Goal: Task Accomplishment & Management: Use online tool/utility

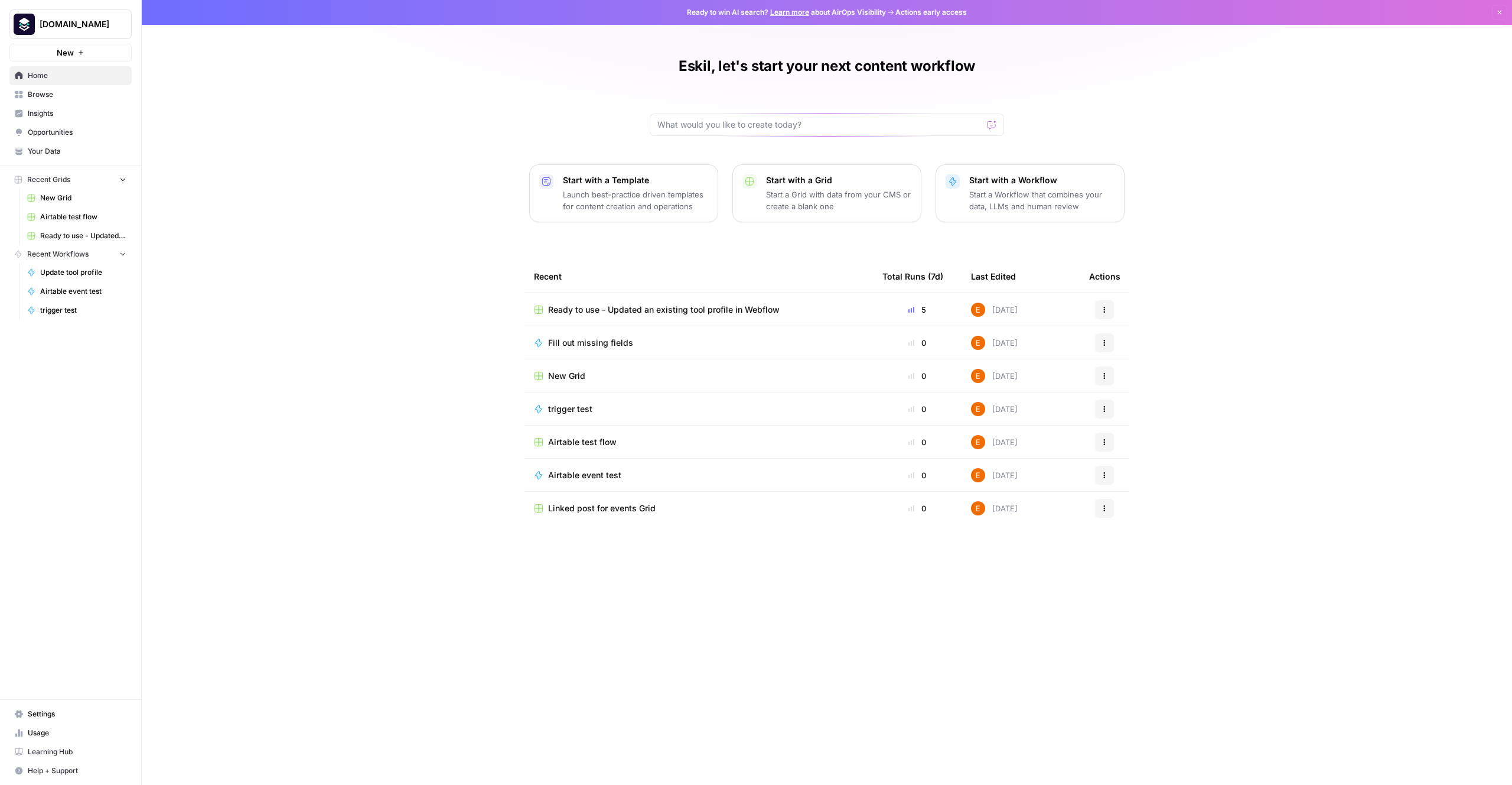
click at [746, 311] on span "Ready to use - Updated an existing tool profile in Webflow" at bounding box center [663, 310] width 232 height 12
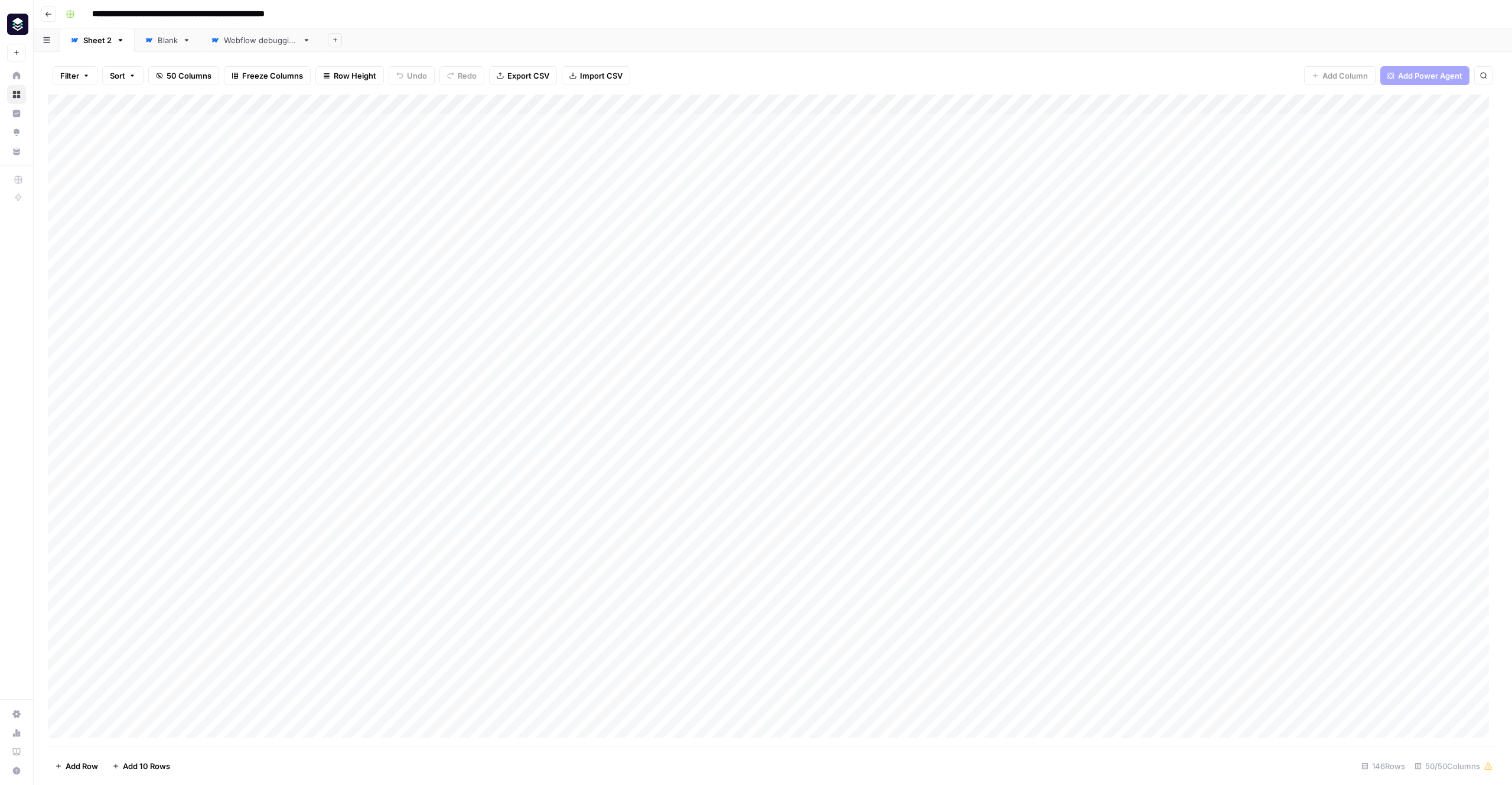
click at [259, 43] on div "Webflow debugging" at bounding box center [261, 40] width 74 height 12
click at [82, 39] on div "Sheet 2" at bounding box center [90, 40] width 42 height 12
click at [1104, 245] on div "Add Column" at bounding box center [772, 420] width 1450 height 652
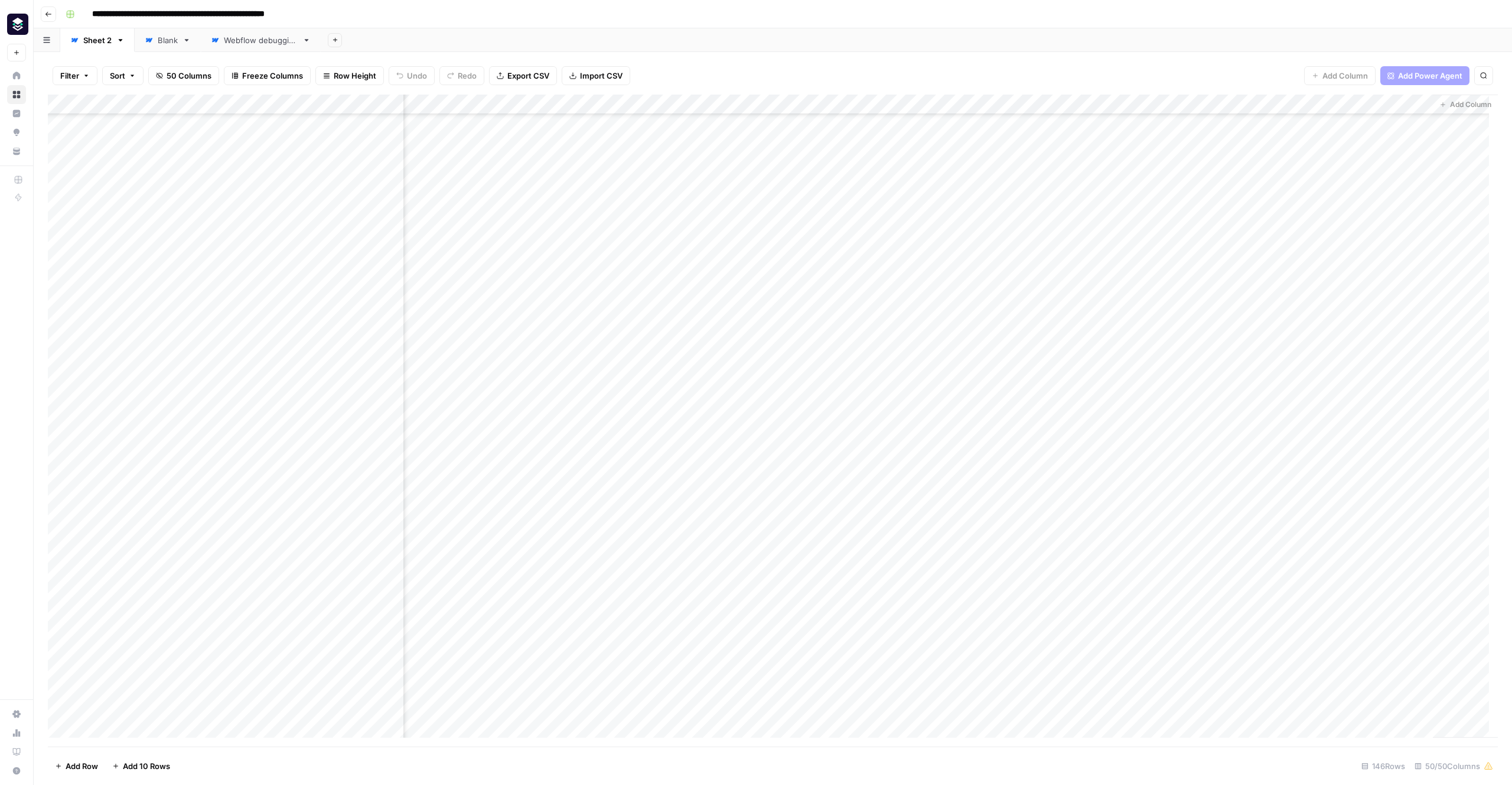
click at [1104, 106] on div "Add Column" at bounding box center [772, 420] width 1450 height 652
click at [1104, 180] on span "Edit" at bounding box center [1178, 178] width 104 height 12
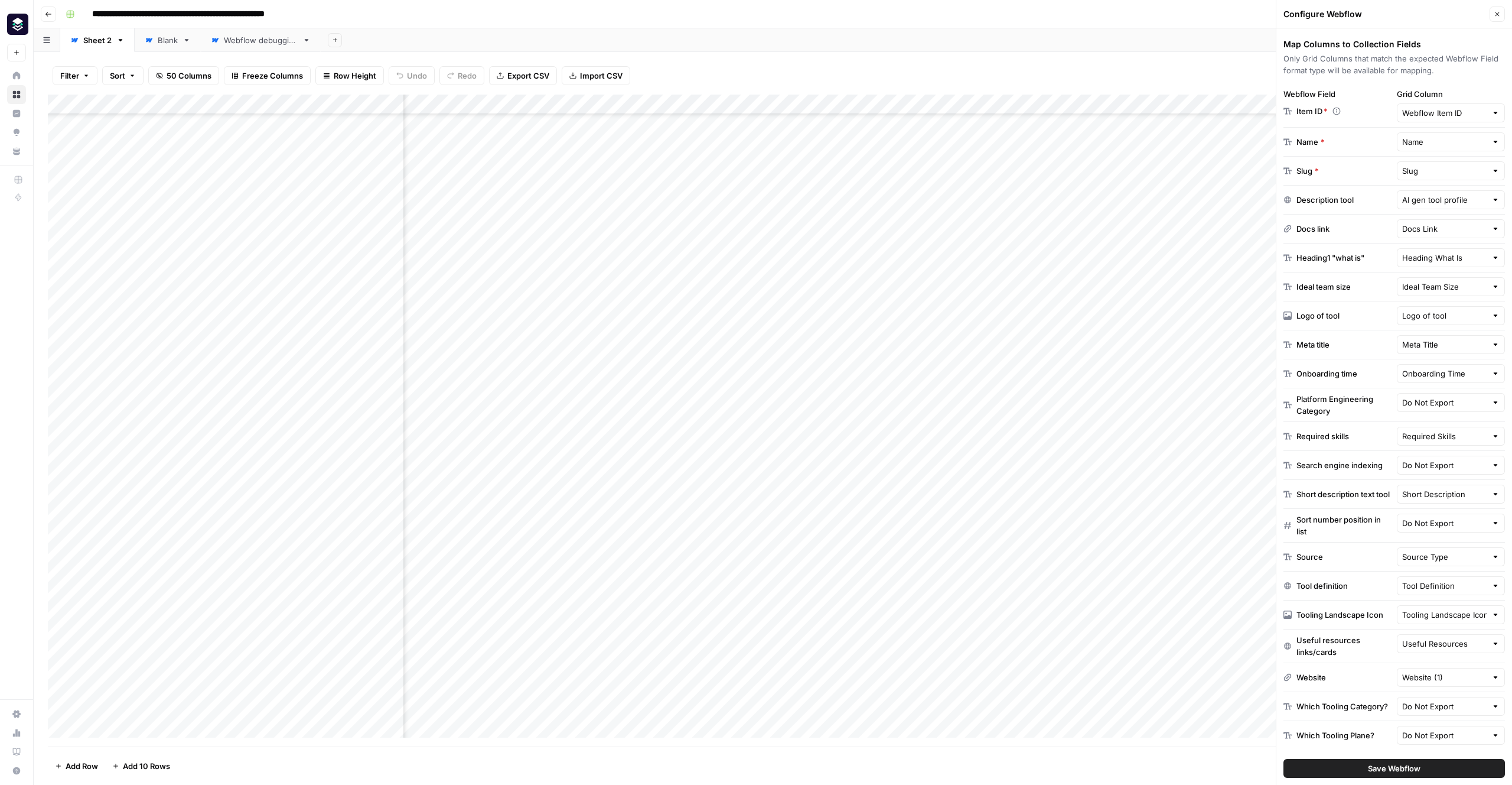
scroll to position [182, 0]
click at [1104, 705] on input "text" at bounding box center [1445, 706] width 85 height 12
type input "Do Not Export"
click at [1104, 769] on footer "Add Row Add 10 Rows 146 Rows 50/50 Columns" at bounding box center [772, 766] width 1450 height 39
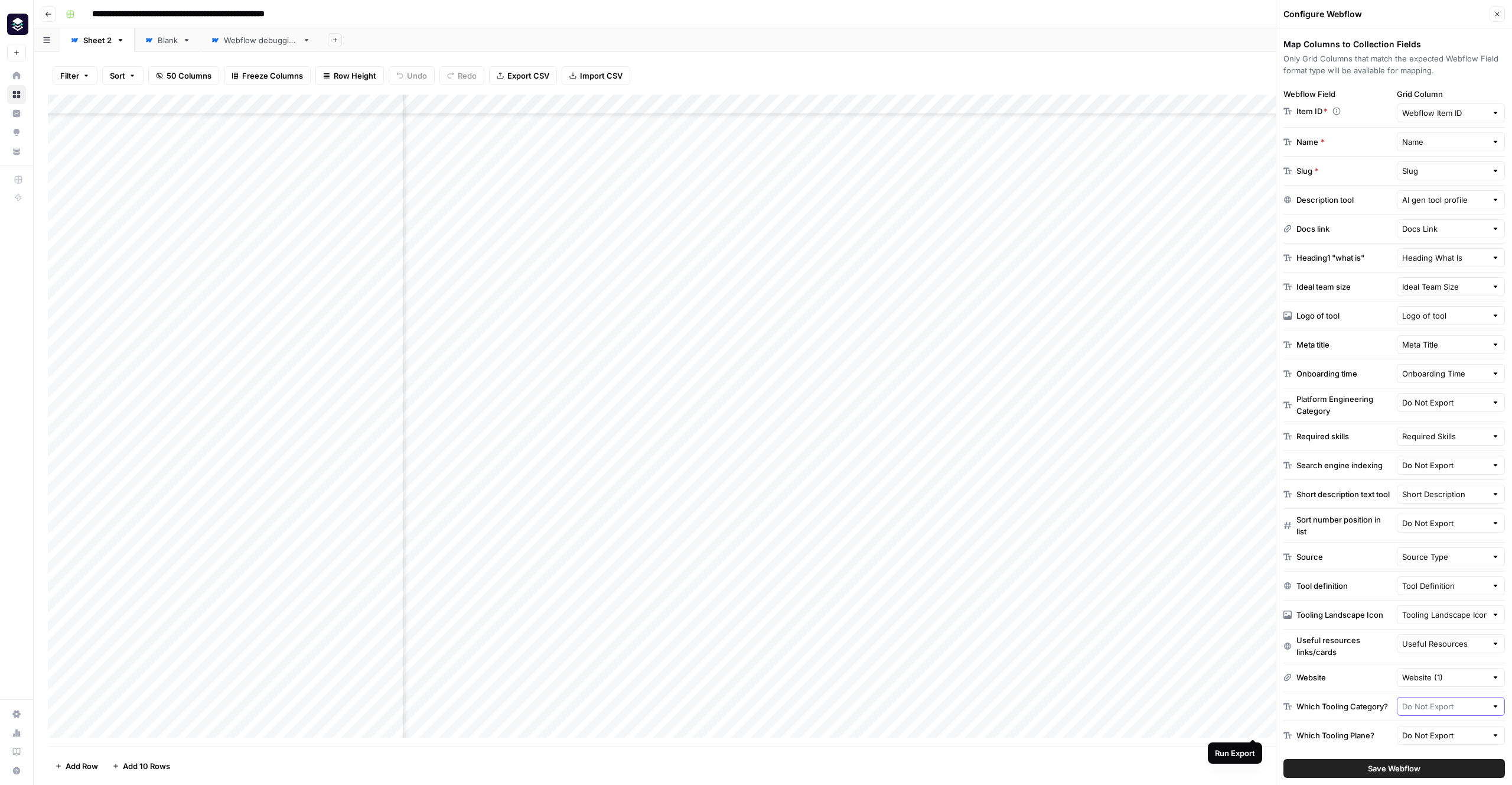
click at [1104, 704] on input "text" at bounding box center [1445, 706] width 85 height 12
click at [1104, 518] on span "Tooling Category" at bounding box center [1432, 516] width 59 height 12
type input "Tooling Category"
click at [1104, 737] on input "text" at bounding box center [1445, 736] width 85 height 12
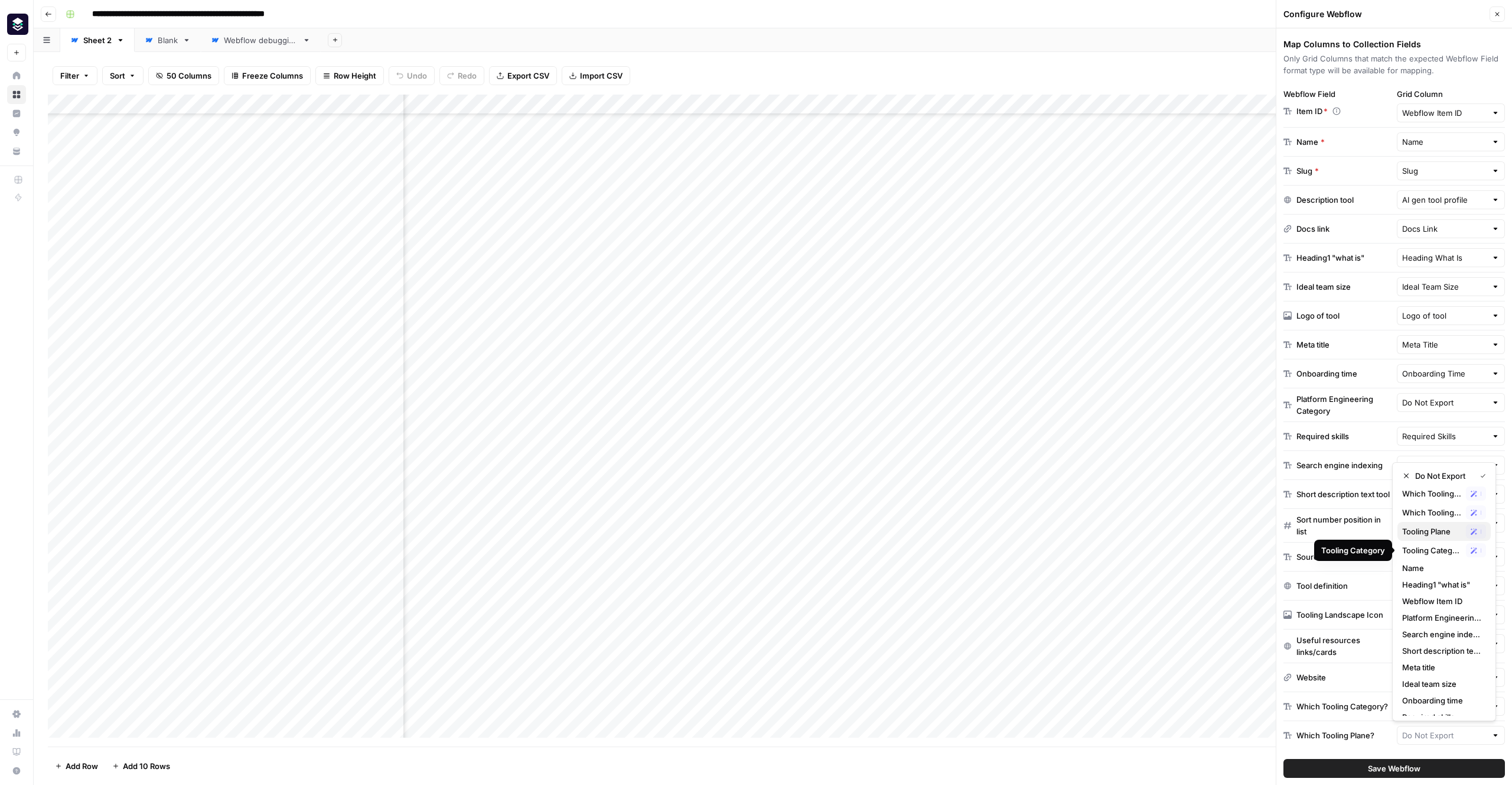
click at [1104, 535] on span "Tooling Plane" at bounding box center [1432, 532] width 59 height 12
type input "Tooling Plane"
click at [1104, 769] on button "Save Webflow" at bounding box center [1395, 768] width 221 height 18
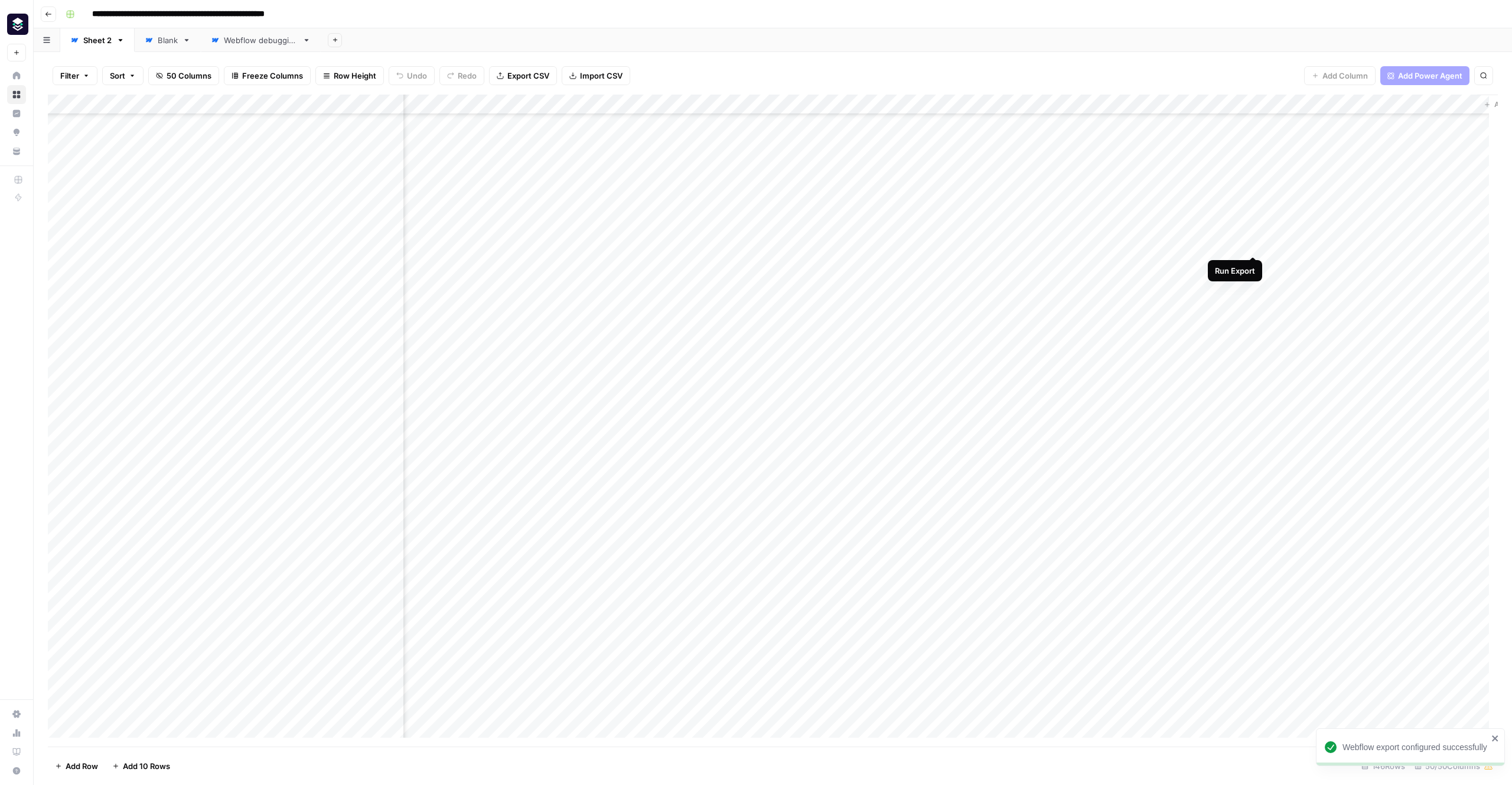
click at [1104, 245] on div "Add Column" at bounding box center [772, 420] width 1450 height 652
click at [62, 265] on div "Add Column" at bounding box center [772, 420] width 1450 height 652
click at [58, 284] on div "Add Column" at bounding box center [772, 420] width 1450 height 652
click at [66, 765] on span "Delete 2 Rows" at bounding box center [81, 766] width 52 height 12
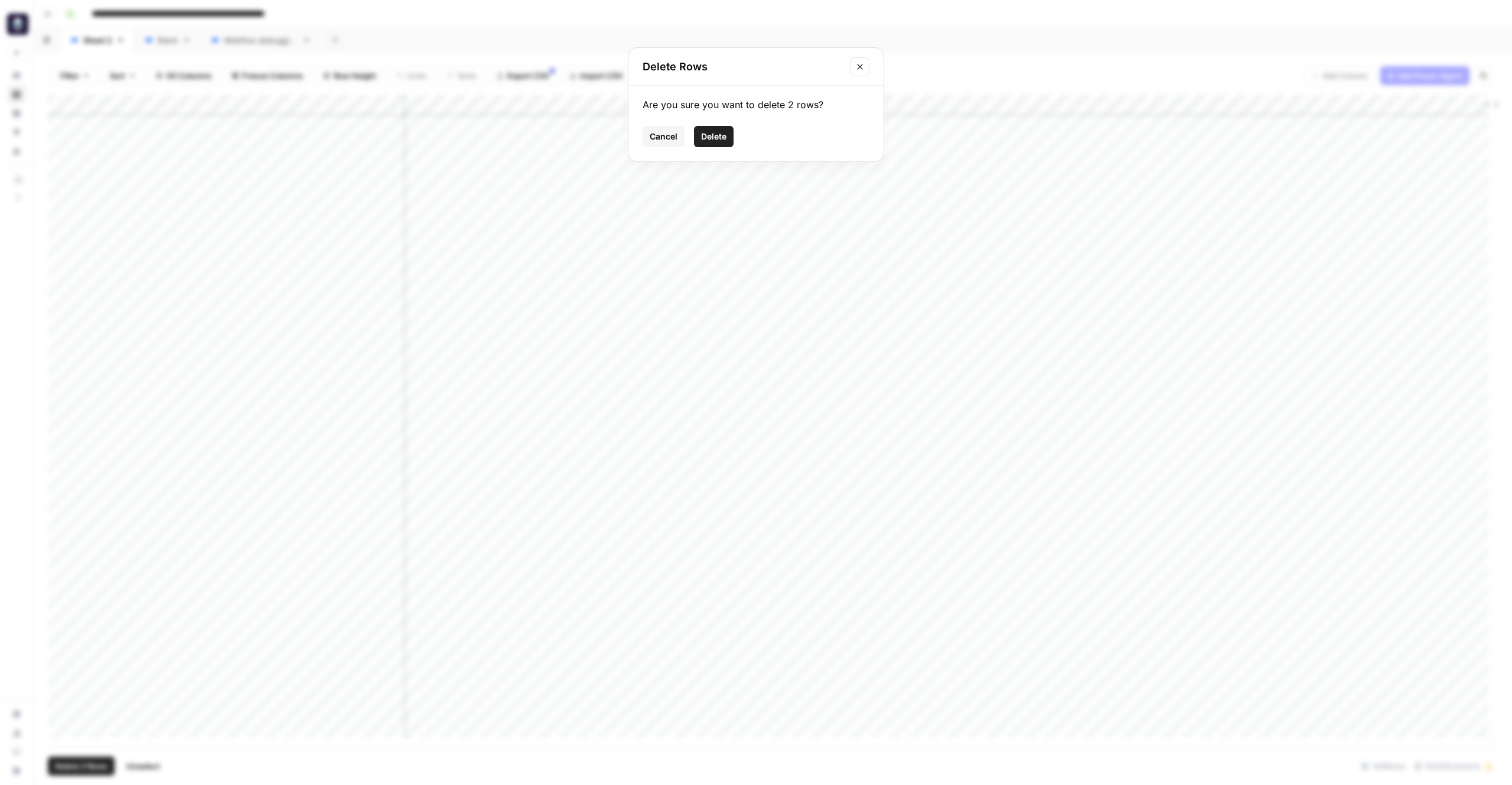
click at [722, 142] on span "Delete" at bounding box center [714, 137] width 25 height 12
click at [873, 244] on div "Add Column" at bounding box center [772, 420] width 1450 height 652
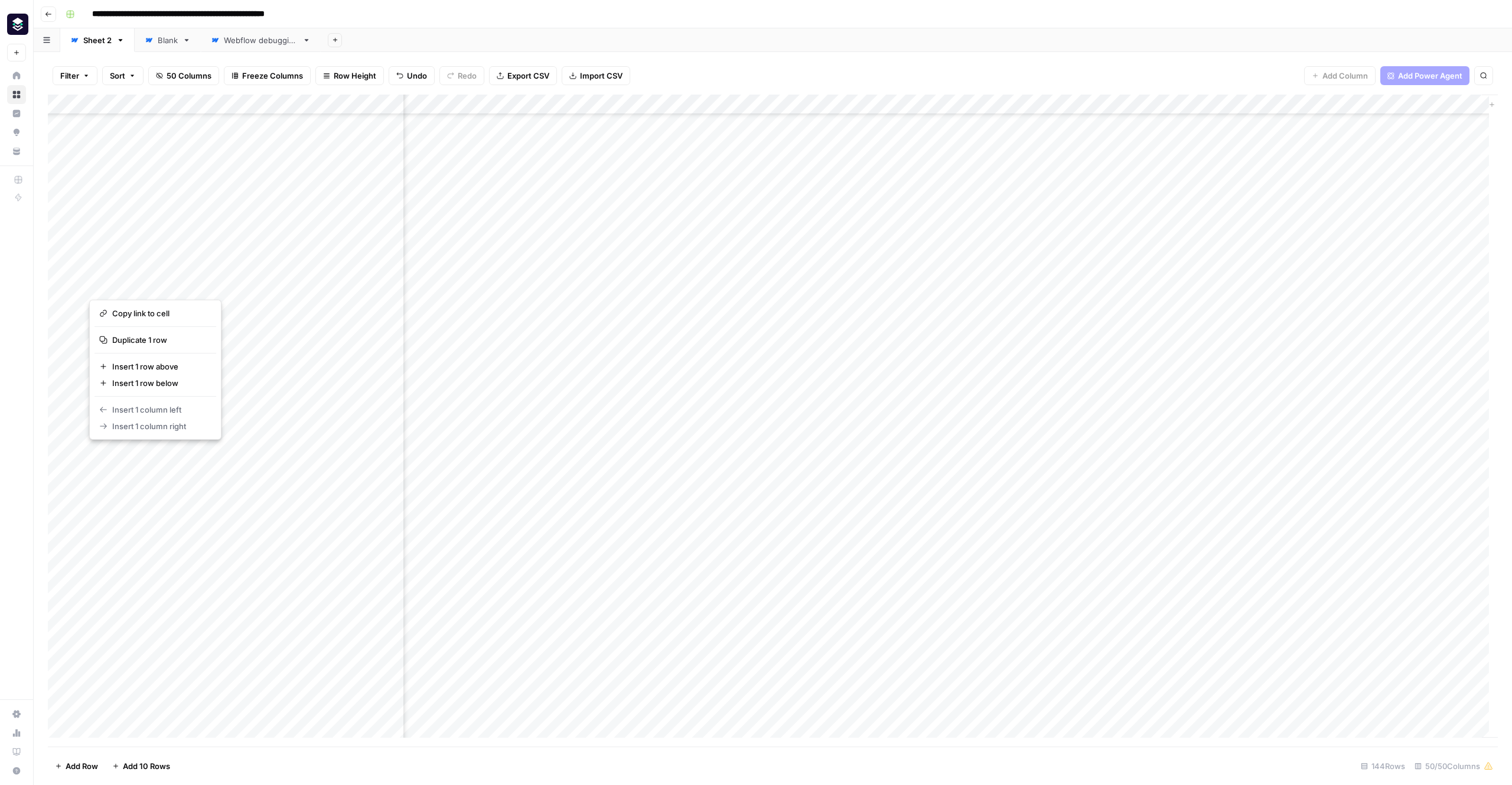
scroll to position [583, 4553]
click at [1104, 245] on div "Add Column" at bounding box center [772, 420] width 1450 height 652
click at [1104, 243] on div "Add Column" at bounding box center [772, 420] width 1450 height 652
click at [1104, 104] on div "Add Column" at bounding box center [772, 420] width 1450 height 652
click at [1104, 179] on span "Edit" at bounding box center [1178, 178] width 104 height 12
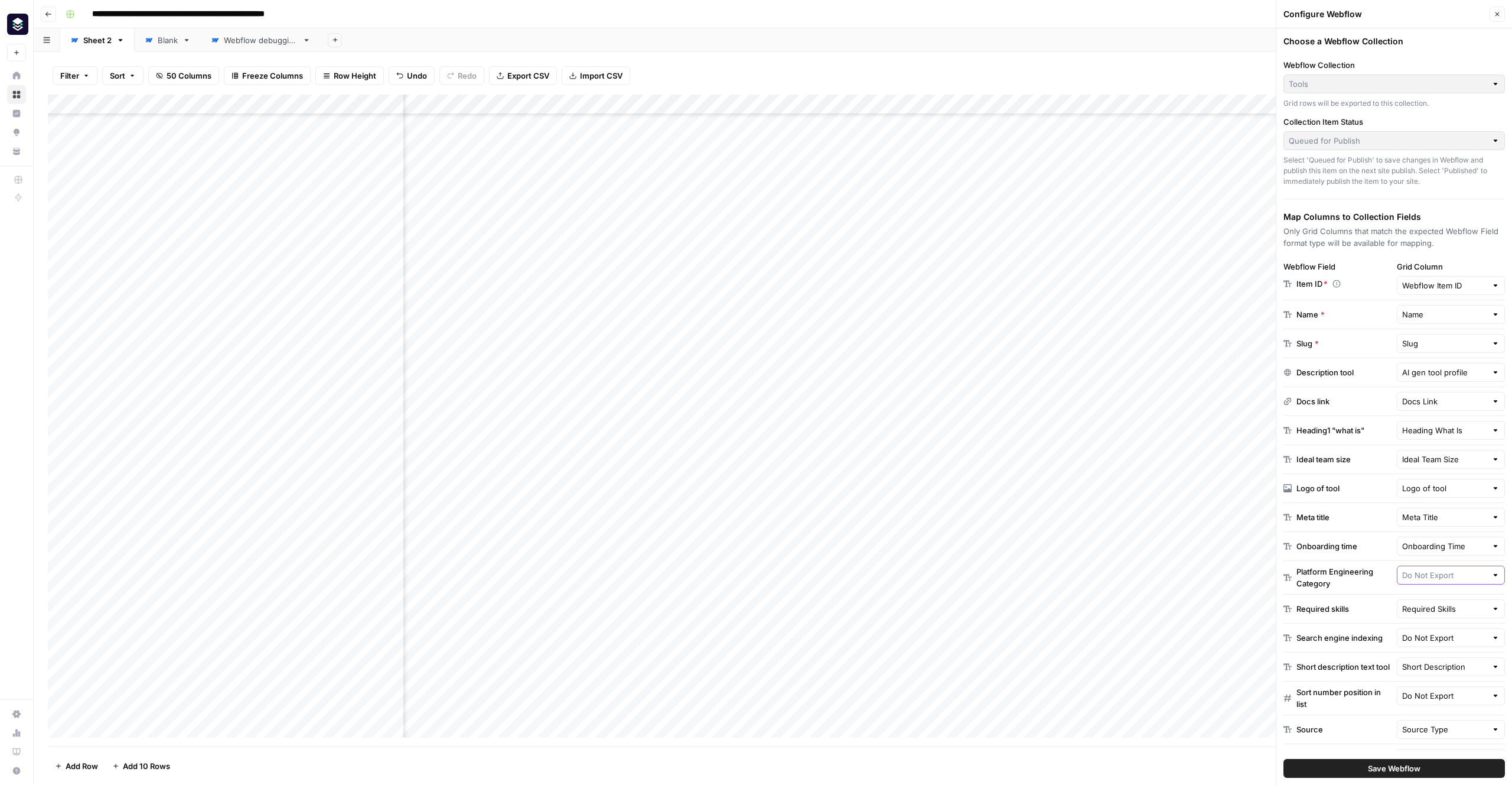
click at [1104, 573] on input "text" at bounding box center [1445, 575] width 85 height 12
click at [1104, 610] on span "Platform Engineering Category" at bounding box center [1432, 608] width 59 height 12
type input "Platform Engineering Category"
click at [1104, 770] on span "Save Webflow" at bounding box center [1395, 769] width 52 height 12
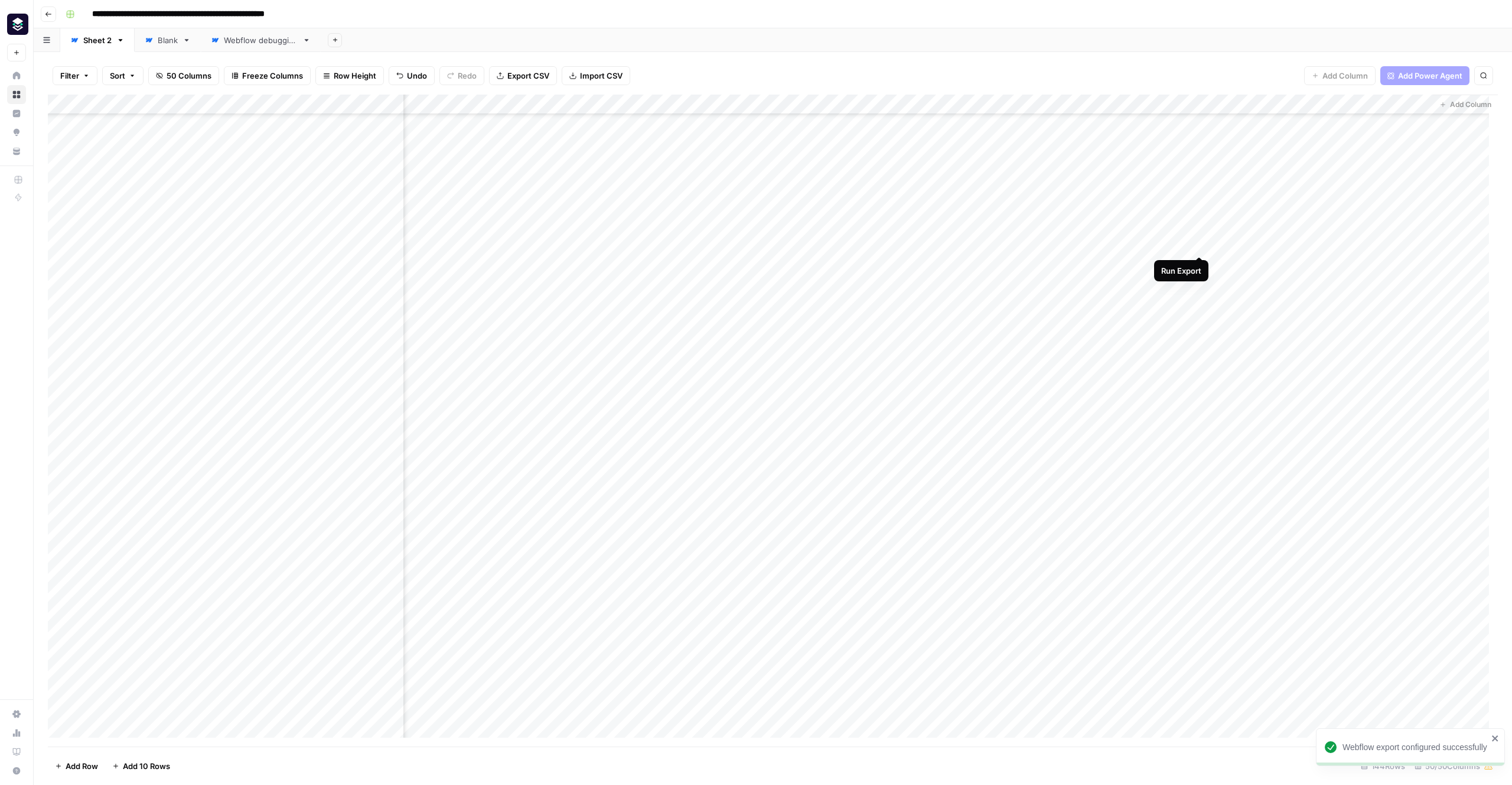
click at [1104, 245] on div "Add Column" at bounding box center [772, 420] width 1450 height 652
click at [1104, 245] on div "Add Column" at bounding box center [772, 420] width 1450 height 652
click at [1104, 243] on div "Add Column" at bounding box center [772, 420] width 1450 height 652
click at [1104, 102] on div "Add Column" at bounding box center [772, 420] width 1450 height 652
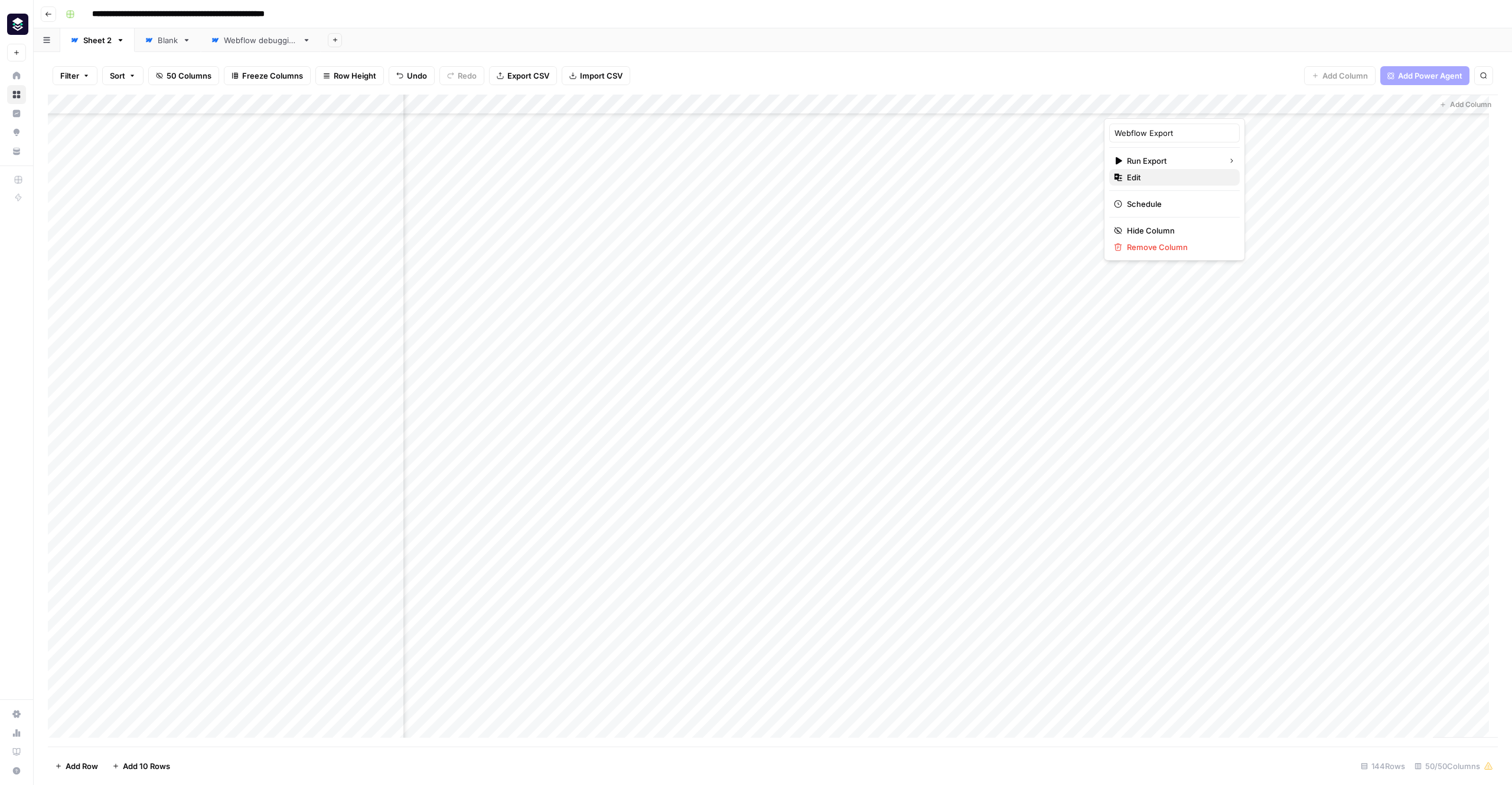
click at [1104, 172] on span "Edit" at bounding box center [1178, 178] width 104 height 12
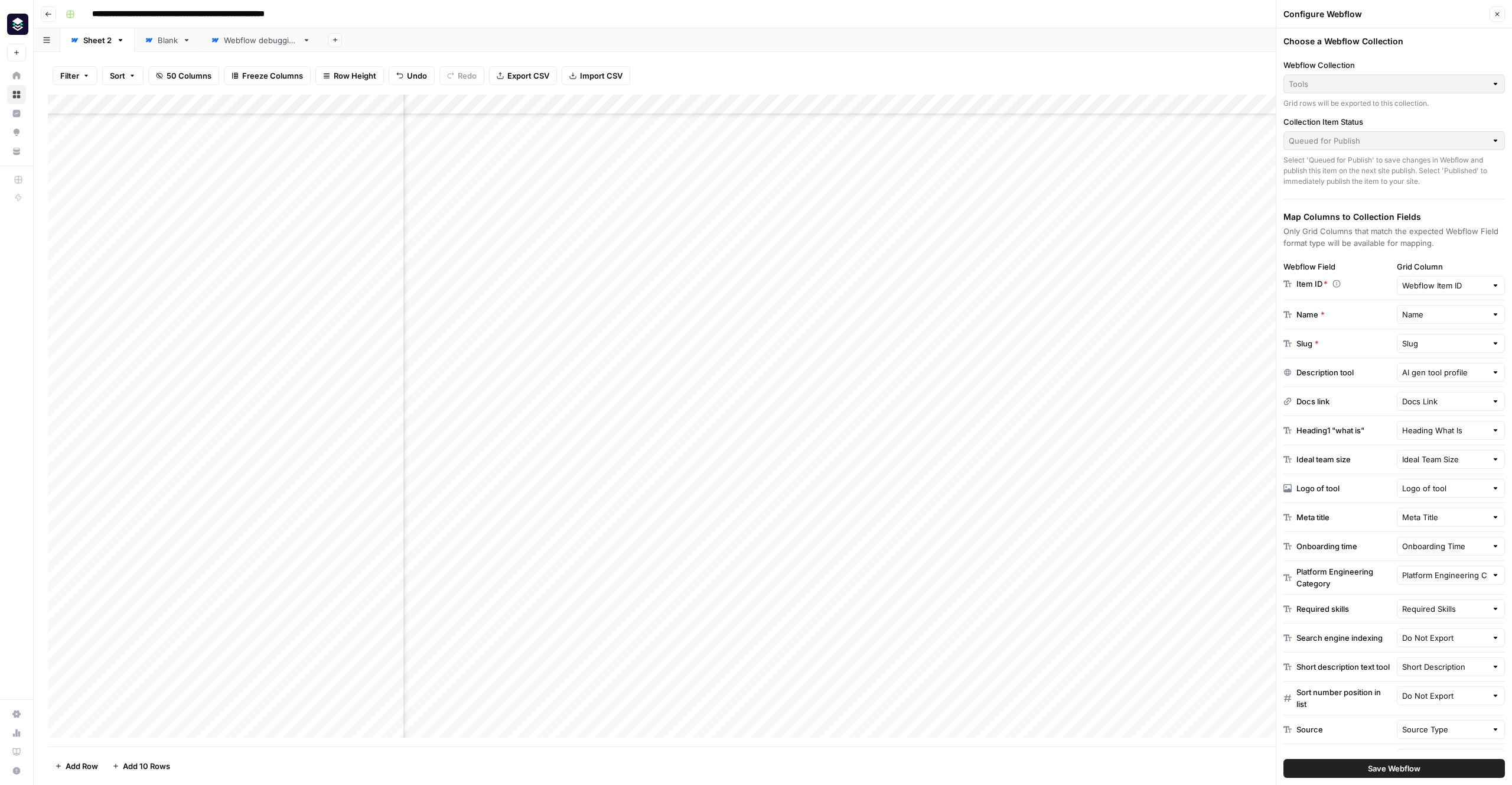
scroll to position [583, 4167]
click at [606, 102] on div "Add Column" at bounding box center [772, 420] width 1450 height 652
click at [613, 133] on input "Platform Engineering Category (1)" at bounding box center [603, 133] width 120 height 12
click at [585, 98] on div "Add Column" at bounding box center [772, 420] width 1450 height 652
click at [611, 135] on input "Platform Engineering Category (1)" at bounding box center [603, 133] width 120 height 12
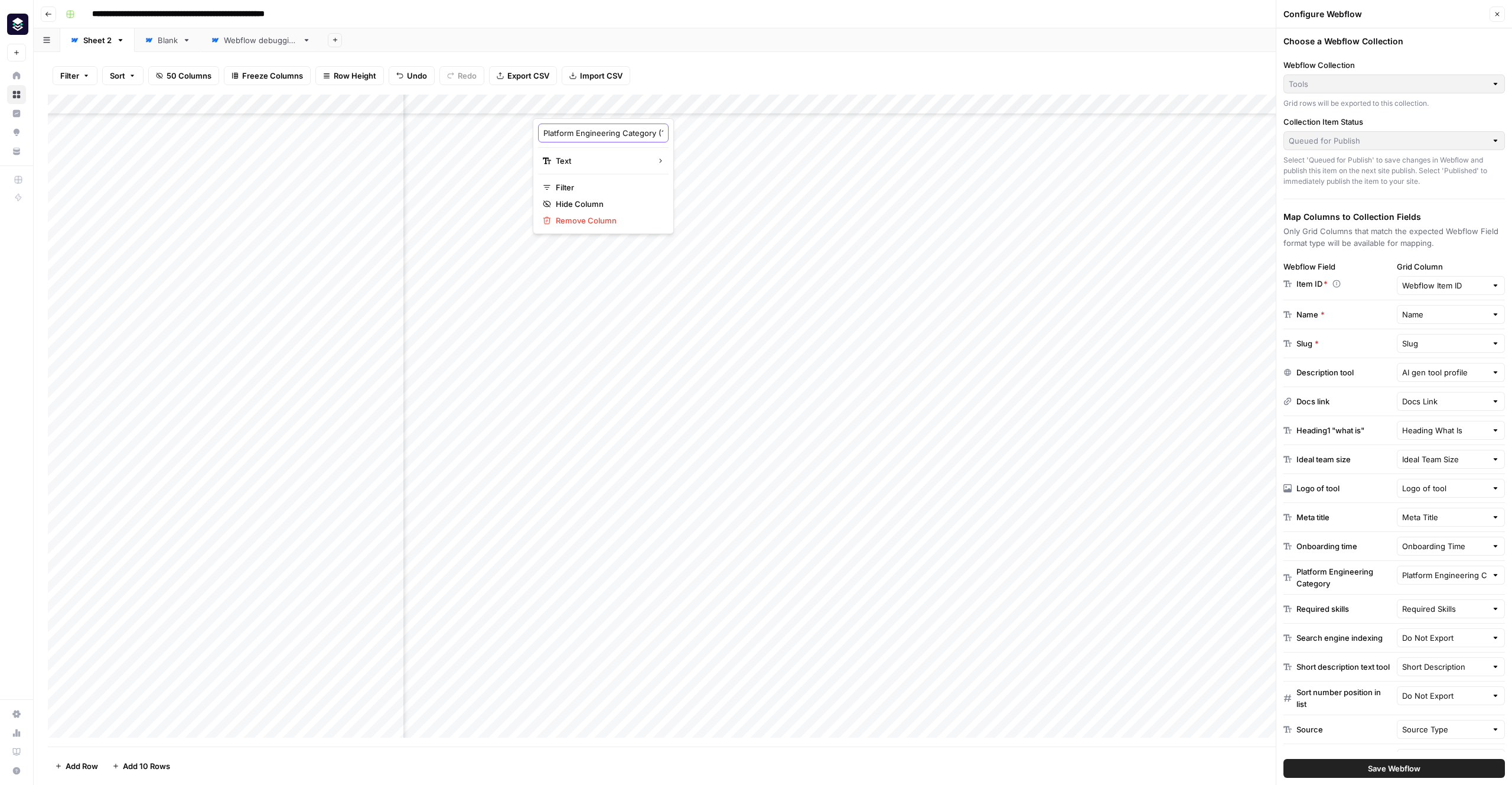
scroll to position [0, 35]
click at [970, 254] on div "Add Column" at bounding box center [772, 420] width 1450 height 652
click at [1104, 577] on input "text" at bounding box center [1445, 575] width 85 height 12
click at [1104, 631] on span "Platform Engineering Category (1)" at bounding box center [1432, 628] width 59 height 12
type input "Platform Engineering Category (1)"
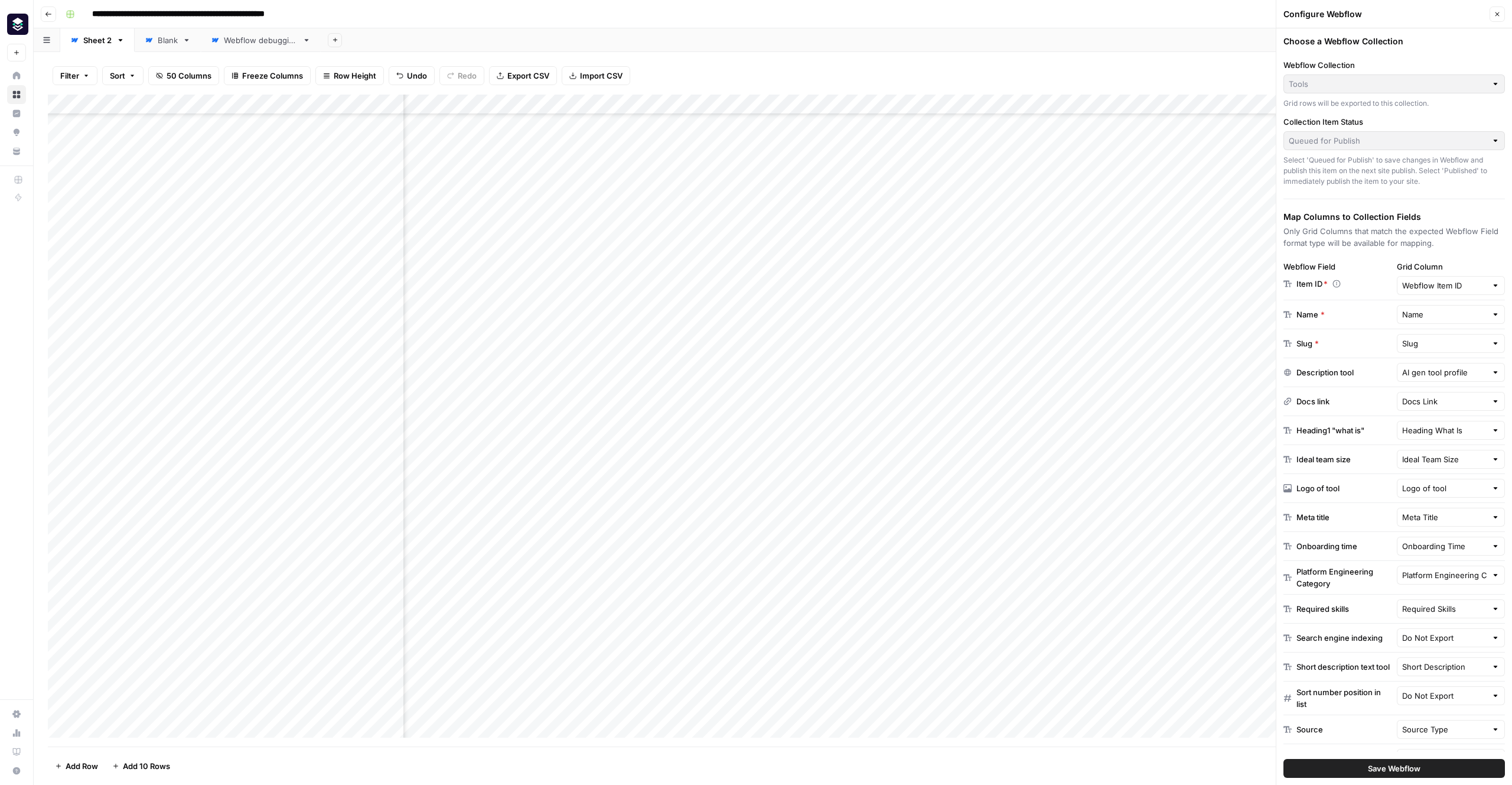
click at [1104, 763] on button "Save Webflow" at bounding box center [1395, 768] width 221 height 18
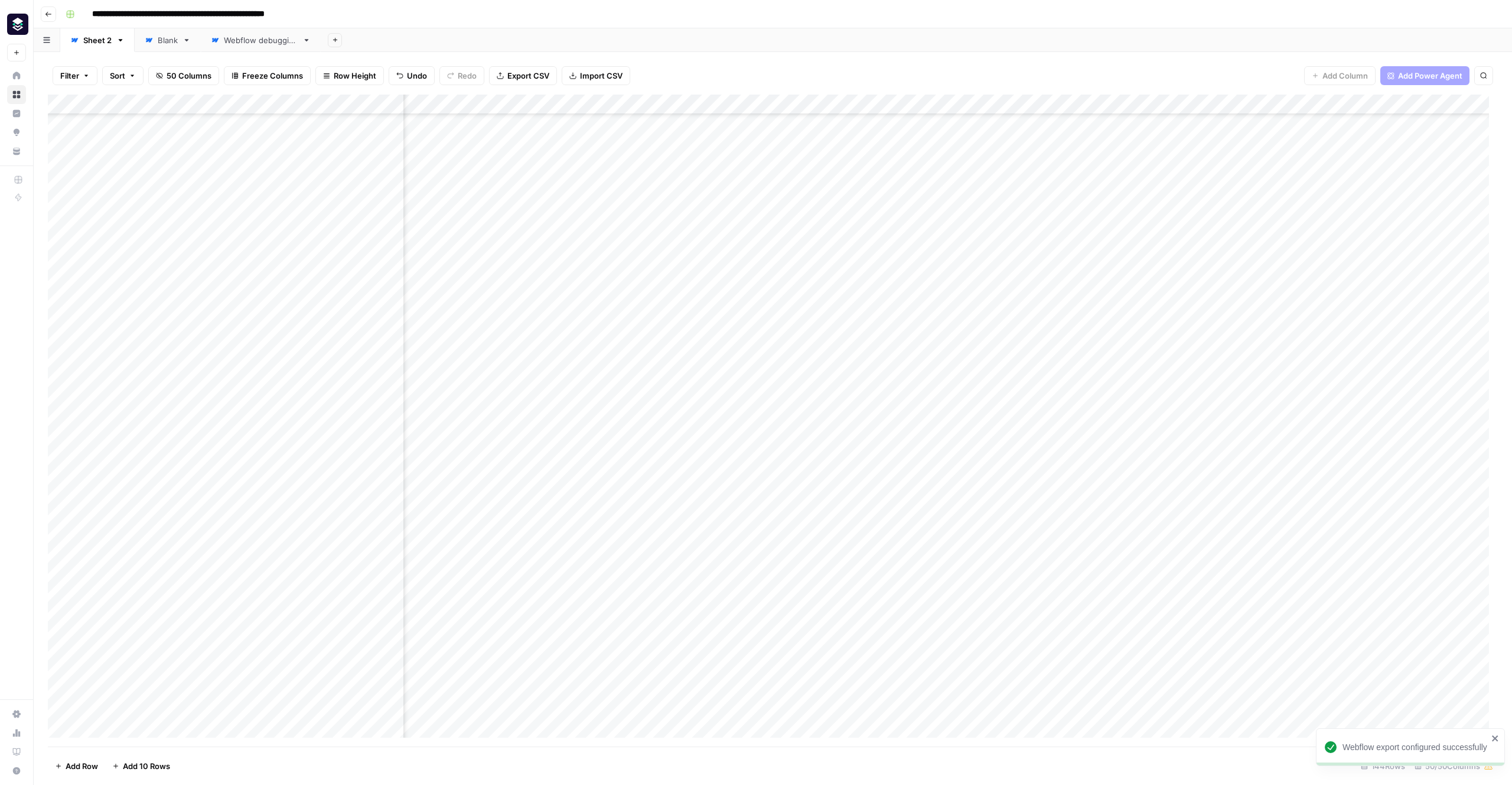
scroll to position [583, 4396]
click at [1104, 245] on div "Add Column" at bounding box center [772, 420] width 1450 height 652
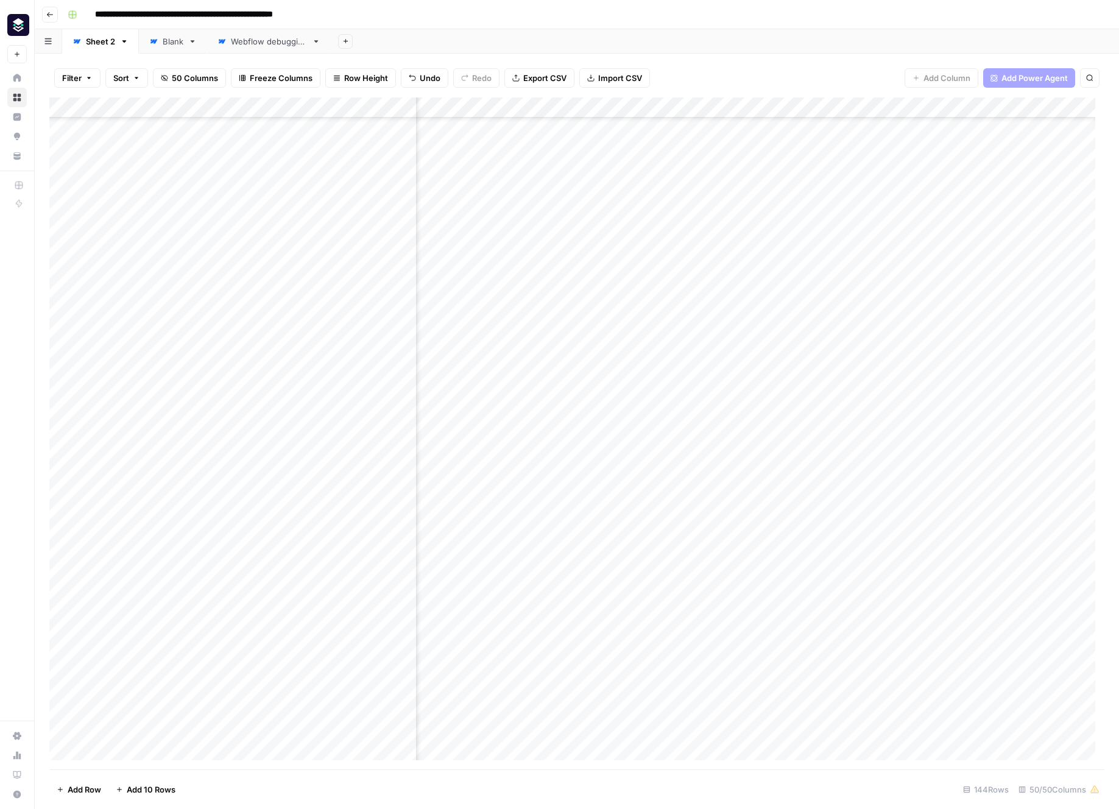
scroll to position [601, 5135]
click at [735, 110] on div "Add Column" at bounding box center [576, 433] width 1055 height 672
click at [759, 184] on span "Edit" at bounding box center [775, 183] width 107 height 12
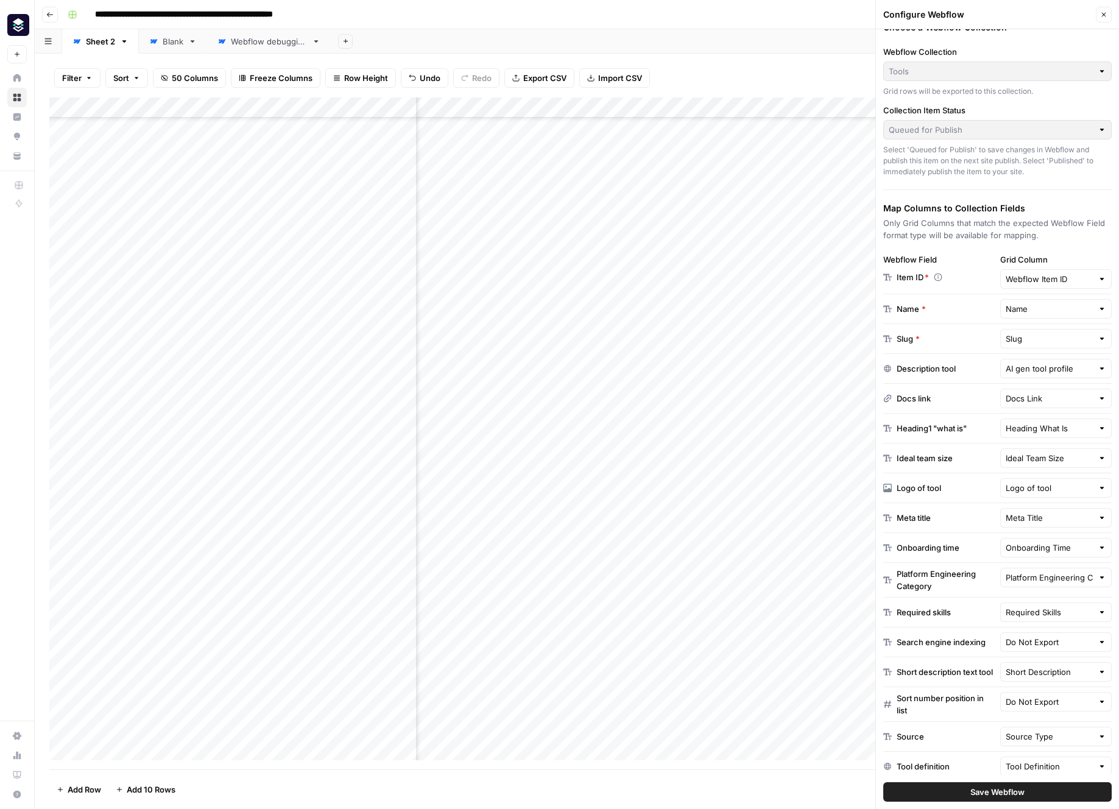
scroll to position [188, 0]
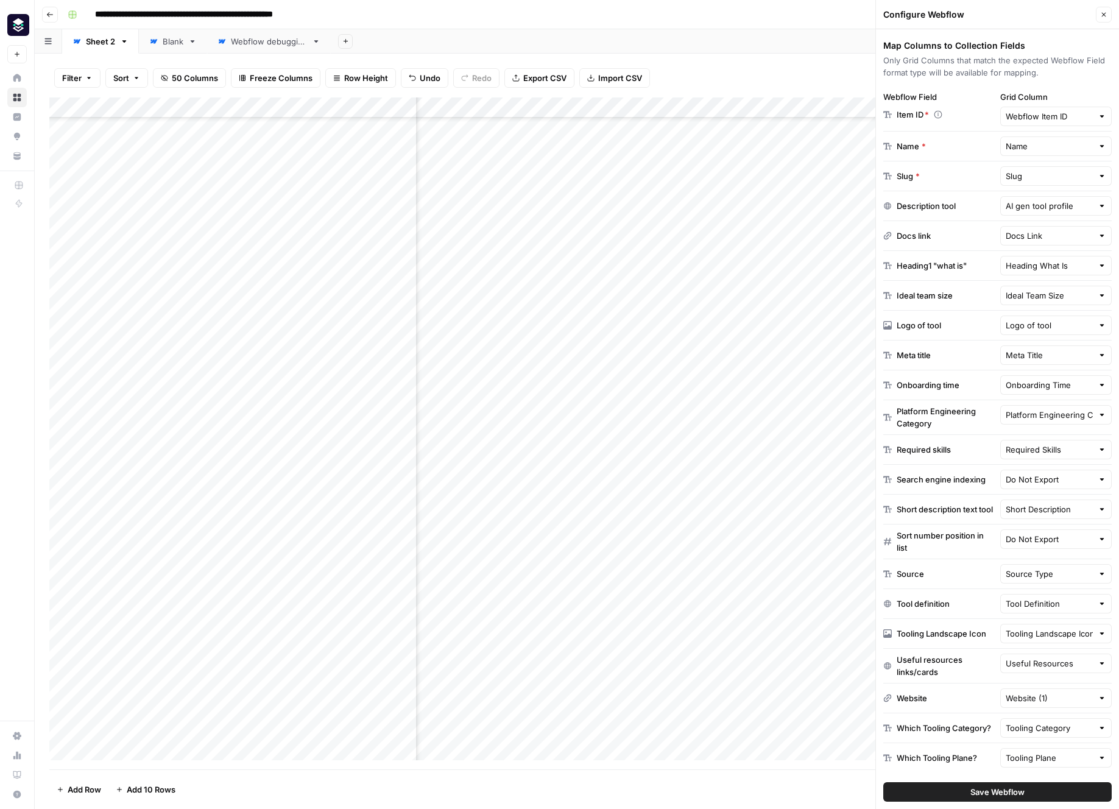
click at [1107, 11] on icon "button" at bounding box center [1103, 14] width 7 height 7
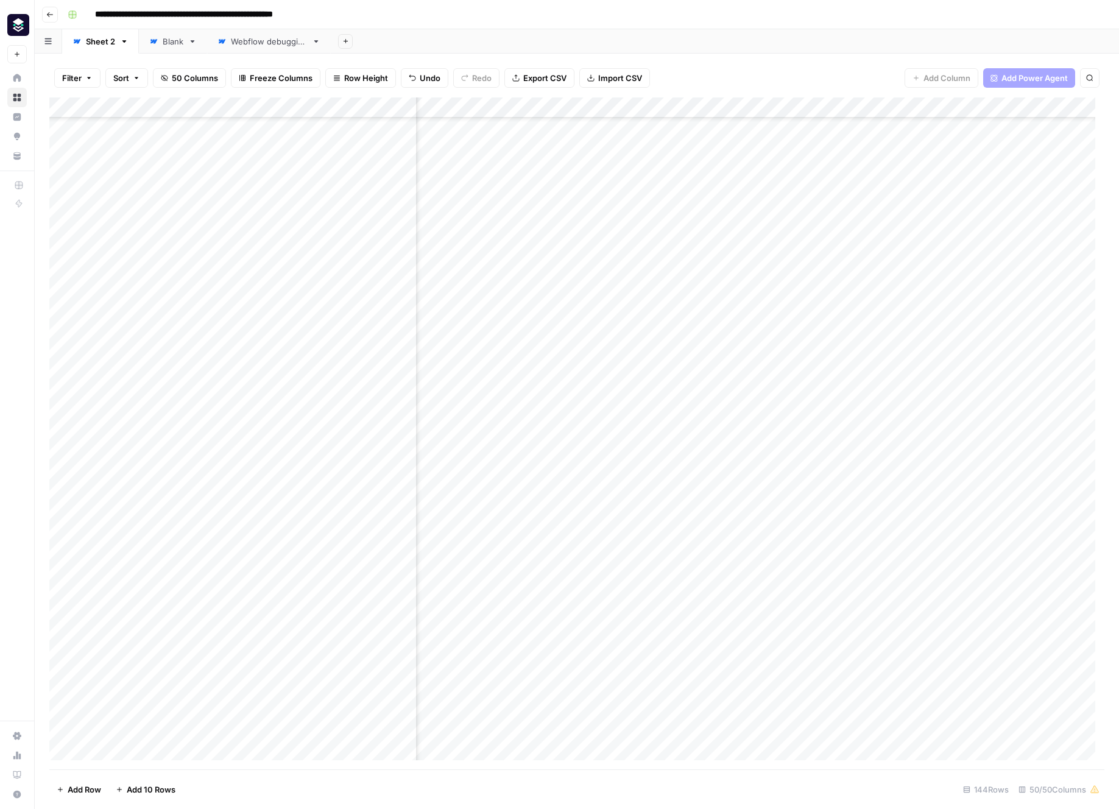
scroll to position [601, 4404]
click at [813, 254] on div "Add Column" at bounding box center [576, 433] width 1055 height 672
drag, startPoint x: 663, startPoint y: 105, endPoint x: 732, endPoint y: 108, distance: 68.3
click at [733, 107] on div "Add Column" at bounding box center [576, 433] width 1055 height 672
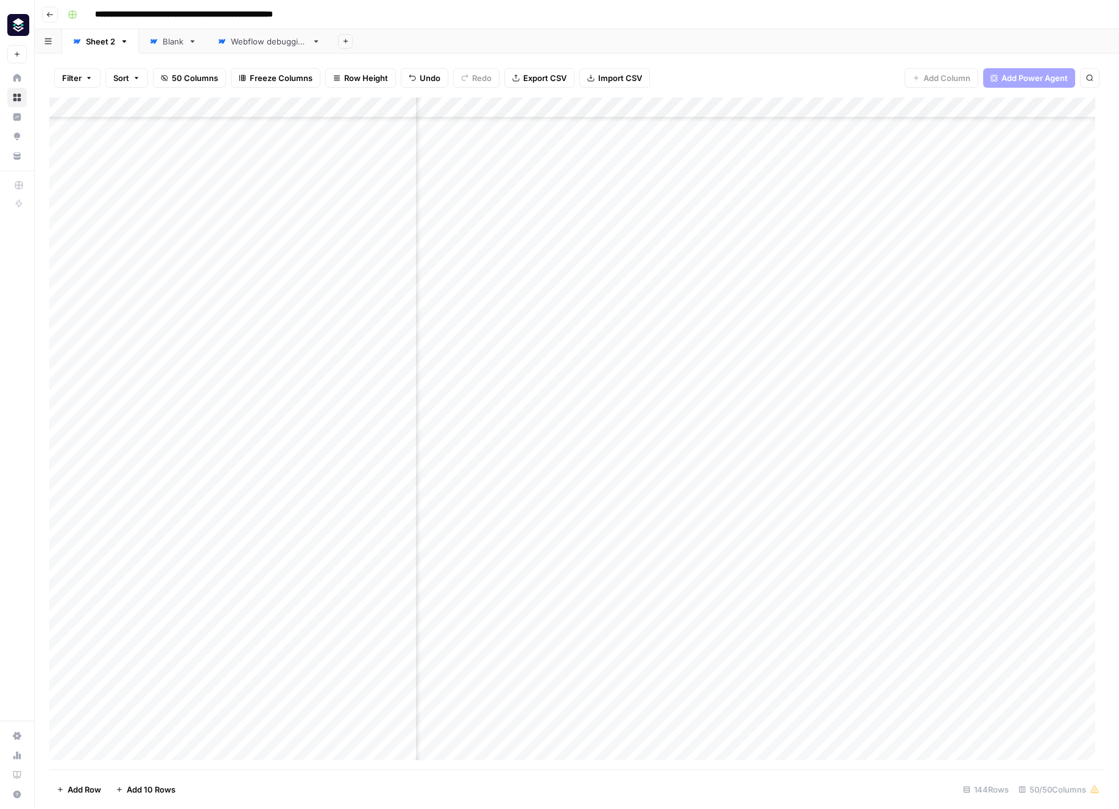
click at [819, 244] on div "Add Column" at bounding box center [576, 433] width 1055 height 672
click at [800, 250] on div "Add Column" at bounding box center [576, 433] width 1055 height 672
click at [800, 250] on textarea "**********" at bounding box center [847, 252] width 195 height 17
click at [857, 278] on div "Add Column" at bounding box center [576, 433] width 1055 height 672
click at [823, 250] on div "Add Column" at bounding box center [576, 433] width 1055 height 672
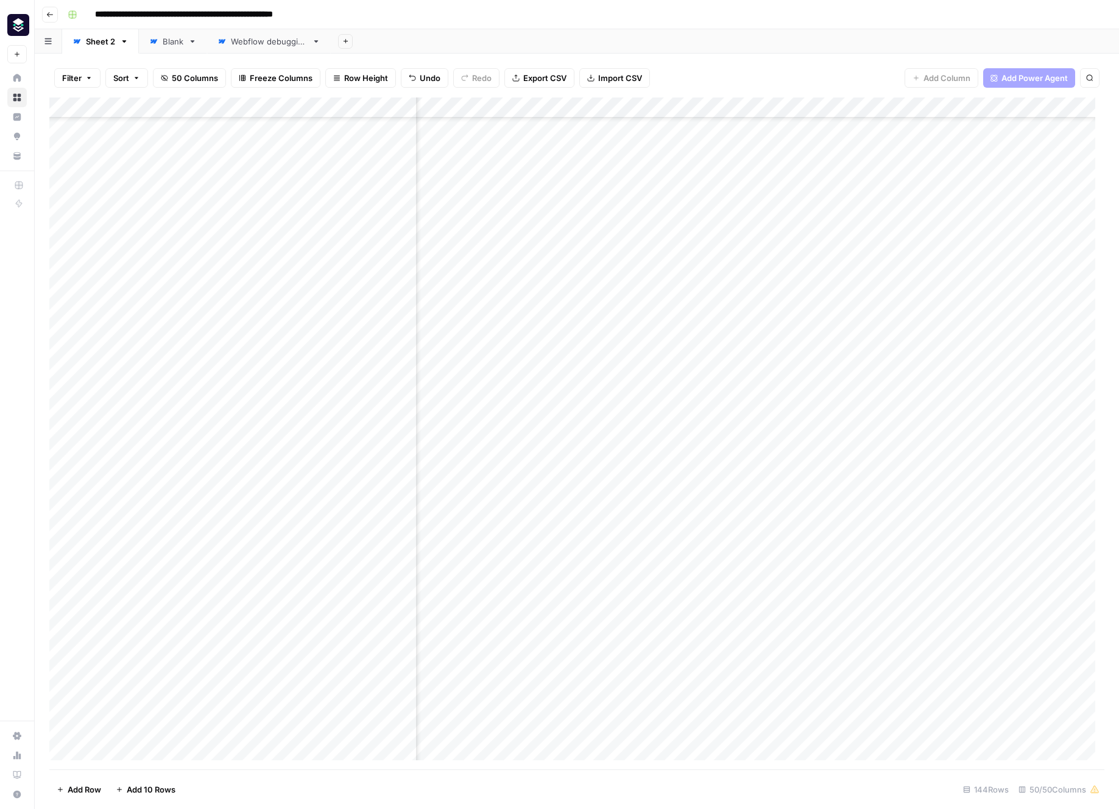
click at [797, 249] on div "Add Column" at bounding box center [576, 433] width 1055 height 672
type textarea "*****"
click at [838, 330] on div "Add Column" at bounding box center [576, 433] width 1055 height 672
click at [799, 250] on div "Add Column" at bounding box center [576, 433] width 1055 height 672
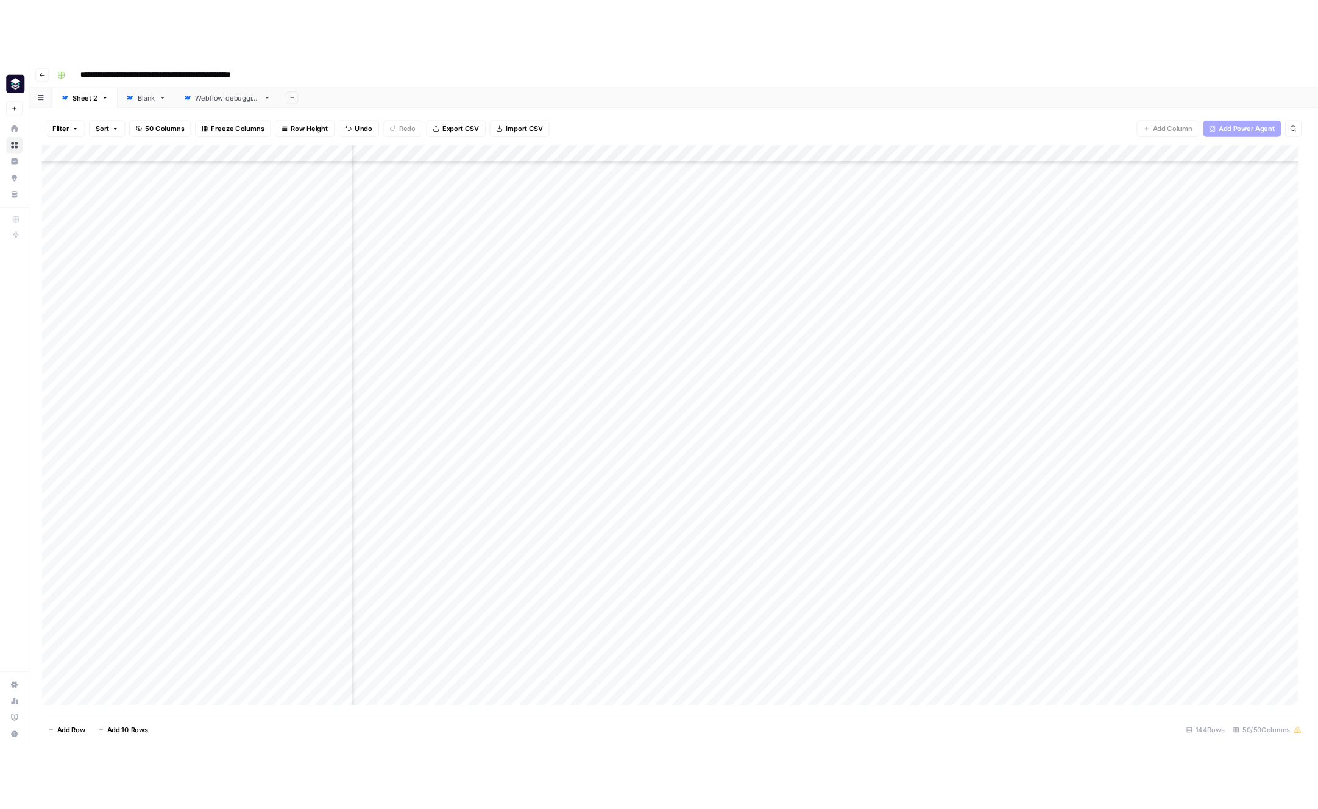
scroll to position [427, 2941]
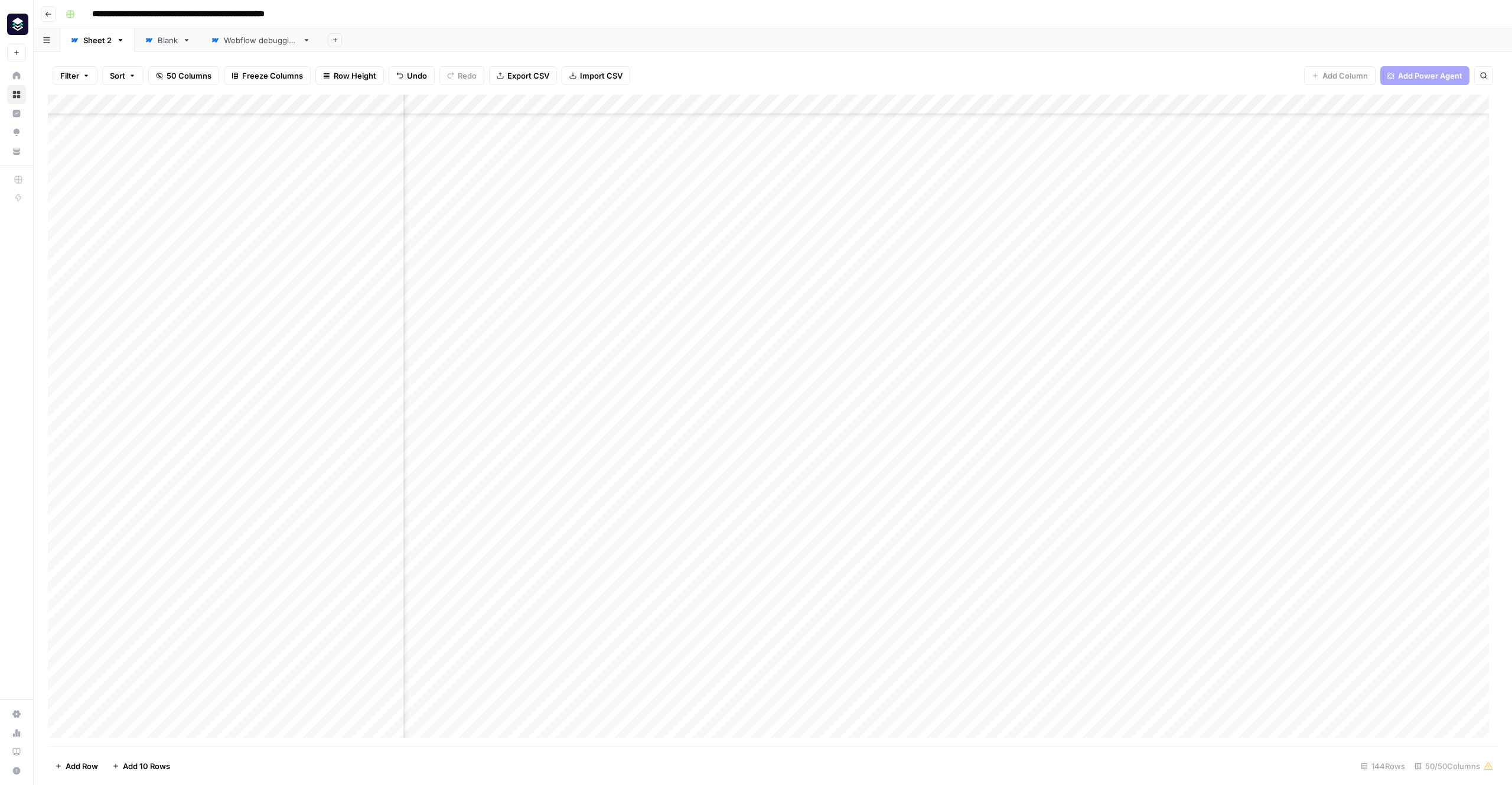
click at [972, 105] on div "Add Column" at bounding box center [772, 420] width 1450 height 652
click at [884, 221] on span "Edit Workflow" at bounding box center [903, 220] width 104 height 12
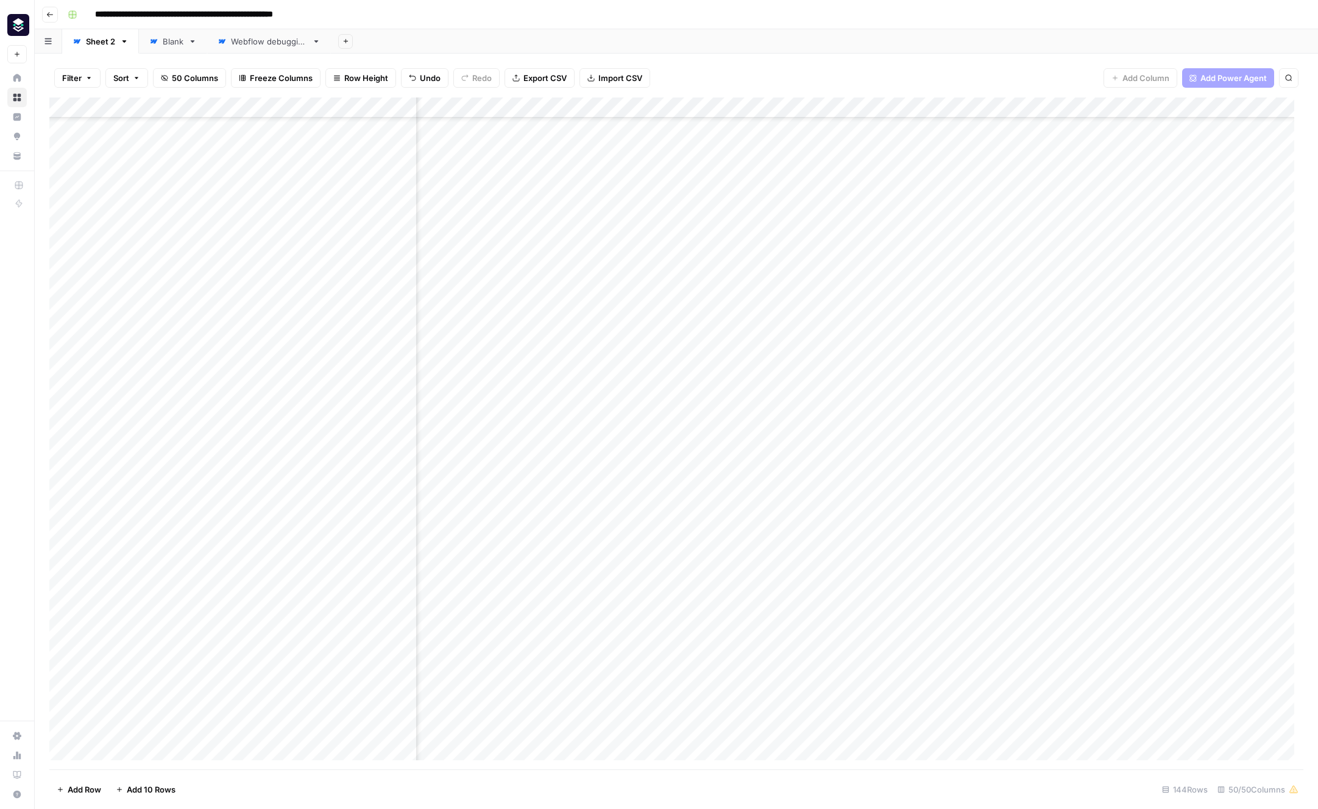
click at [688, 446] on div "Add Column" at bounding box center [676, 433] width 1254 height 672
drag, startPoint x: 803, startPoint y: 760, endPoint x: 717, endPoint y: 758, distance: 86.5
click at [717, 758] on div "Add Column" at bounding box center [676, 433] width 1254 height 672
click at [63, 407] on div "Add Column" at bounding box center [676, 433] width 1254 height 672
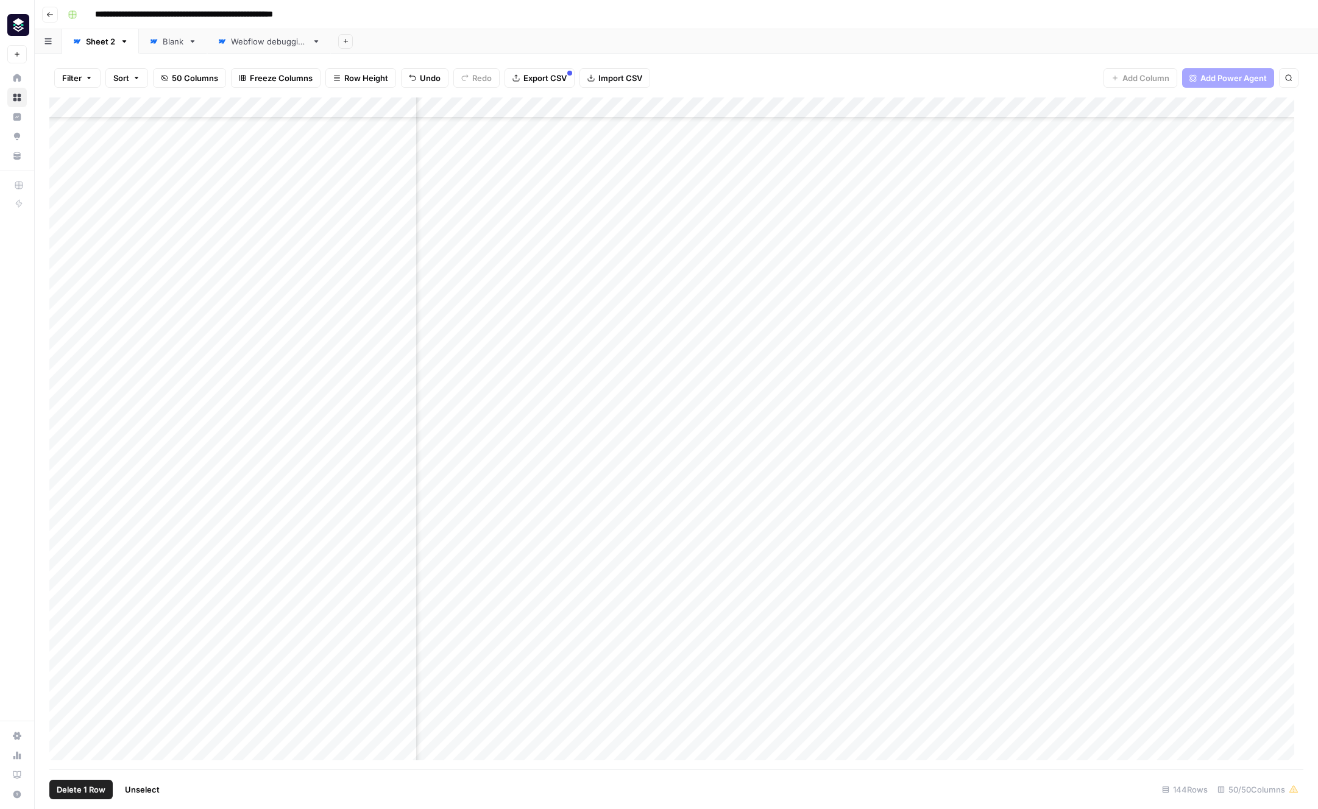
click at [90, 785] on span "Delete 1 Row" at bounding box center [81, 789] width 49 height 12
click at [630, 130] on button "Delete" at bounding box center [615, 141] width 41 height 22
click at [626, 446] on div "Add Column" at bounding box center [676, 433] width 1254 height 672
click at [624, 467] on div "Add Column" at bounding box center [676, 433] width 1254 height 672
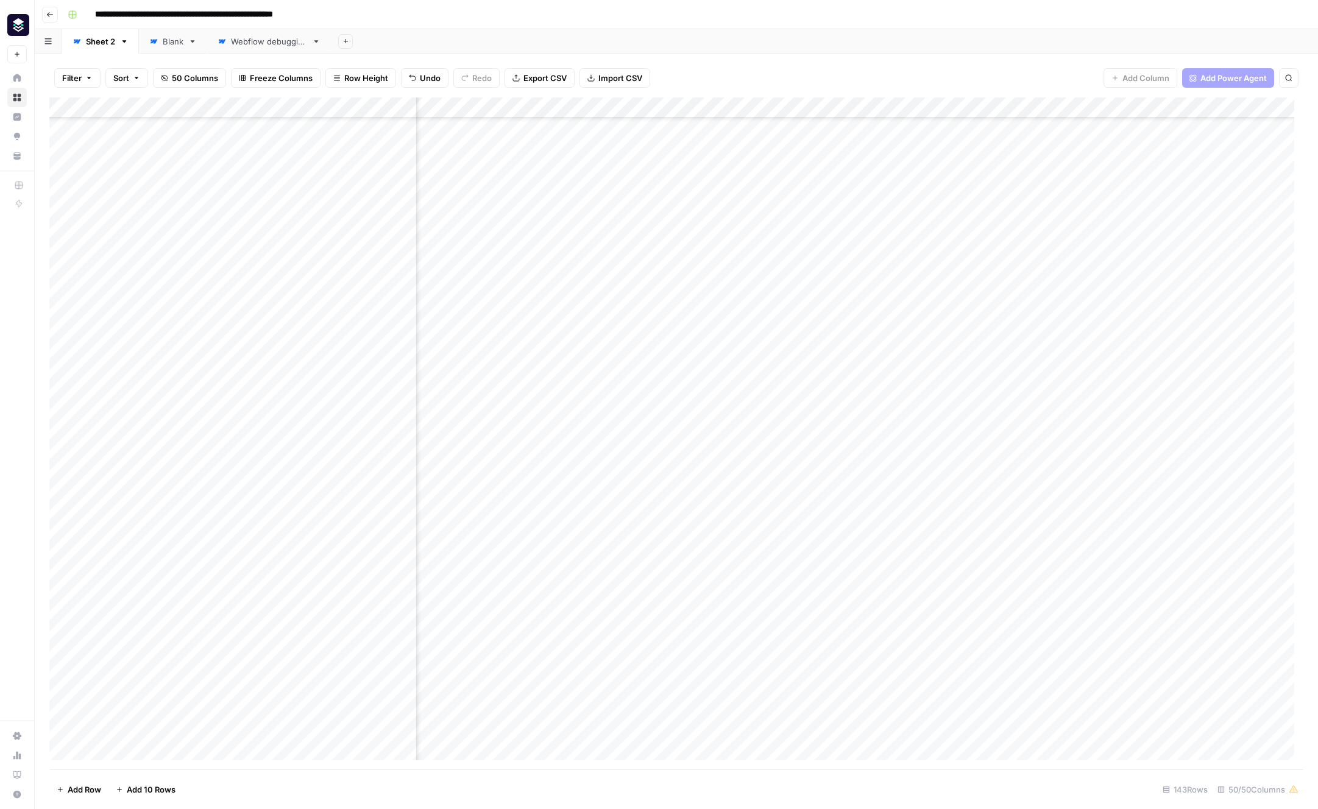
scroll to position [427, 2853]
click at [1029, 362] on div "Add Column" at bounding box center [676, 433] width 1254 height 672
click at [992, 364] on div "Add Column" at bounding box center [676, 433] width 1254 height 672
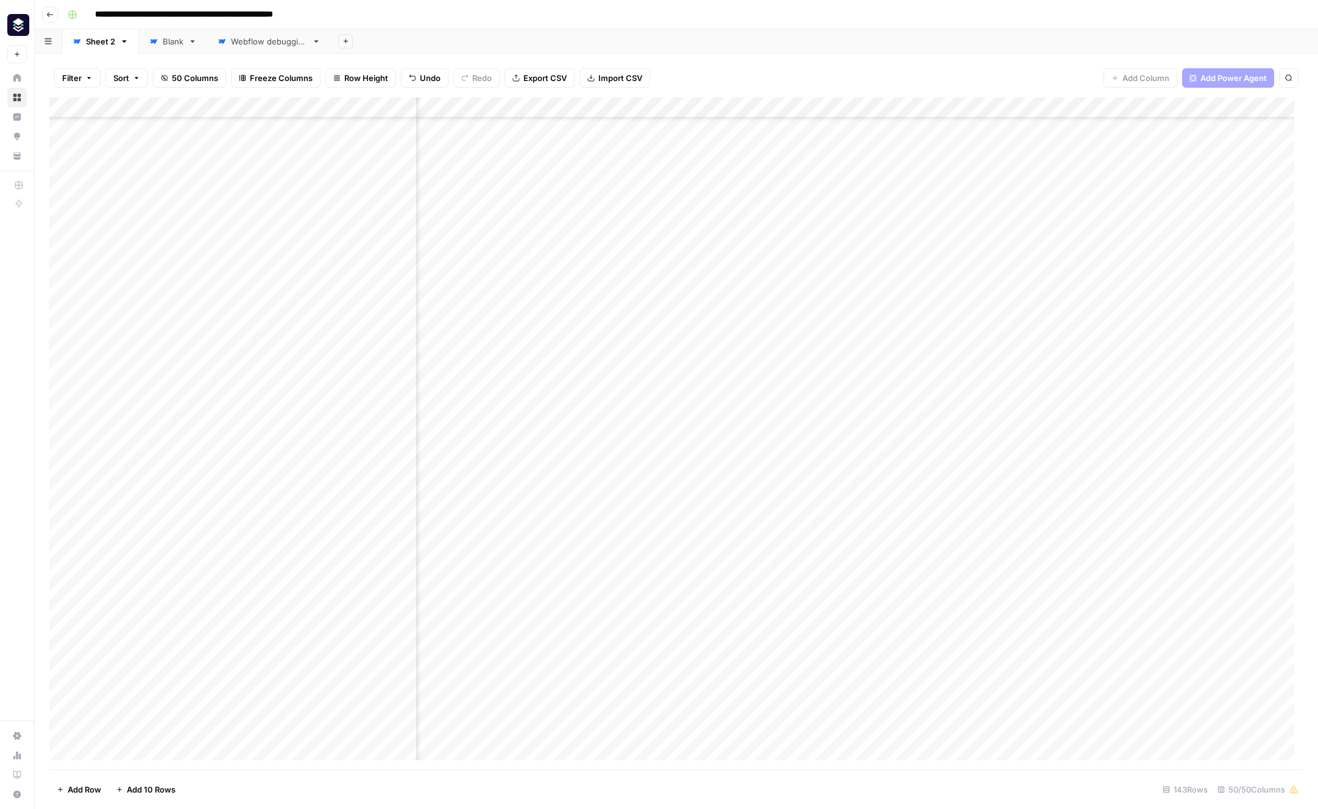
click at [909, 444] on div "Add Column" at bounding box center [676, 433] width 1254 height 672
click at [908, 467] on div "Add Column" at bounding box center [676, 433] width 1254 height 672
click at [782, 451] on div "Add Column" at bounding box center [676, 433] width 1254 height 672
click at [811, 445] on div "Add Column" at bounding box center [676, 433] width 1254 height 672
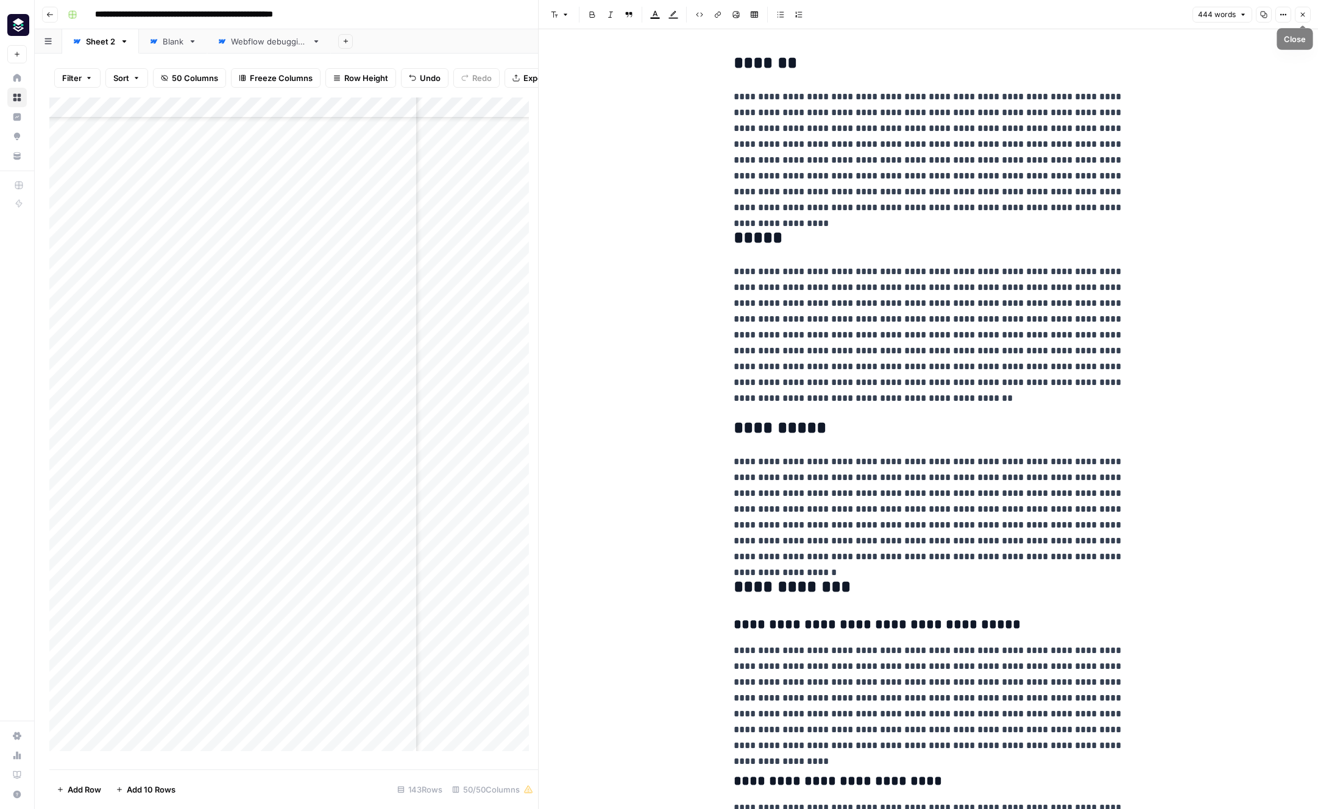
click at [1138, 13] on icon "button" at bounding box center [1302, 14] width 7 height 7
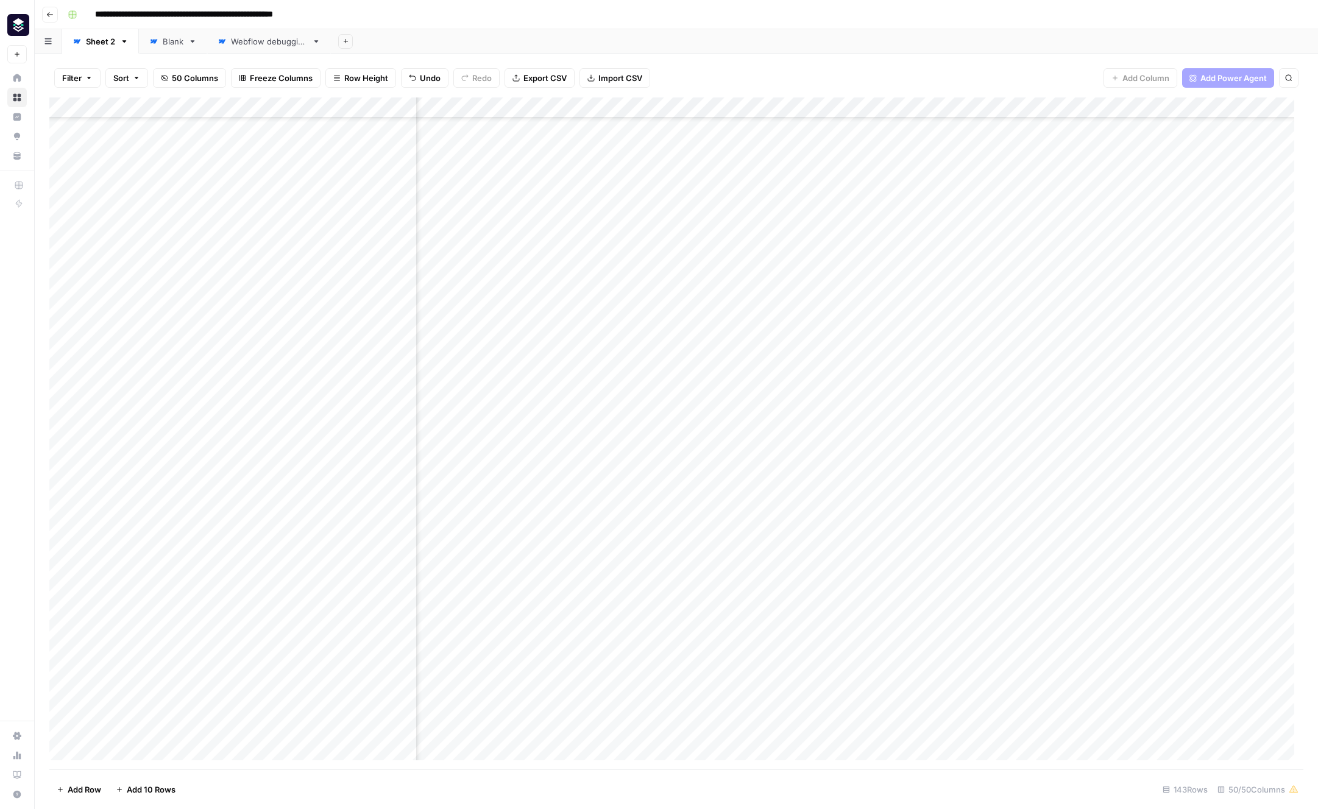
scroll to position [427, 5008]
click at [993, 445] on div "Add Column" at bounding box center [676, 433] width 1254 height 672
click at [1022, 467] on div "Add Column" at bounding box center [676, 433] width 1254 height 672
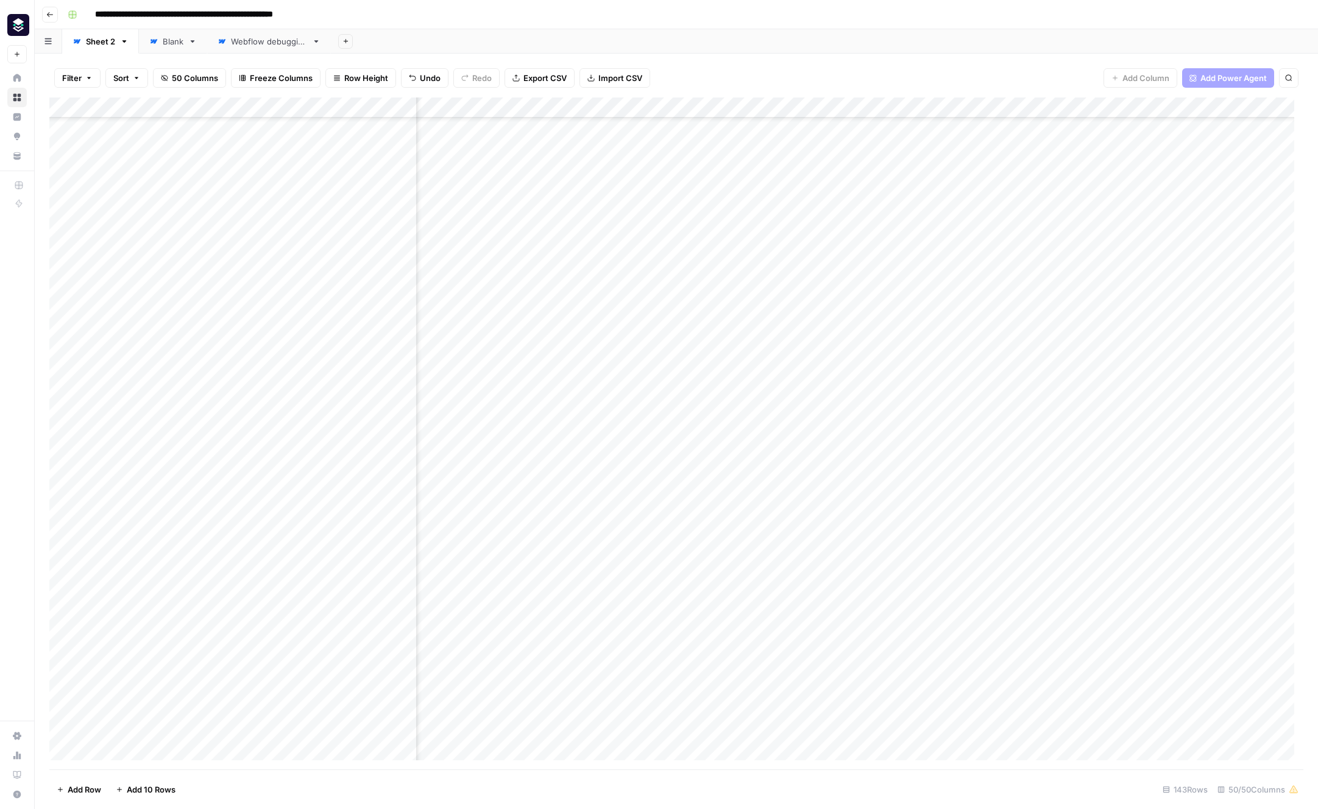
click at [883, 365] on div "Add Column" at bounding box center [676, 433] width 1254 height 672
click at [899, 110] on div "Add Column" at bounding box center [676, 433] width 1254 height 672
click at [830, 226] on span "Edit Workflow" at bounding box center [830, 227] width 107 height 12
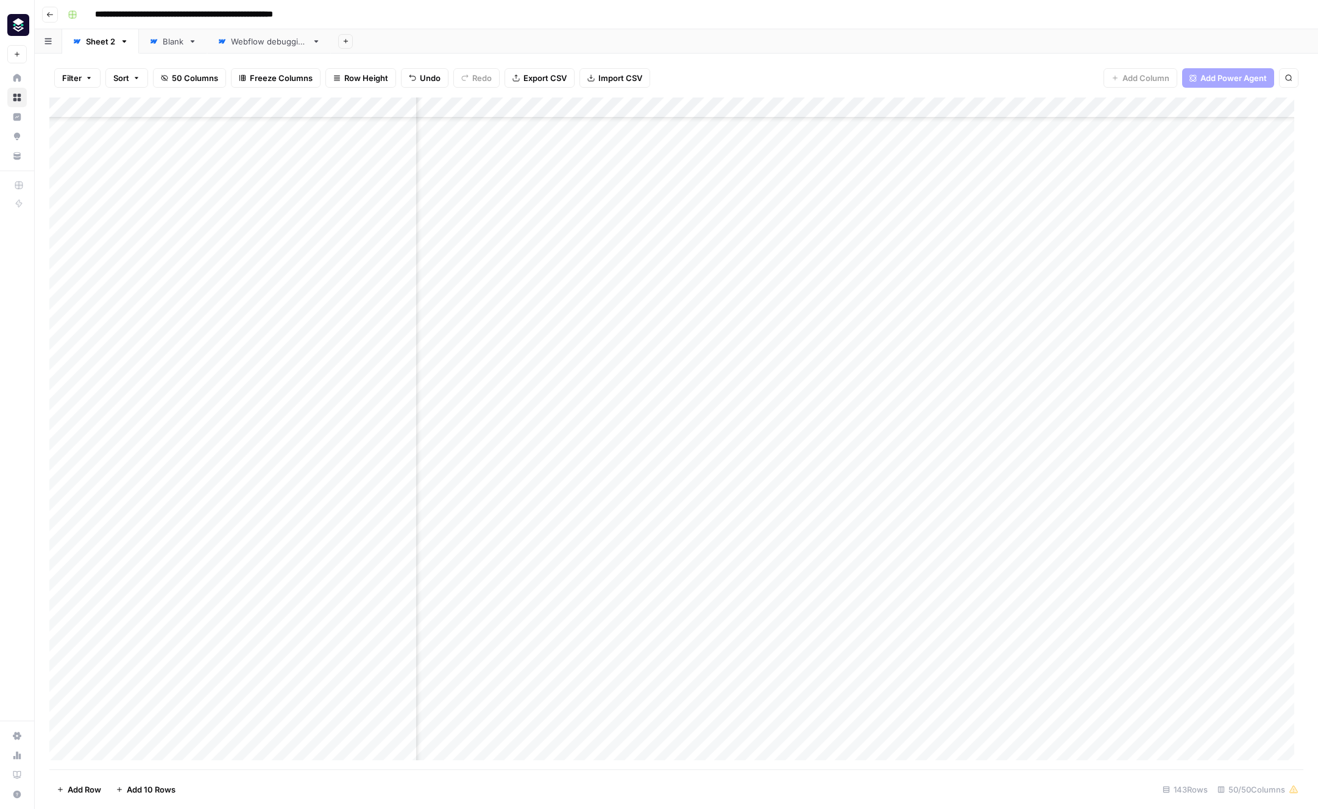
click at [947, 361] on div "Add Column" at bounding box center [676, 433] width 1254 height 672
click at [925, 364] on div "Add Column" at bounding box center [676, 433] width 1254 height 672
click at [925, 364] on textarea "**********" at bounding box center [944, 364] width 195 height 17
click at [920, 363] on textarea "**********" at bounding box center [944, 364] width 195 height 17
type textarea "**********"
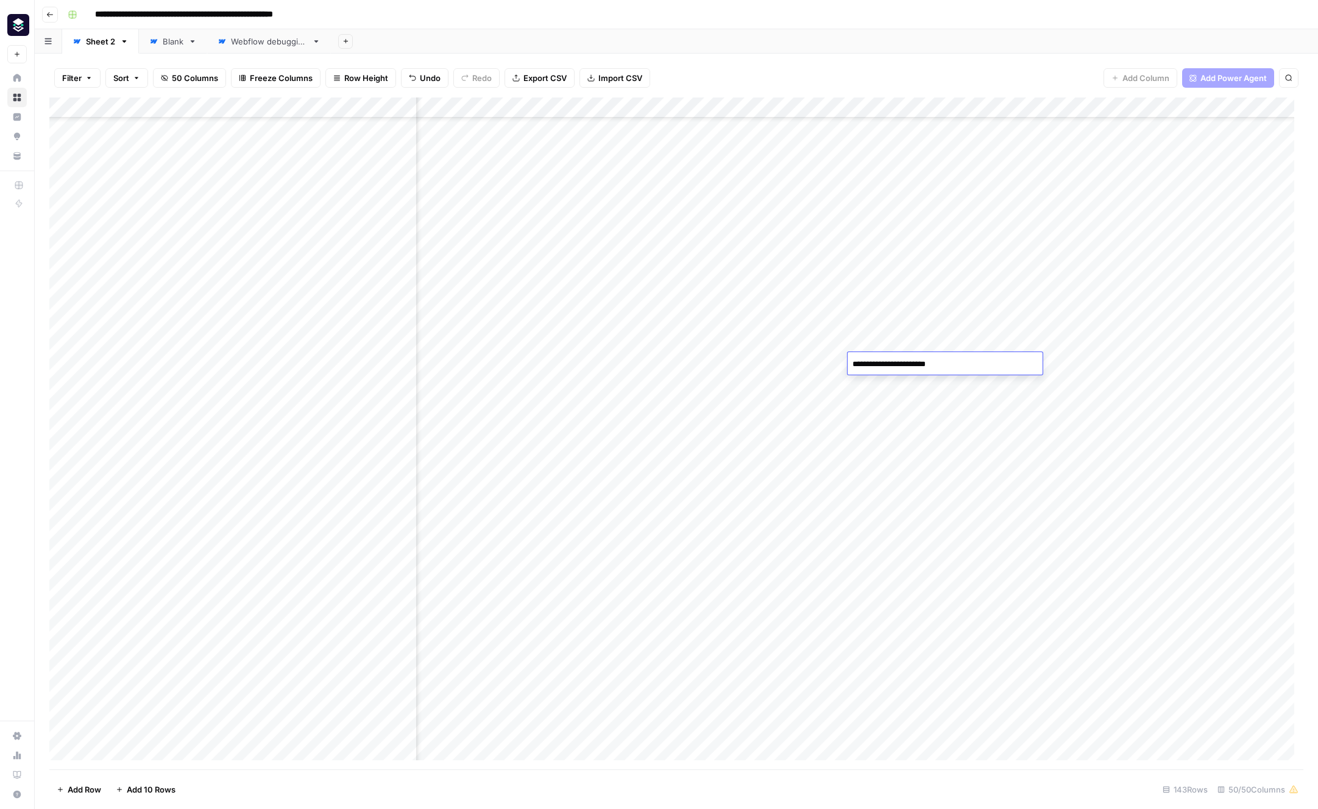
click at [1088, 367] on div "Add Column" at bounding box center [676, 433] width 1254 height 672
click at [995, 362] on div "Add Column" at bounding box center [676, 433] width 1254 height 672
click at [853, 429] on div "Add Column" at bounding box center [676, 433] width 1254 height 672
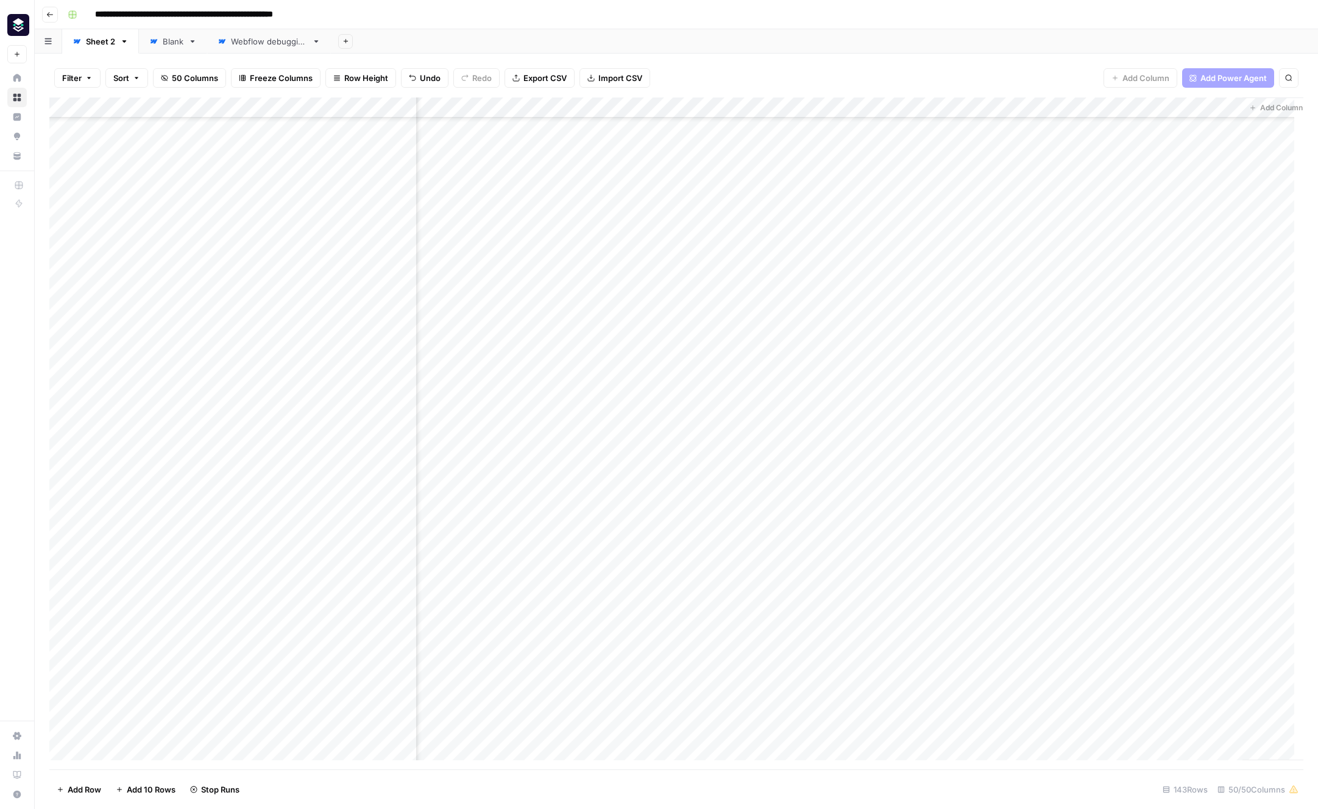
scroll to position [427, 5008]
click at [994, 423] on div "Add Column" at bounding box center [676, 433] width 1254 height 672
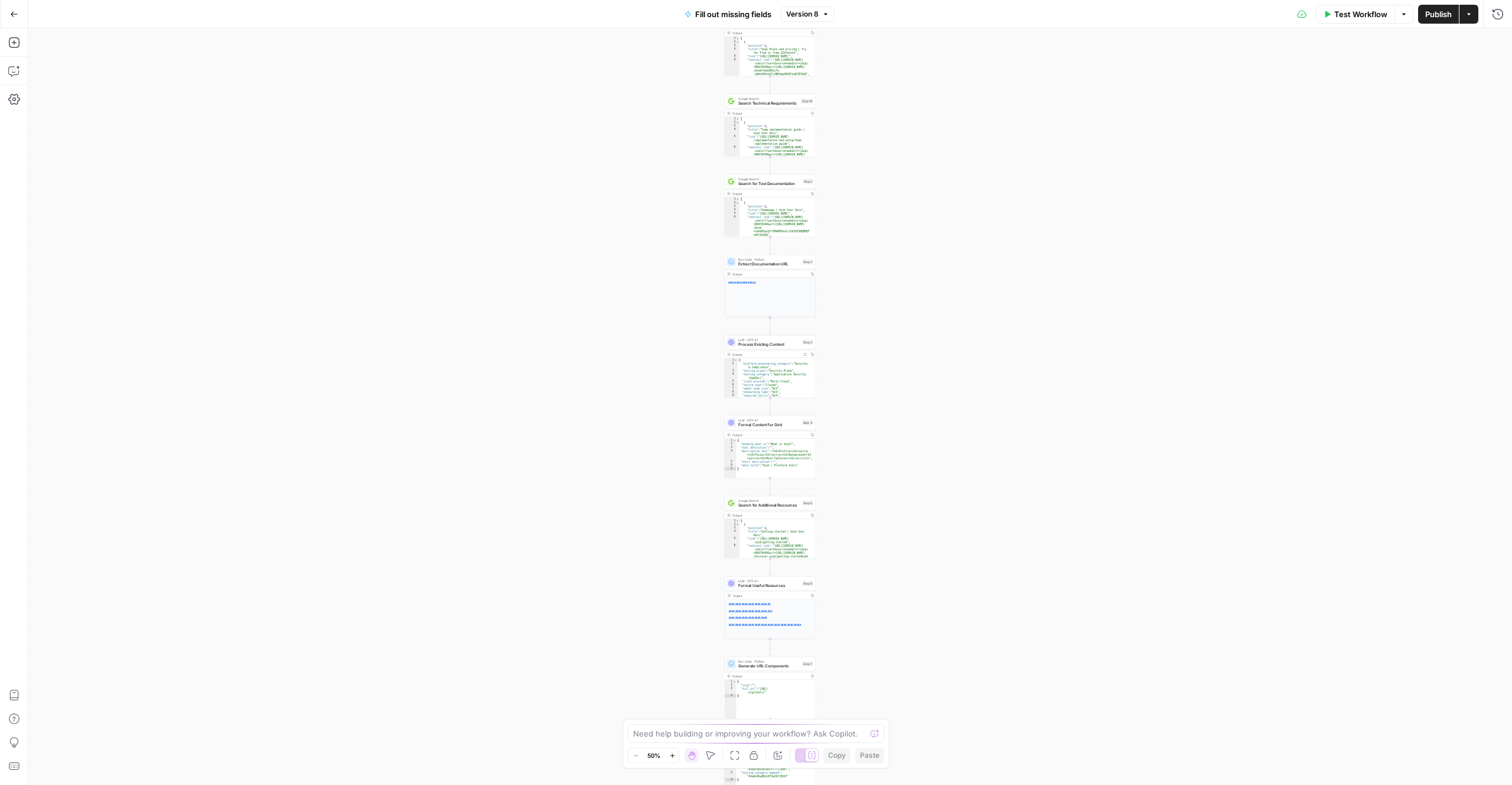
click at [675, 754] on icon "button" at bounding box center [672, 755] width 7 height 7
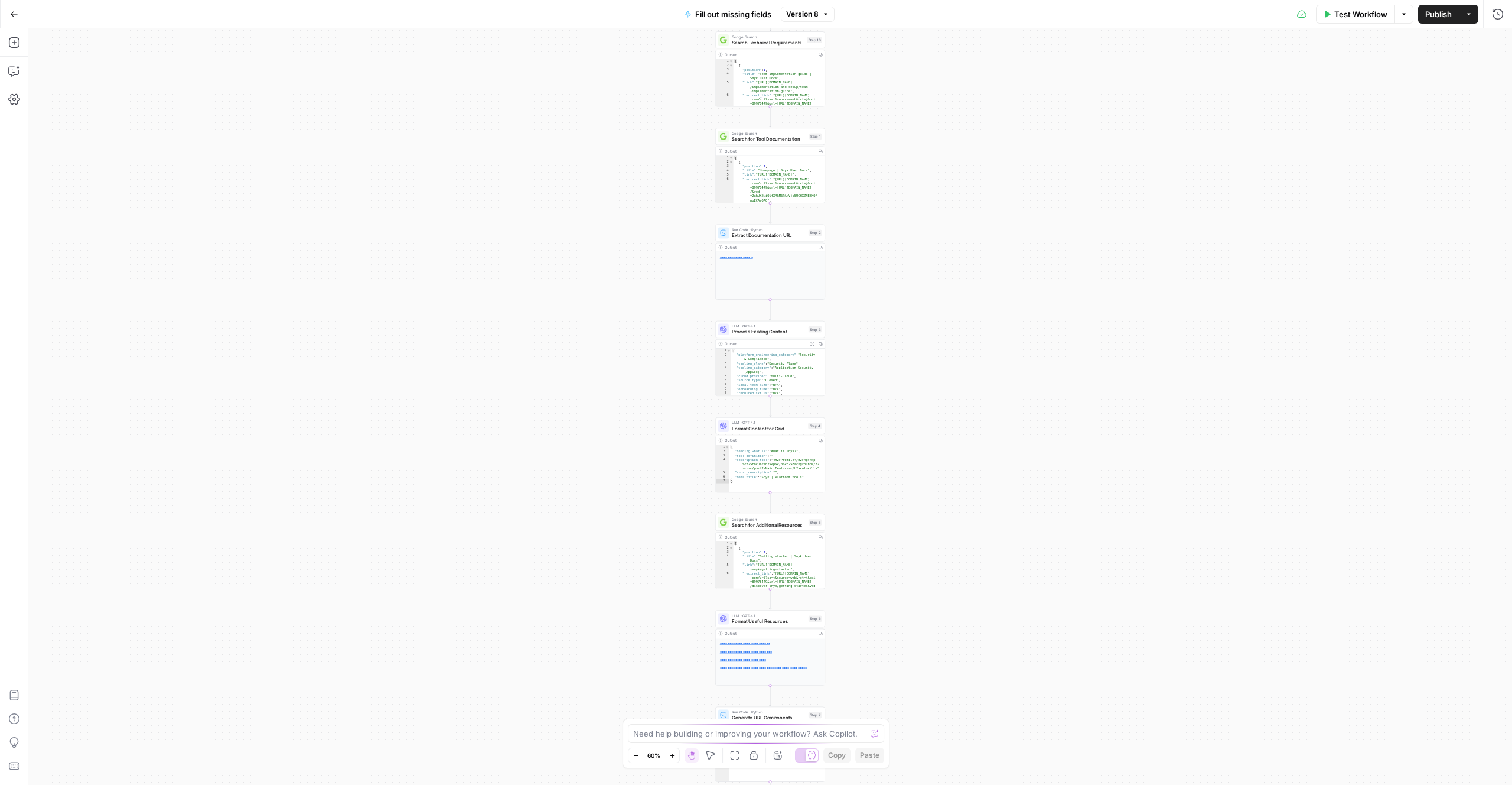
click at [675, 754] on icon "button" at bounding box center [672, 755] width 7 height 7
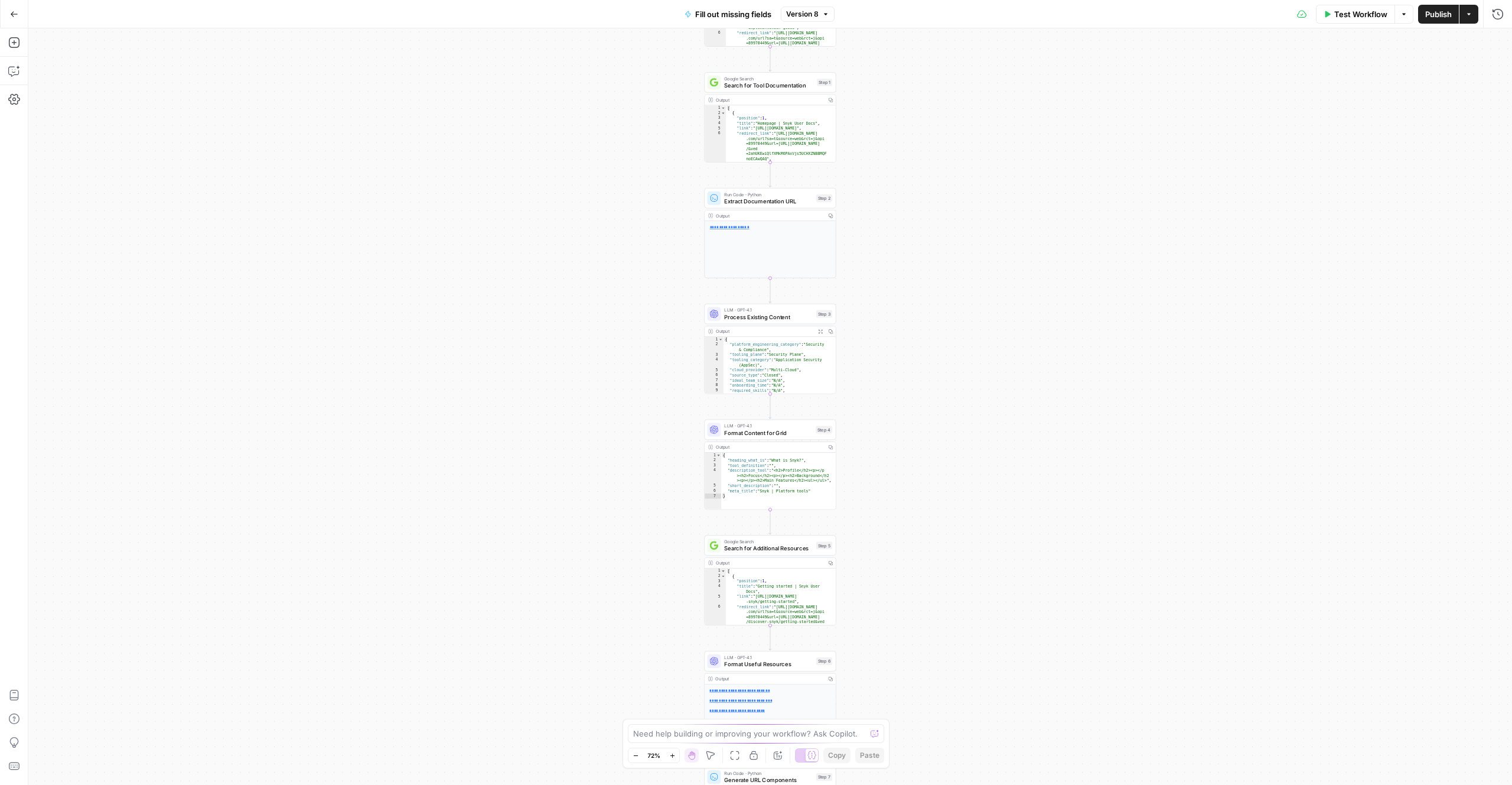
click at [675, 754] on icon "button" at bounding box center [672, 755] width 7 height 7
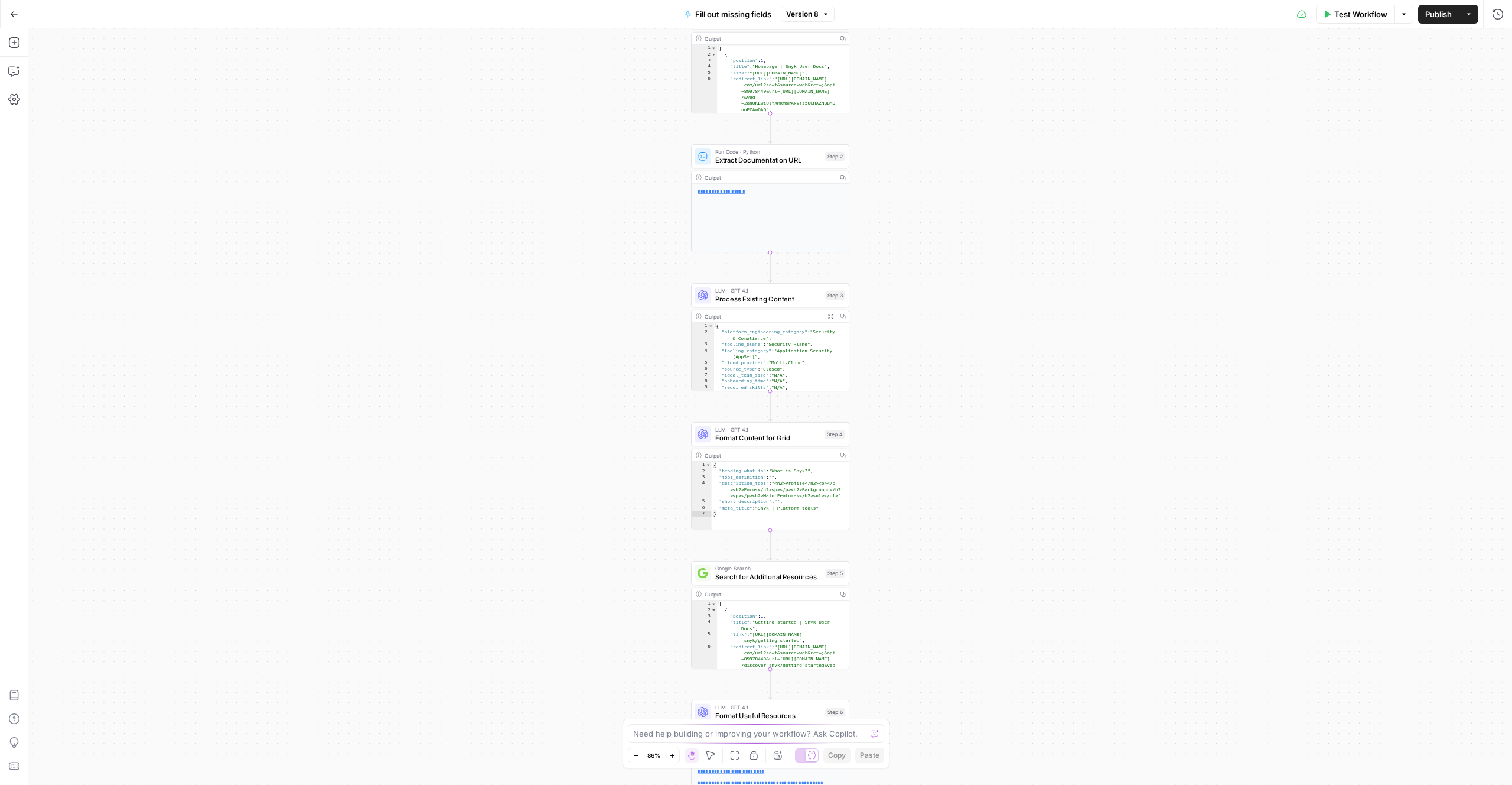
click at [675, 754] on icon "button" at bounding box center [672, 755] width 7 height 7
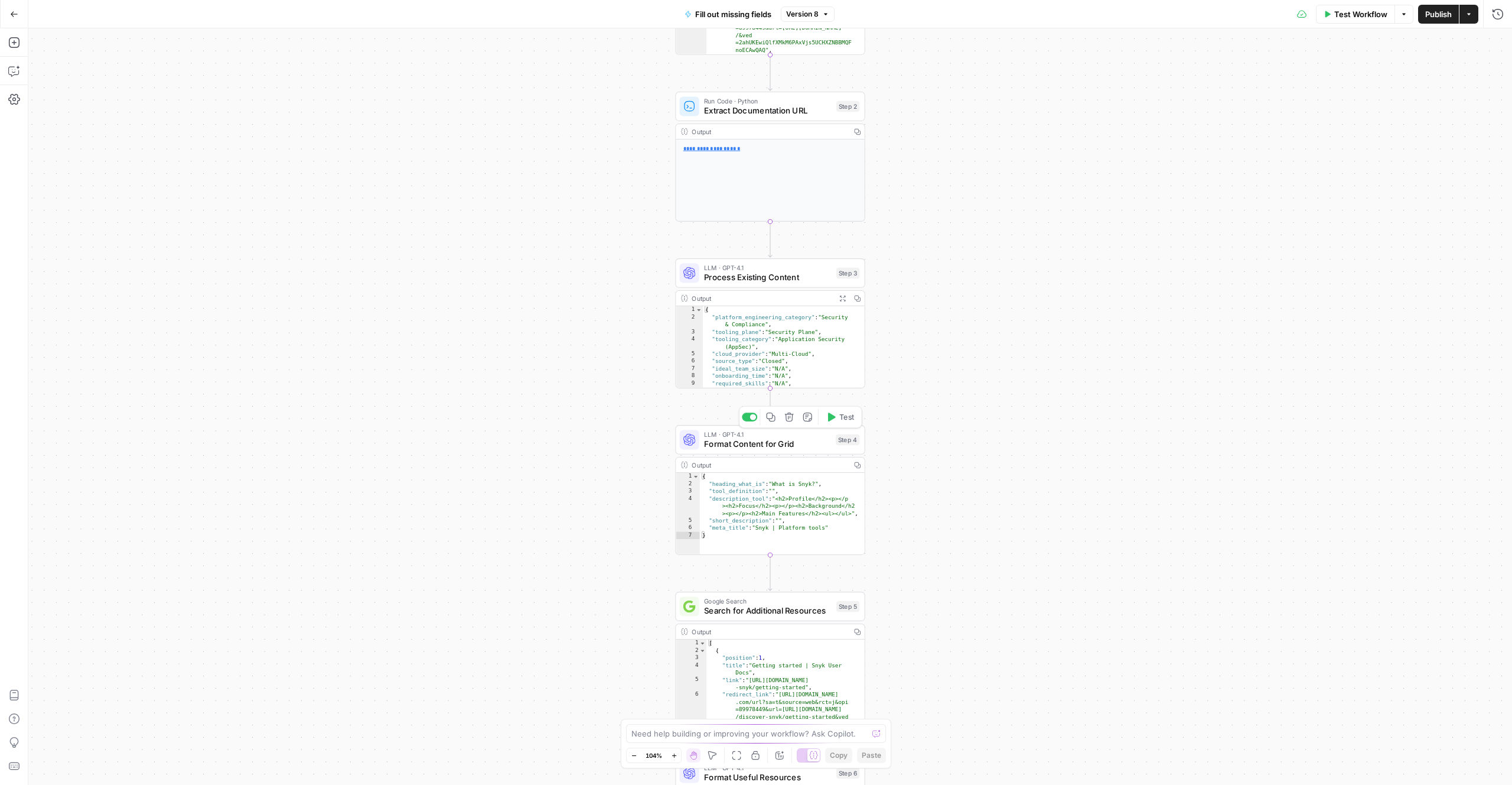
click at [806, 443] on span "Format Content for Grid" at bounding box center [767, 443] width 127 height 13
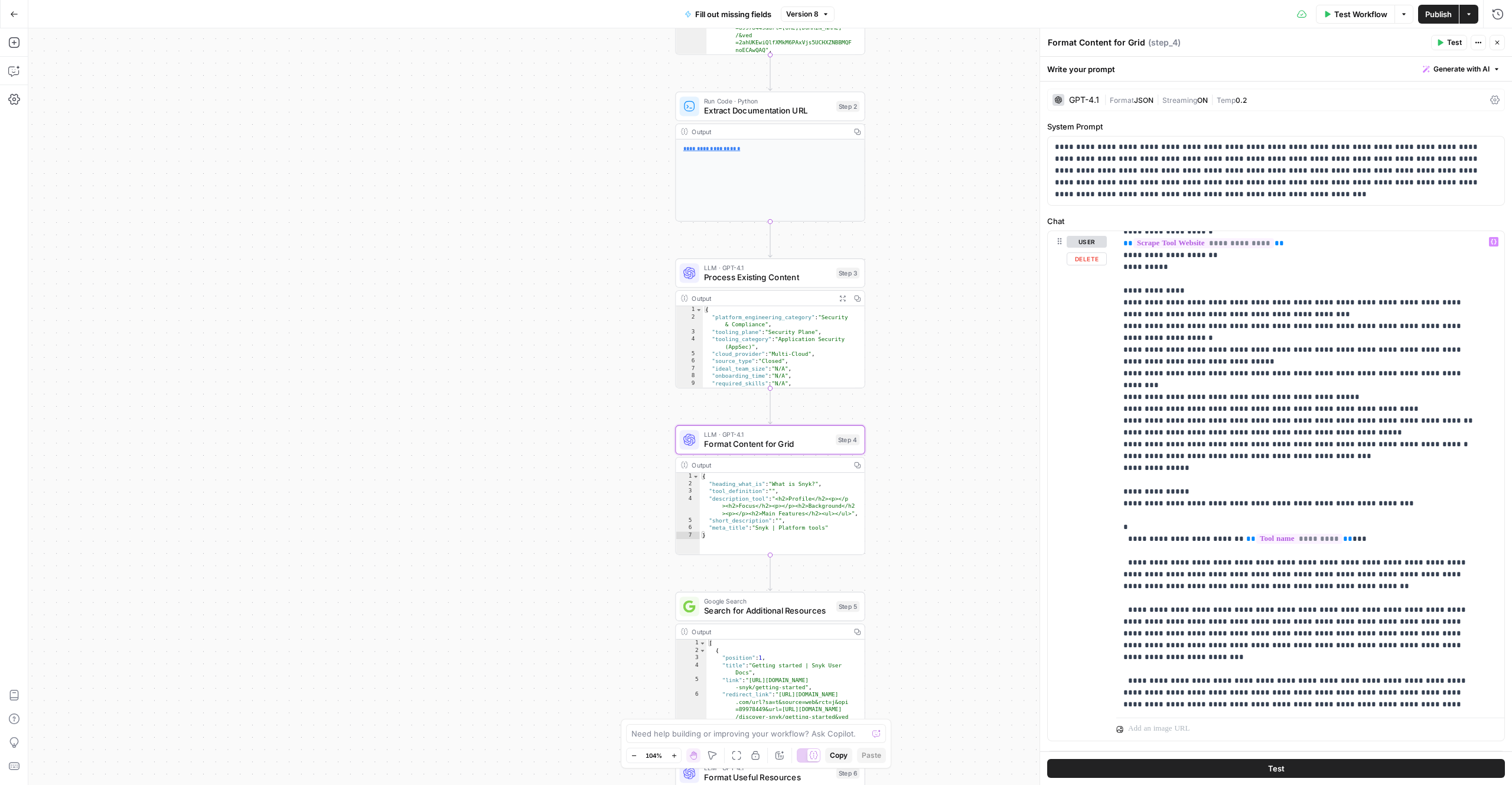
scroll to position [265, 0]
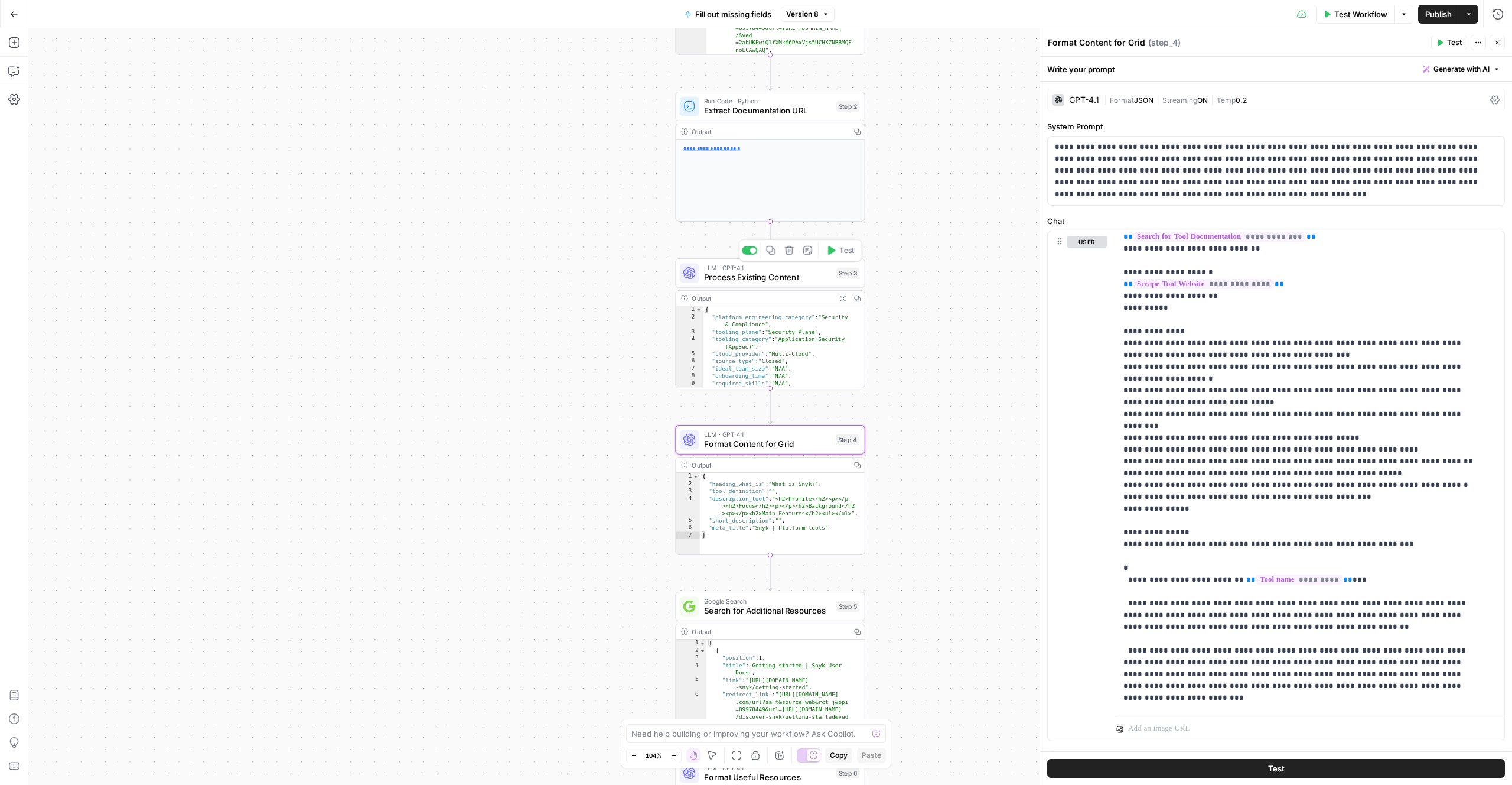
click at [776, 278] on span "Process Existing Content" at bounding box center [768, 278] width 128 height 13
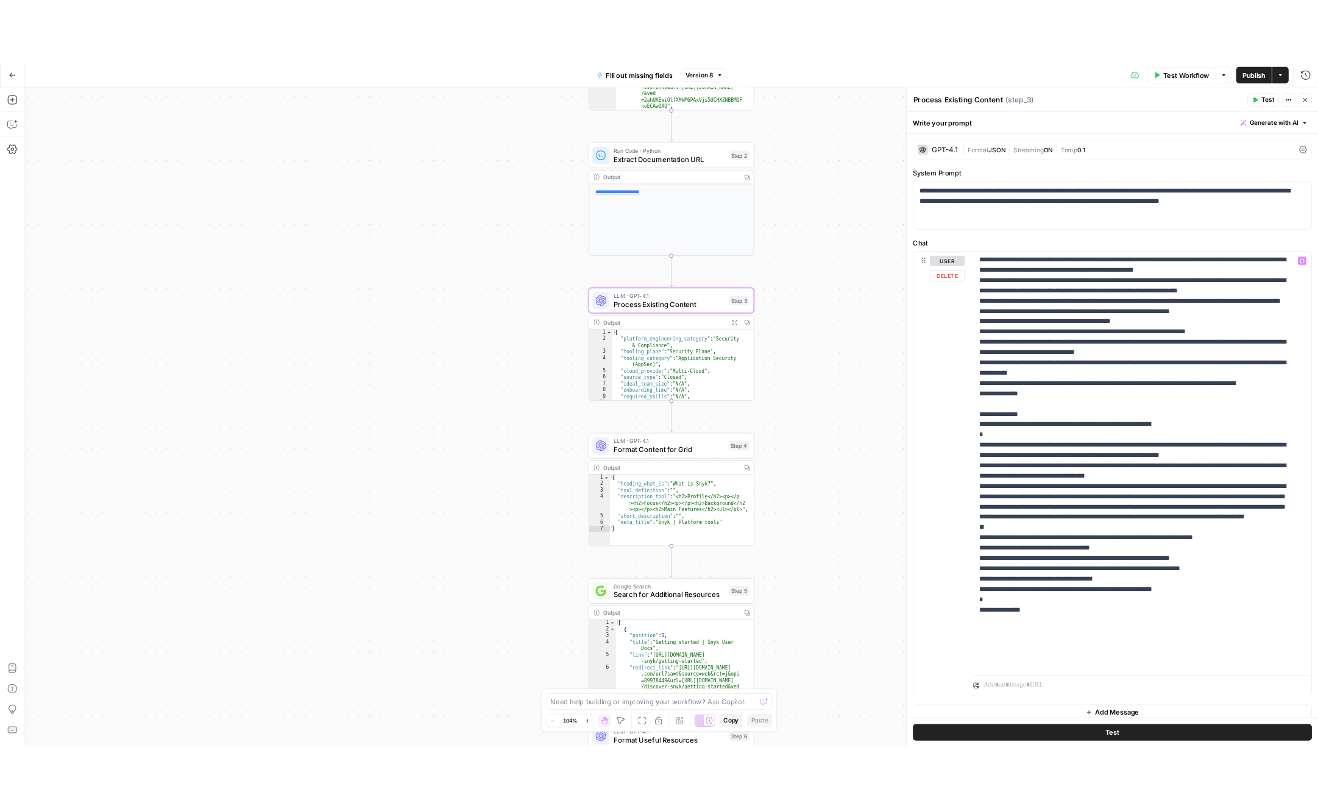
scroll to position [476, 0]
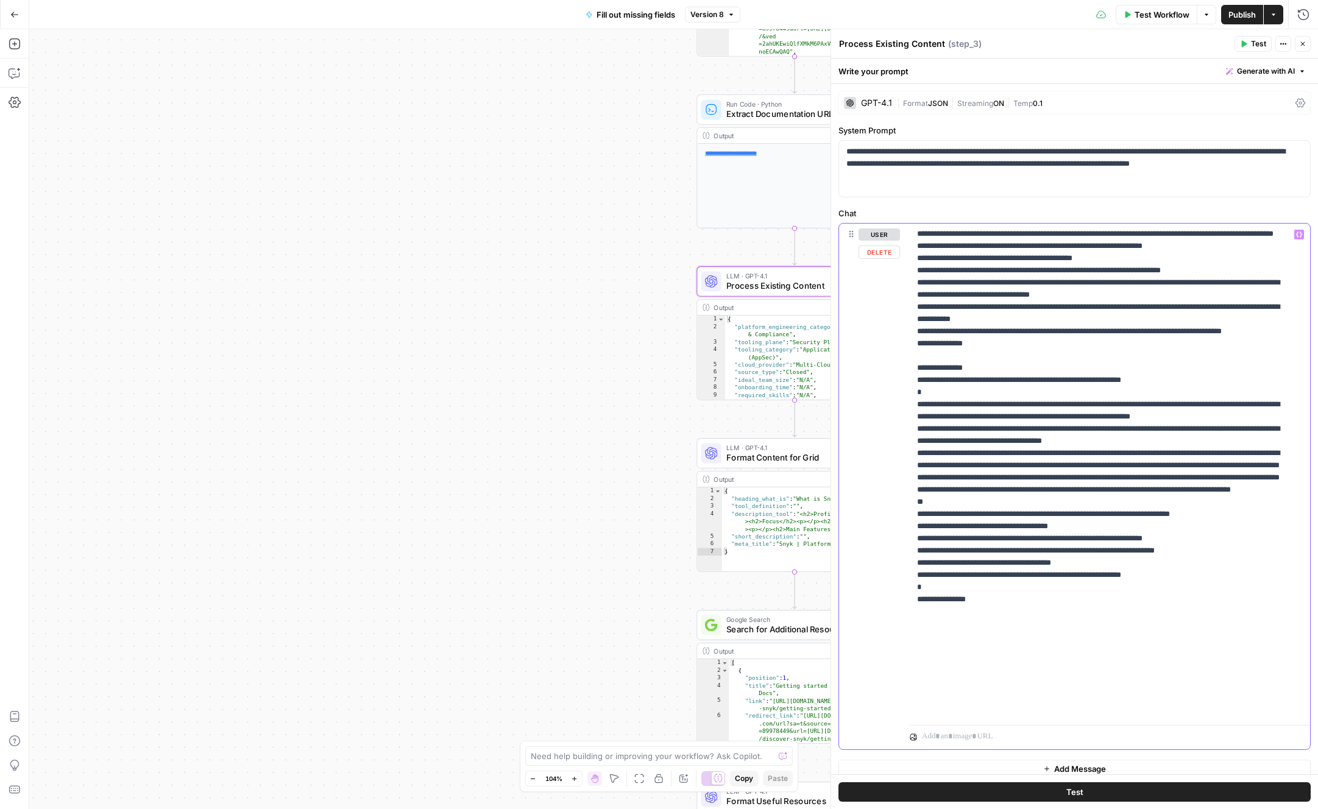
drag, startPoint x: 1103, startPoint y: 489, endPoint x: 967, endPoint y: 513, distance: 138.1
click at [967, 513] on p "**********" at bounding box center [1100, 234] width 367 height 962
click at [958, 515] on p "**********" at bounding box center [1100, 234] width 367 height 962
click at [1106, 489] on p "**********" at bounding box center [1100, 234] width 367 height 962
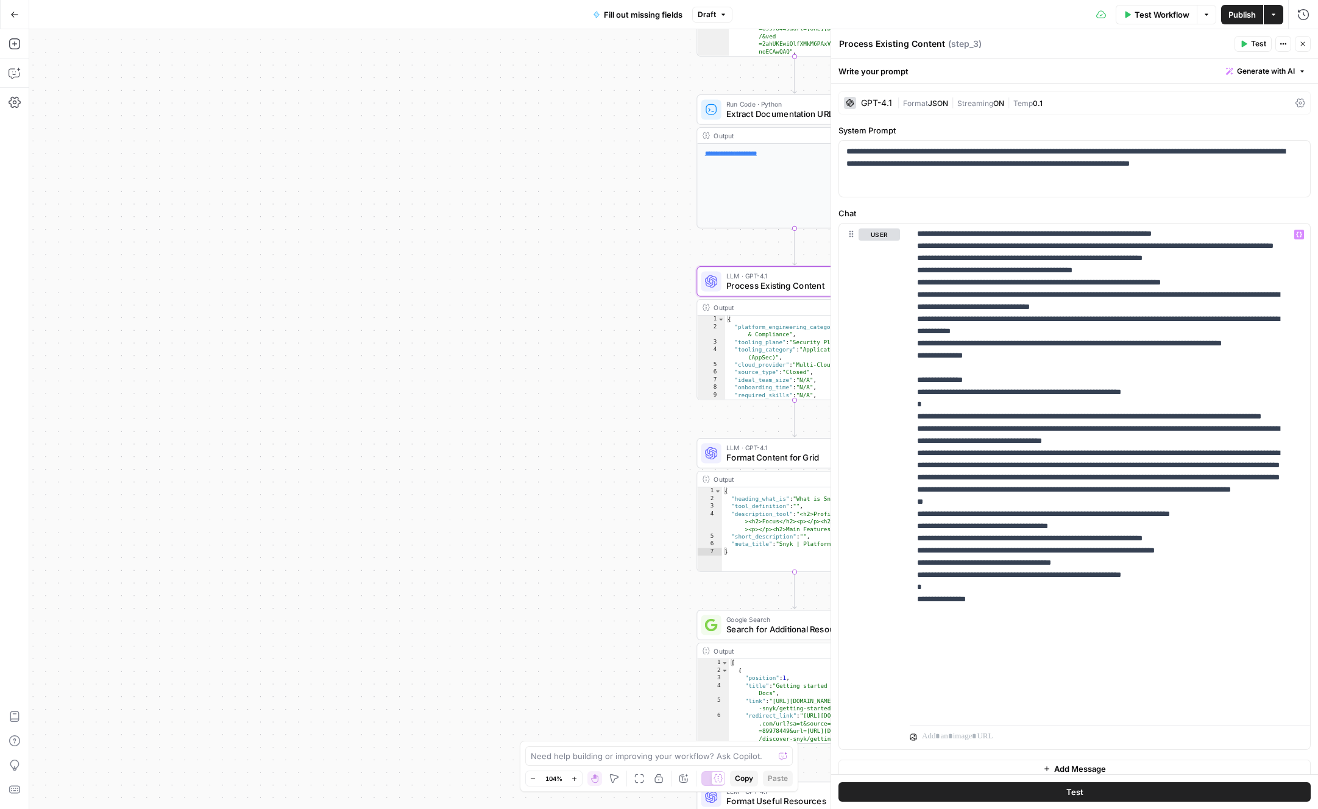
click at [1241, 18] on span "Publish" at bounding box center [1241, 15] width 27 height 12
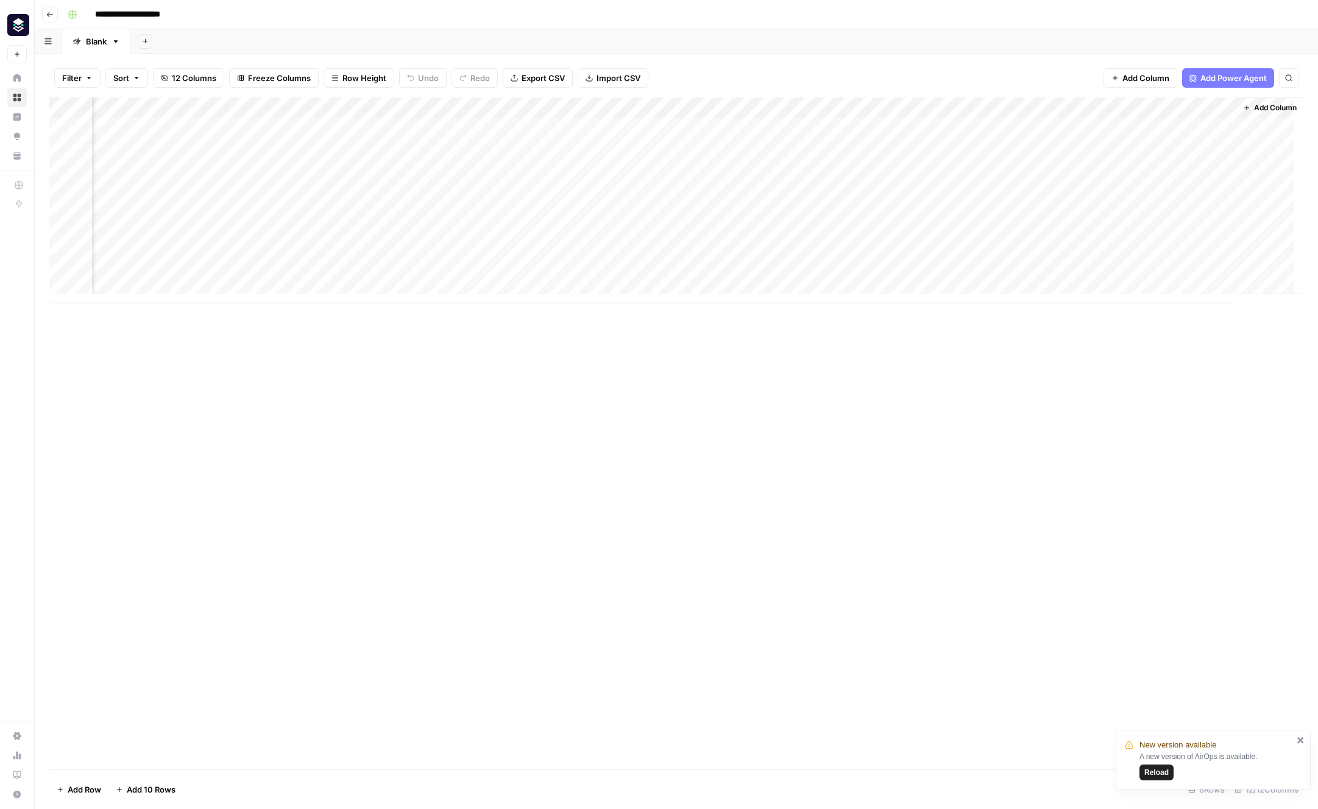
scroll to position [0, 315]
click at [1302, 740] on icon "close" at bounding box center [1300, 740] width 9 height 10
click at [1144, 77] on span "Add Column" at bounding box center [1145, 78] width 47 height 12
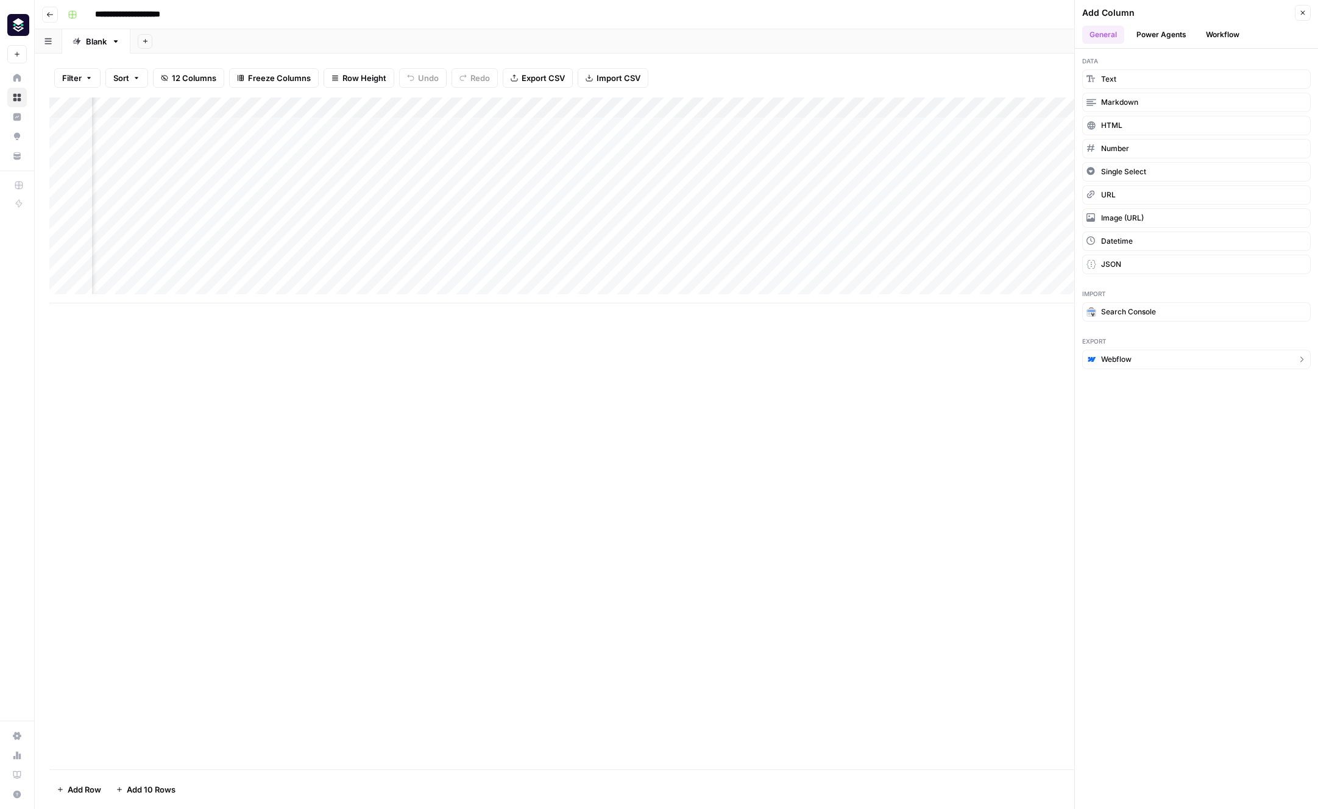
click at [1151, 363] on button "Webflow" at bounding box center [1196, 359] width 228 height 19
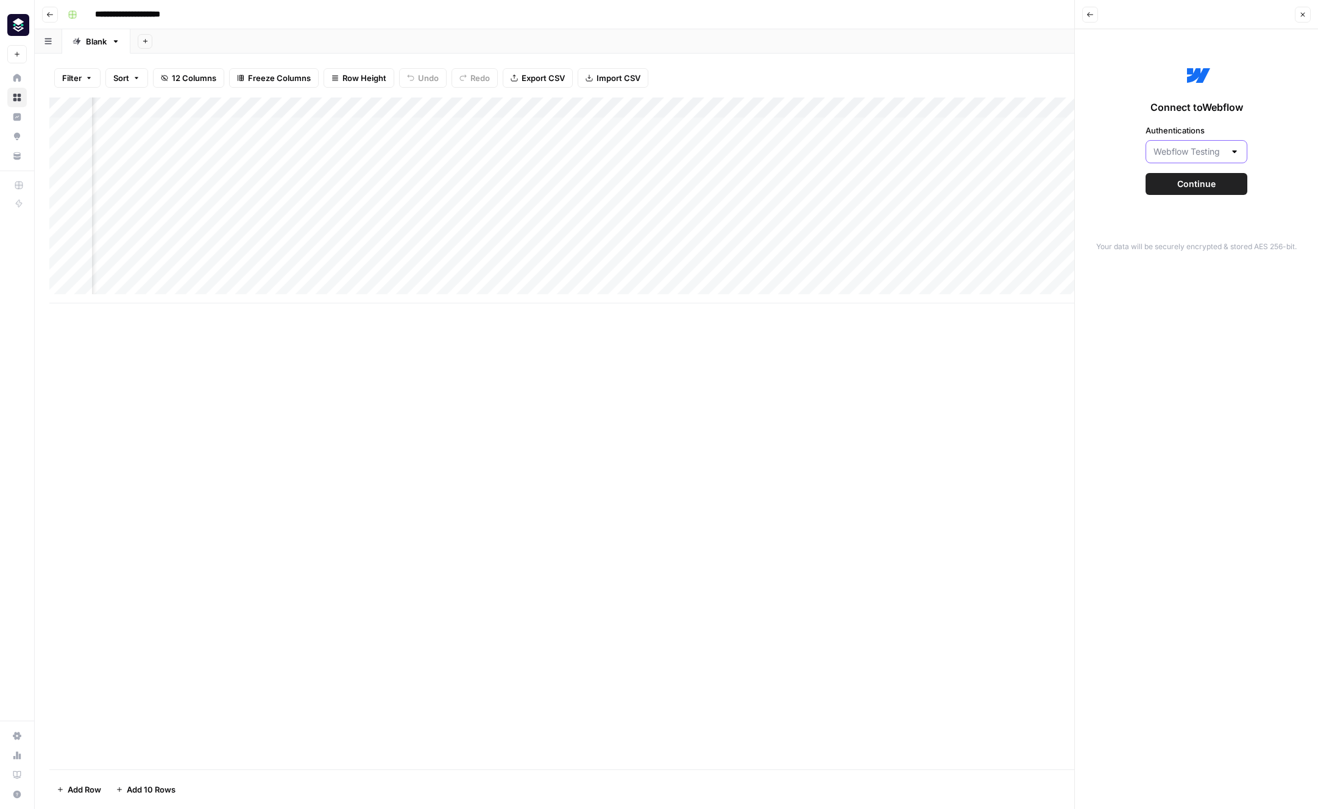
click at [1215, 152] on input "Authentications" at bounding box center [1188, 152] width 71 height 12
click at [1210, 196] on span "Webflow Production (Live)" at bounding box center [1194, 199] width 76 height 12
type input "Webflow Production (Live)"
click at [1201, 178] on span "Continue" at bounding box center [1196, 184] width 38 height 12
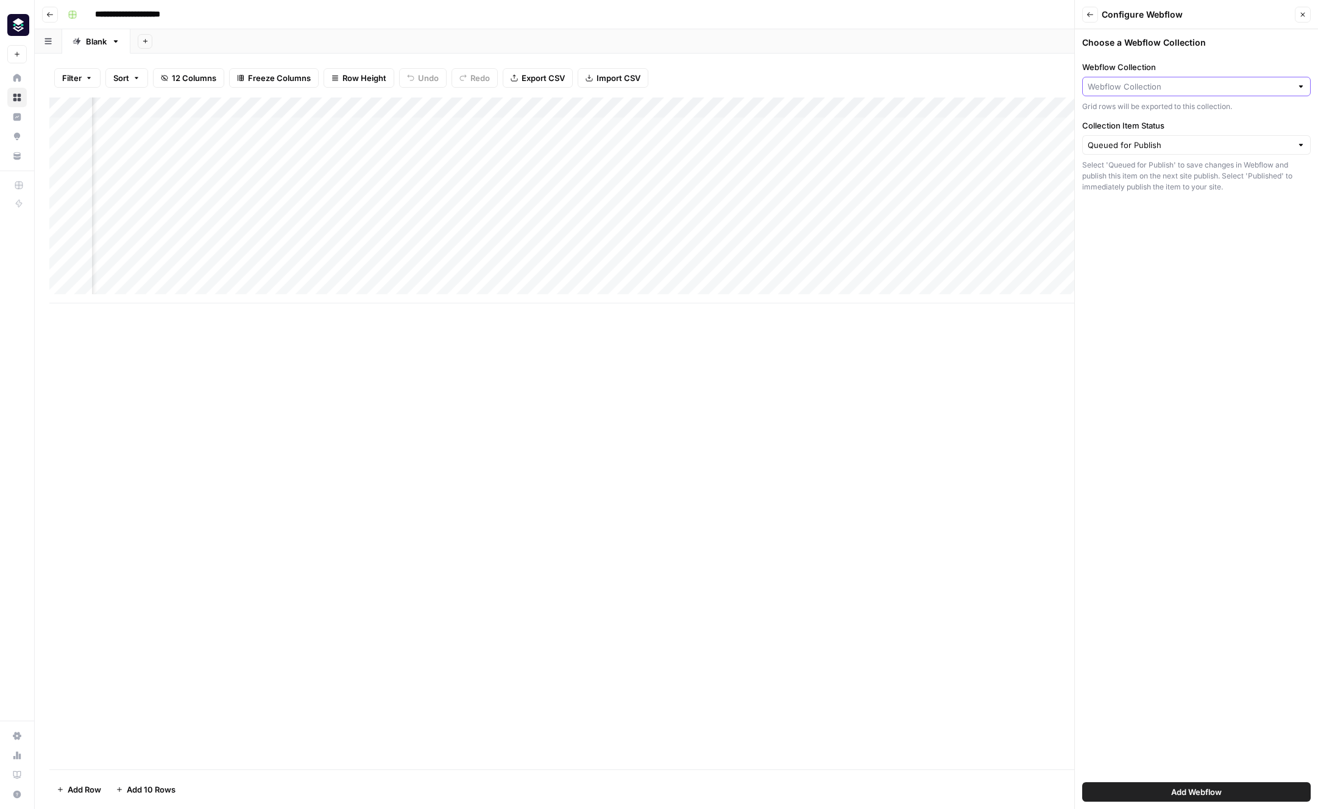
click at [1165, 88] on input "Webflow Collection" at bounding box center [1189, 86] width 204 height 12
click at [1181, 116] on span "Blog Posts" at bounding box center [1193, 115] width 203 height 12
type input "Blog Posts"
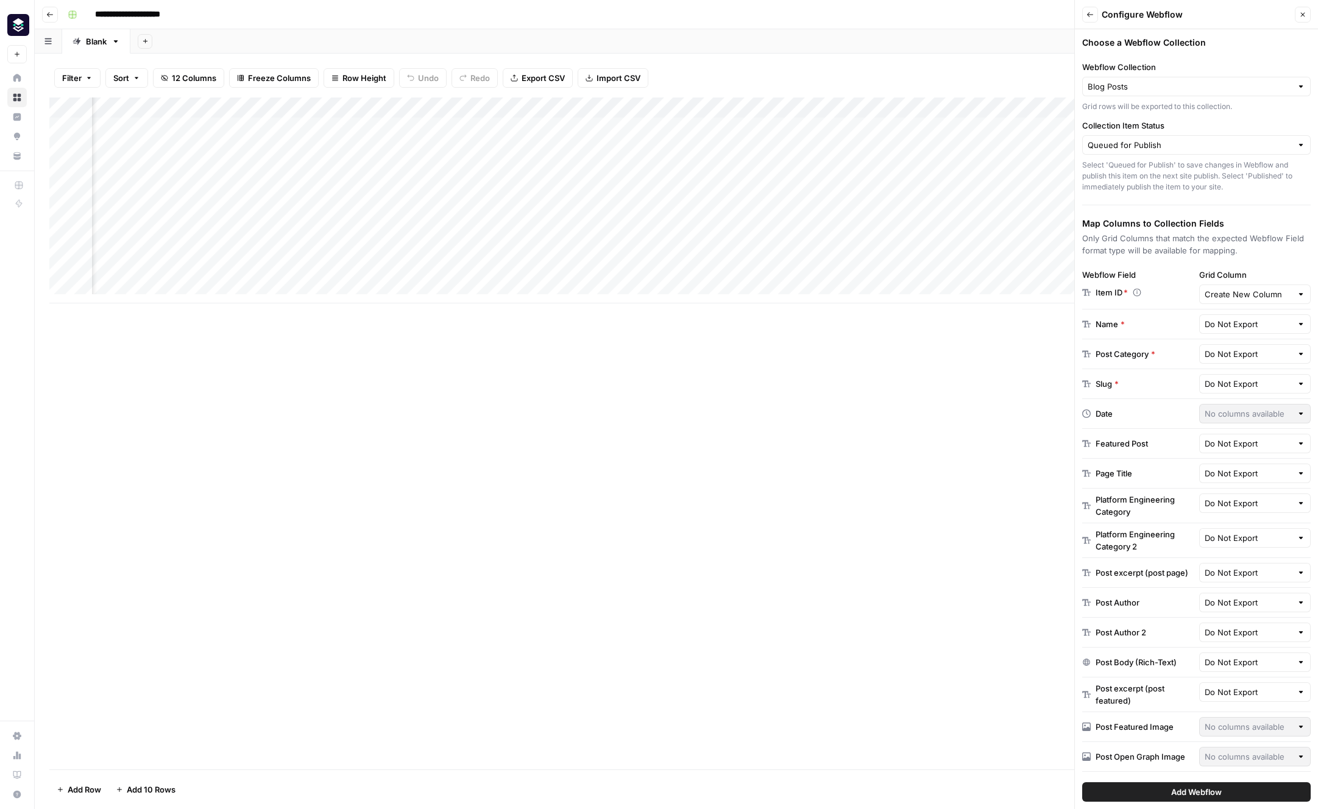
click at [1296, 298] on div at bounding box center [1300, 294] width 9 height 12
type input "Create New Column"
click at [1223, 269] on label "Grid Column" at bounding box center [1255, 275] width 112 height 12
click at [1223, 288] on input "Create New Column" at bounding box center [1248, 294] width 88 height 12
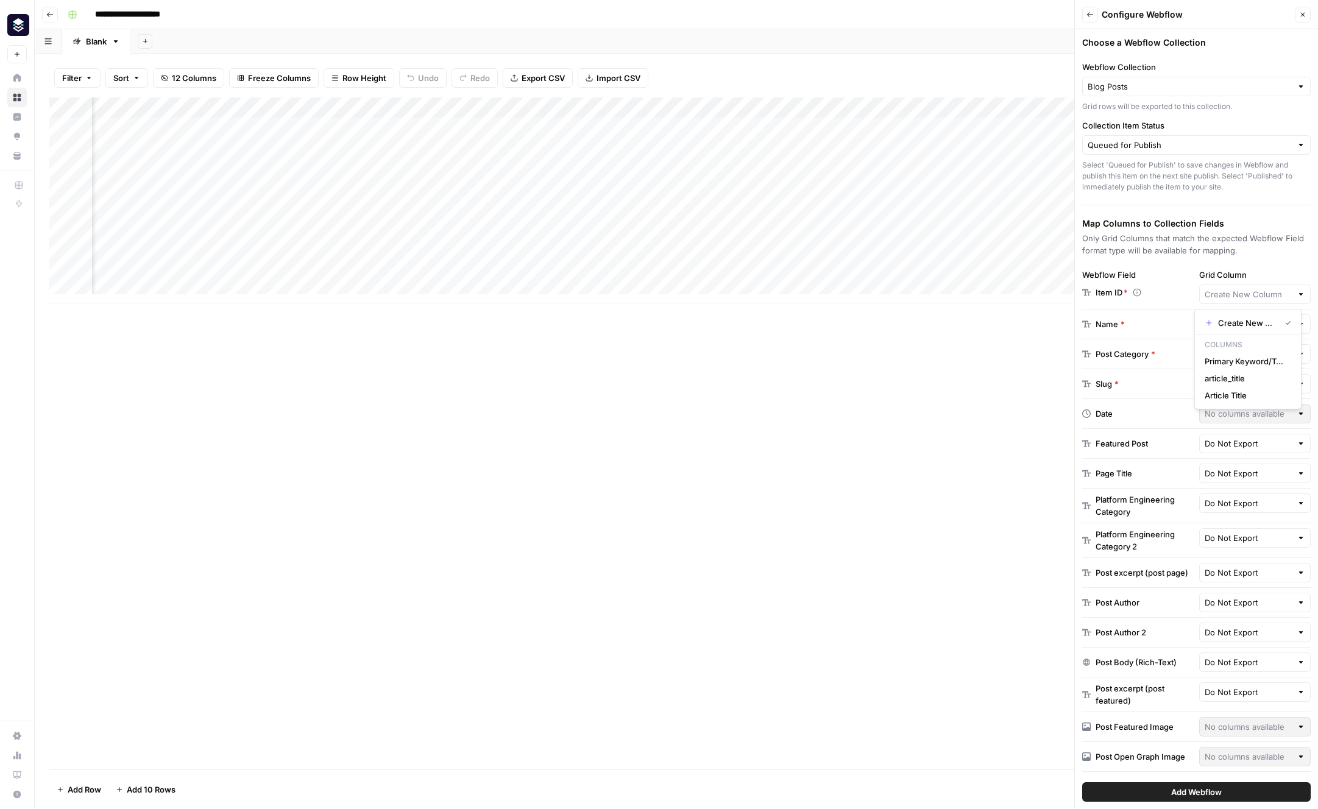
type input "Create New Column"
click at [1223, 266] on div "Choose a Webflow Collection Webflow Collection Blog Posts Grid rows will be exp…" at bounding box center [1195, 419] width 243 height 780
click at [1247, 288] on input "Grid Column" at bounding box center [1248, 294] width 88 height 12
click at [1262, 323] on span "Create New Column" at bounding box center [1246, 323] width 57 height 12
type input "Create New Column"
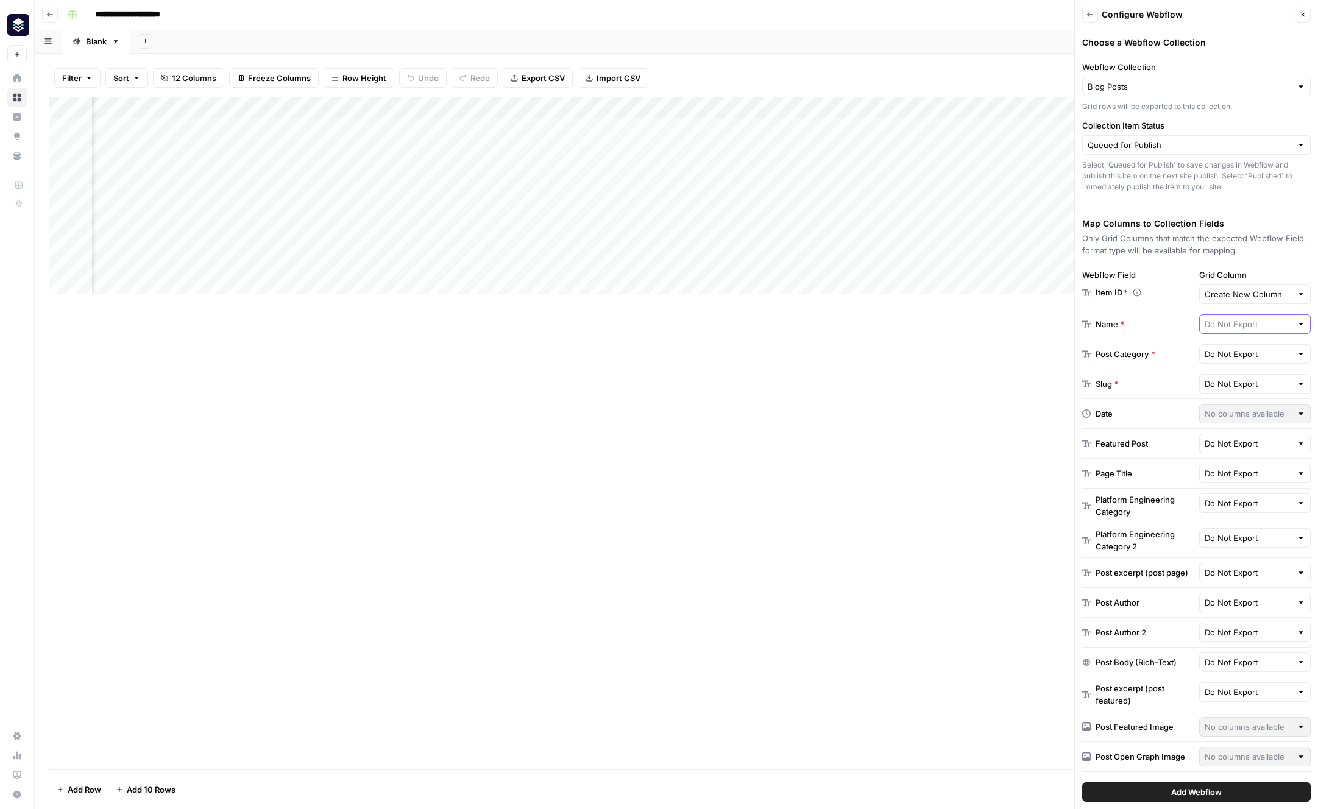
click at [1261, 322] on input "text" at bounding box center [1248, 324] width 88 height 12
click at [1254, 409] on span "Article Title" at bounding box center [1245, 404] width 82 height 12
type input "Article Title"
click at [1256, 356] on input "text" at bounding box center [1248, 354] width 88 height 12
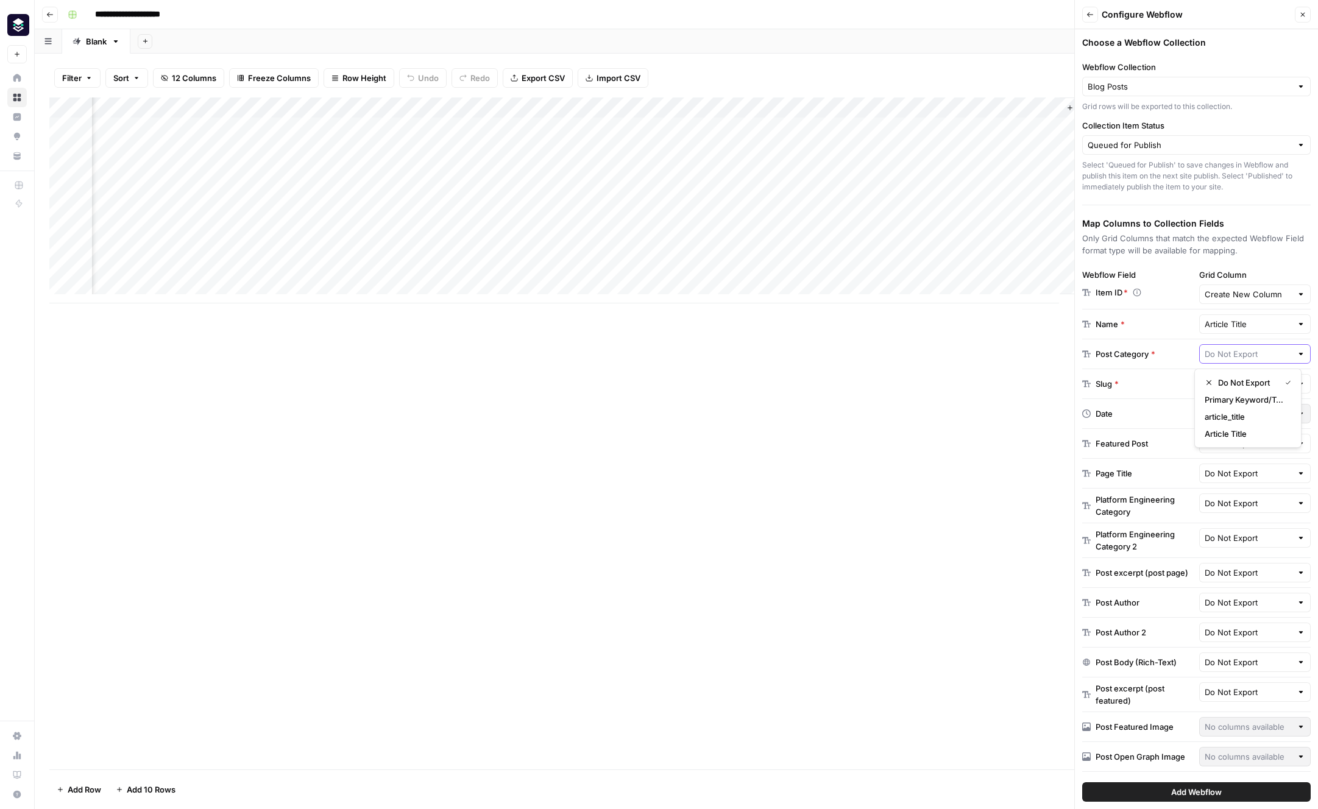
click at [1256, 356] on input "text" at bounding box center [1248, 354] width 88 height 12
type input "Do Not Export"
click at [1159, 359] on div "Post Category *" at bounding box center [1138, 354] width 112 height 12
click at [1220, 389] on input "text" at bounding box center [1248, 384] width 88 height 12
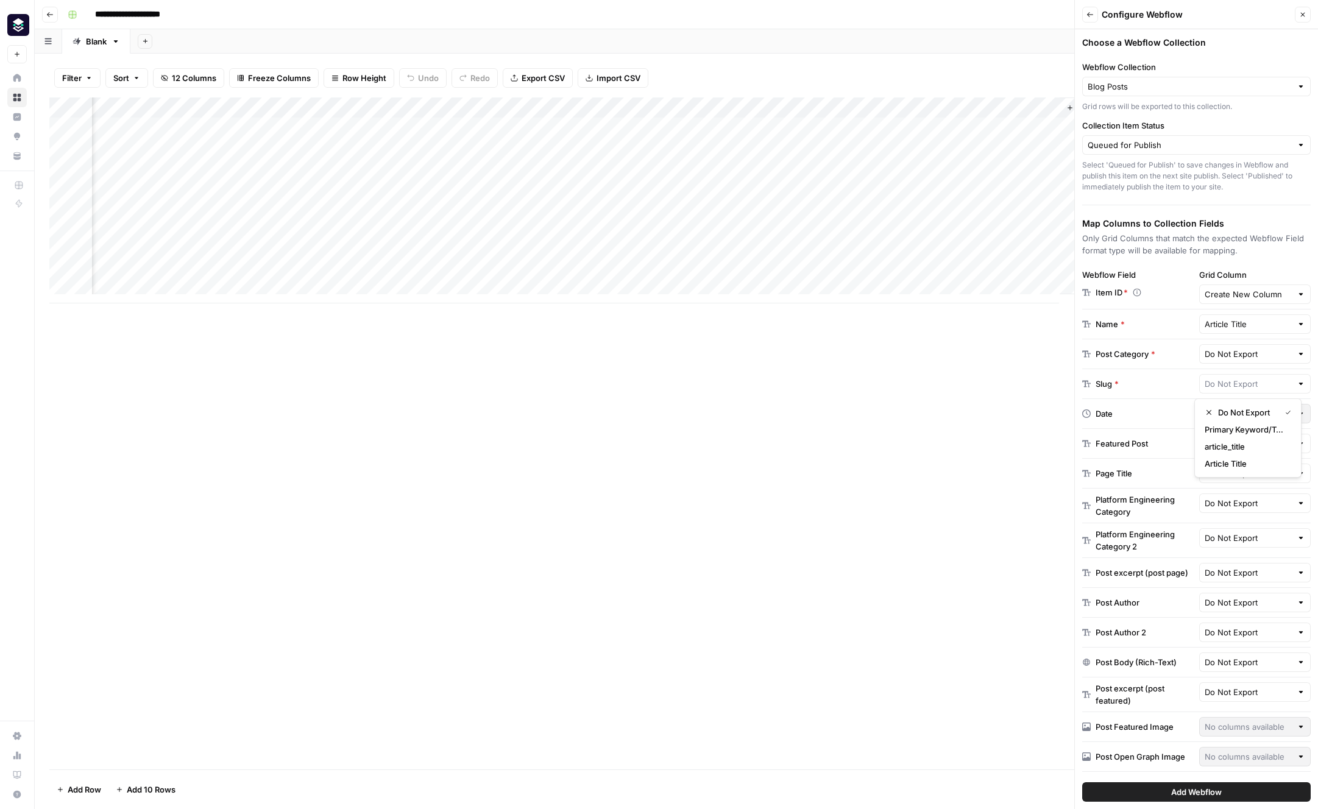
type input "Do Not Export"
click at [1170, 387] on div "Slug *" at bounding box center [1138, 384] width 112 height 12
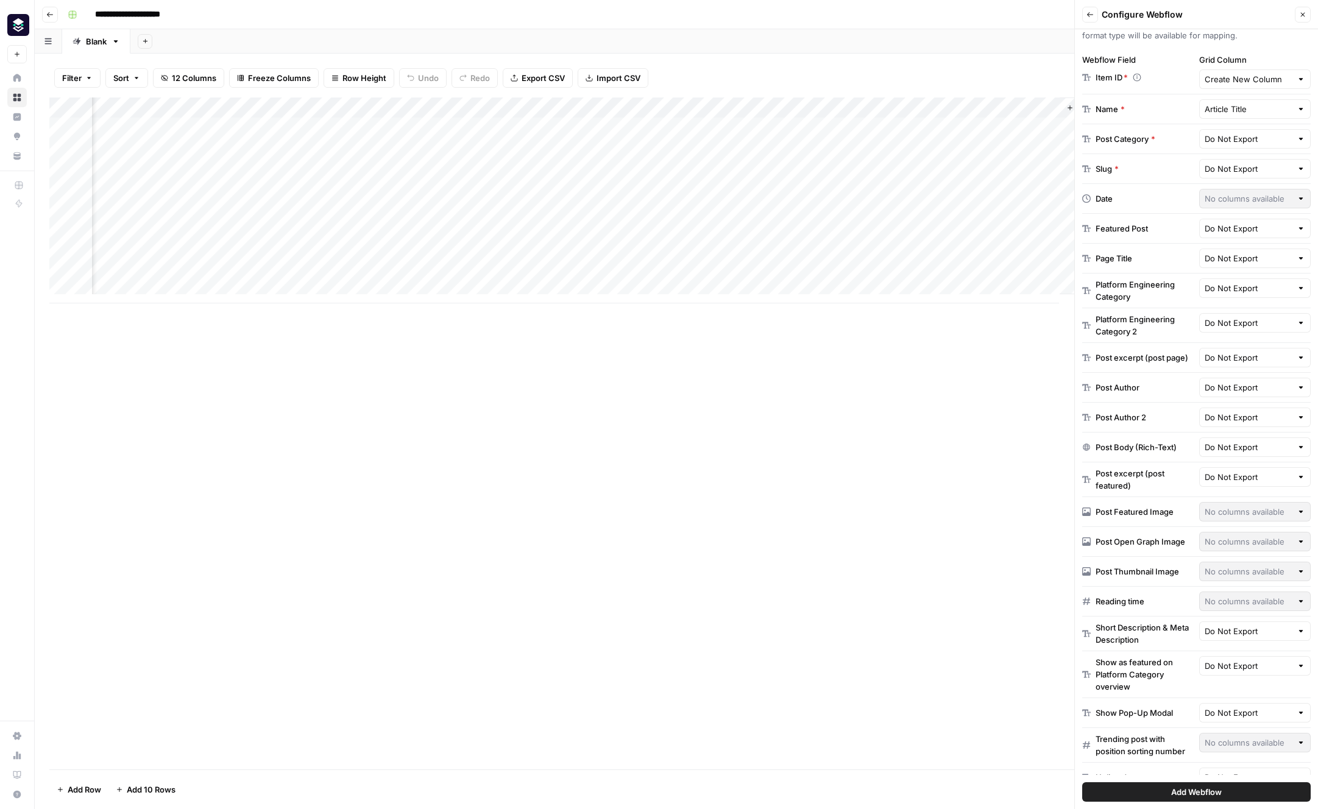
scroll to position [235, 0]
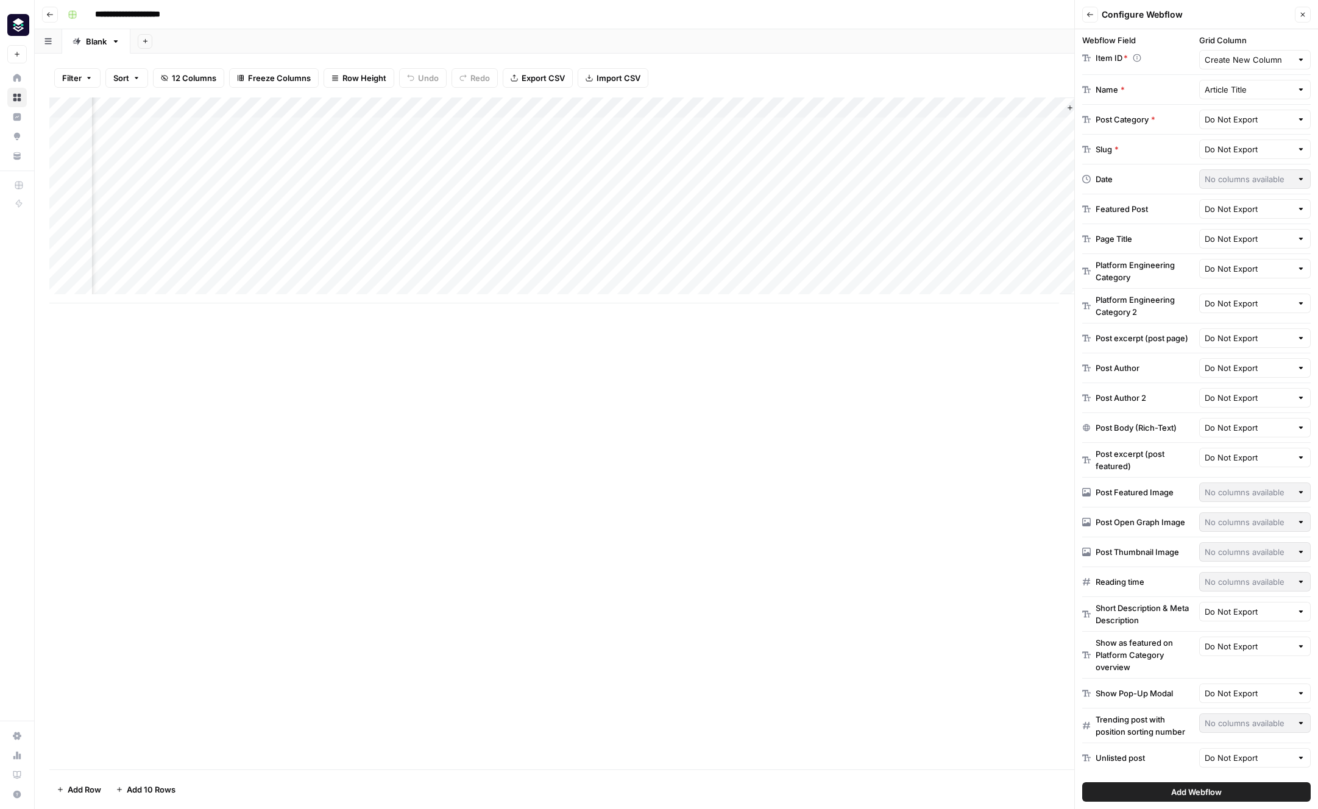
click at [1309, 16] on button "Close" at bounding box center [1302, 15] width 16 height 16
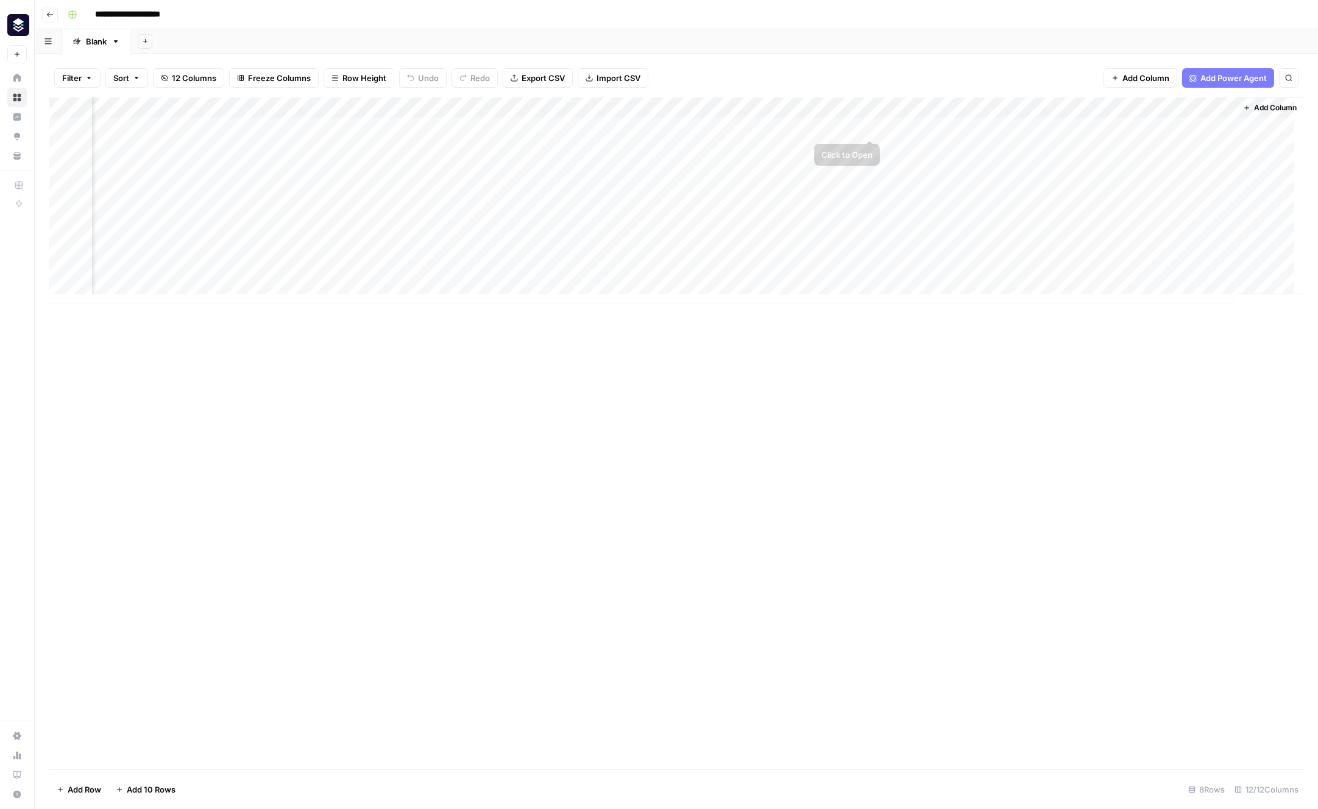
drag, startPoint x: 1177, startPoint y: 107, endPoint x: 839, endPoint y: 122, distance: 338.4
click at [839, 122] on div "Add Column" at bounding box center [676, 200] width 1254 height 206
click at [931, 129] on div "Add Column" at bounding box center [676, 200] width 1254 height 206
click at [932, 127] on div "Add Column" at bounding box center [676, 200] width 1254 height 206
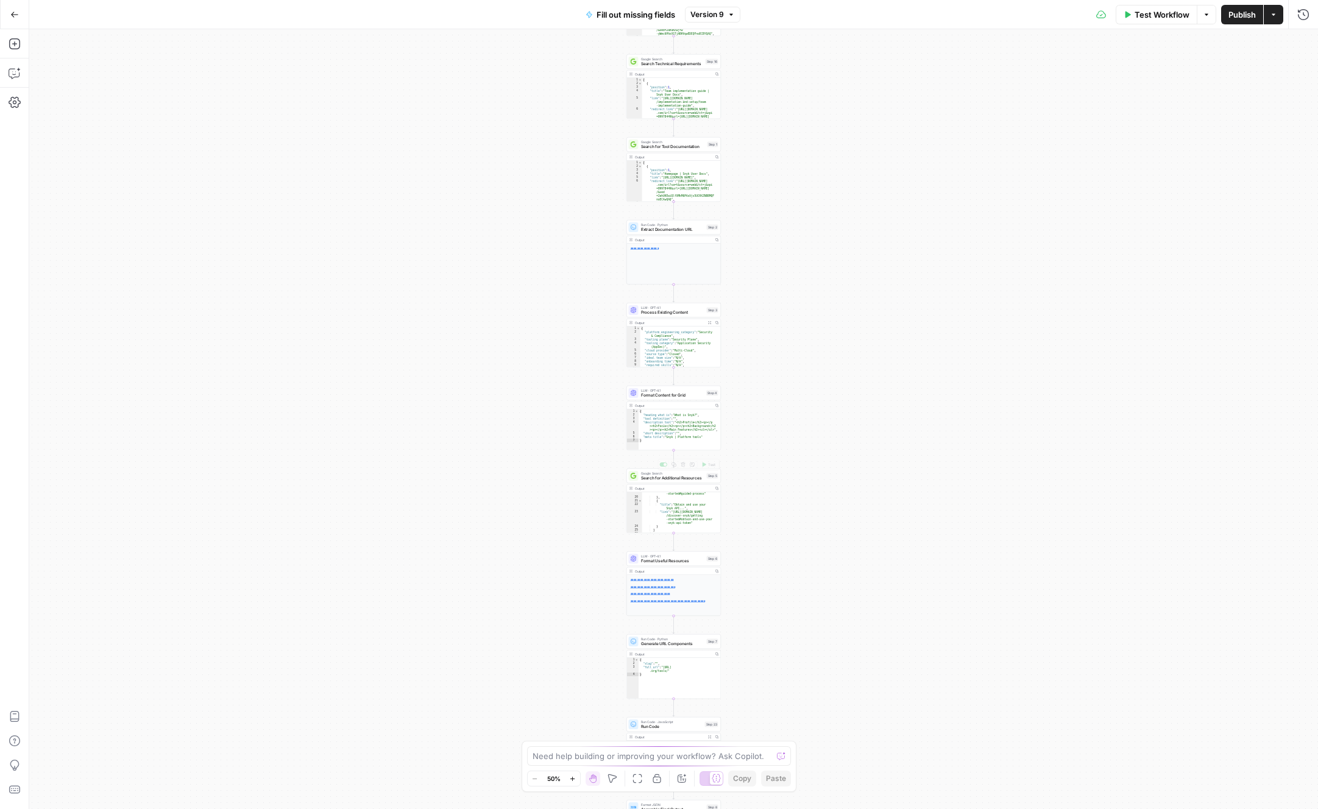
scroll to position [306, 0]
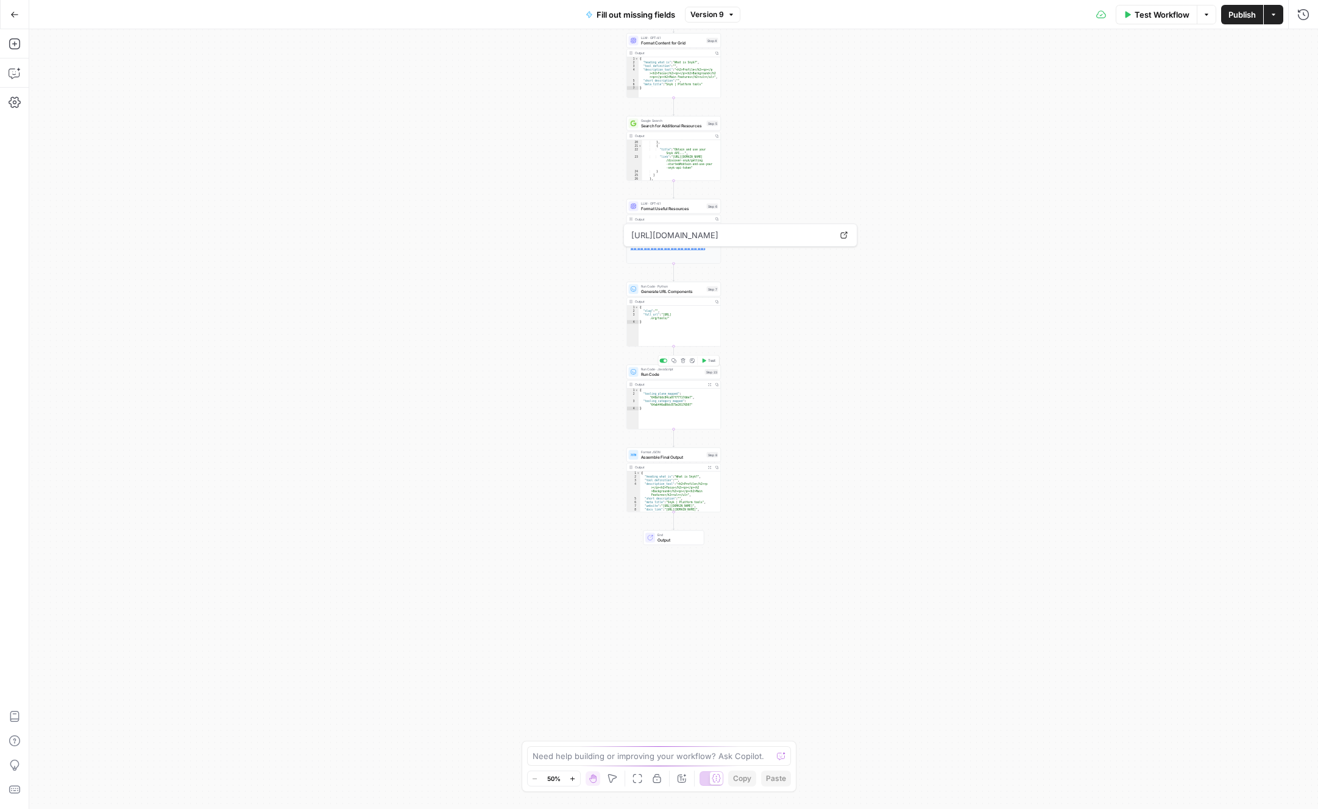
click at [680, 368] on span "Run Code · JavaScript" at bounding box center [672, 369] width 62 height 5
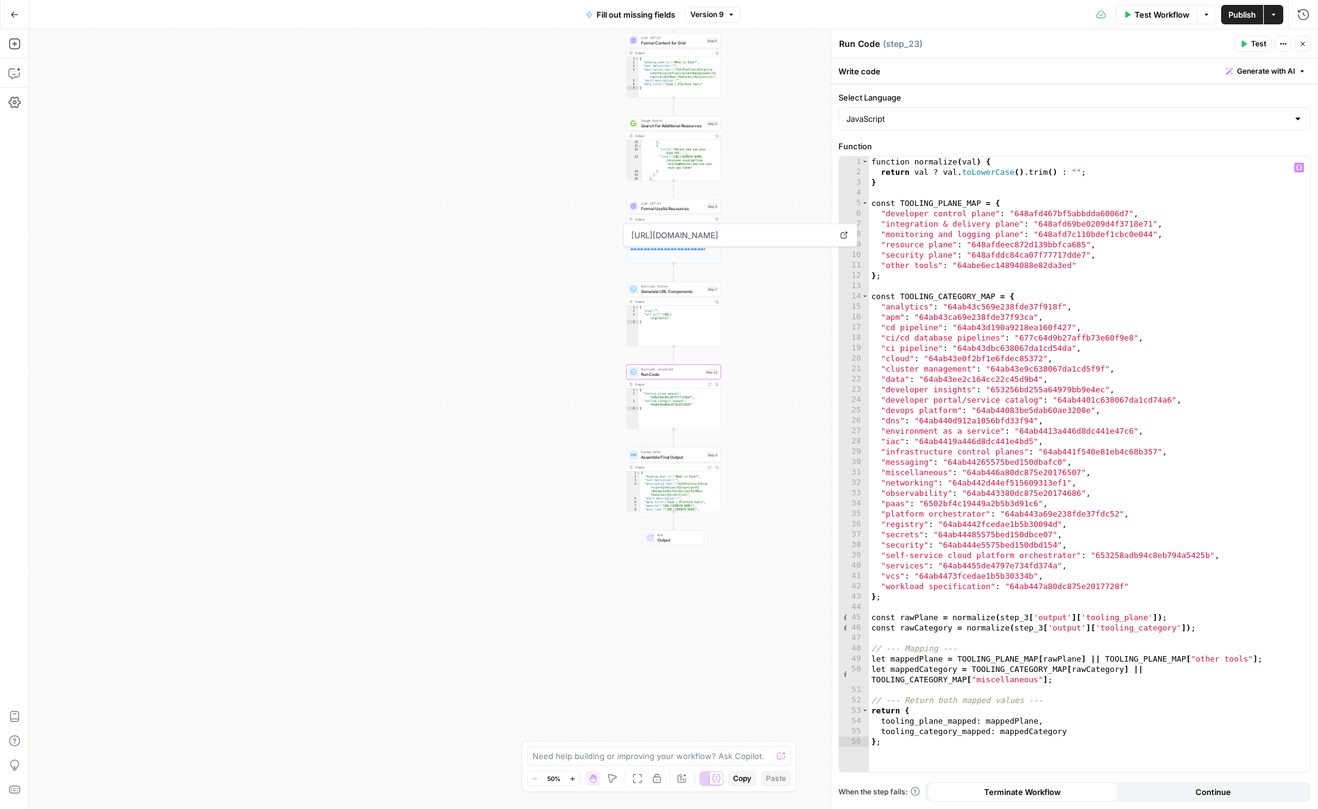
click at [1024, 266] on div "function normalize ( val ) { return val ? val . toLowerCase ( ) . trim ( ) : ""…" at bounding box center [1089, 475] width 441 height 636
click at [1087, 265] on div "function normalize ( val ) { return val ? val . toLowerCase ( ) . trim ( ) : ""…" at bounding box center [1089, 475] width 441 height 636
type textarea "**********"
click at [1241, 16] on span "Publish" at bounding box center [1241, 15] width 27 height 12
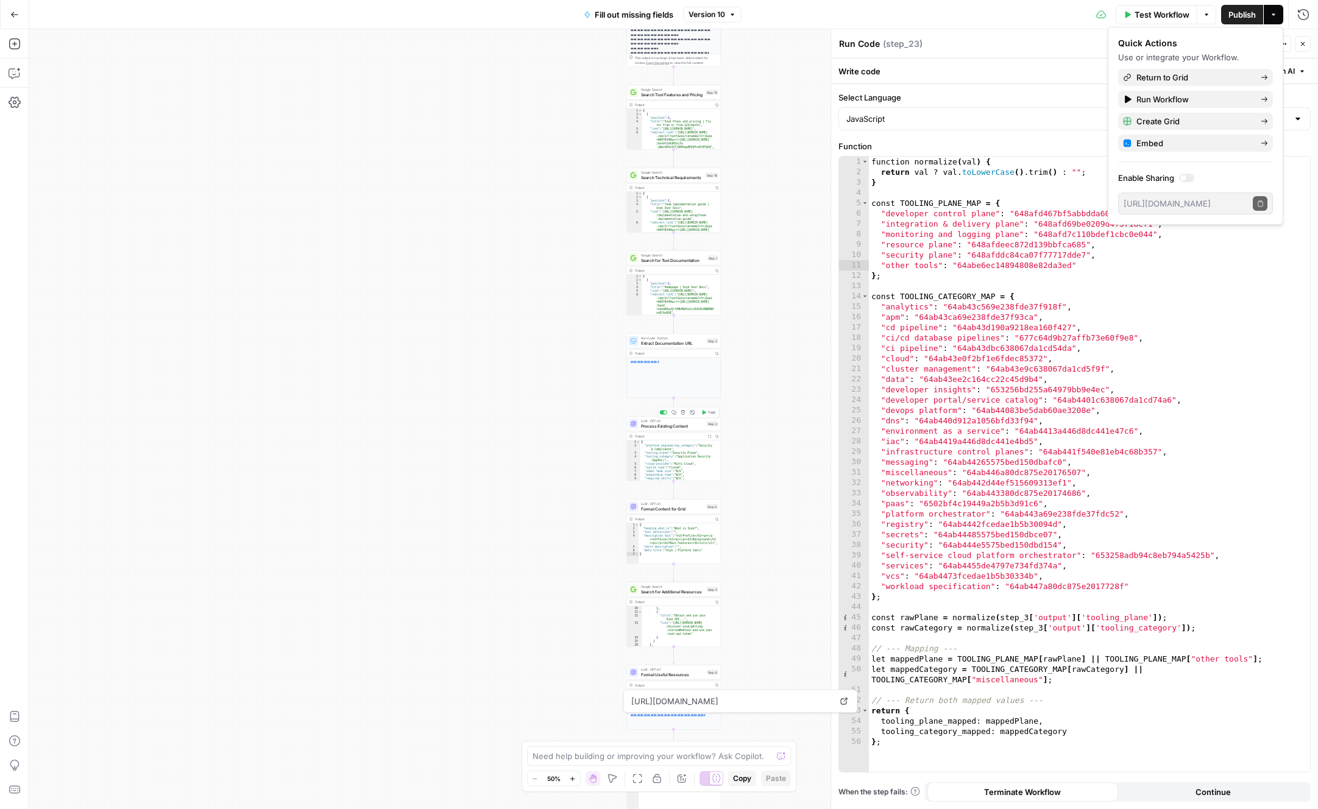
click at [658, 426] on span "Process Existing Content" at bounding box center [672, 426] width 63 height 6
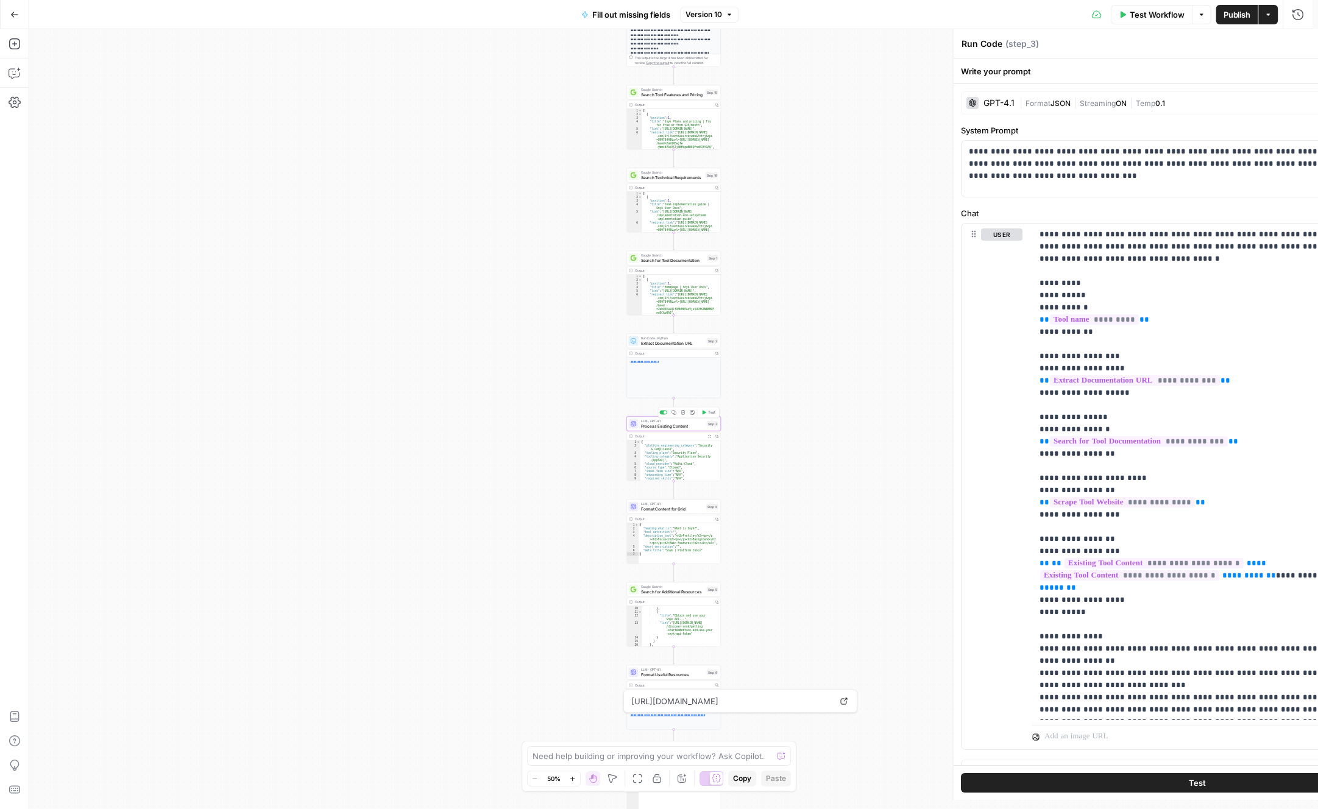
type textarea "Process Existing Content"
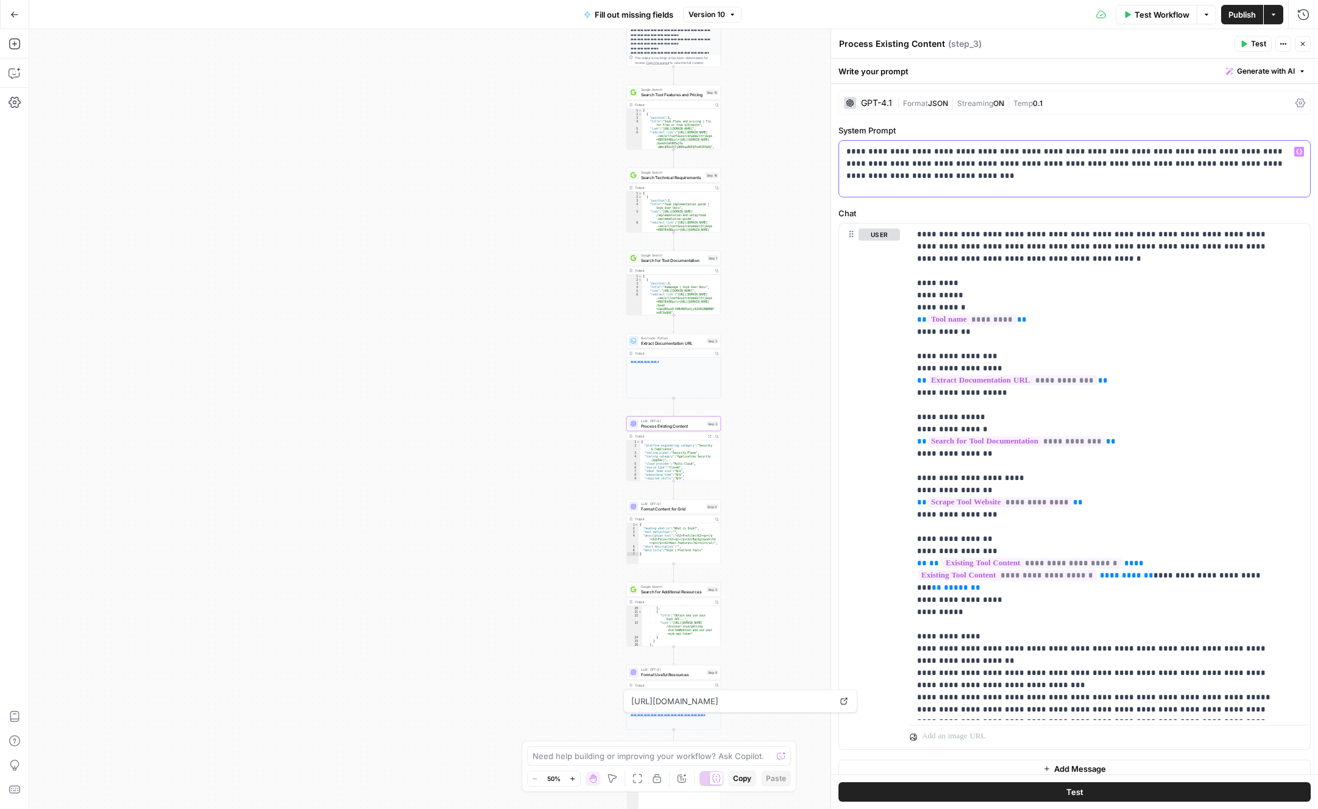
click at [1192, 158] on p "**********" at bounding box center [1069, 158] width 447 height 24
copy p "**********"
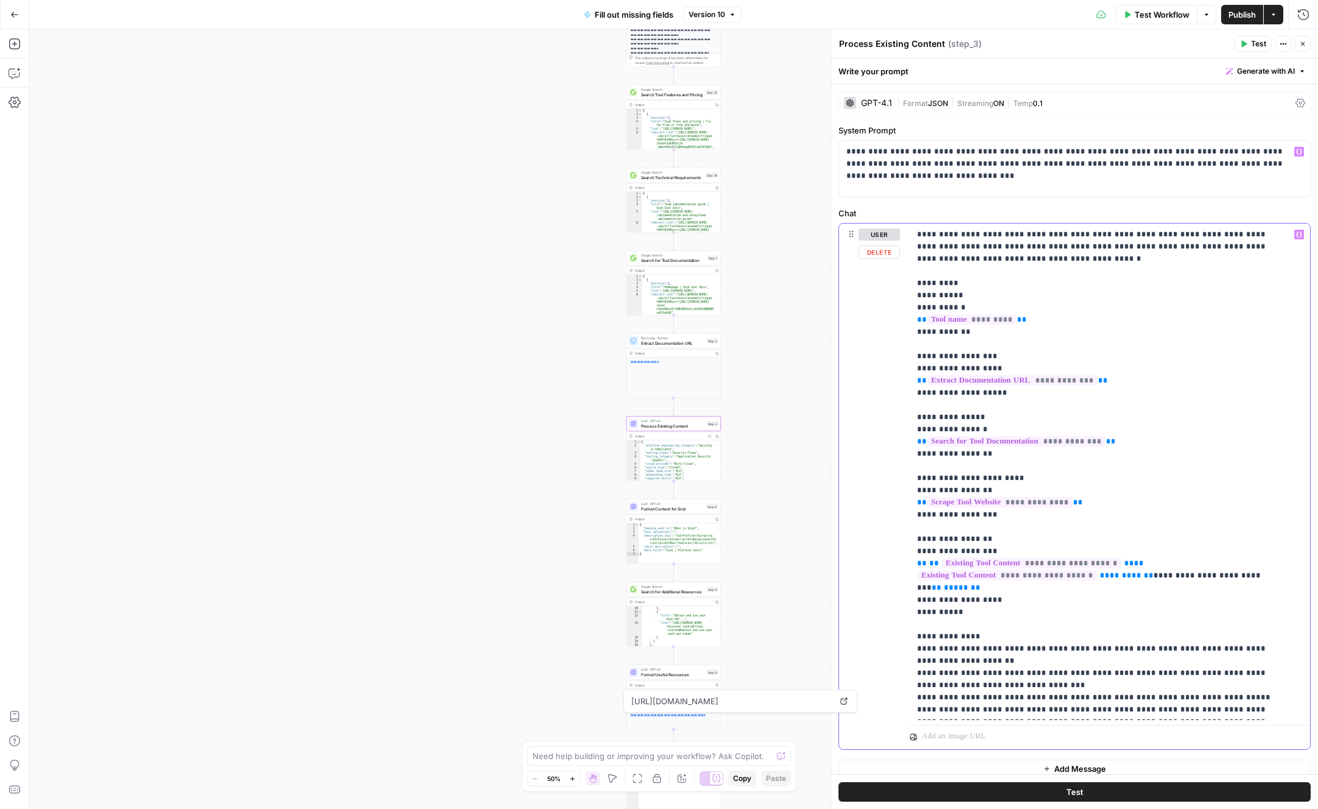
drag, startPoint x: 1012, startPoint y: 261, endPoint x: 911, endPoint y: 233, distance: 105.5
click at [911, 233] on div "**********" at bounding box center [1109, 472] width 400 height 496
copy p "**********"
drag, startPoint x: 972, startPoint y: 283, endPoint x: 903, endPoint y: 280, distance: 69.5
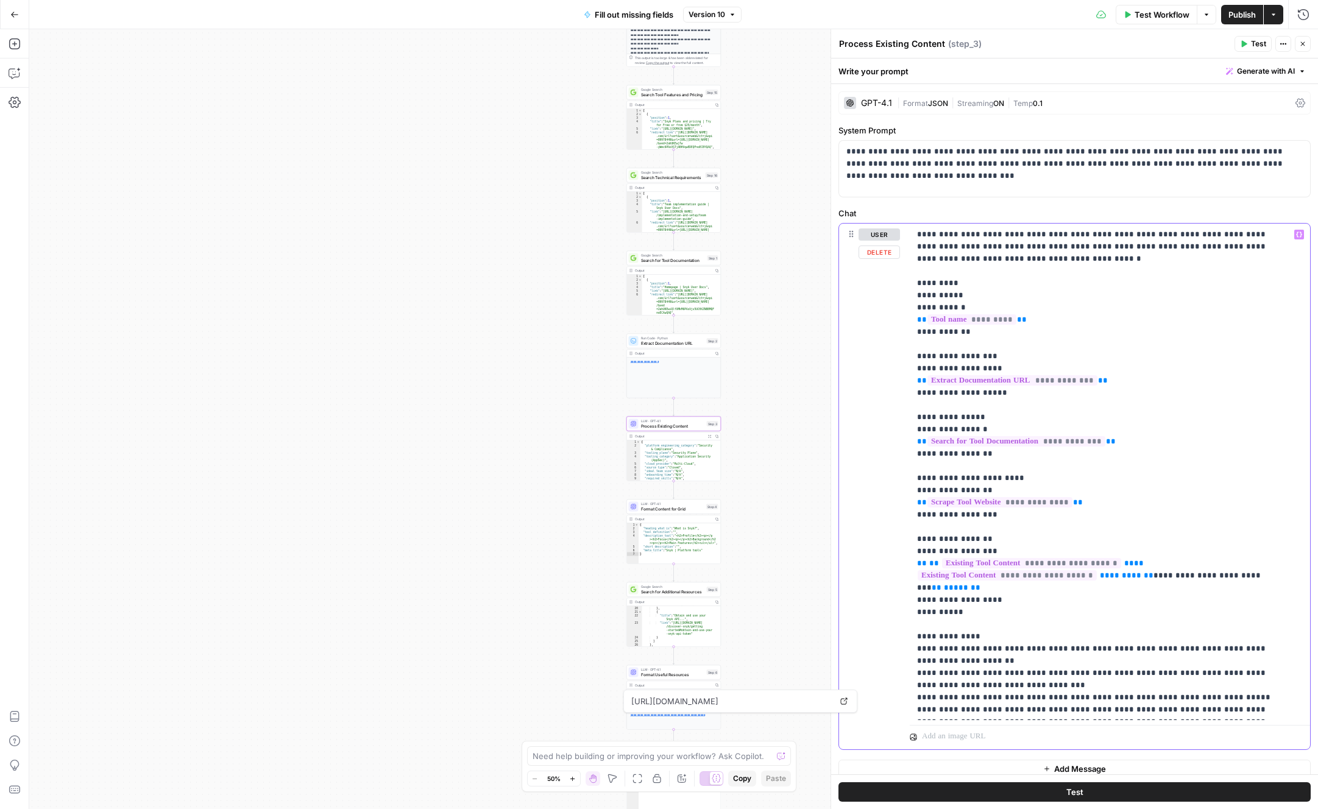
click at [903, 279] on div "**********" at bounding box center [1074, 486] width 471 height 525
copy p "*********"
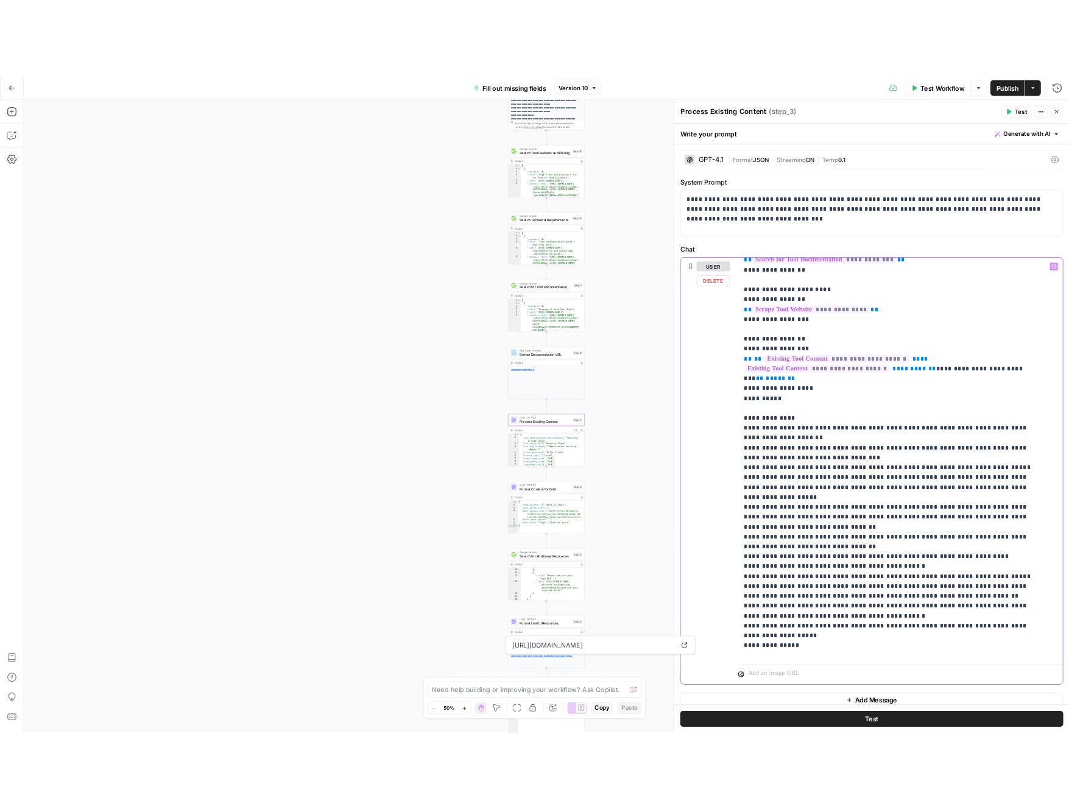
scroll to position [231, 0]
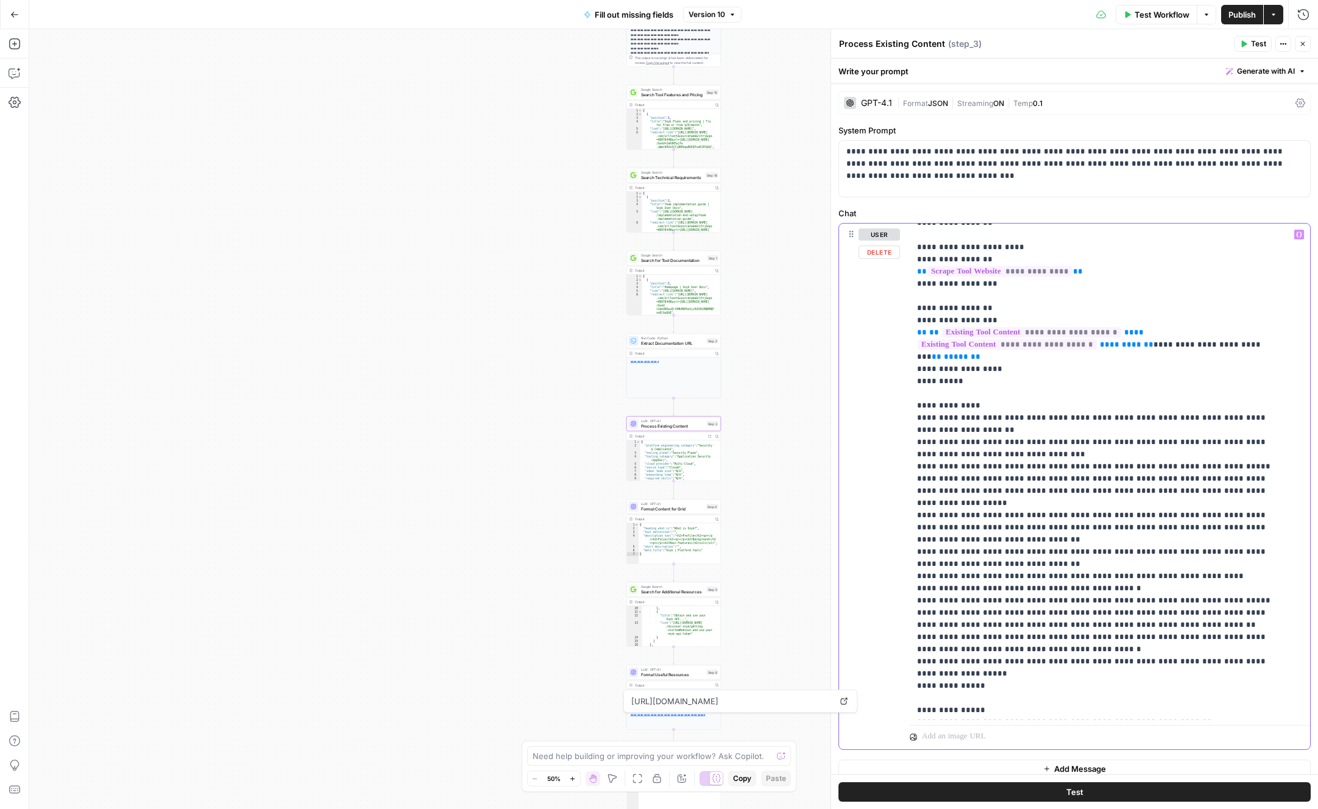
drag, startPoint x: 1004, startPoint y: 674, endPoint x: 916, endPoint y: 406, distance: 283.0
click at [916, 406] on div "**********" at bounding box center [1104, 472] width 391 height 496
copy p "**********"
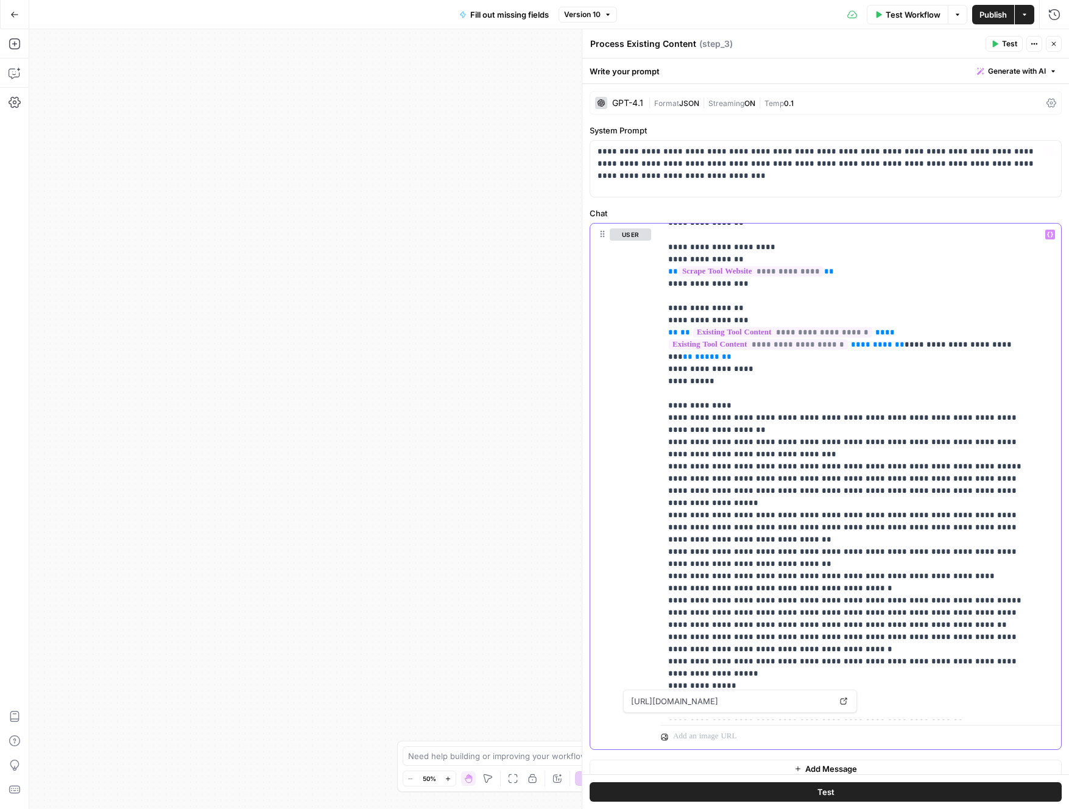
click at [859, 435] on p "**********" at bounding box center [851, 479] width 367 height 962
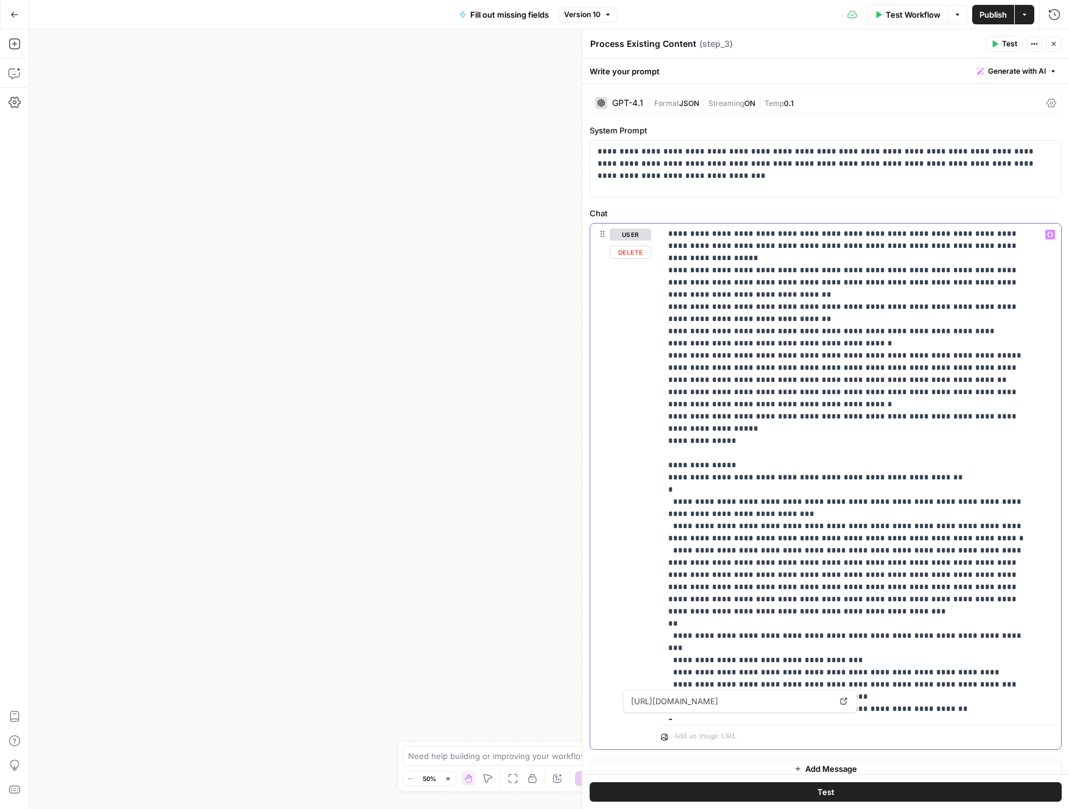
scroll to position [468, 0]
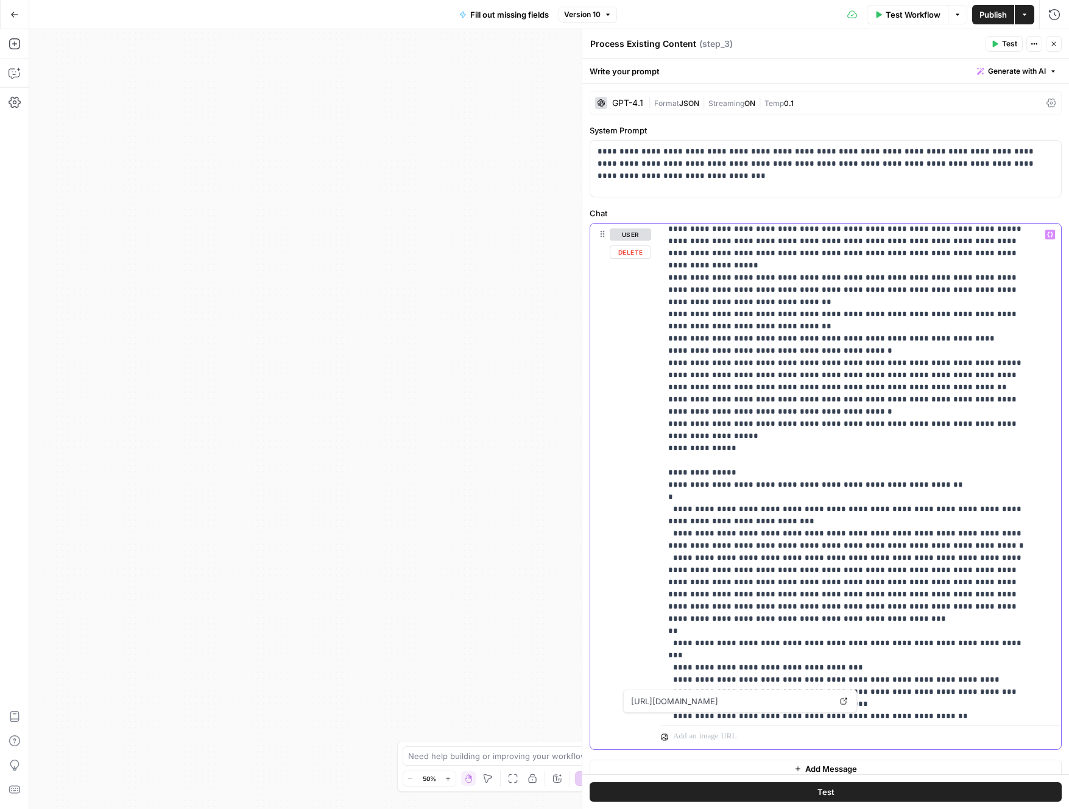
drag, startPoint x: 667, startPoint y: 459, endPoint x: 938, endPoint y: 470, distance: 271.3
click at [938, 470] on div "**********" at bounding box center [856, 472] width 391 height 496
copy p "**********"
drag, startPoint x: 831, startPoint y: 512, endPoint x: 800, endPoint y: 496, distance: 34.3
click at [800, 496] on p "**********" at bounding box center [851, 241] width 367 height 962
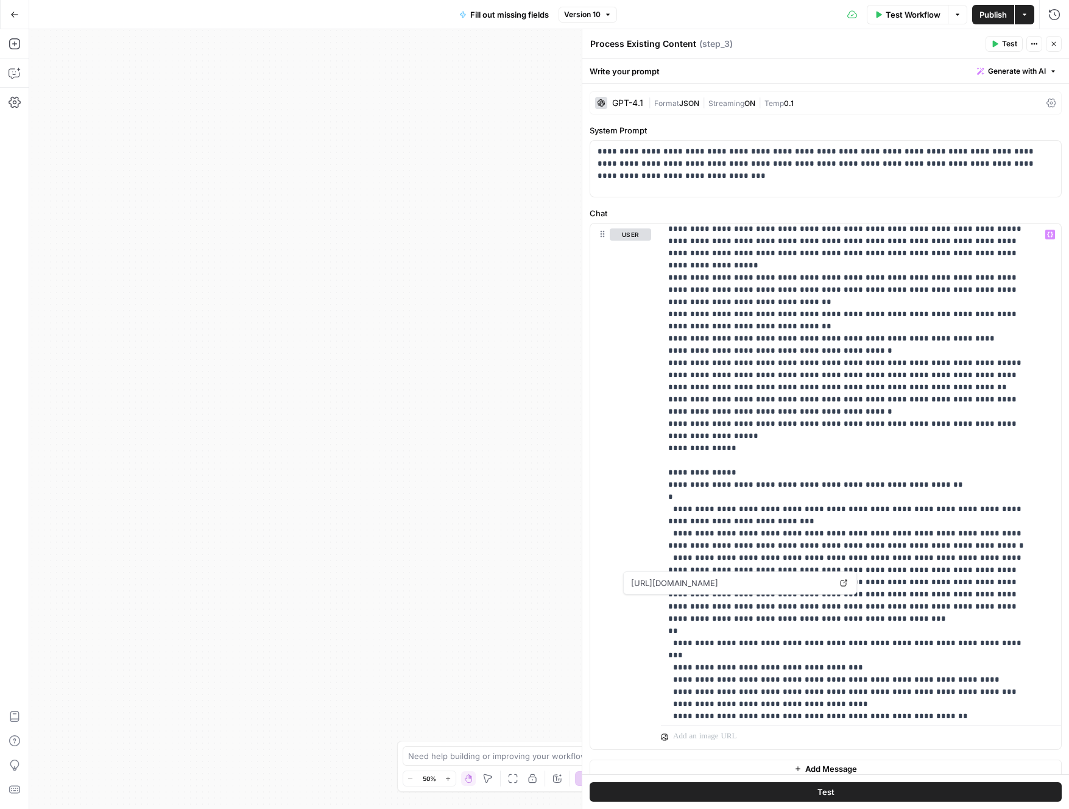
click at [1053, 42] on icon "button" at bounding box center [1053, 43] width 7 height 7
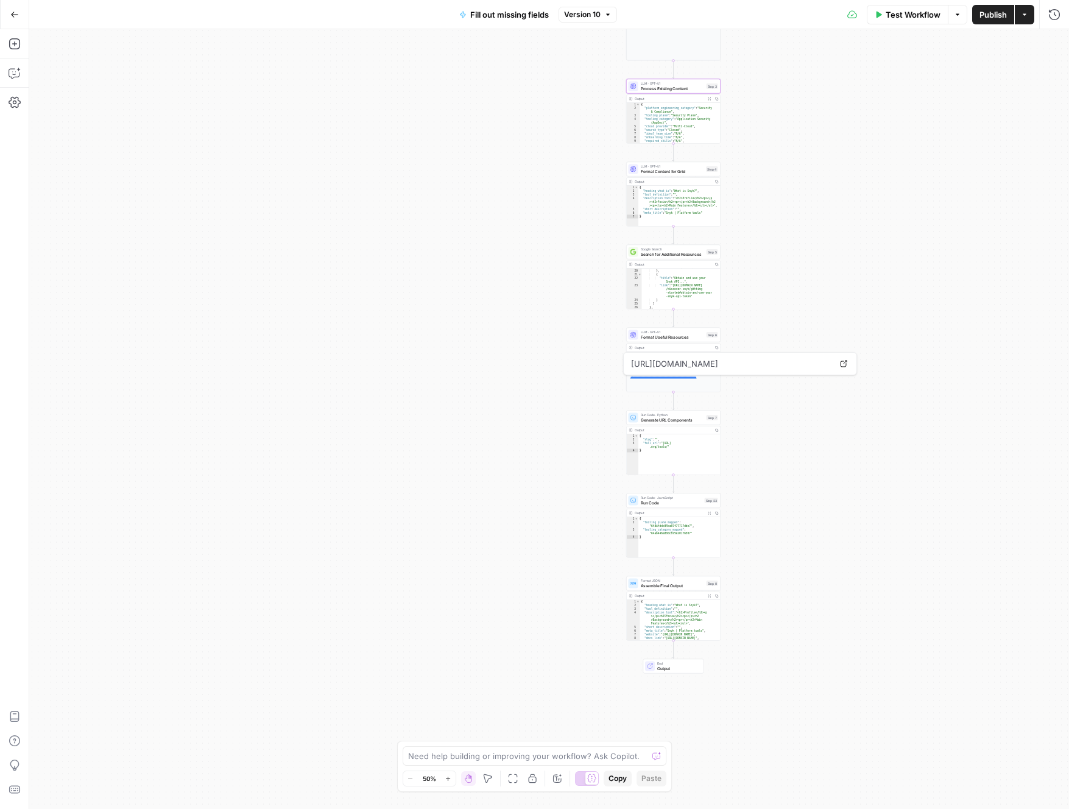
click at [671, 669] on span "Output" at bounding box center [677, 668] width 41 height 6
click at [662, 666] on span "Output" at bounding box center [677, 669] width 41 height 6
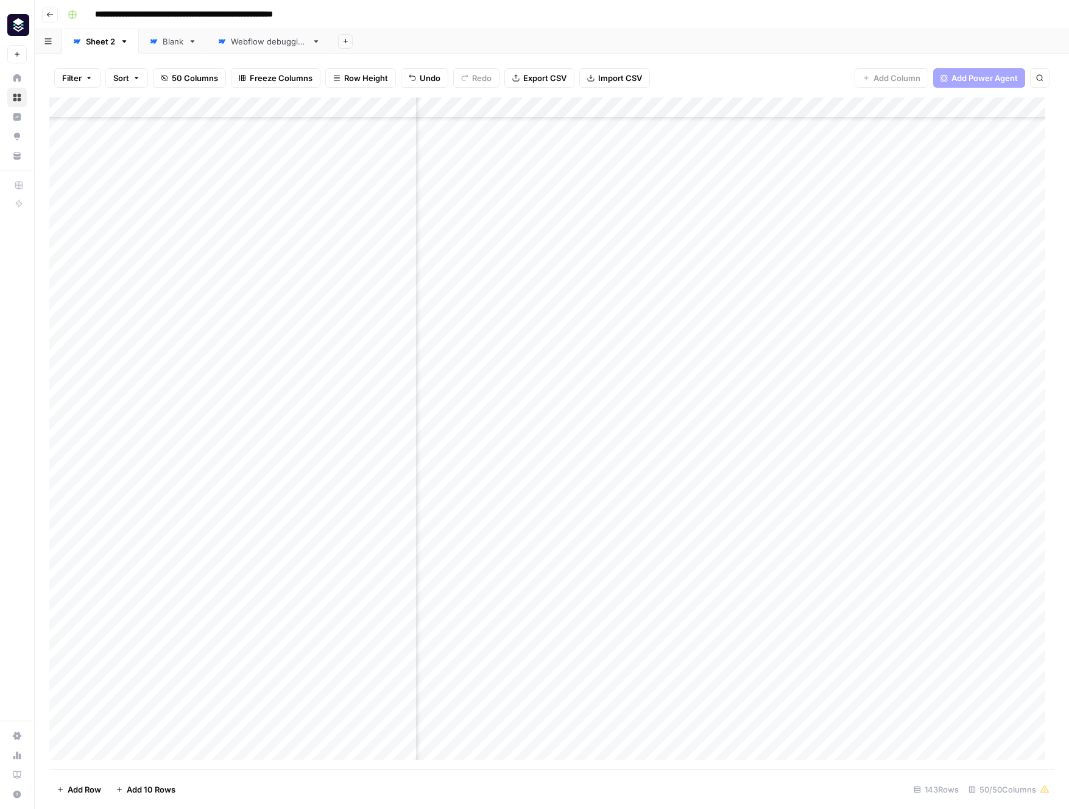
scroll to position [398, 3803]
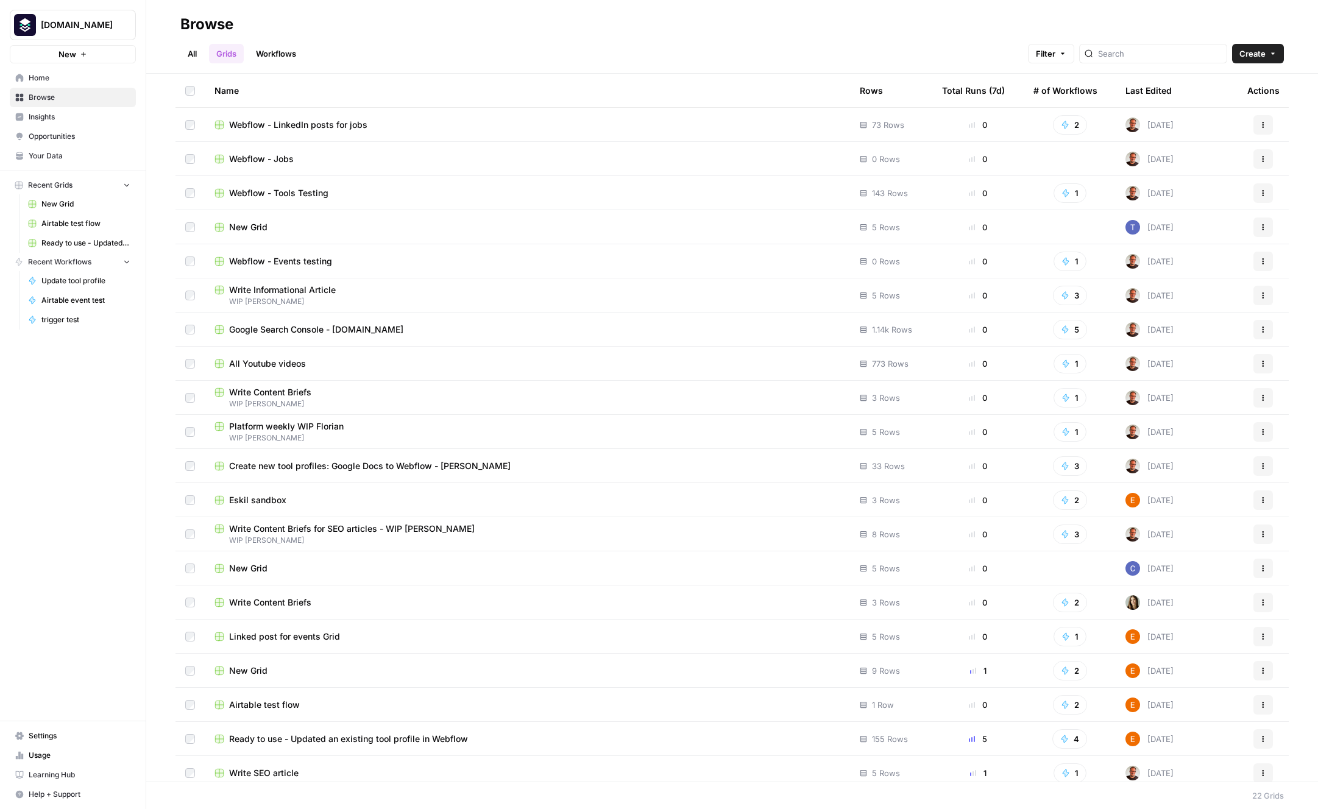
scroll to position [77, 0]
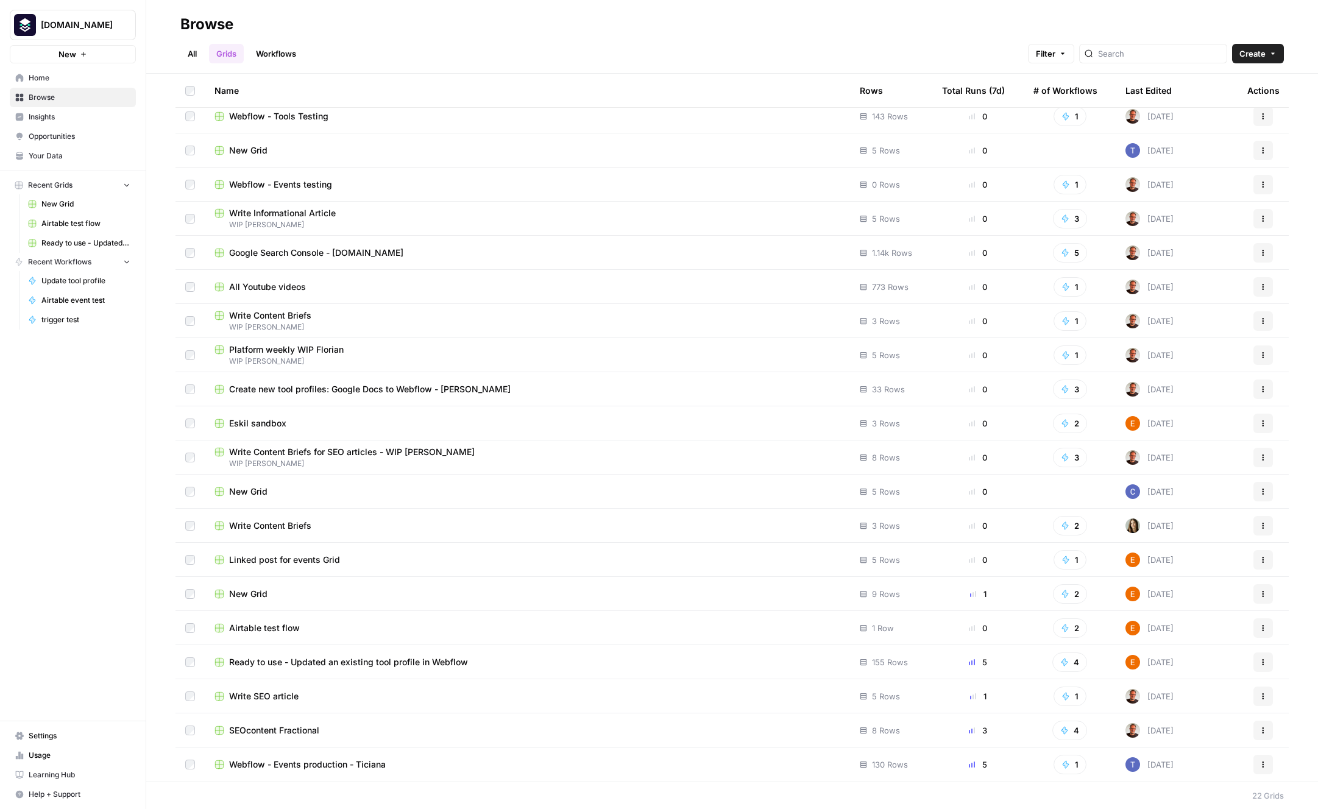
click at [299, 729] on span "SEOcontent Fractional" at bounding box center [274, 730] width 90 height 12
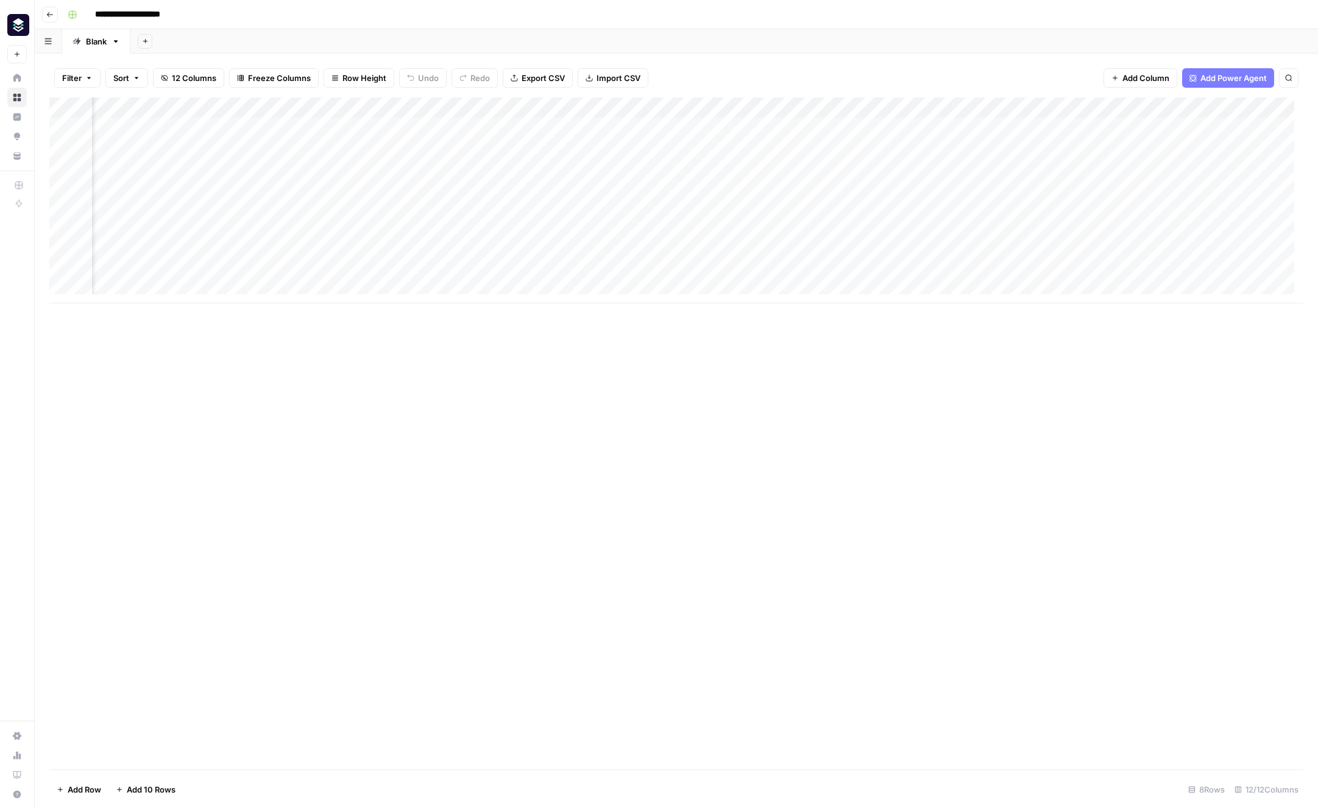
scroll to position [0, 315]
click at [1126, 74] on span "Add Column" at bounding box center [1145, 78] width 47 height 12
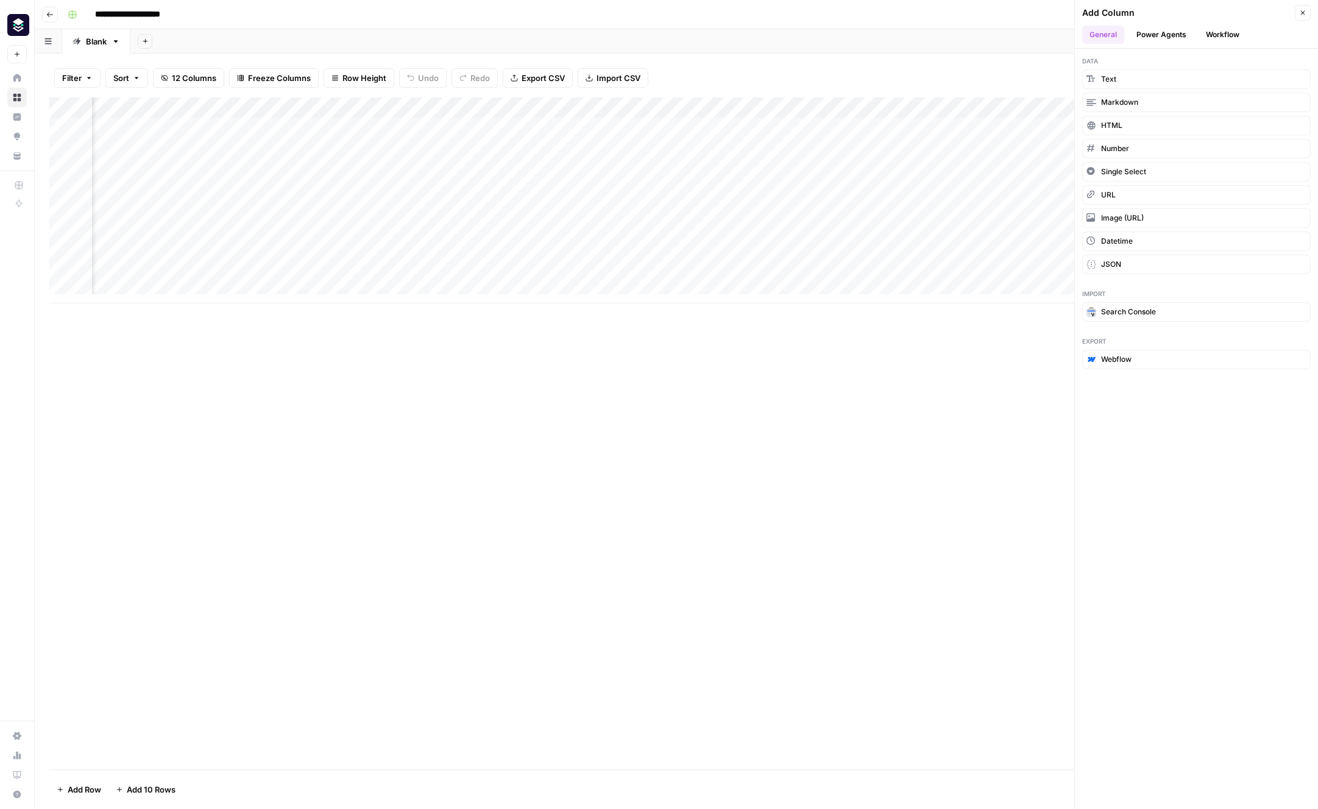
click at [1239, 35] on button "Workflow" at bounding box center [1222, 35] width 48 height 18
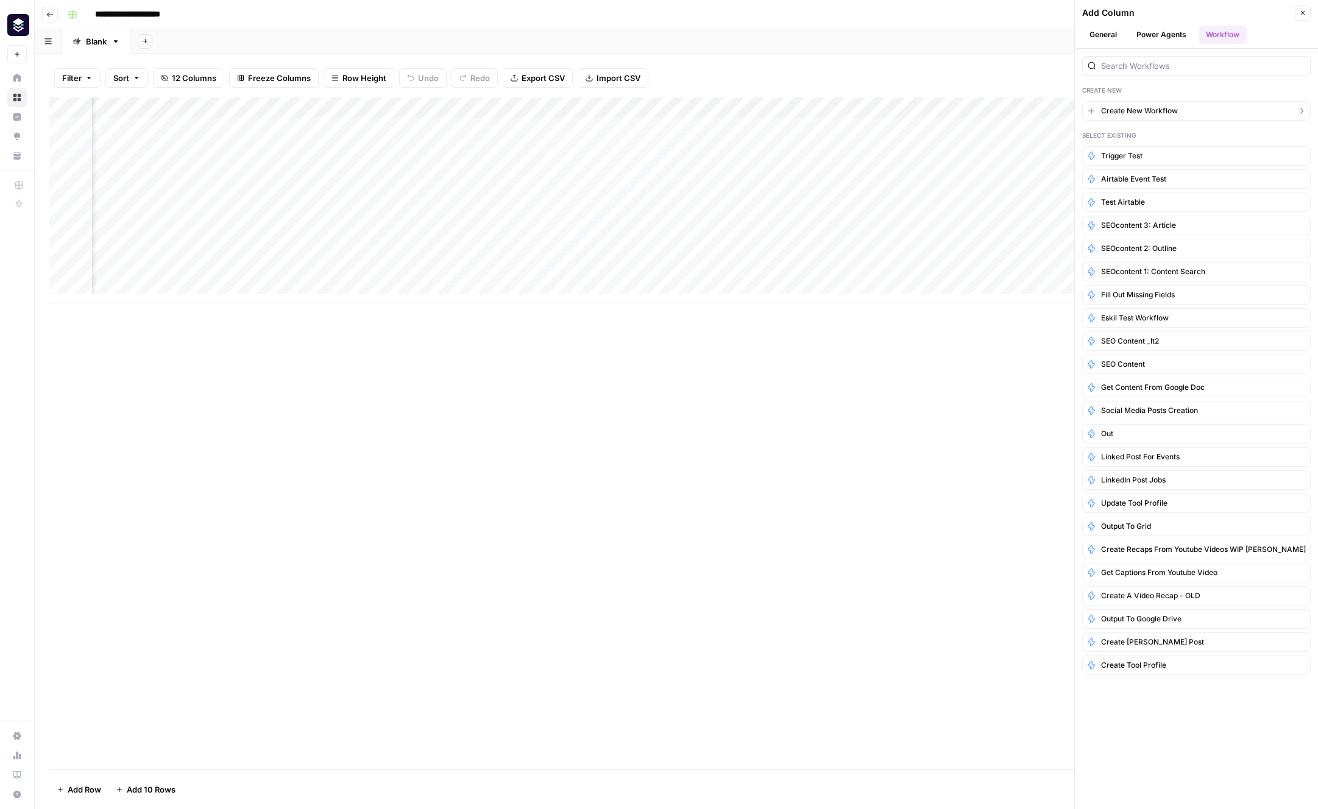
click at [1205, 108] on button "Create New Workflow" at bounding box center [1196, 110] width 228 height 19
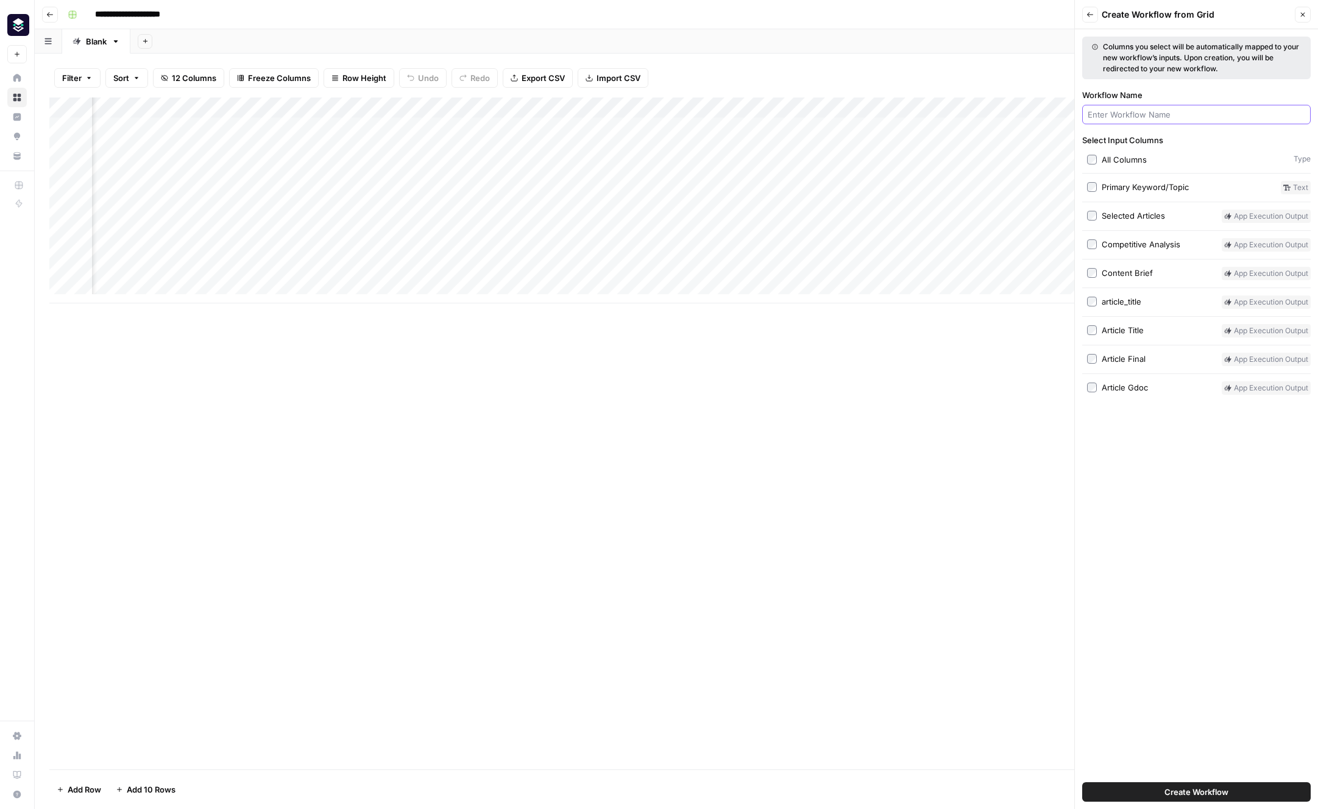
click at [1217, 115] on input "Workflow Name" at bounding box center [1195, 114] width 217 height 12
type input "SEOcontent: populate missing database fields"
click at [1081, 330] on div "Columns you select will be automatically mapped to your new workflow’s inputs. …" at bounding box center [1195, 419] width 243 height 780
click at [1241, 789] on button "Create Workflow" at bounding box center [1196, 791] width 228 height 19
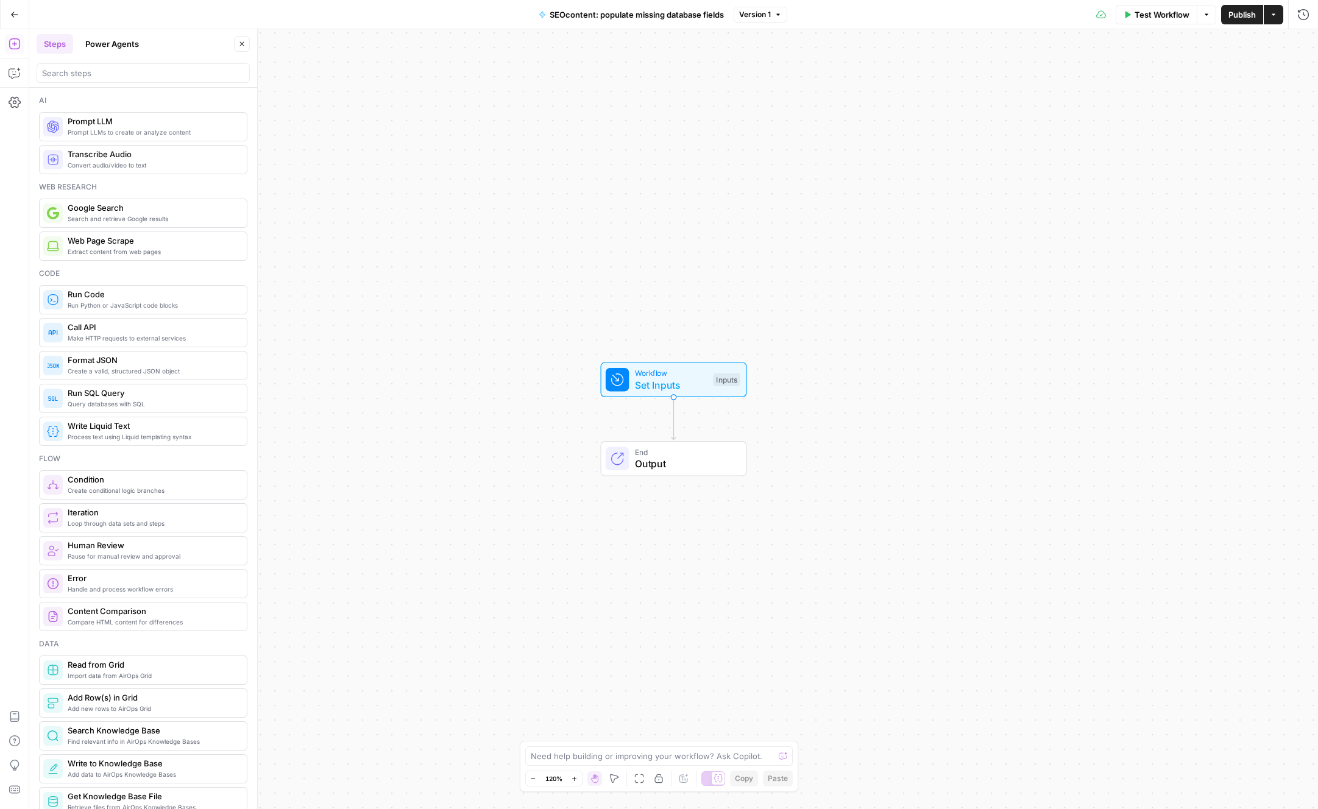
click at [7, 21] on button "Go Back" at bounding box center [15, 15] width 22 height 22
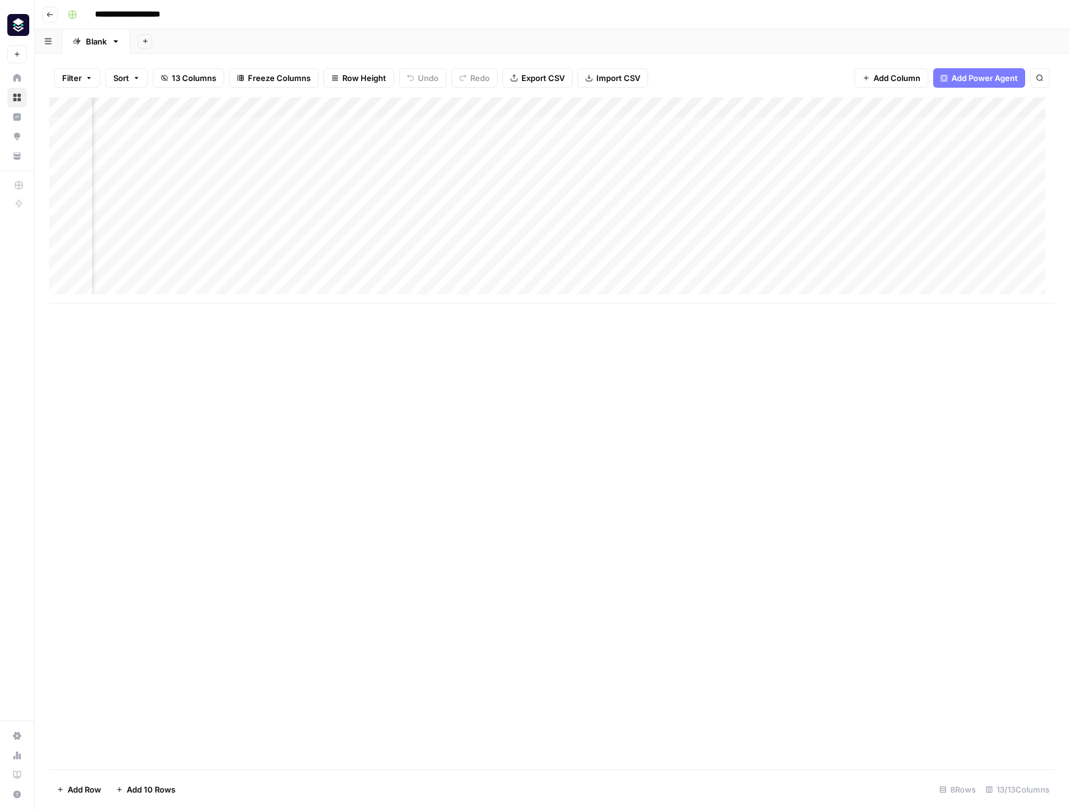
scroll to position [0, 794]
drag, startPoint x: 891, startPoint y: 110, endPoint x: 667, endPoint y: 111, distance: 224.2
click at [667, 111] on div "Add Column" at bounding box center [551, 200] width 1005 height 206
click at [750, 189] on div "Add Column" at bounding box center [551, 200] width 1005 height 206
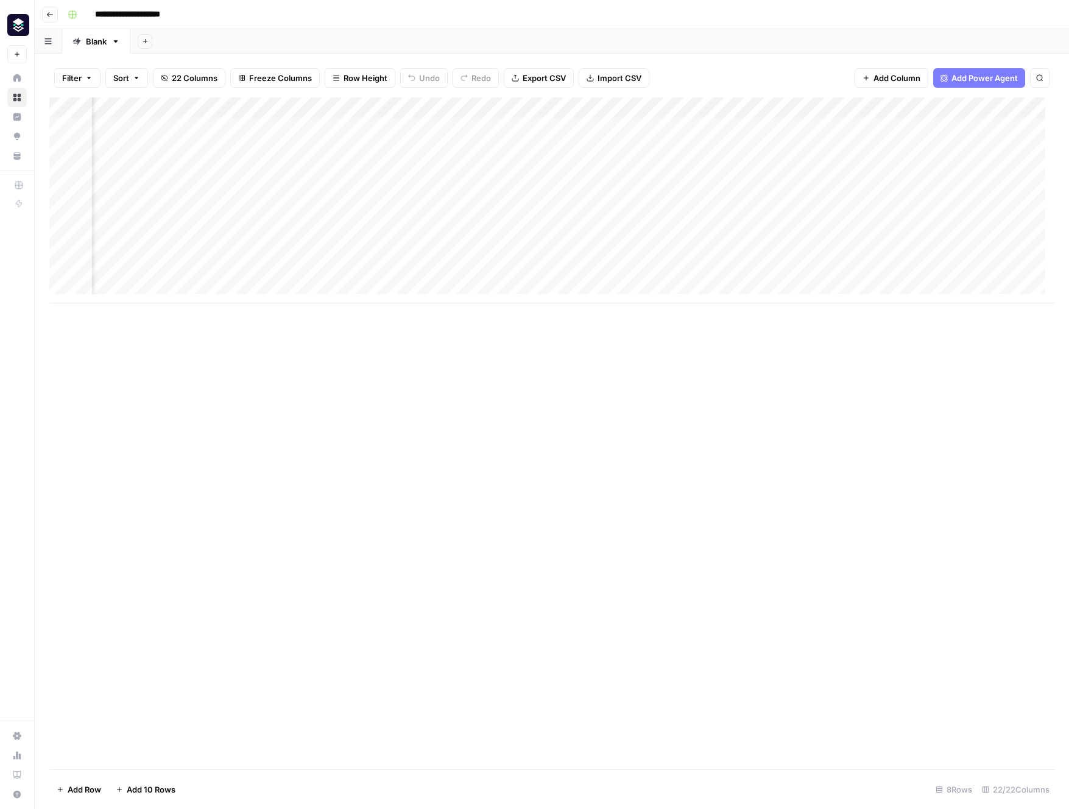
click at [758, 101] on div "Add Column" at bounding box center [551, 200] width 1005 height 206
click at [763, 228] on span "Remove Column" at bounding box center [786, 227] width 107 height 12
click at [500, 120] on span "Delete" at bounding box center [491, 126] width 26 height 12
click at [785, 105] on div "Add Column" at bounding box center [551, 200] width 1005 height 206
click at [786, 225] on span "Remove Column" at bounding box center [786, 227] width 107 height 12
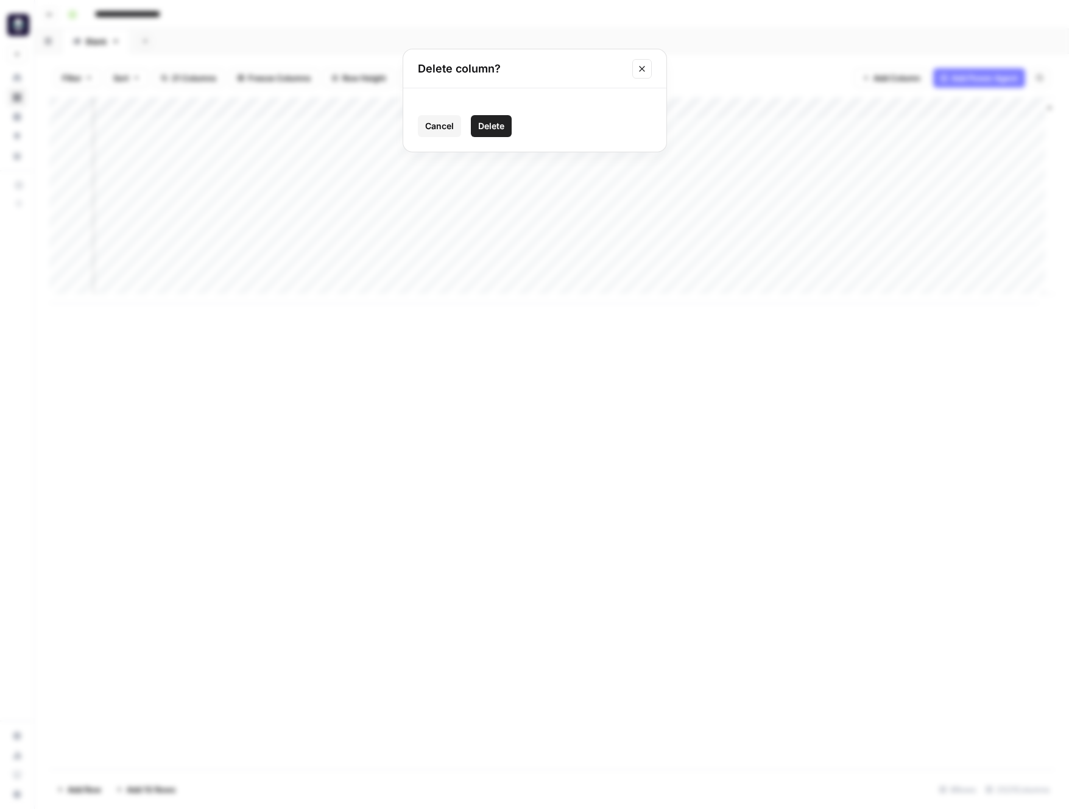
click at [495, 125] on span "Delete" at bounding box center [491, 126] width 26 height 12
click at [823, 110] on div "Add Column" at bounding box center [551, 200] width 1005 height 206
click at [836, 224] on span "Remove Column" at bounding box center [835, 227] width 107 height 12
click at [499, 123] on span "Delete" at bounding box center [491, 126] width 26 height 12
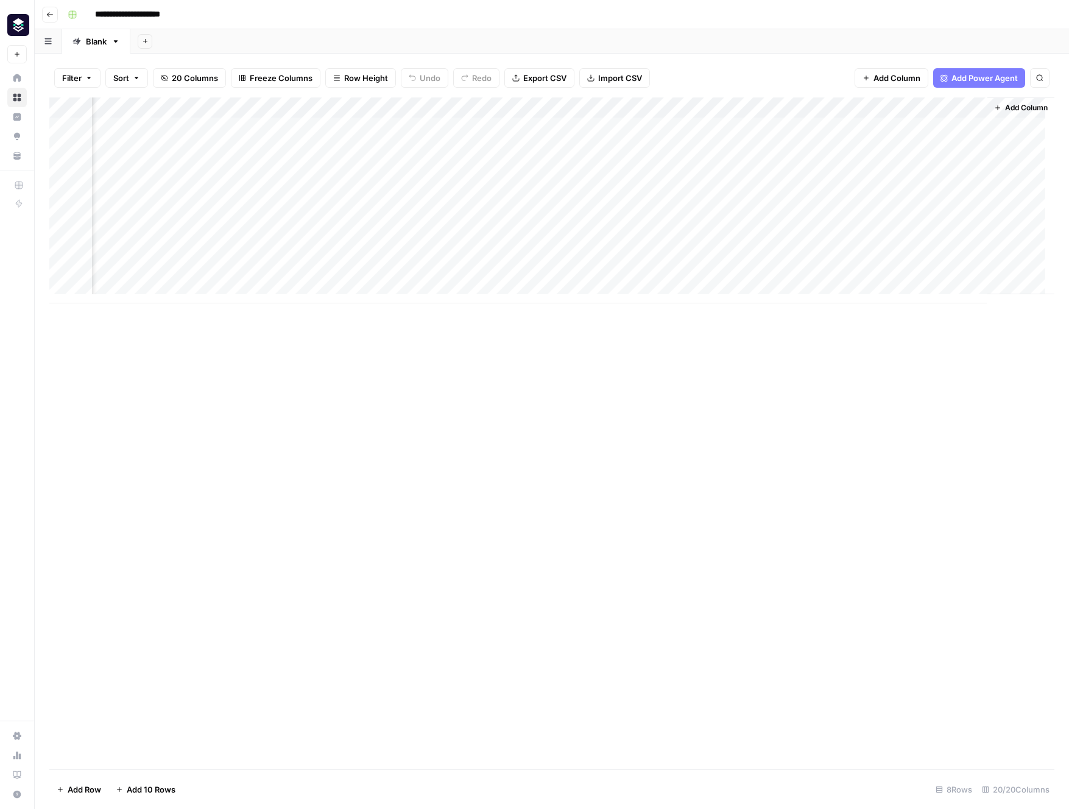
scroll to position [0, 1452]
click at [818, 107] on div "Add Column" at bounding box center [551, 200] width 1005 height 206
click at [840, 227] on span "Remove Column" at bounding box center [835, 227] width 107 height 12
click at [493, 122] on span "Delete" at bounding box center [491, 126] width 26 height 12
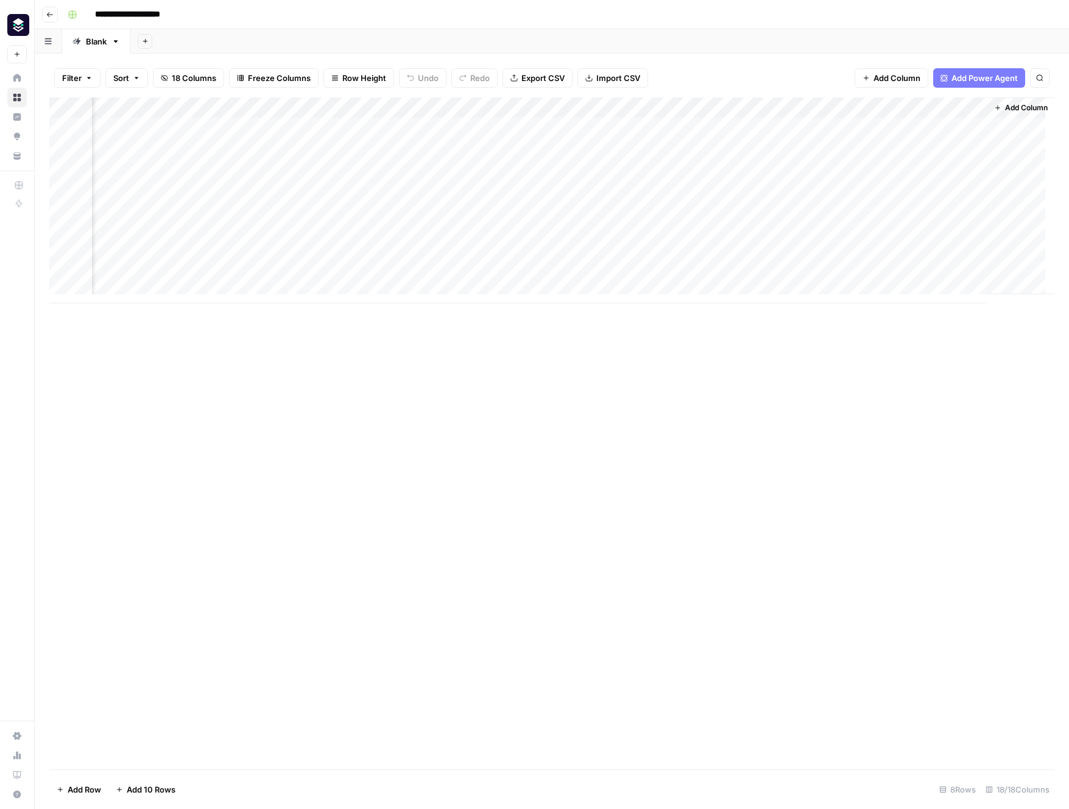
click at [829, 107] on div "Add Column" at bounding box center [551, 200] width 1005 height 206
click at [840, 226] on span "Remove Column" at bounding box center [835, 227] width 107 height 12
click at [473, 128] on button "Delete" at bounding box center [491, 126] width 41 height 22
drag, startPoint x: 705, startPoint y: 312, endPoint x: 699, endPoint y: 302, distance: 12.5
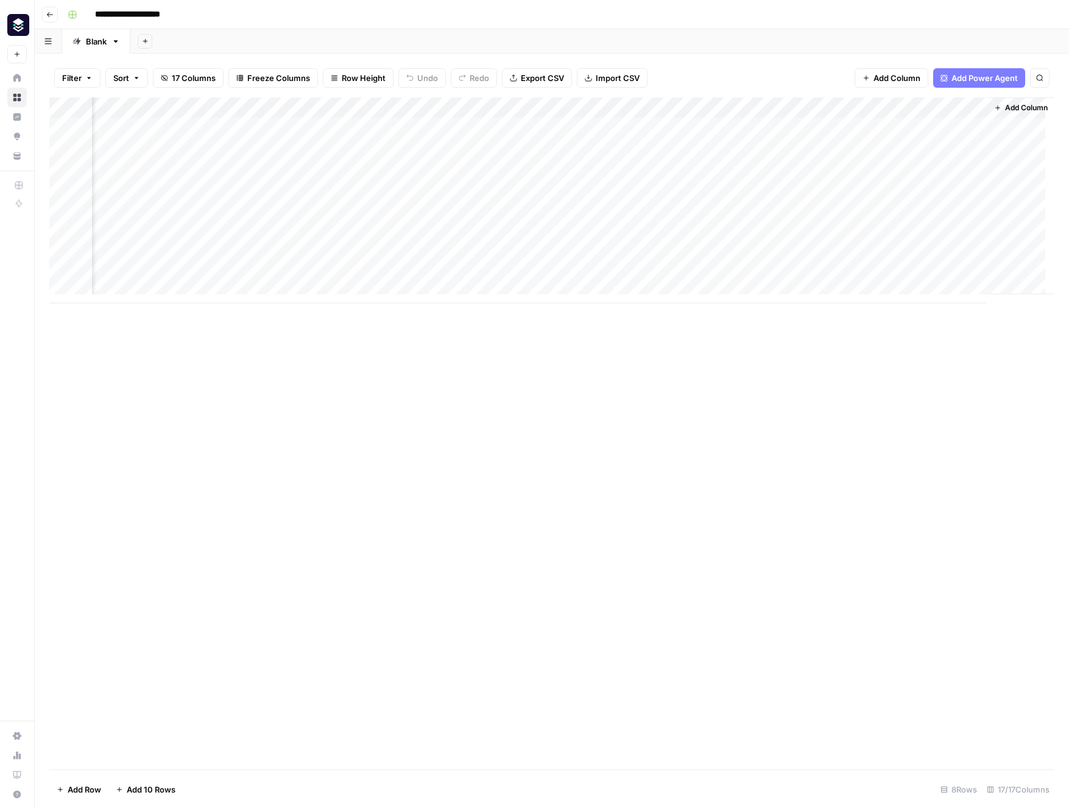
click at [687, 312] on div "Add Column" at bounding box center [551, 433] width 1005 height 672
click at [799, 183] on div "Add Column" at bounding box center [551, 200] width 1005 height 206
click at [799, 185] on div "Add Column" at bounding box center [551, 200] width 1005 height 206
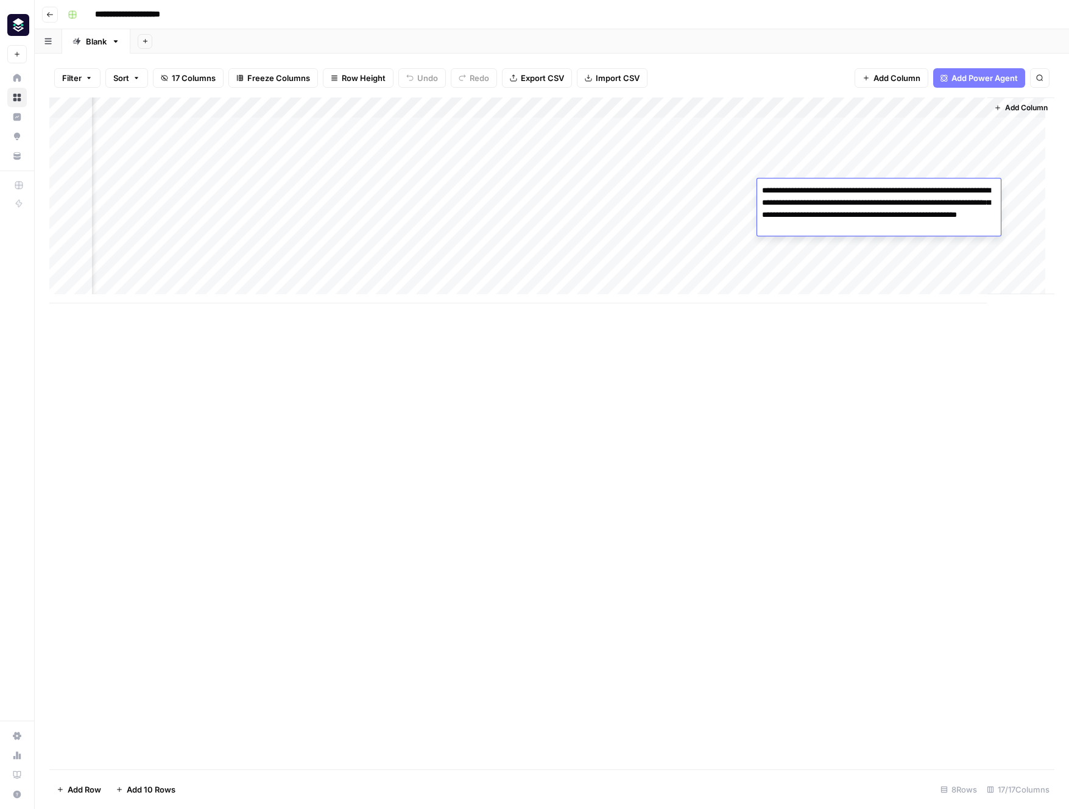
click at [799, 185] on textarea "**********" at bounding box center [879, 209] width 244 height 54
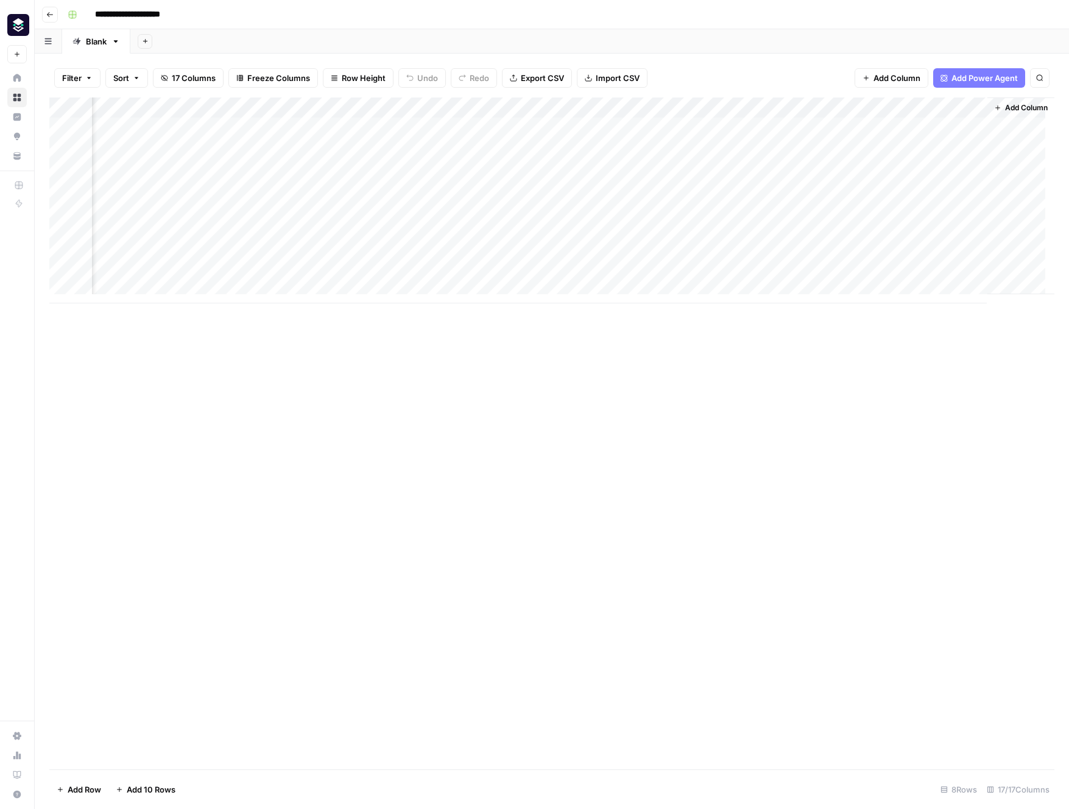
click at [827, 264] on div "Add Column" at bounding box center [551, 200] width 1005 height 206
click at [508, 209] on div "Add Column" at bounding box center [551, 200] width 1005 height 206
click at [717, 209] on div "Add Column" at bounding box center [551, 200] width 1005 height 206
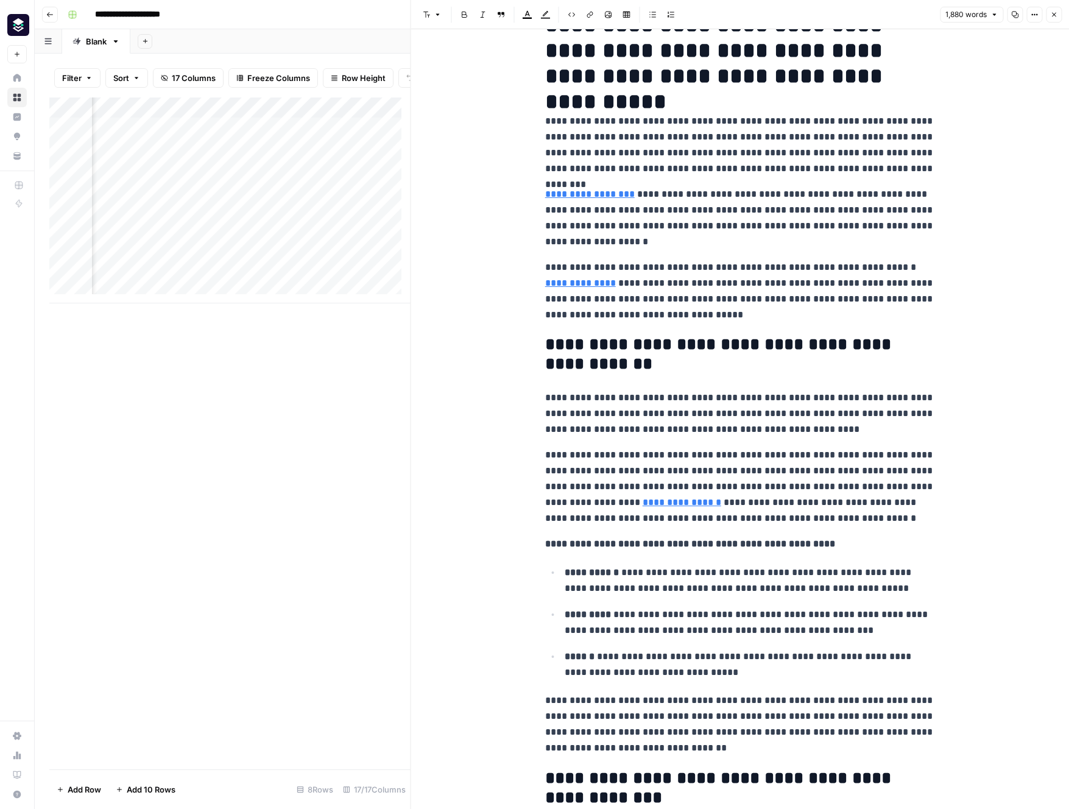
scroll to position [26, 0]
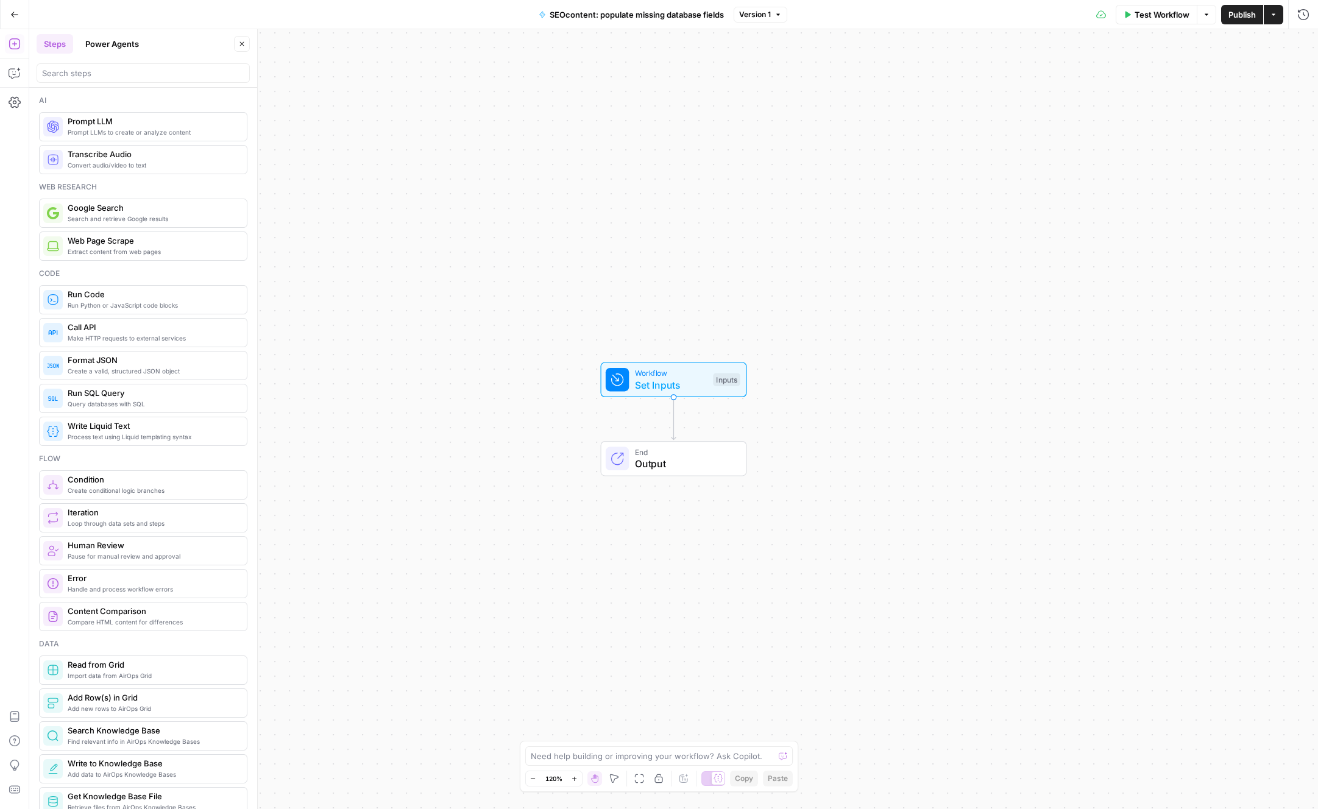
click at [150, 121] on span "Prompt LLM" at bounding box center [152, 121] width 169 height 12
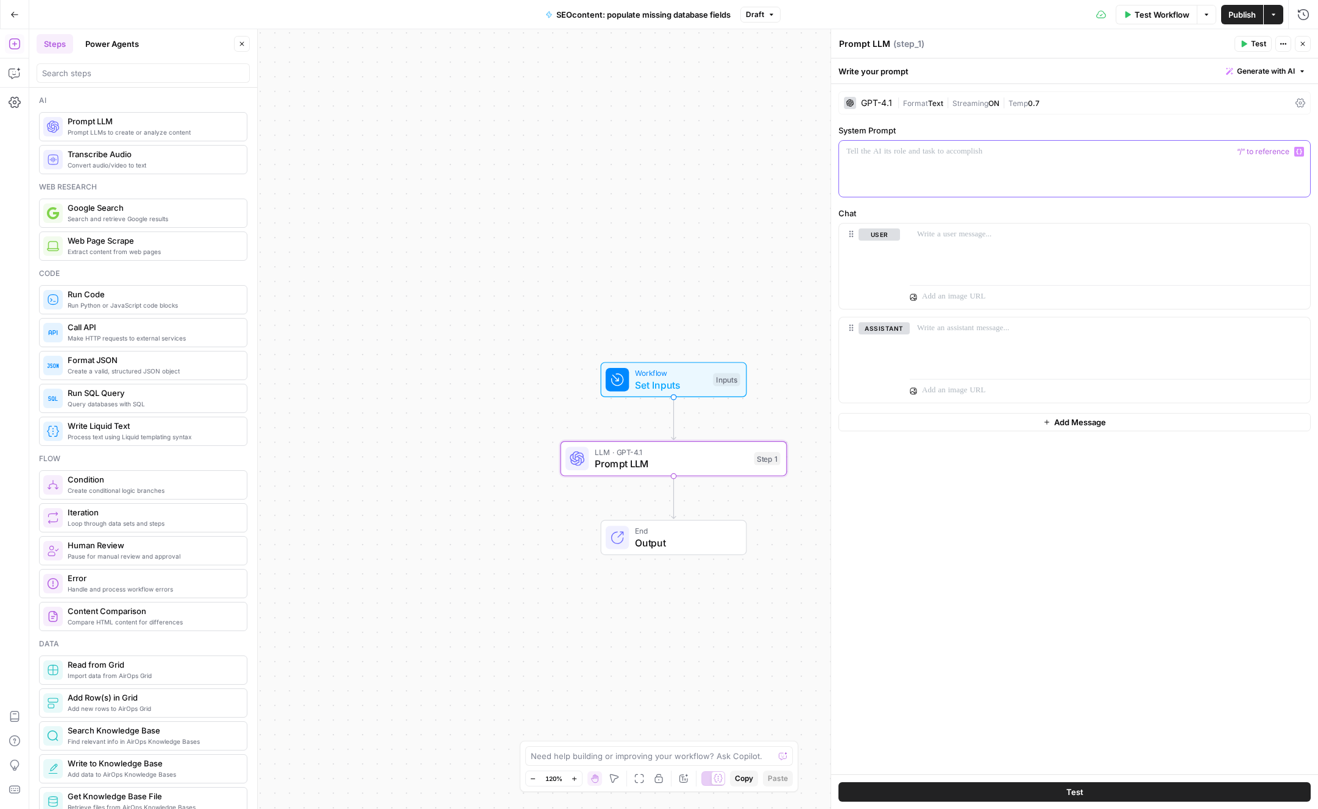
click at [1002, 164] on div at bounding box center [1074, 169] width 471 height 56
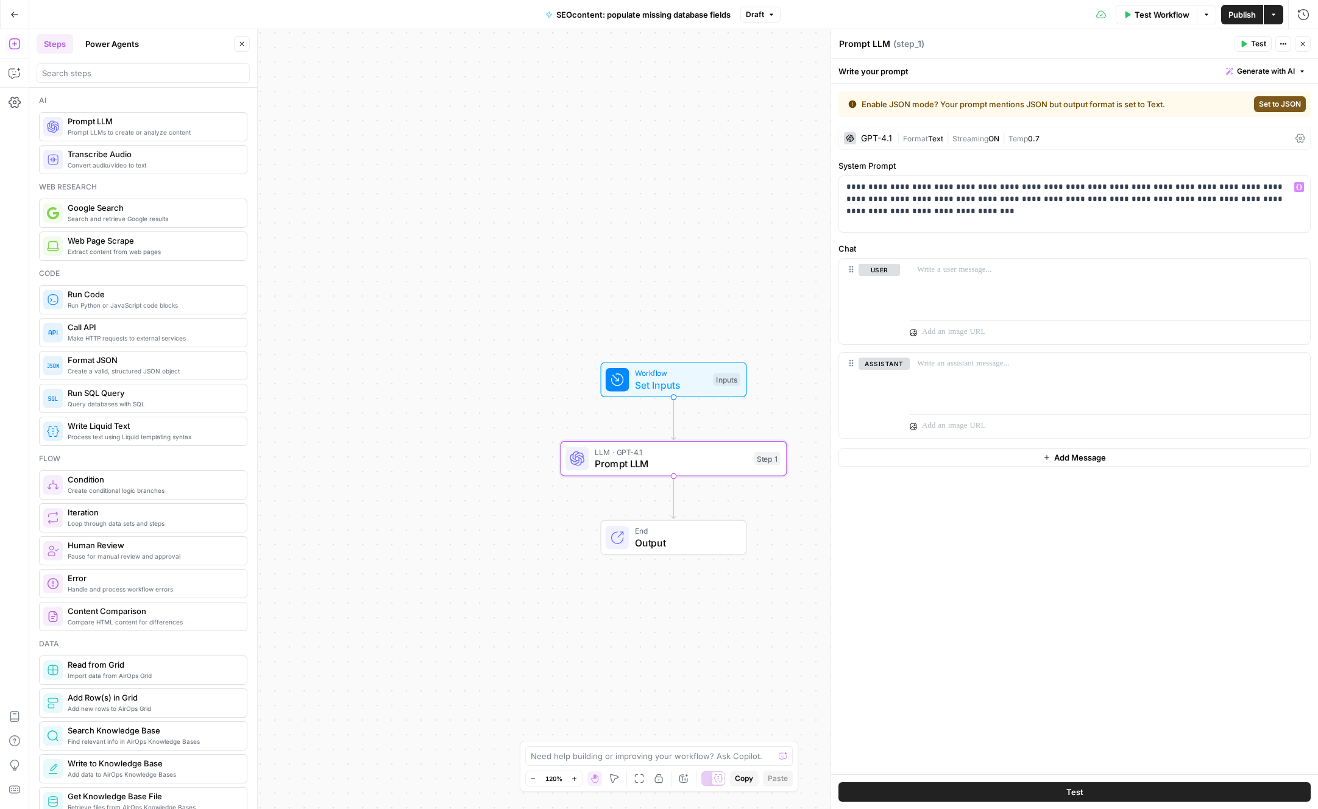
click at [1288, 104] on span "Set to JSON" at bounding box center [1279, 104] width 42 height 11
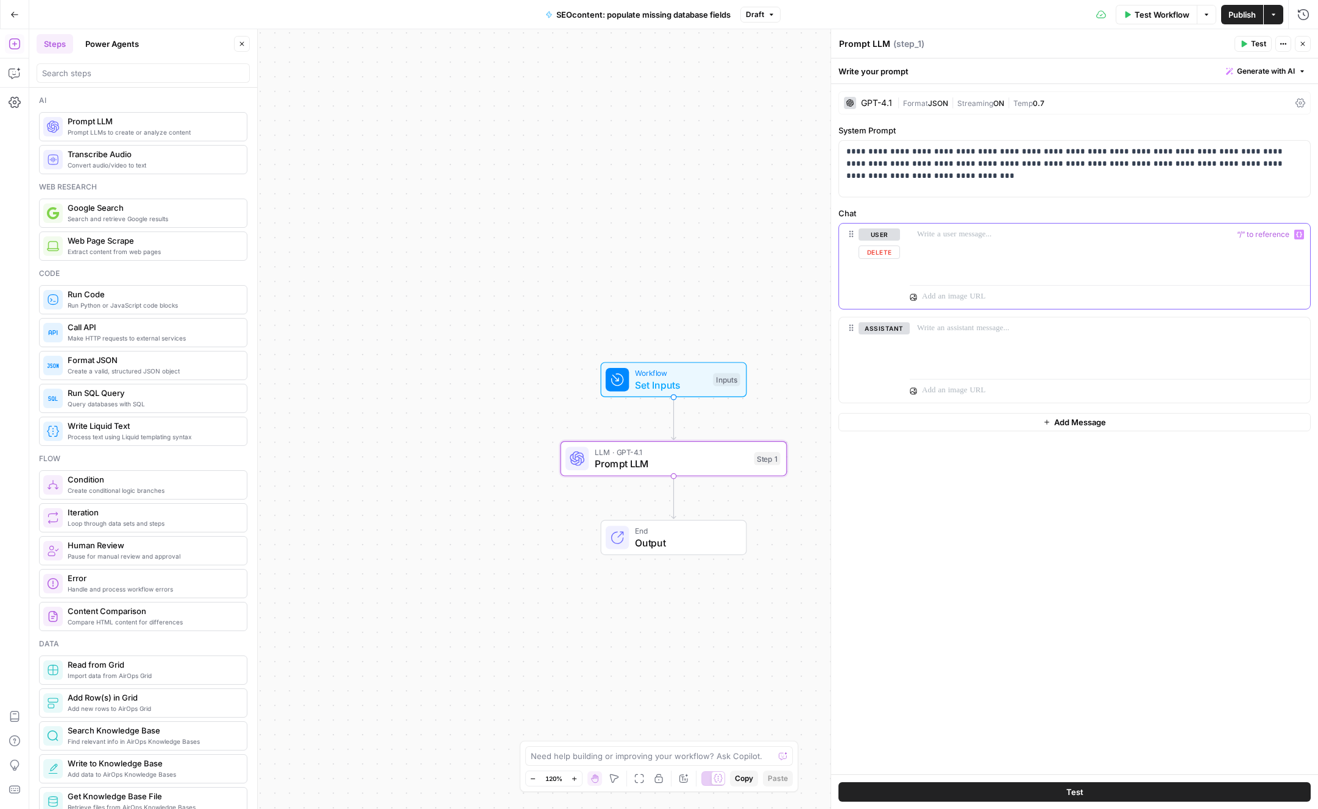
click at [1055, 232] on p at bounding box center [1110, 234] width 386 height 12
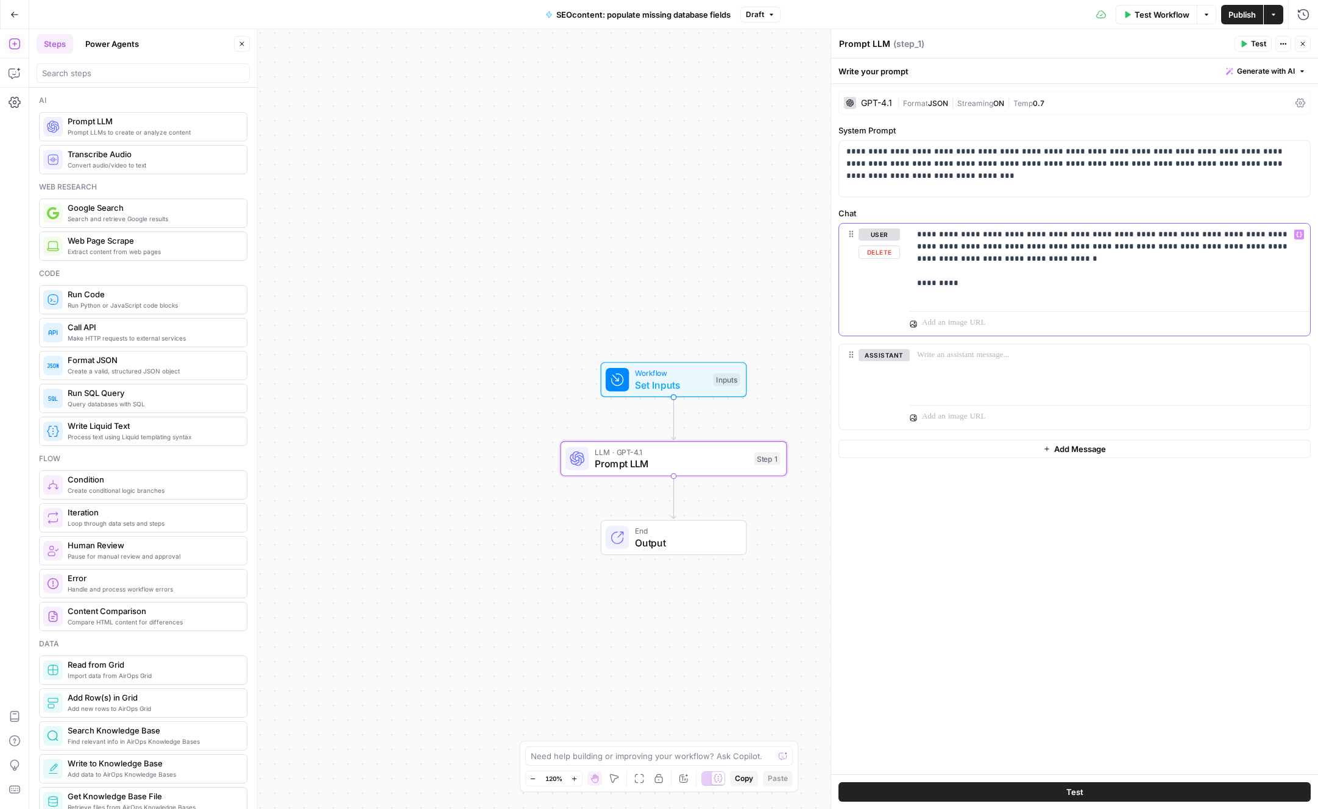
click at [1301, 235] on span "Variables Menu" at bounding box center [1301, 235] width 1 height 1
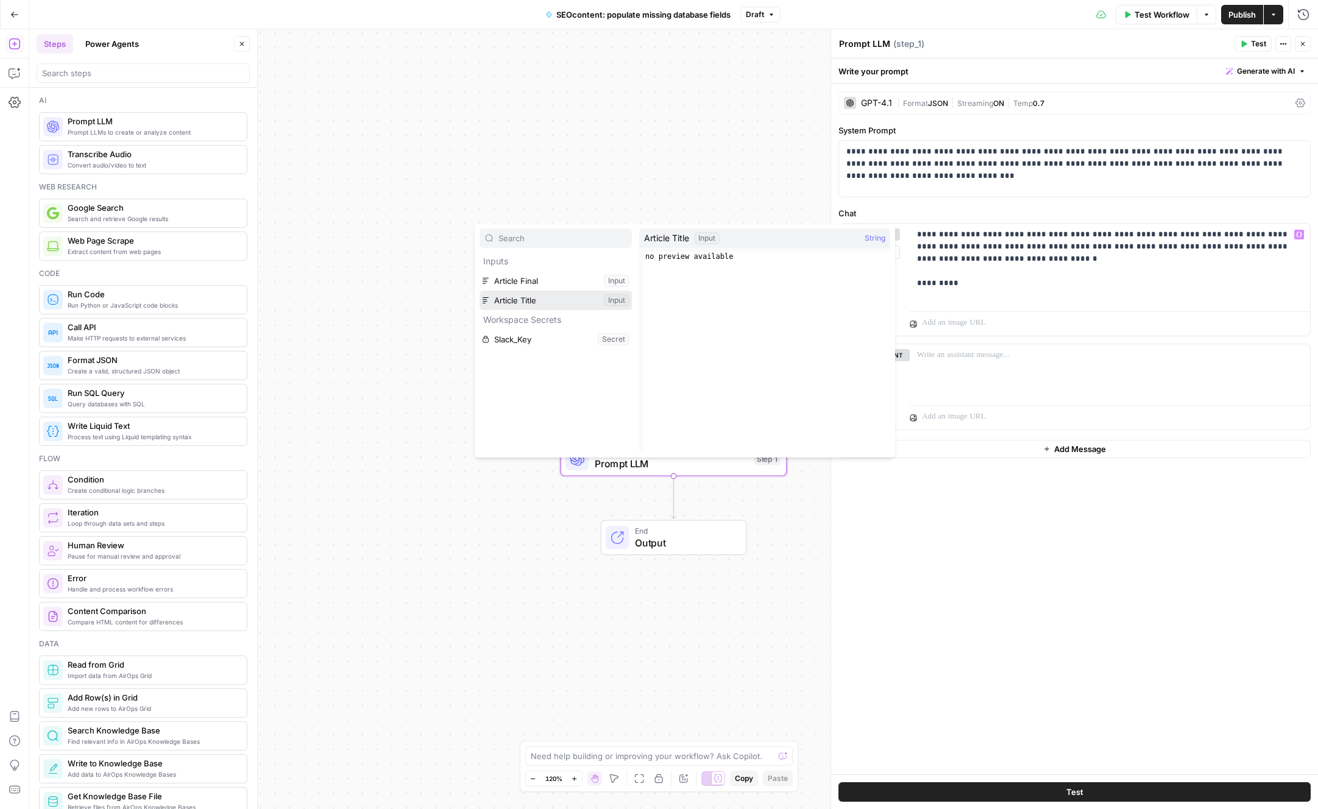
click at [553, 296] on button "Select variable Article Title" at bounding box center [555, 300] width 152 height 19
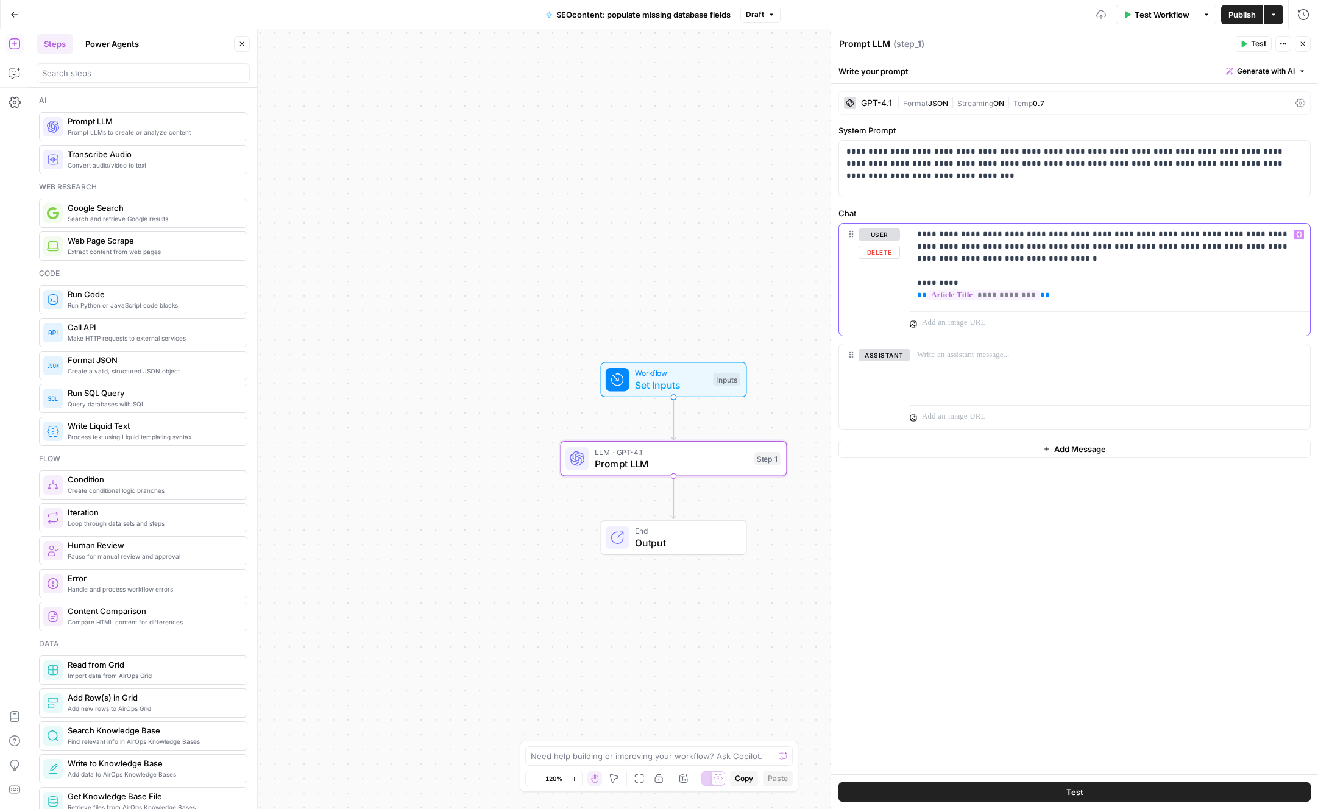
click at [1062, 284] on p "**********" at bounding box center [1110, 264] width 386 height 73
copy p "*********"
click at [939, 309] on p "**********" at bounding box center [1110, 276] width 386 height 97
click at [939, 310] on p "**********" at bounding box center [1110, 276] width 386 height 97
click at [1078, 319] on p "**********" at bounding box center [1110, 276] width 386 height 97
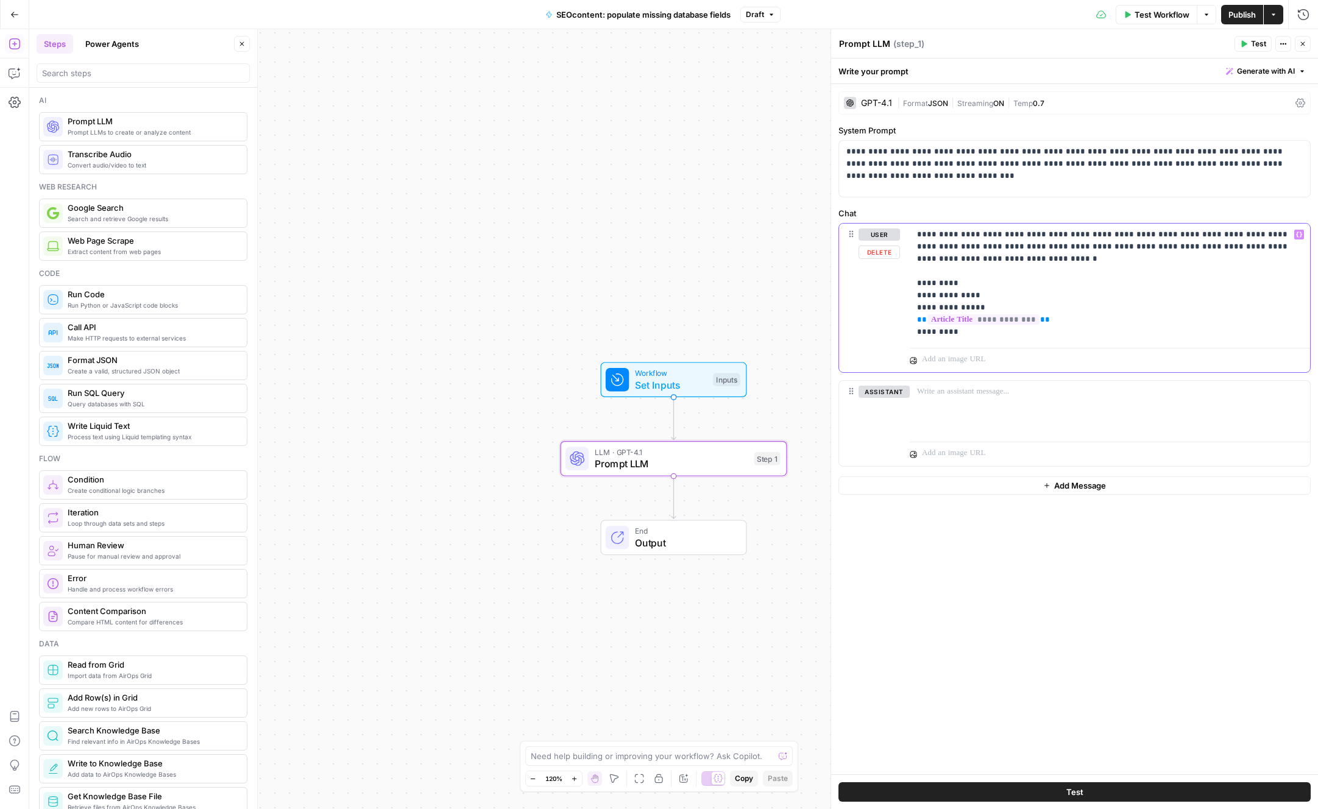
click at [939, 329] on p "**********" at bounding box center [1110, 283] width 386 height 110
drag, startPoint x: 992, startPoint y: 333, endPoint x: 911, endPoint y: 292, distance: 90.2
click at [911, 292] on div "**********" at bounding box center [1109, 283] width 400 height 119
copy p "**********"
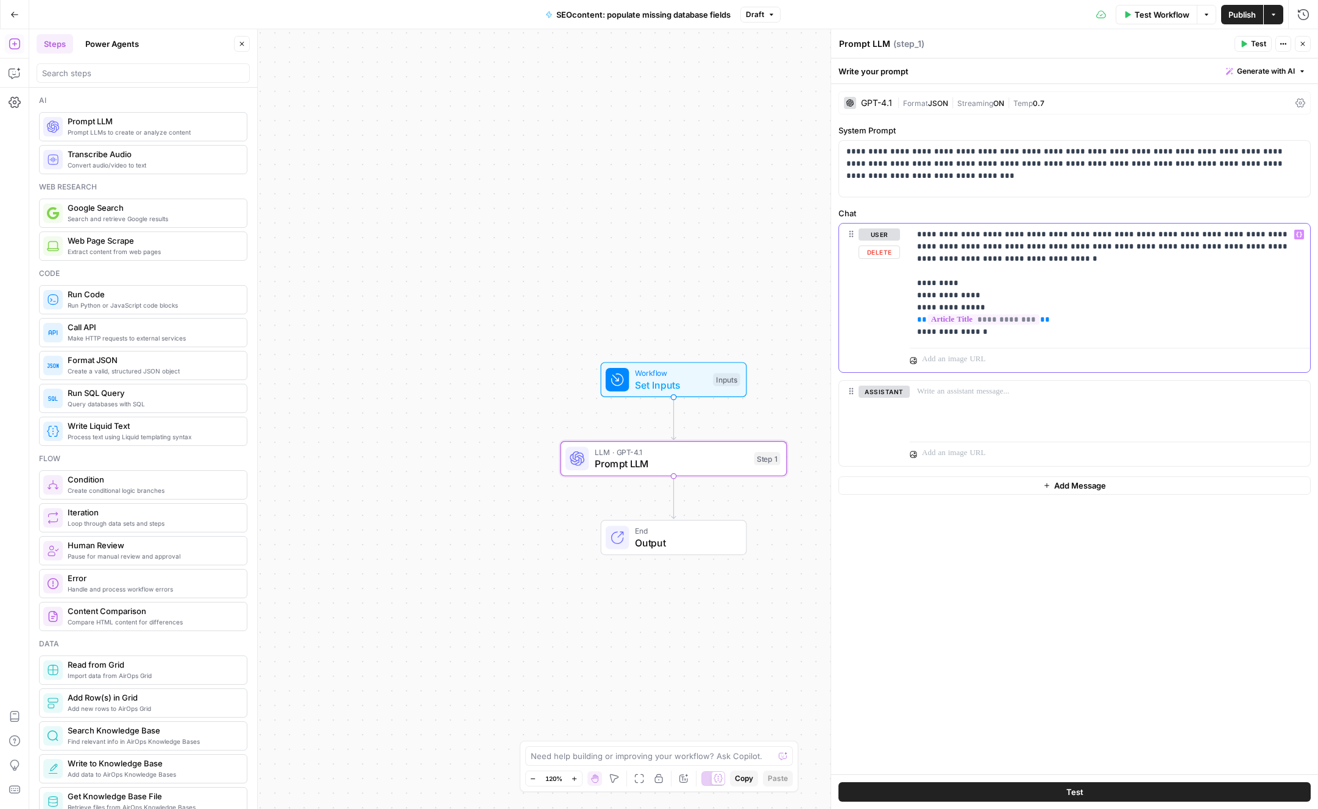
click at [1054, 331] on p "**********" at bounding box center [1110, 283] width 386 height 110
drag, startPoint x: 956, startPoint y: 355, endPoint x: 888, endPoint y: 359, distance: 67.7
click at [888, 359] on div "**********" at bounding box center [1074, 329] width 471 height 210
click at [1049, 380] on p "**********" at bounding box center [1110, 313] width 386 height 171
click at [1301, 236] on icon "button" at bounding box center [1299, 234] width 6 height 6
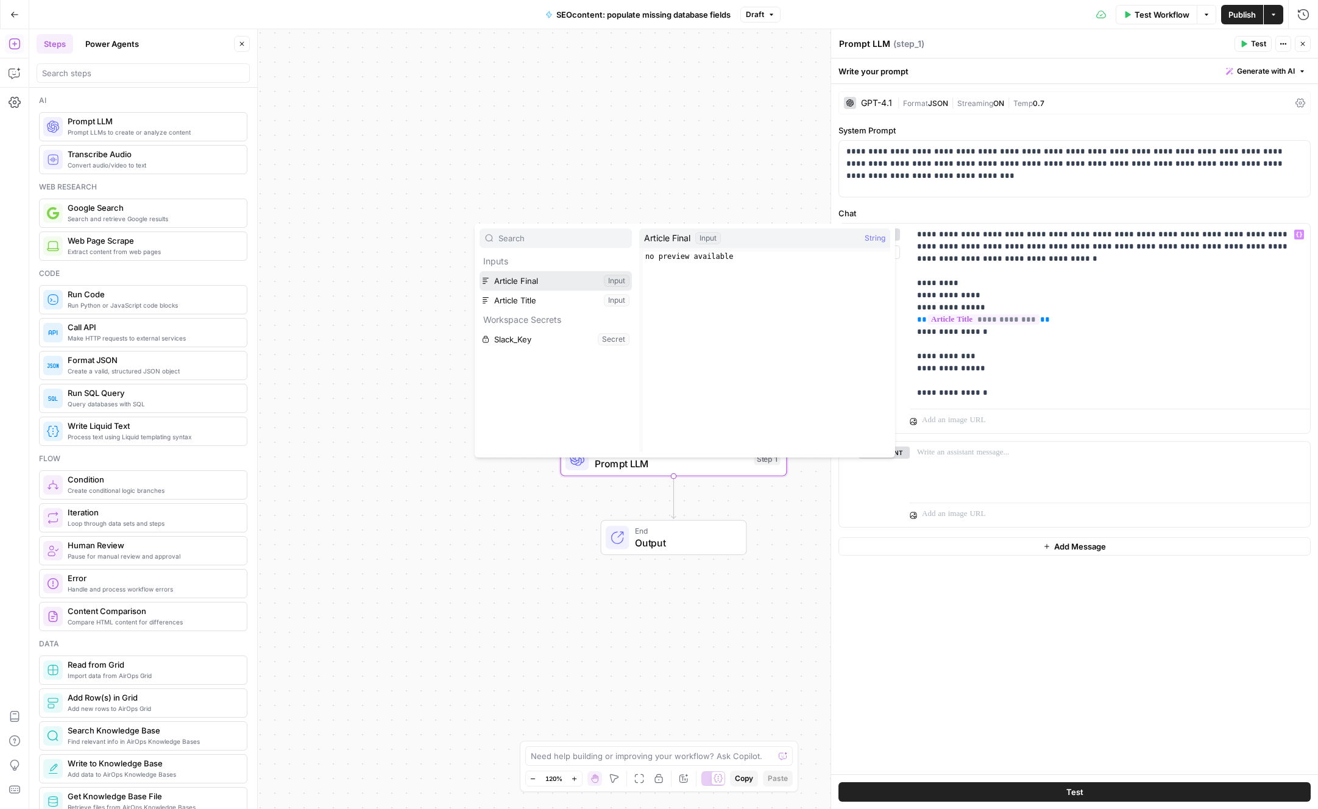
click at [548, 280] on button "Select variable Article Final" at bounding box center [555, 280] width 152 height 19
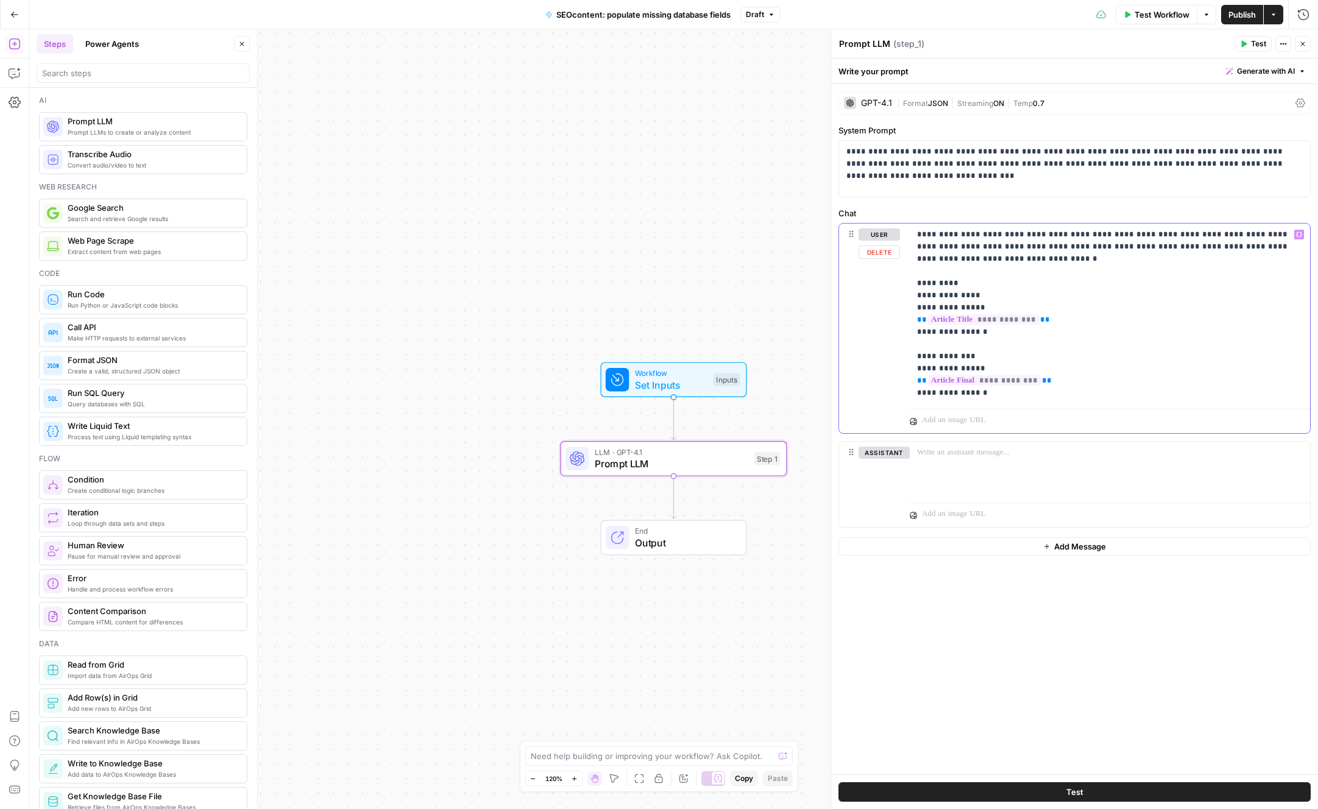
drag, startPoint x: 963, startPoint y: 367, endPoint x: 923, endPoint y: 367, distance: 40.2
click at [923, 367] on p "**********" at bounding box center [1110, 313] width 386 height 171
drag, startPoint x: 966, startPoint y: 391, endPoint x: 952, endPoint y: 393, distance: 14.1
click at [952, 393] on p "**********" at bounding box center [1110, 313] width 386 height 171
click at [993, 399] on div "**********" at bounding box center [1109, 314] width 400 height 180
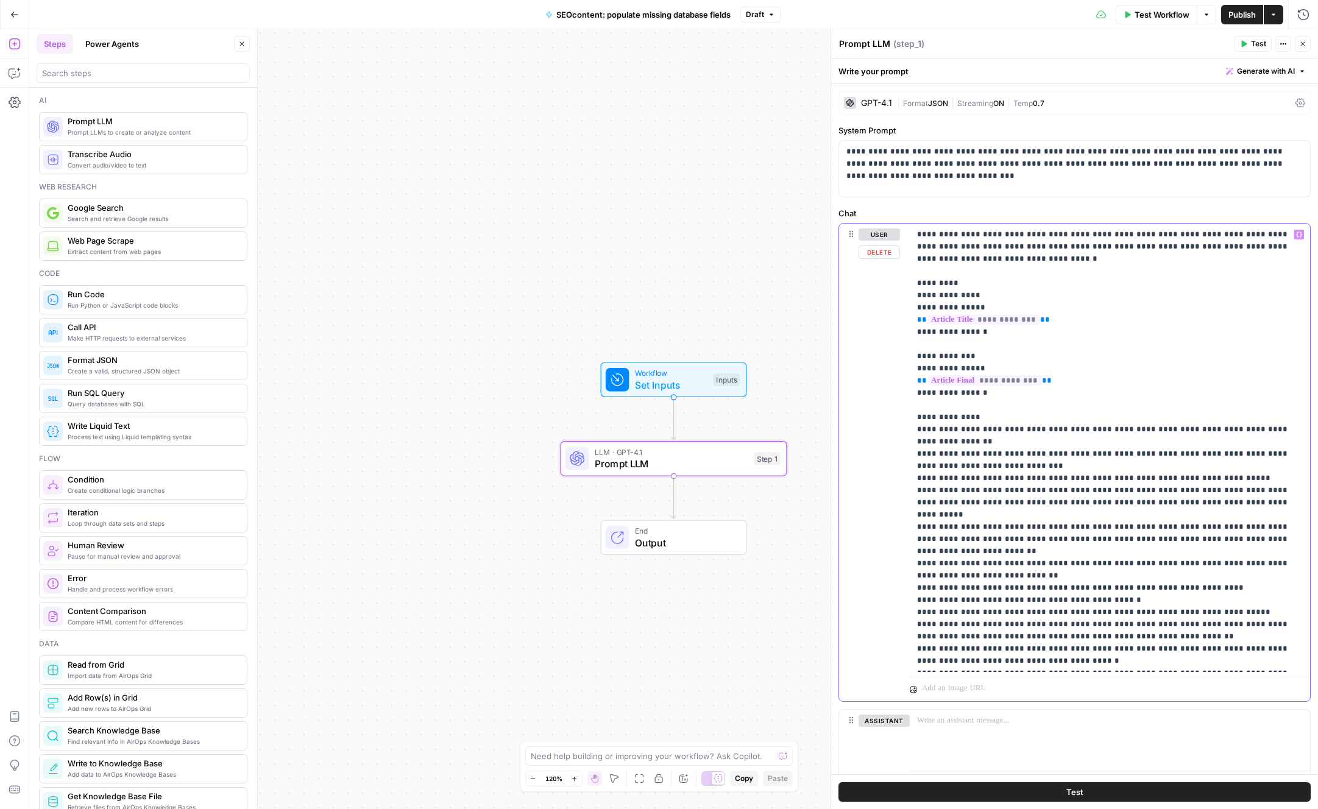
drag, startPoint x: 945, startPoint y: 285, endPoint x: 903, endPoint y: 284, distance: 41.4
click at [903, 284] on div "**********" at bounding box center [1074, 463] width 471 height 478
copy p "*********"
click at [997, 399] on p "**********" at bounding box center [1105, 447] width 376 height 439
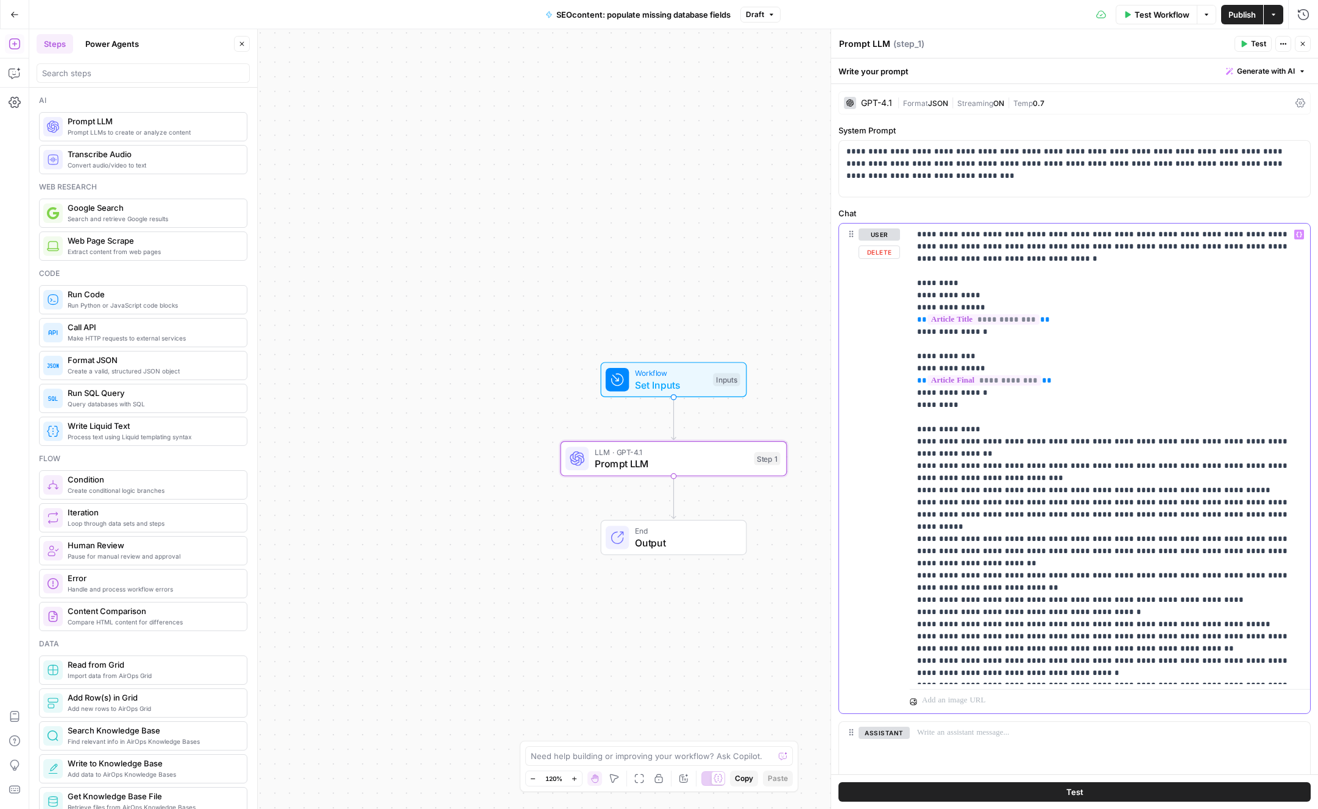
click at [922, 402] on p "**********" at bounding box center [1105, 453] width 376 height 451
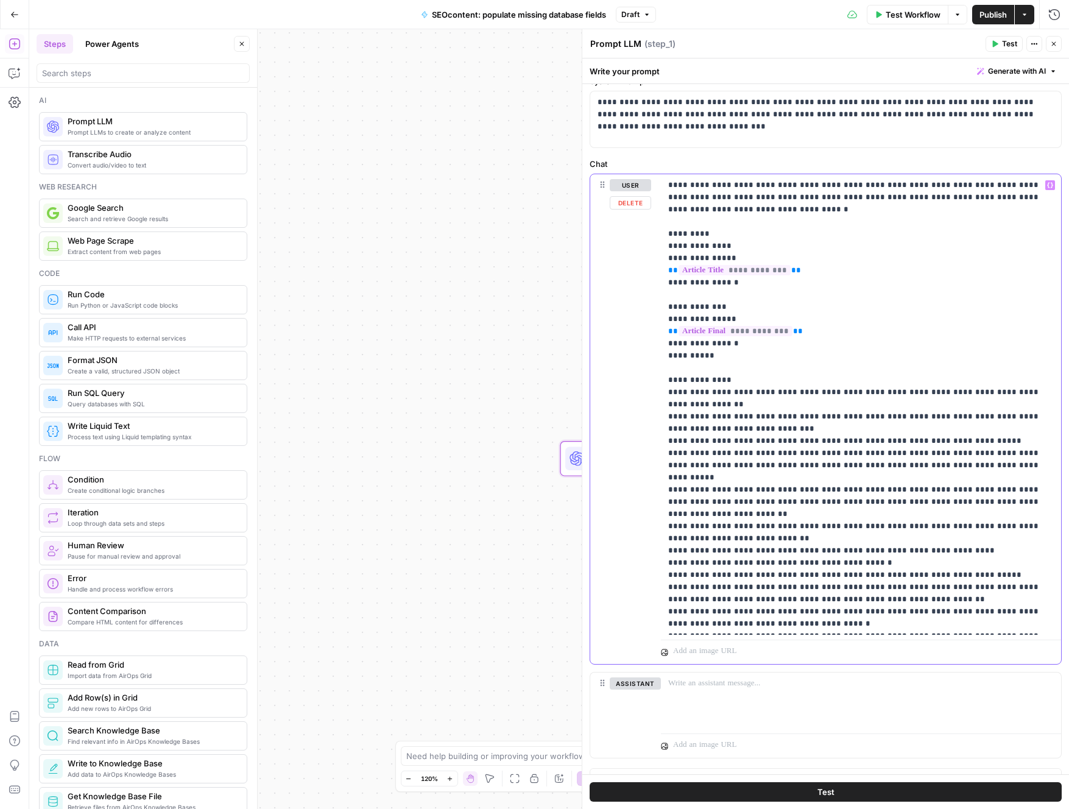
scroll to position [69, 0]
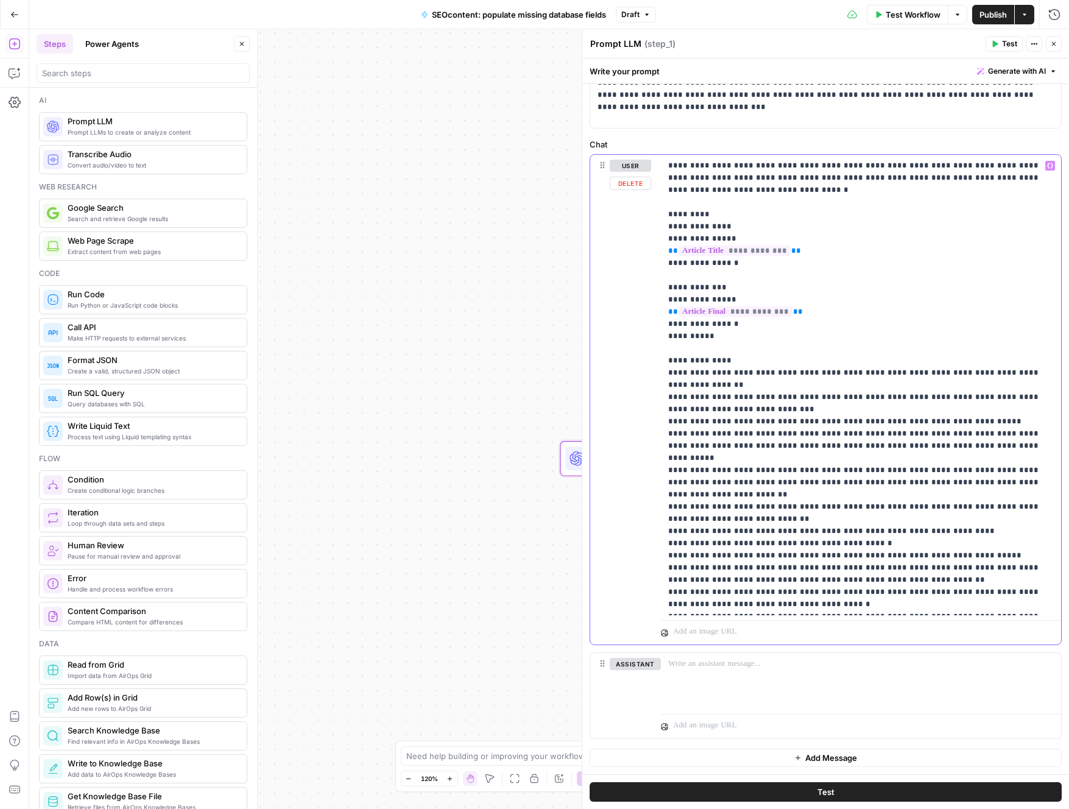
click at [782, 610] on div "**********" at bounding box center [861, 385] width 400 height 460
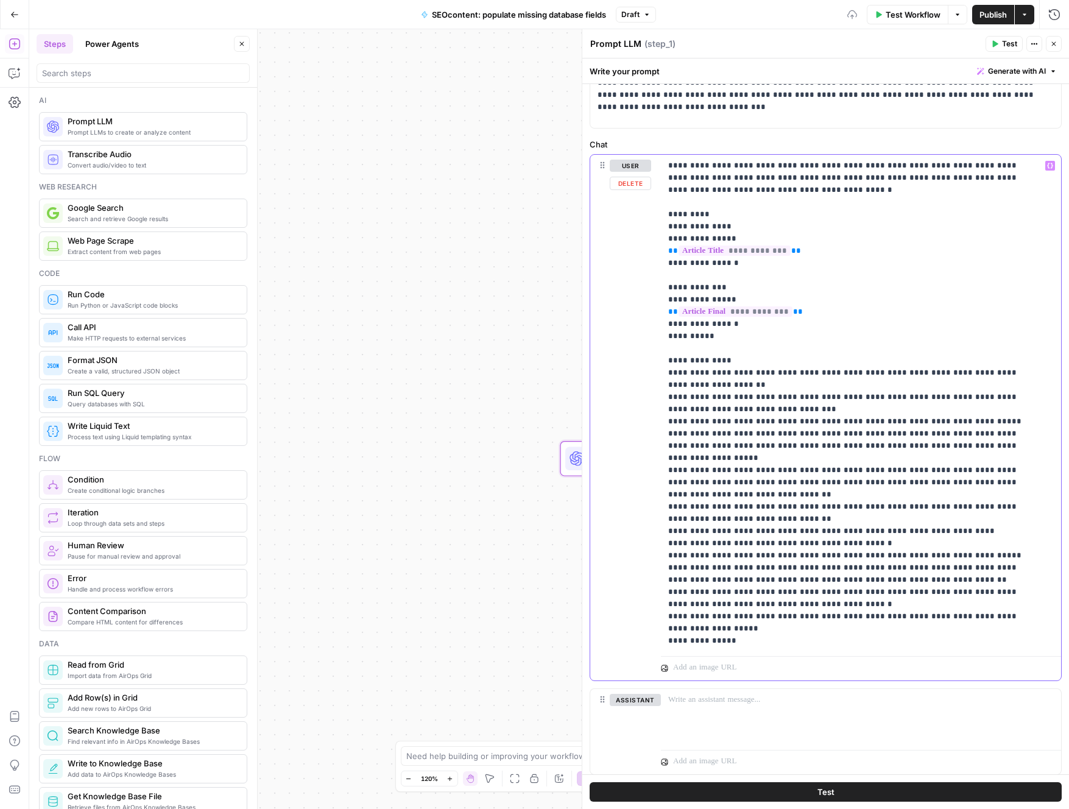
scroll to position [25, 0]
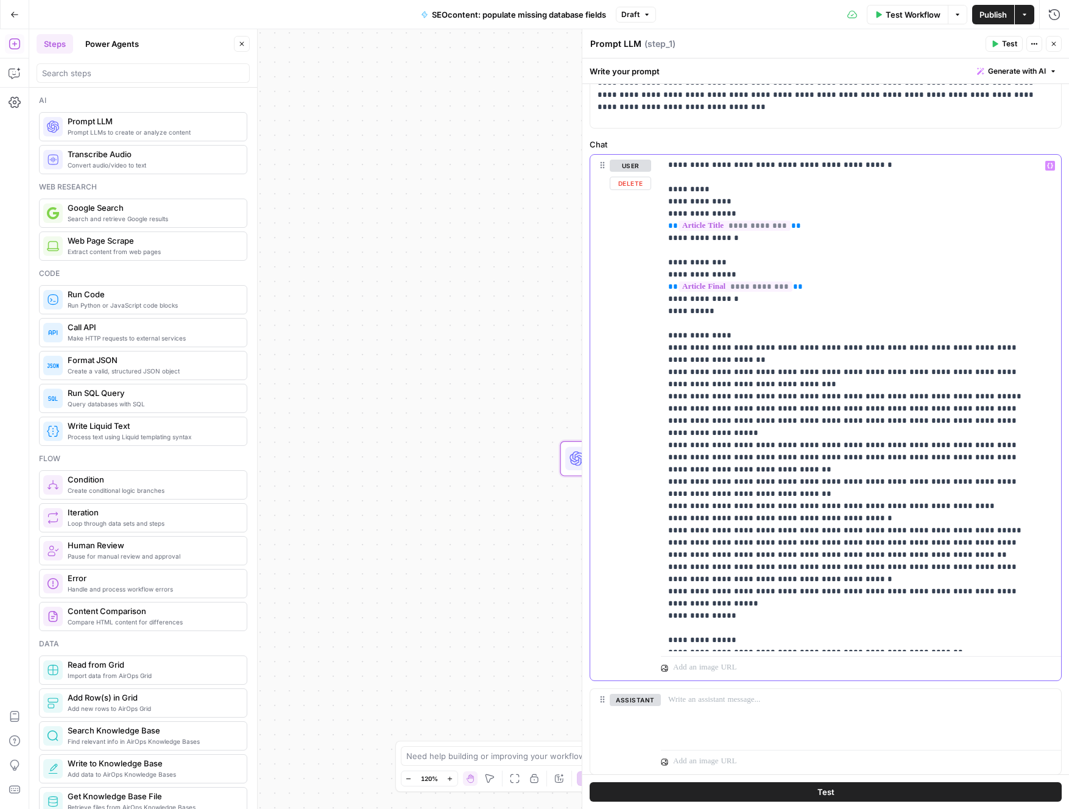
drag, startPoint x: 725, startPoint y: 629, endPoint x: 661, endPoint y: 630, distance: 64.0
click at [661, 630] on div "**********" at bounding box center [856, 403] width 391 height 496
copy p "**********"
click at [964, 641] on p "**********" at bounding box center [851, 391] width 367 height 512
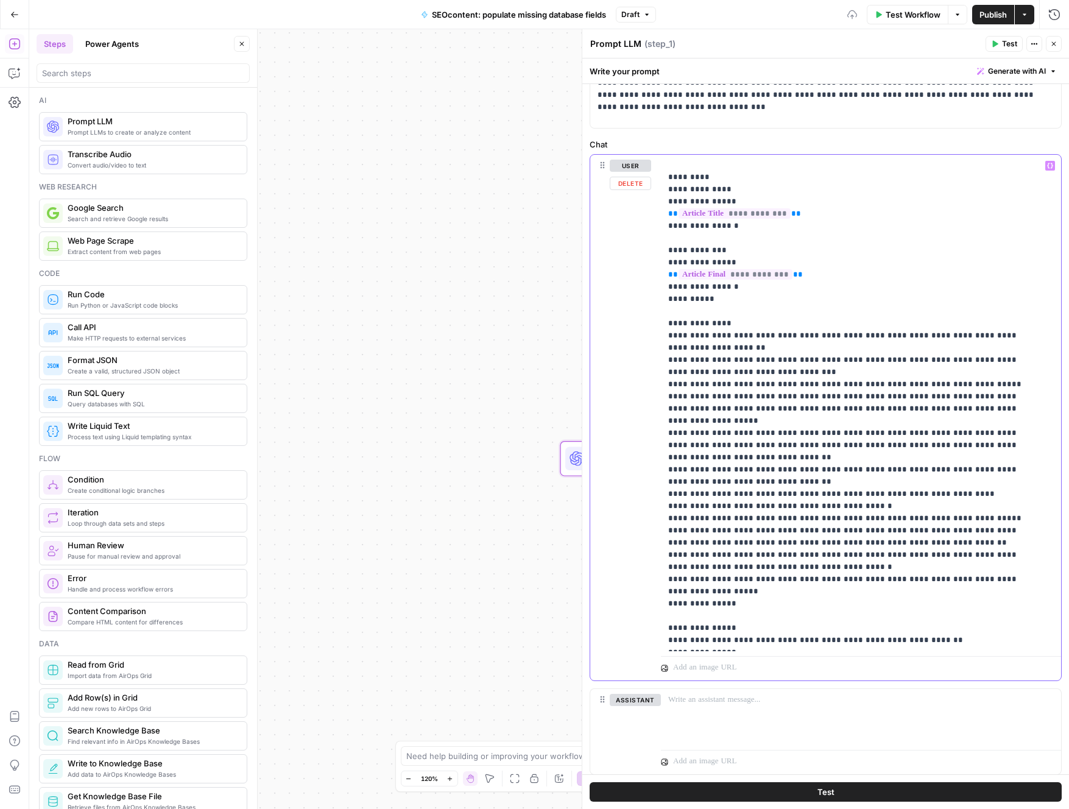
scroll to position [105, 0]
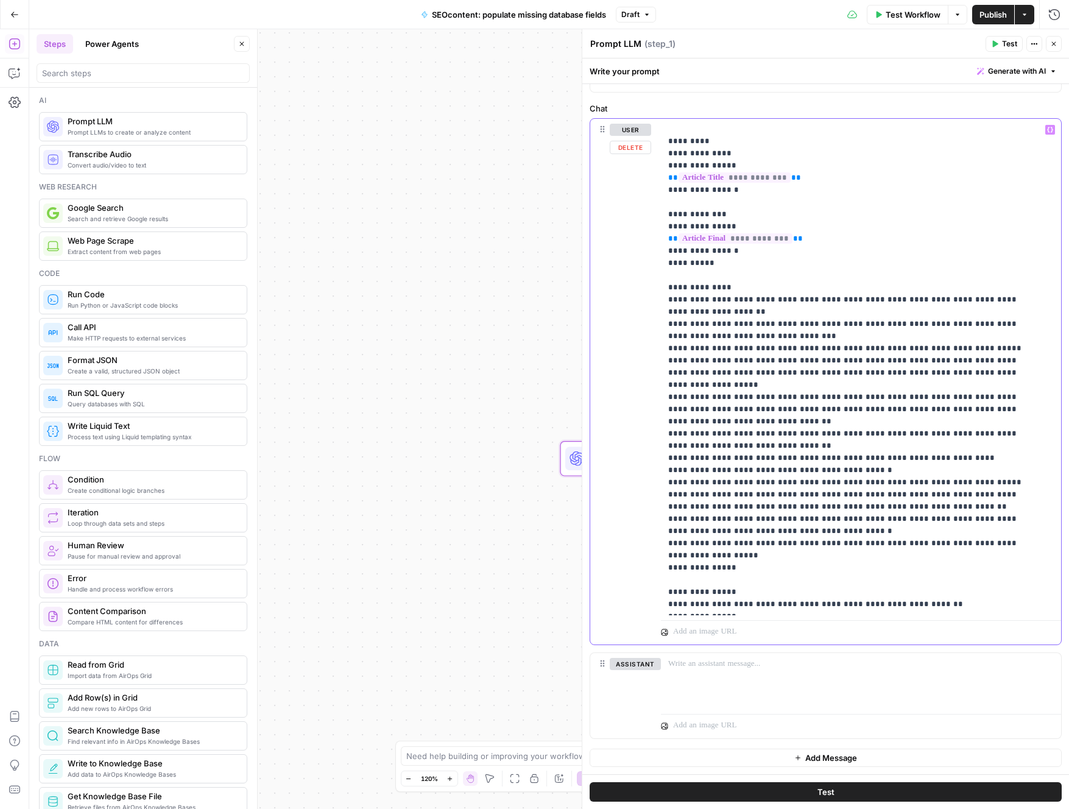
click at [672, 602] on p "**********" at bounding box center [851, 348] width 367 height 524
click at [929, 590] on p "**********" at bounding box center [851, 348] width 367 height 524
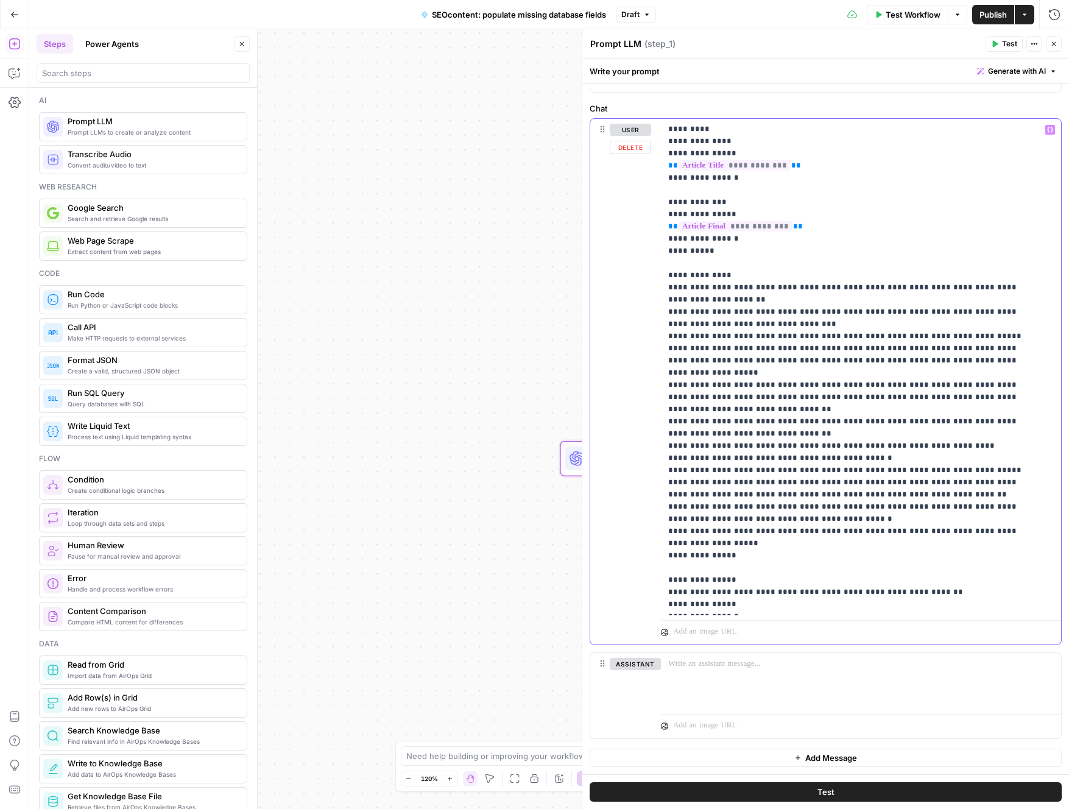
click at [1047, 129] on icon "button" at bounding box center [1050, 130] width 6 height 6
click at [303, 193] on button "Select variable Article Title" at bounding box center [307, 195] width 152 height 19
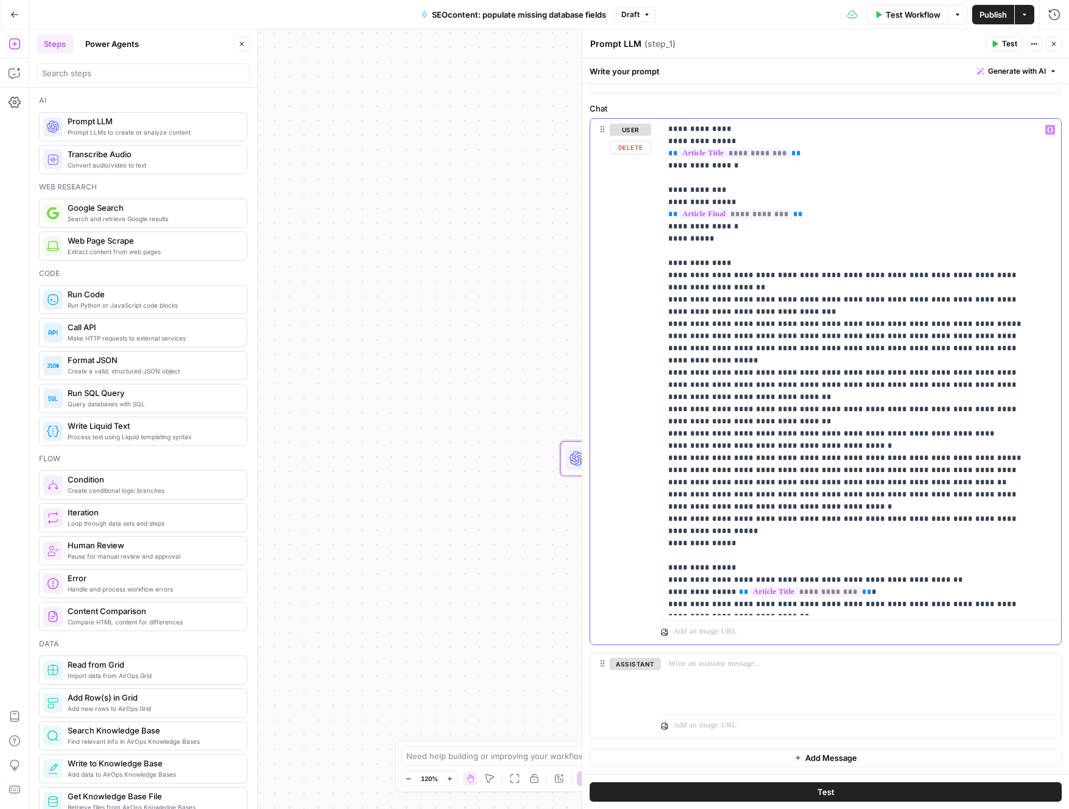
drag, startPoint x: 792, startPoint y: 592, endPoint x: 840, endPoint y: 617, distance: 54.2
click at [792, 592] on p "**********" at bounding box center [851, 342] width 367 height 560
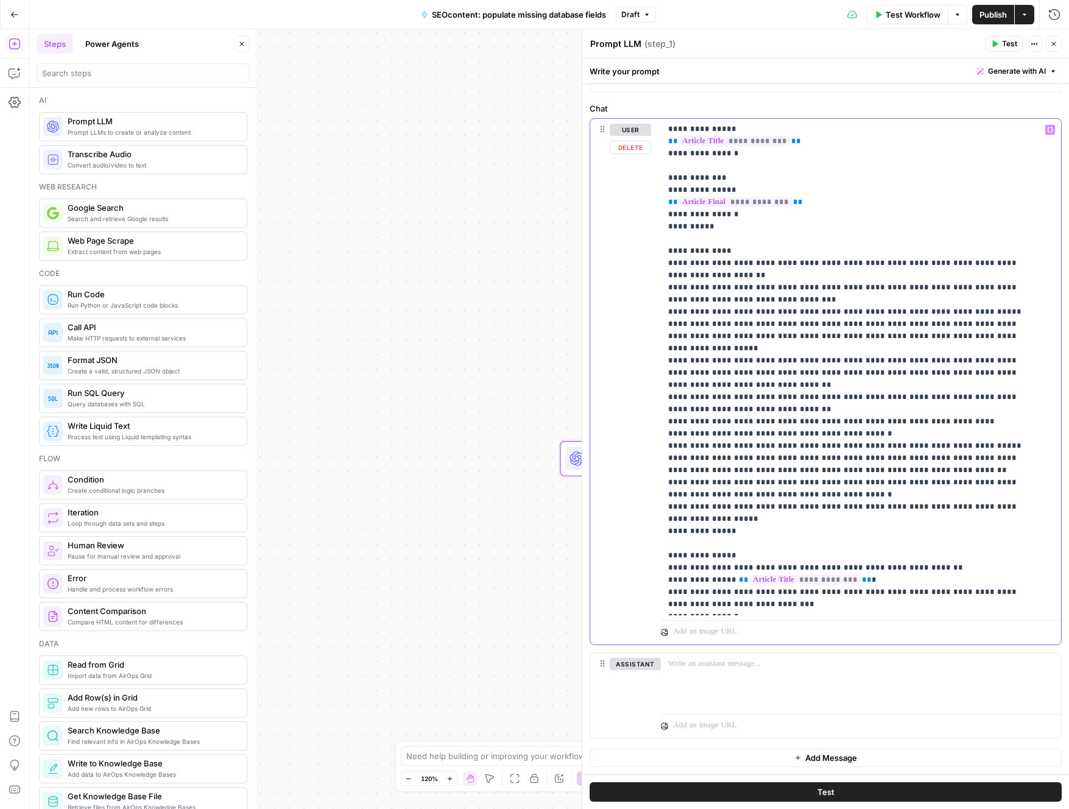
click at [798, 593] on p "**********" at bounding box center [851, 330] width 367 height 560
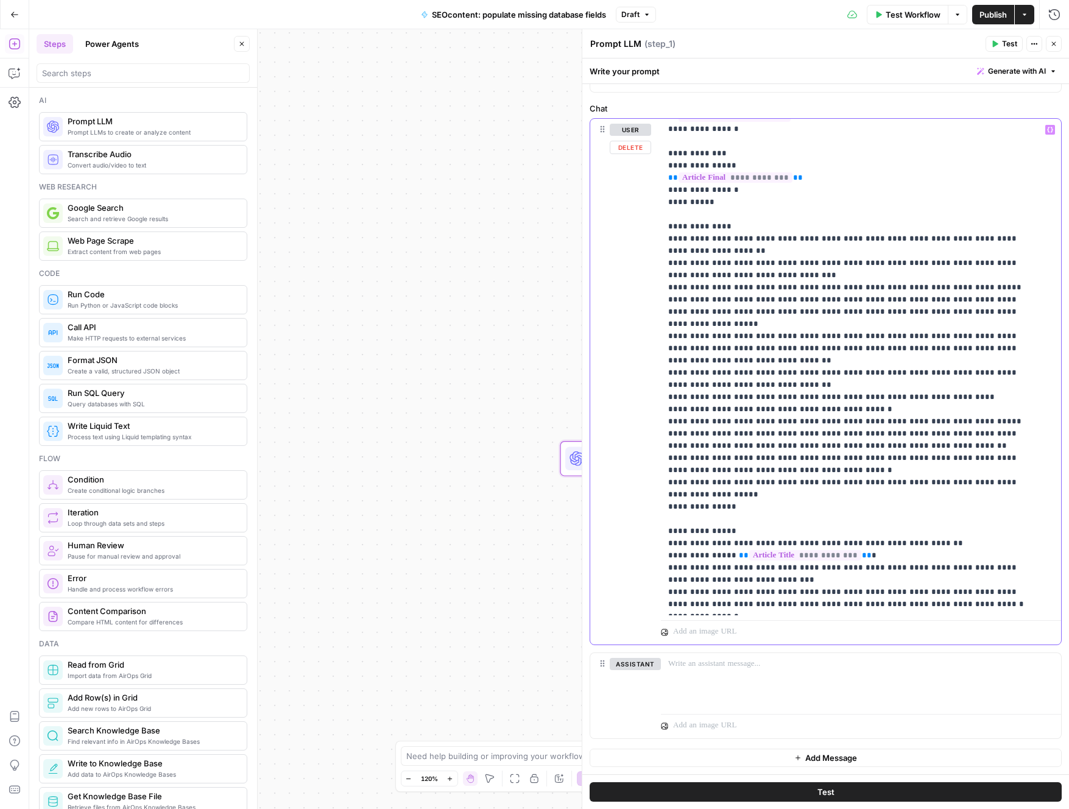
drag, startPoint x: 1001, startPoint y: 580, endPoint x: 948, endPoint y: 576, distance: 53.2
click at [948, 576] on p "**********" at bounding box center [851, 318] width 367 height 585
click at [890, 579] on p "**********" at bounding box center [851, 318] width 367 height 585
drag, startPoint x: 722, startPoint y: 592, endPoint x: 656, endPoint y: 592, distance: 66.4
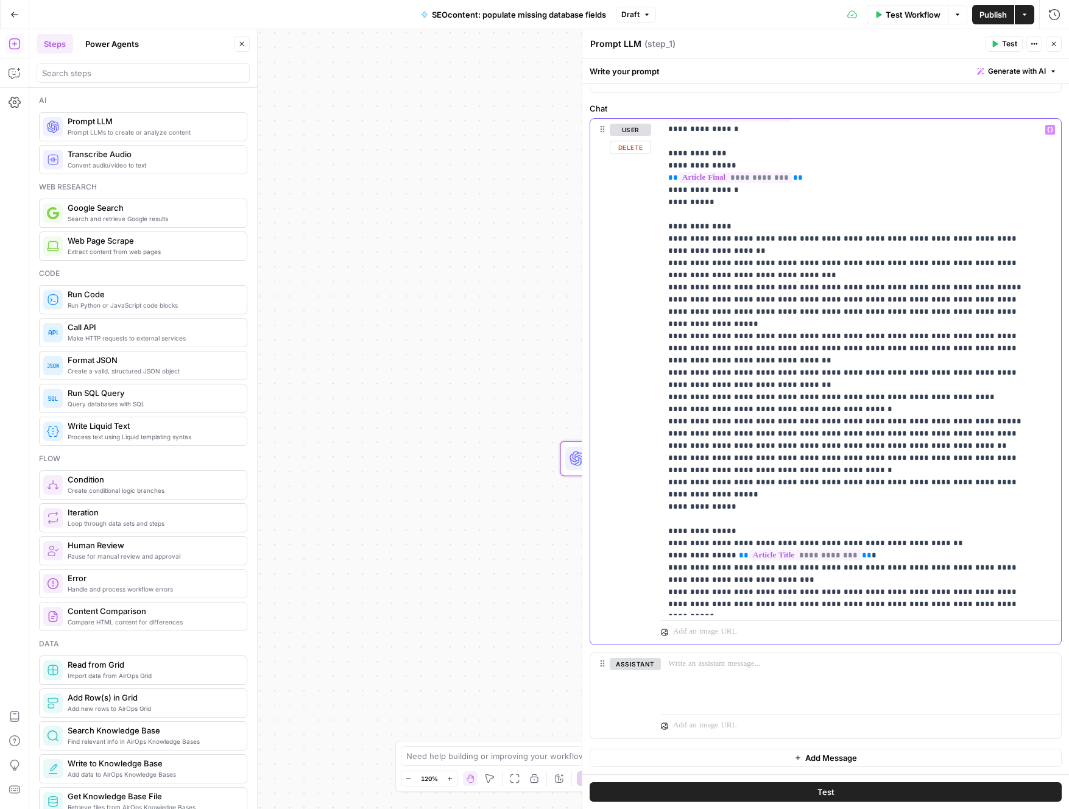
click at [656, 592] on div "**********" at bounding box center [825, 381] width 471 height 525
click at [952, 589] on p "**********" at bounding box center [851, 318] width 367 height 585
click at [885, 602] on p "**********" at bounding box center [851, 324] width 367 height 597
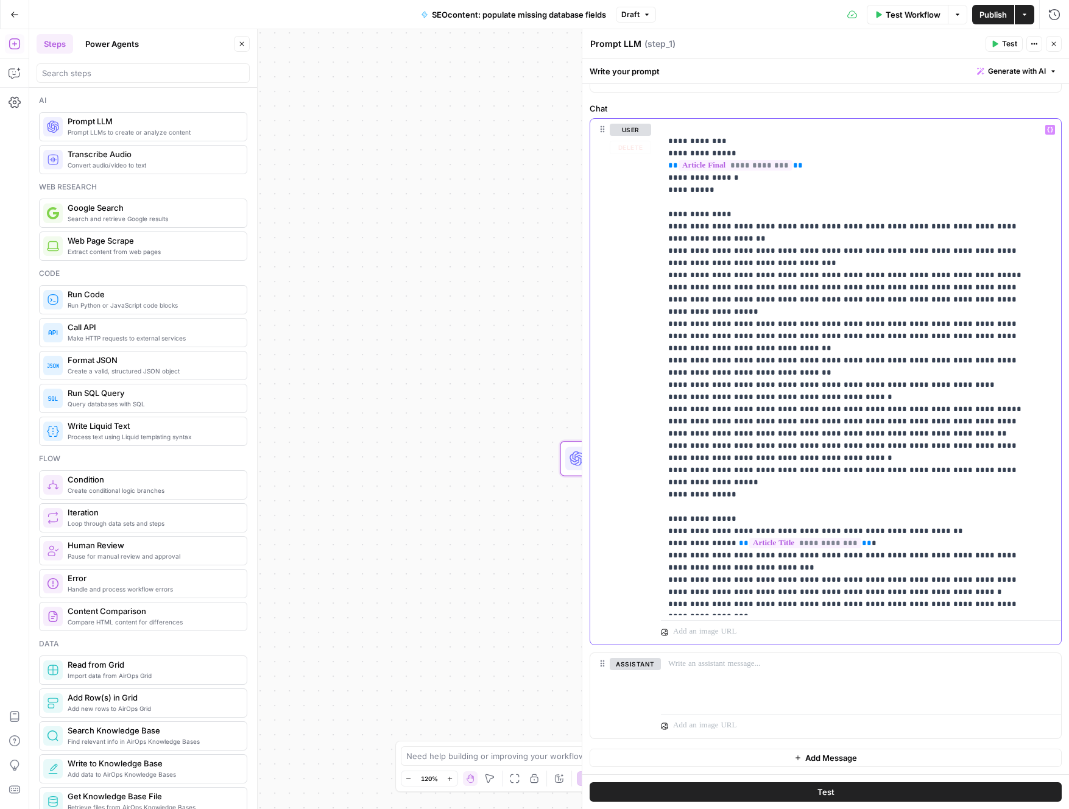
click at [1047, 130] on icon "button" at bounding box center [1050, 130] width 6 height 6
click at [329, 178] on button "Select variable Article Final" at bounding box center [307, 175] width 152 height 19
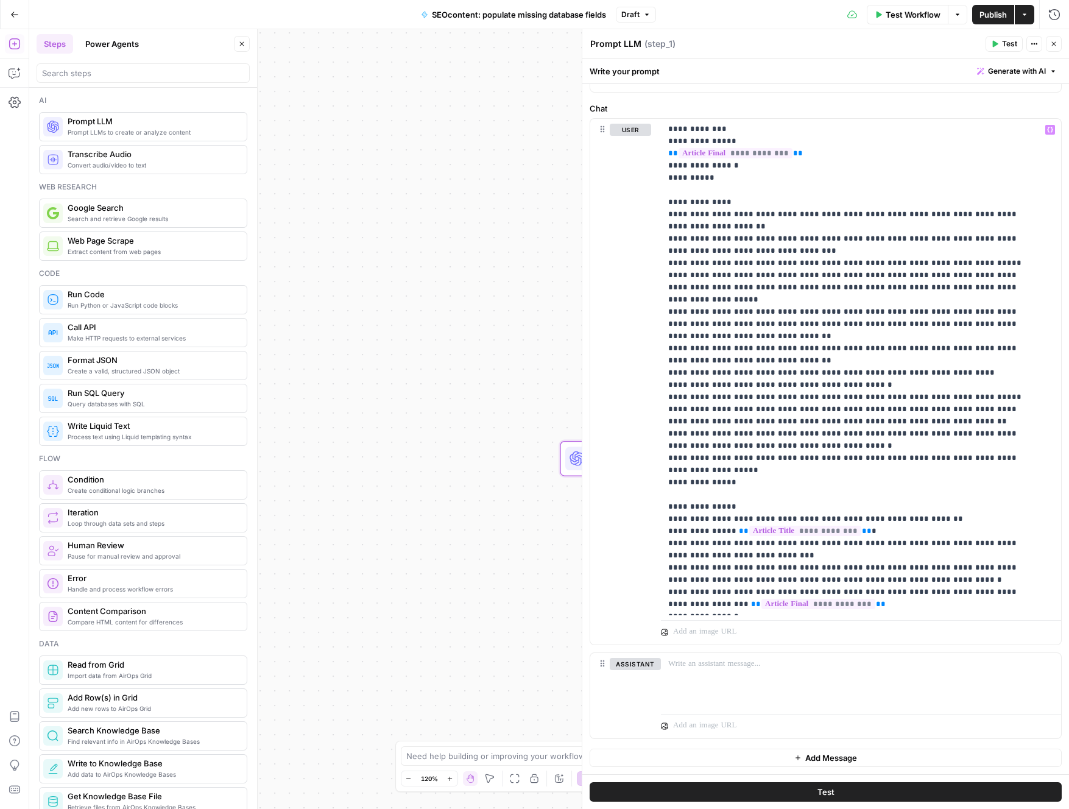
click at [895, 788] on button "Test" at bounding box center [826, 791] width 472 height 19
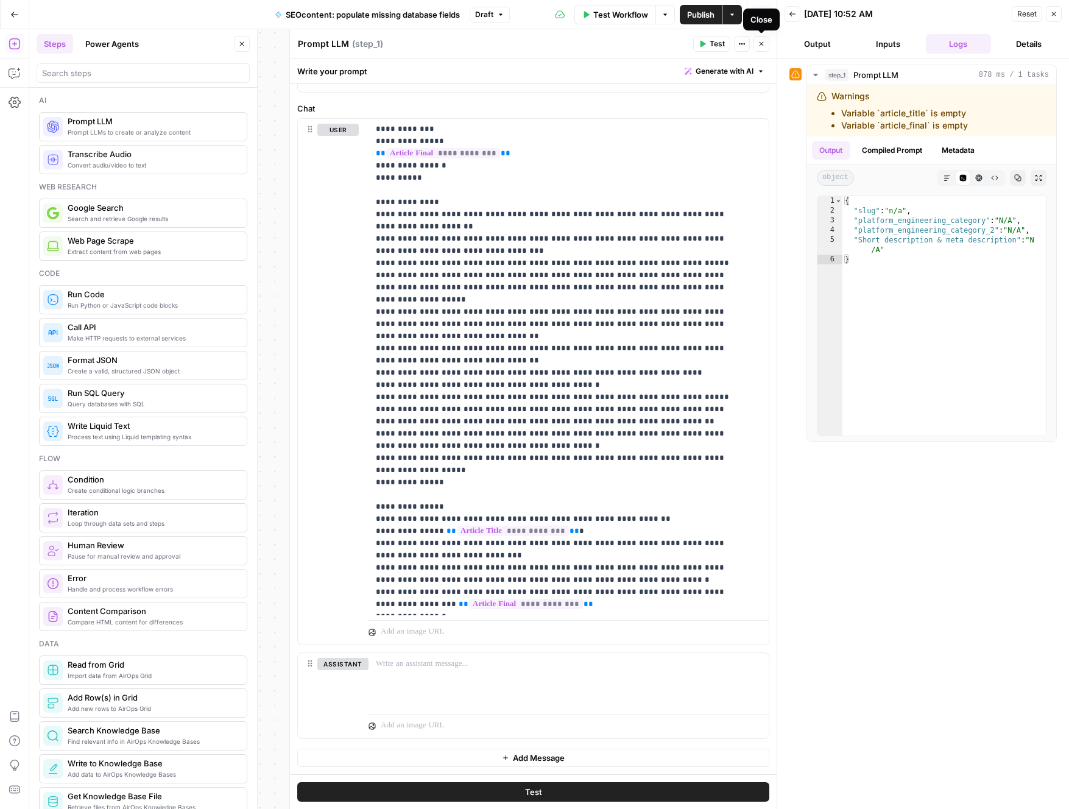
click at [760, 44] on icon "button" at bounding box center [761, 43] width 7 height 7
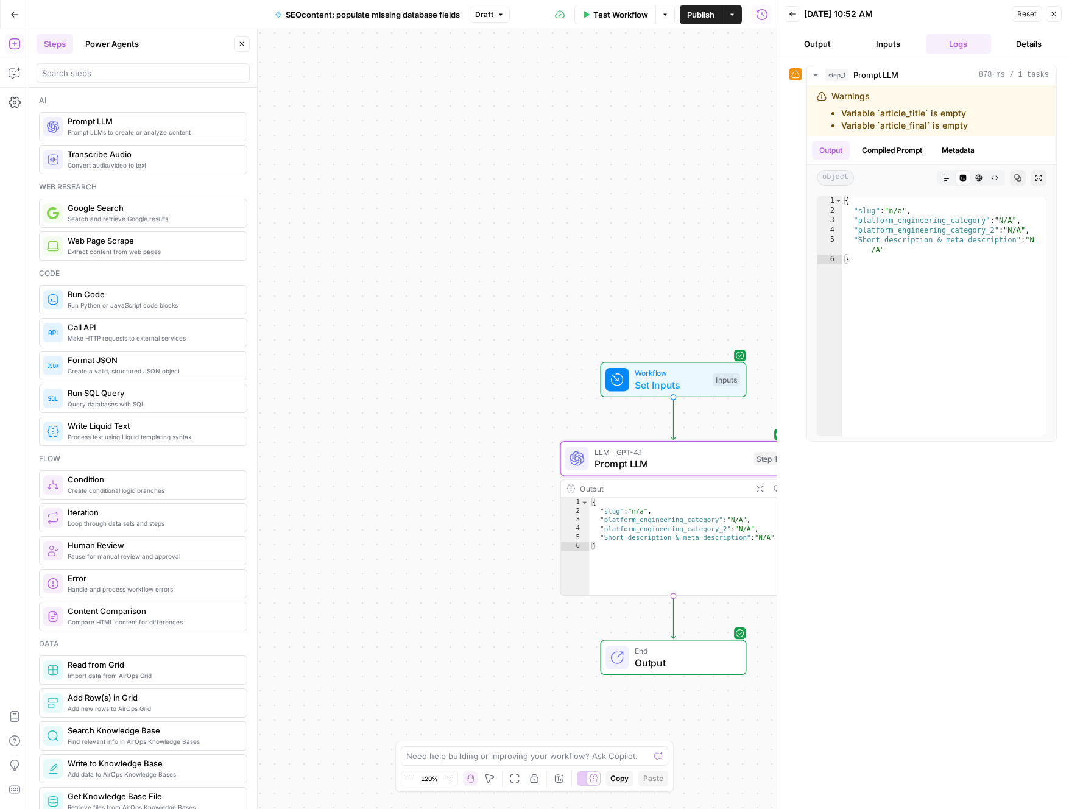
click at [688, 659] on span "Output" at bounding box center [684, 662] width 99 height 15
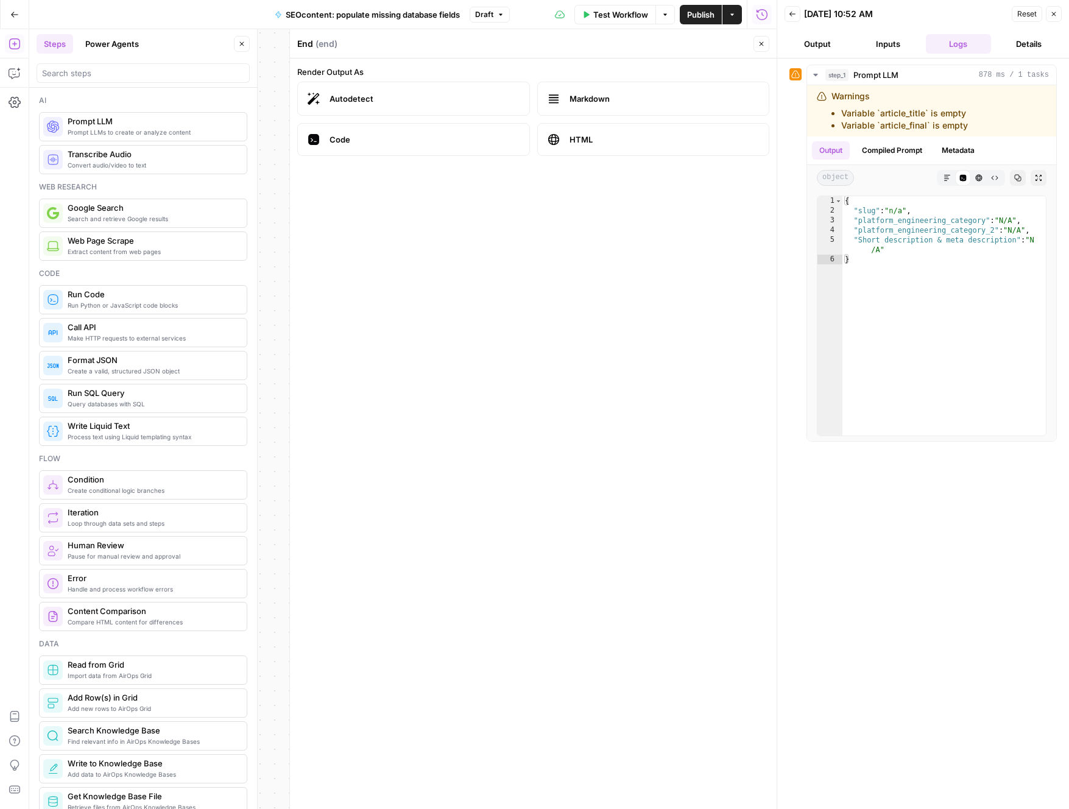
click at [583, 132] on label "HTML" at bounding box center [653, 139] width 233 height 33
click at [709, 16] on span "Publish" at bounding box center [700, 15] width 27 height 12
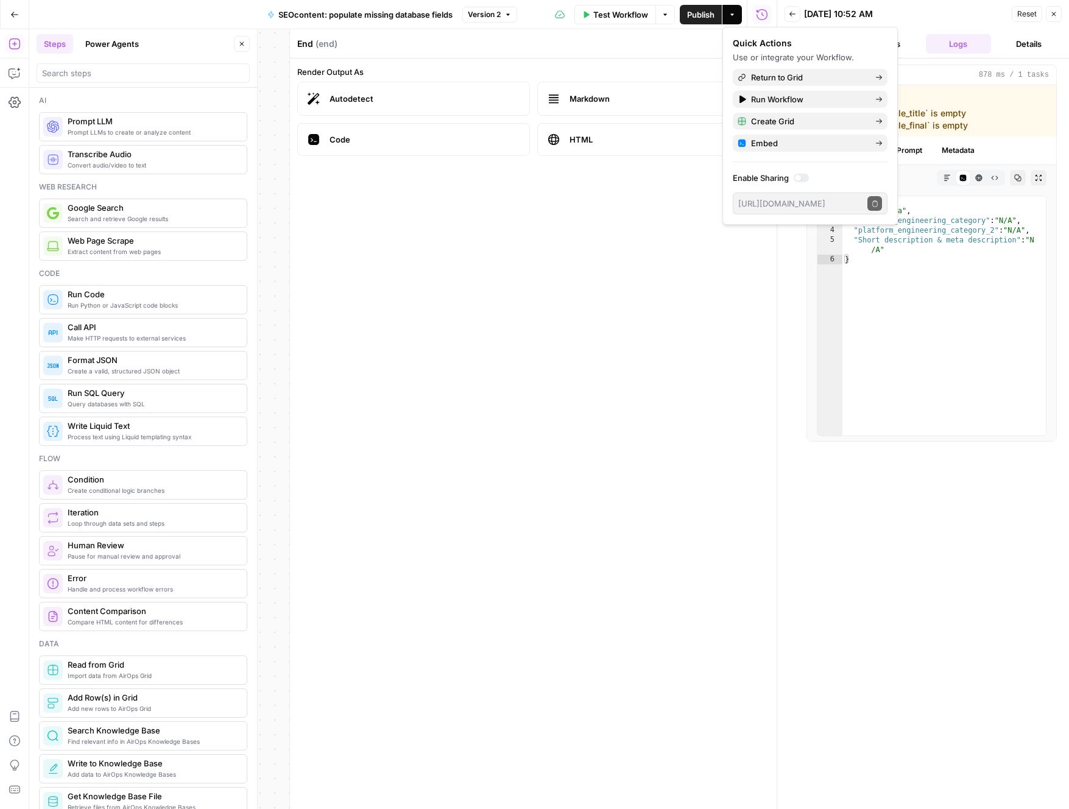
click at [873, 36] on div "Quick Actions Use or integrate your Workflow. Return to Grid Run Workflow Creat…" at bounding box center [809, 126] width 175 height 198
click at [645, 58] on form "Render Output As Autodetect Markdown Code HTML" at bounding box center [533, 433] width 487 height 750
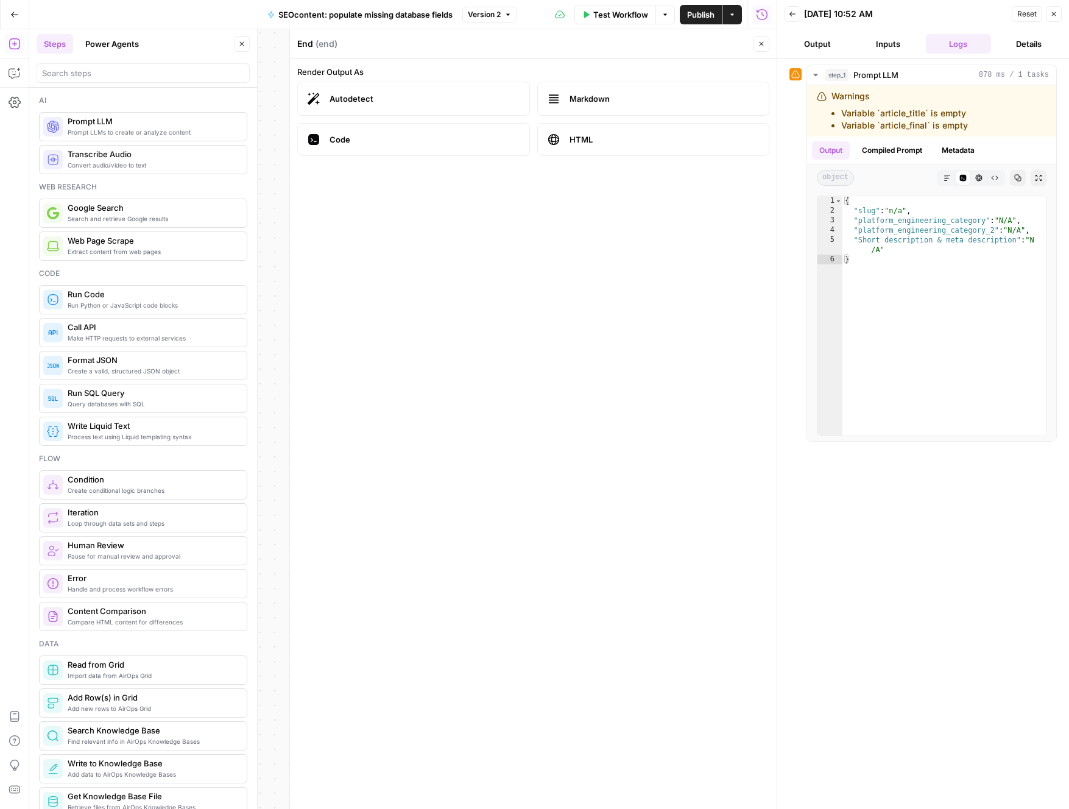
click at [760, 44] on icon "button" at bounding box center [761, 43] width 7 height 7
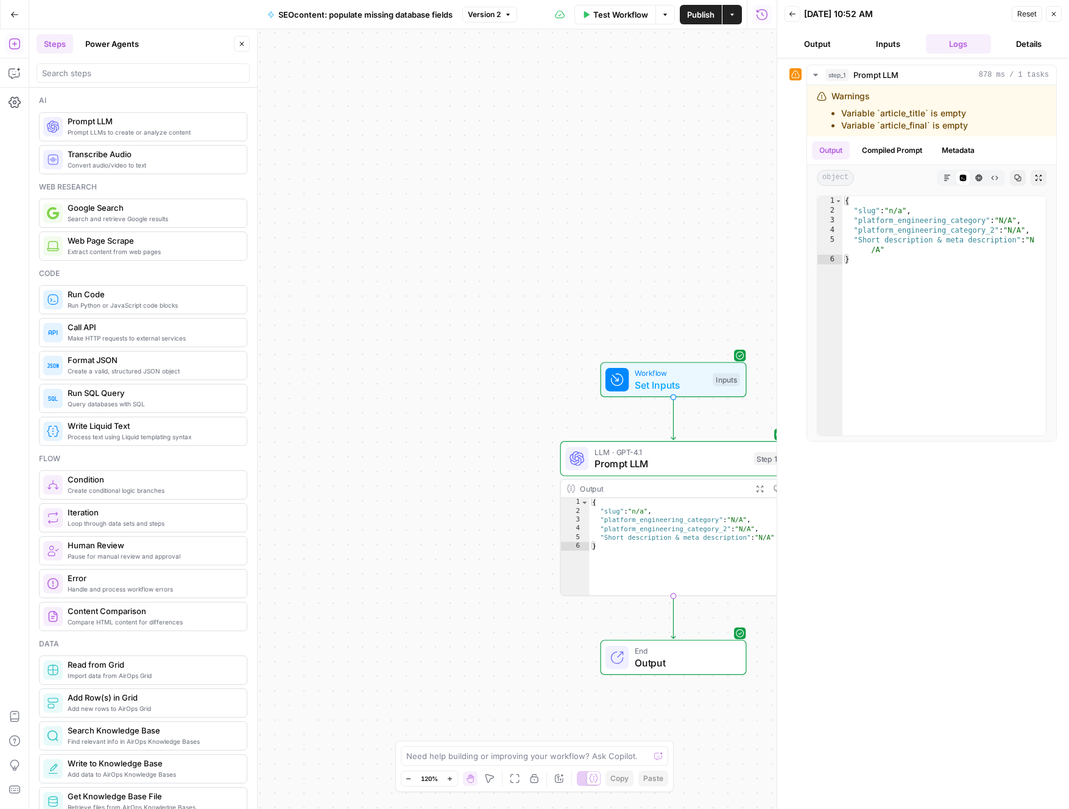
click at [674, 461] on span "Prompt LLM" at bounding box center [671, 463] width 153 height 15
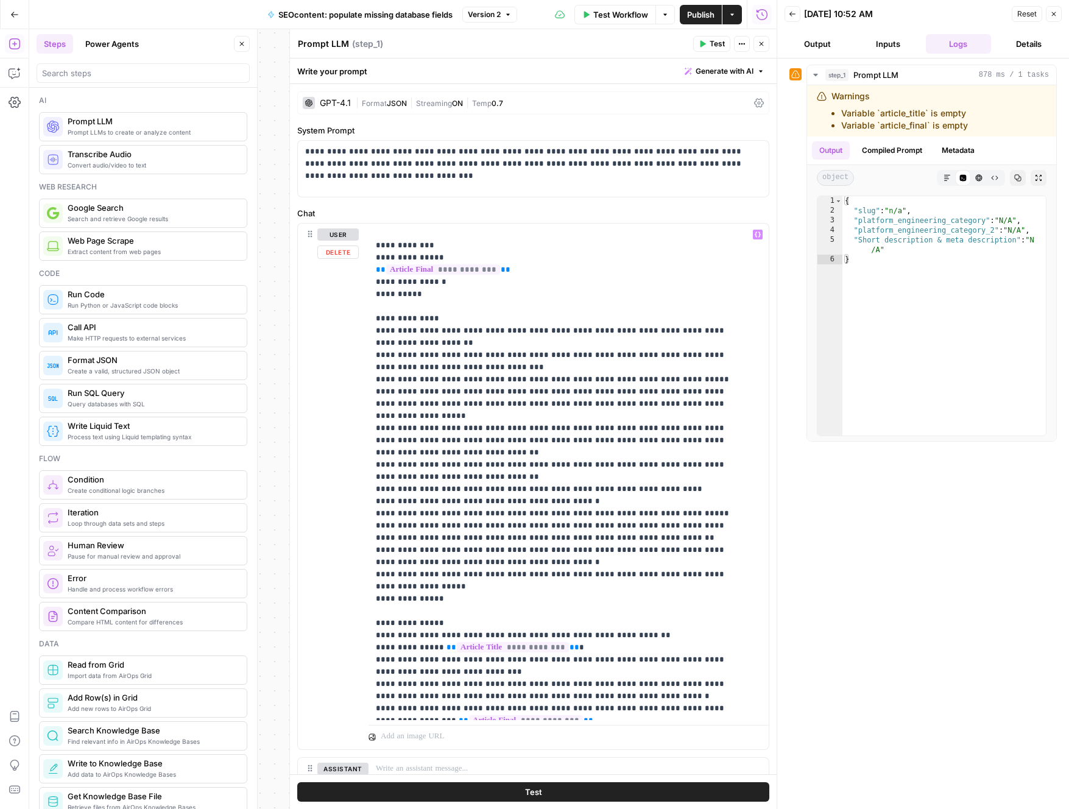
scroll to position [119, 0]
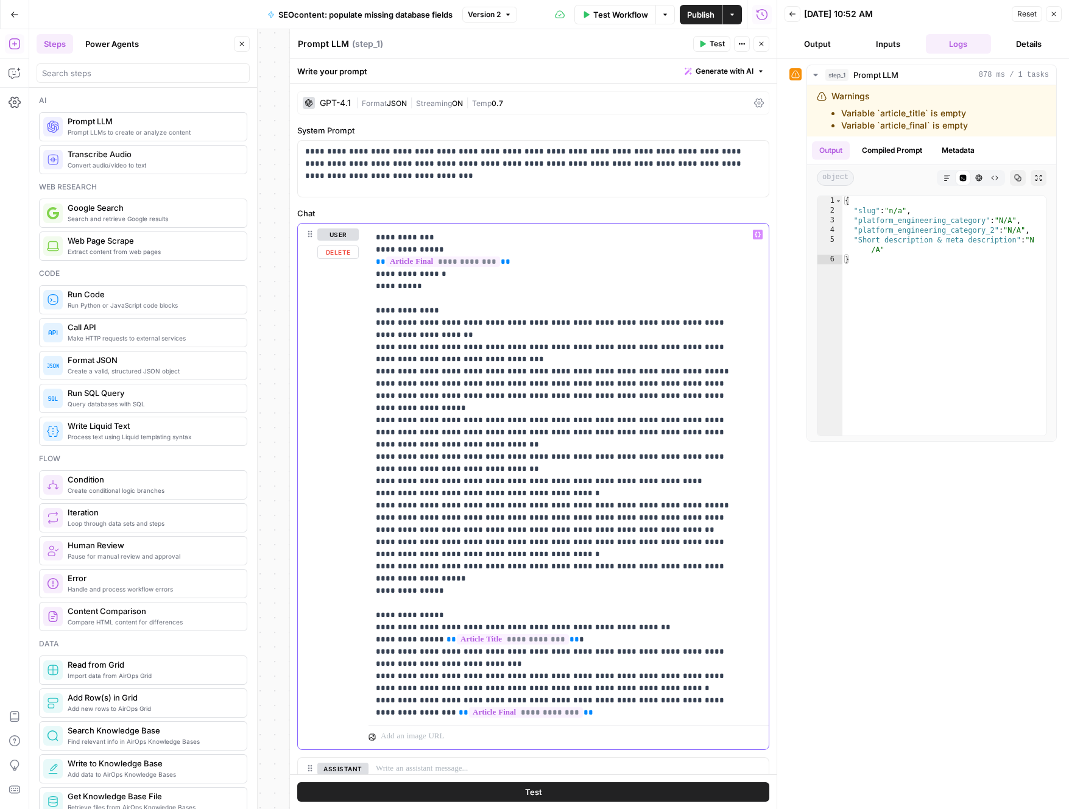
drag, startPoint x: 385, startPoint y: 503, endPoint x: 619, endPoint y: 521, distance: 235.2
click at [619, 521] on p "**********" at bounding box center [559, 414] width 367 height 609
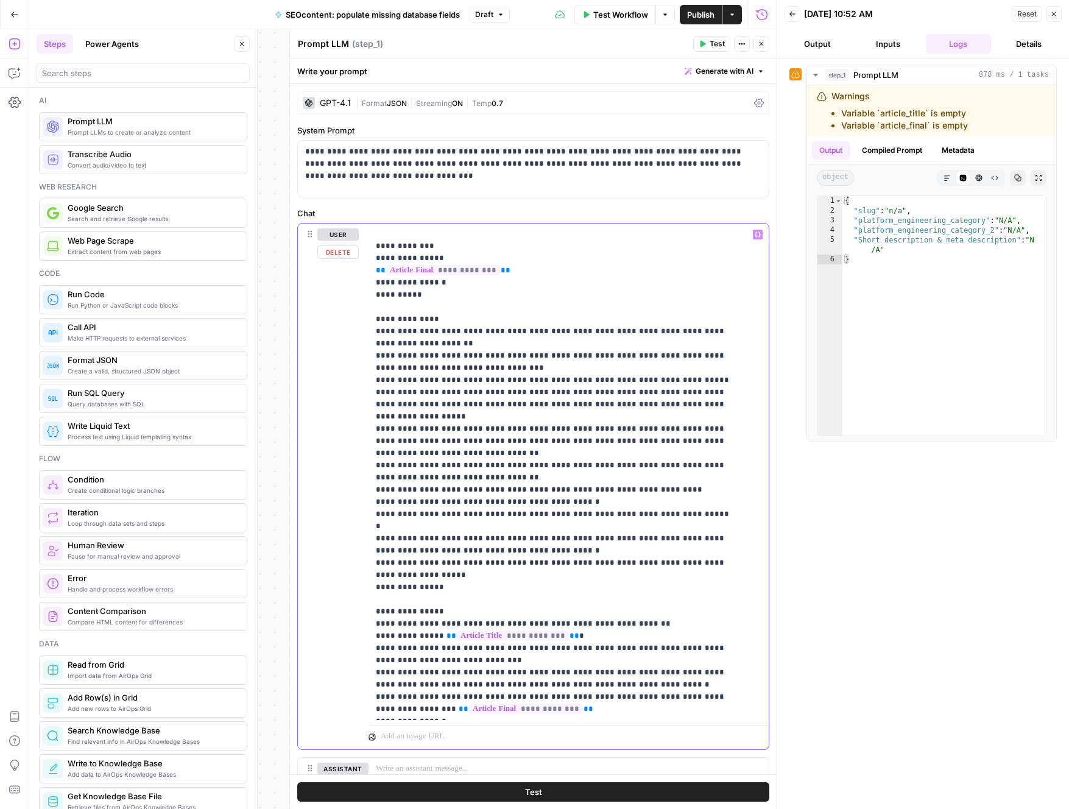
drag, startPoint x: 568, startPoint y: 536, endPoint x: 355, endPoint y: 511, distance: 215.3
click at [355, 511] on div "**********" at bounding box center [533, 486] width 471 height 525
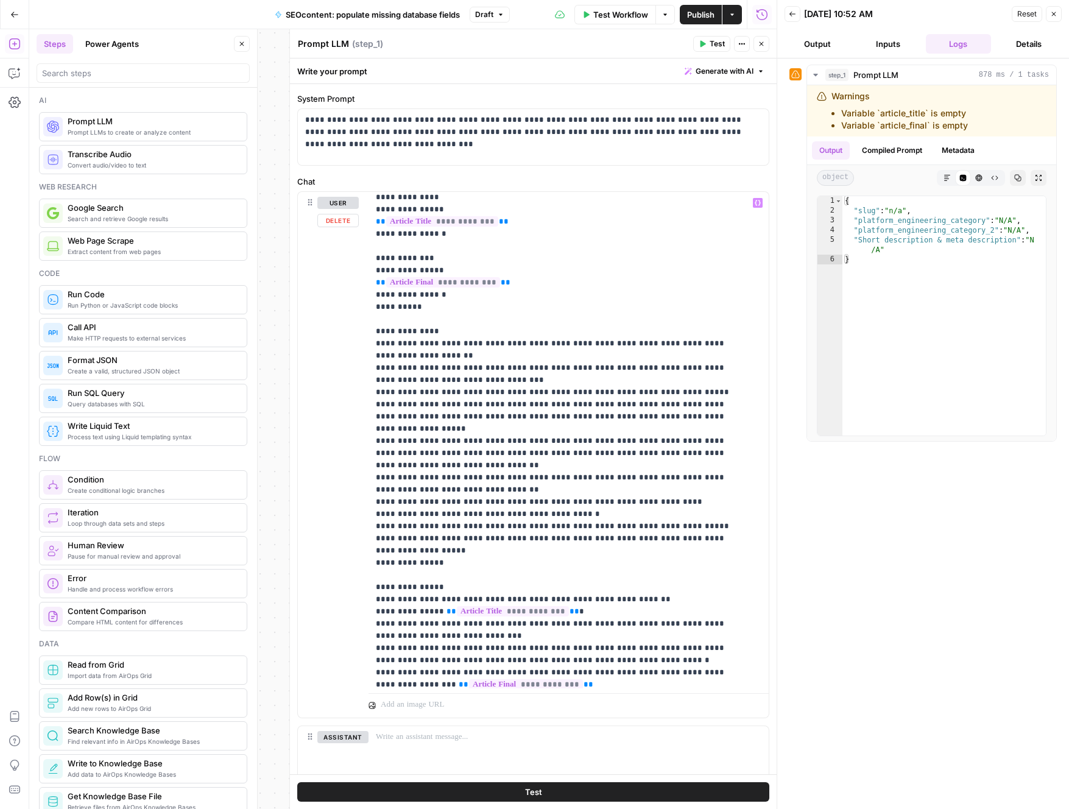
scroll to position [23, 0]
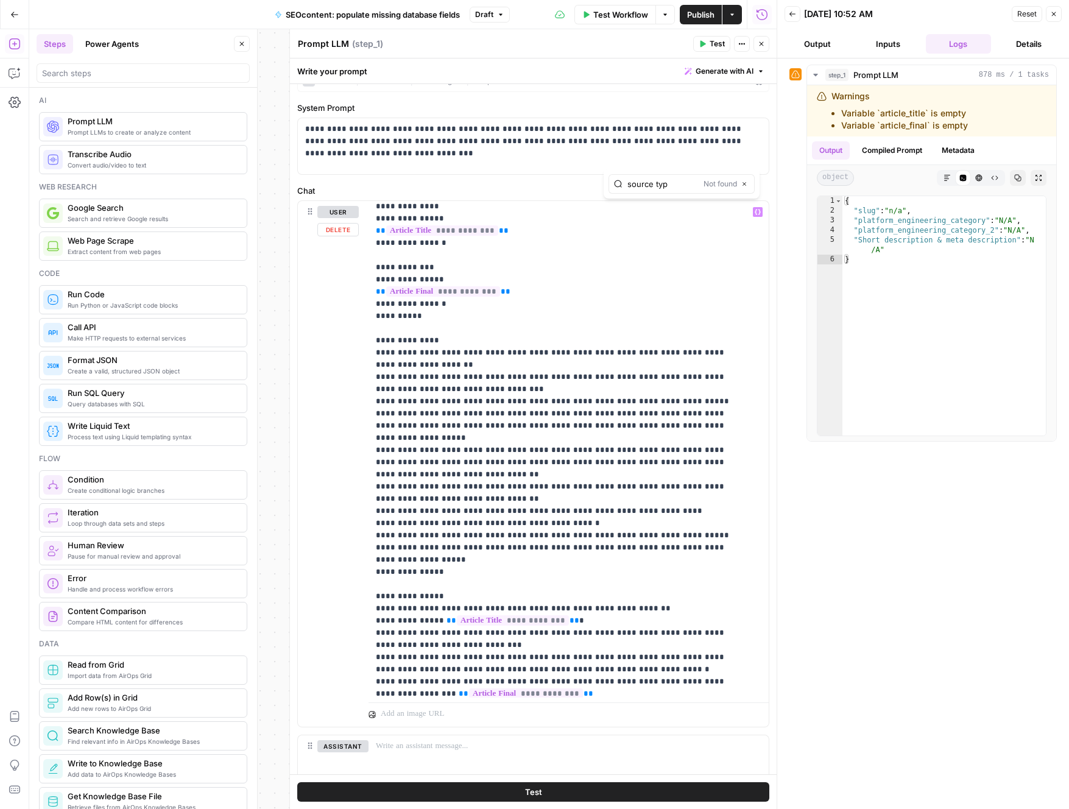
type input "source type"
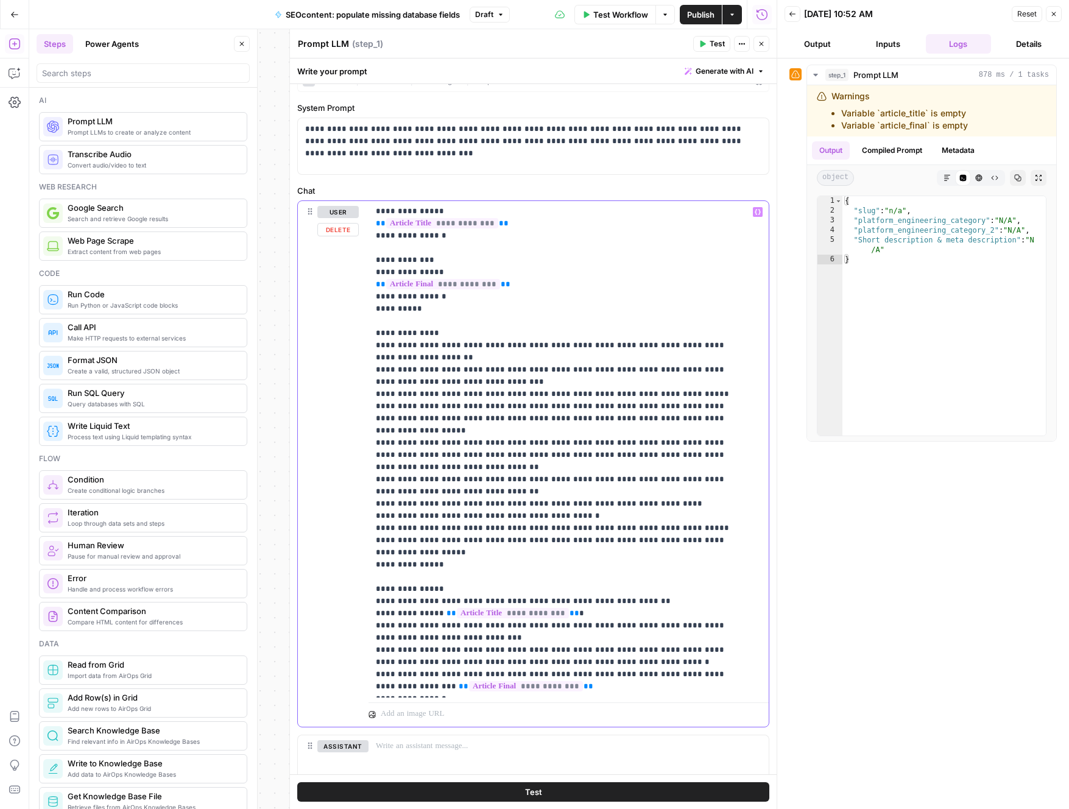
drag, startPoint x: 490, startPoint y: 454, endPoint x: 362, endPoint y: 429, distance: 129.9
click at [362, 429] on div "**********" at bounding box center [533, 463] width 471 height 525
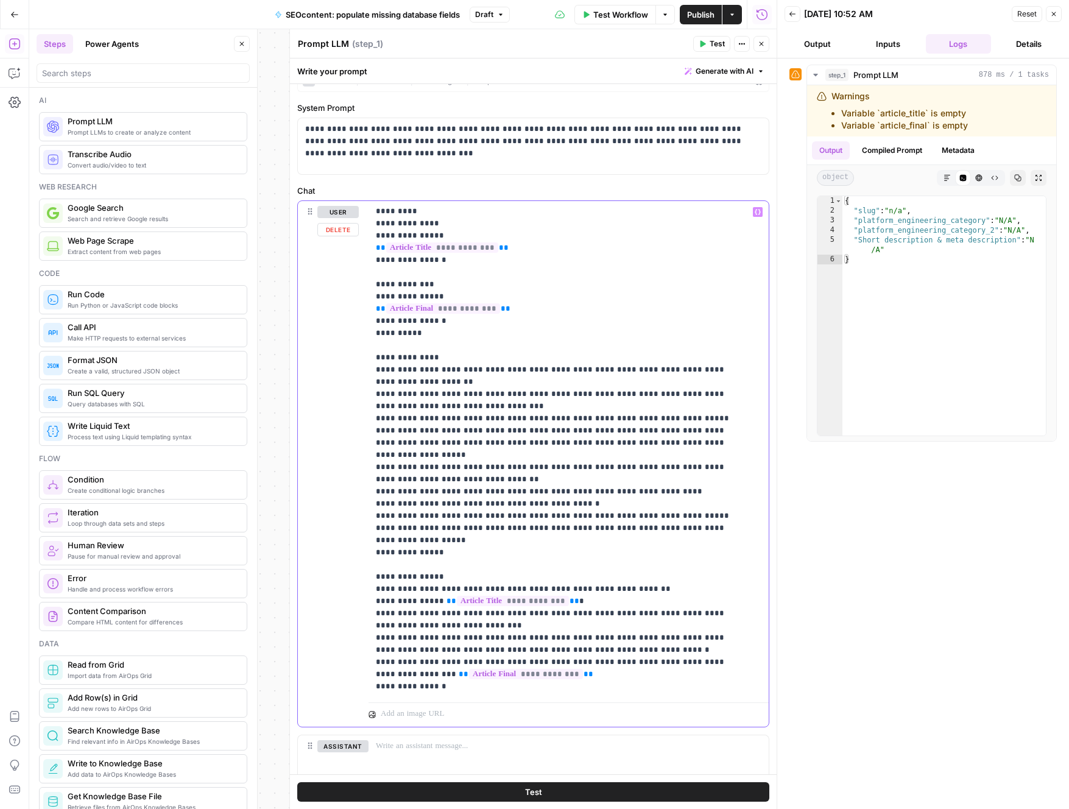
scroll to position [37, 0]
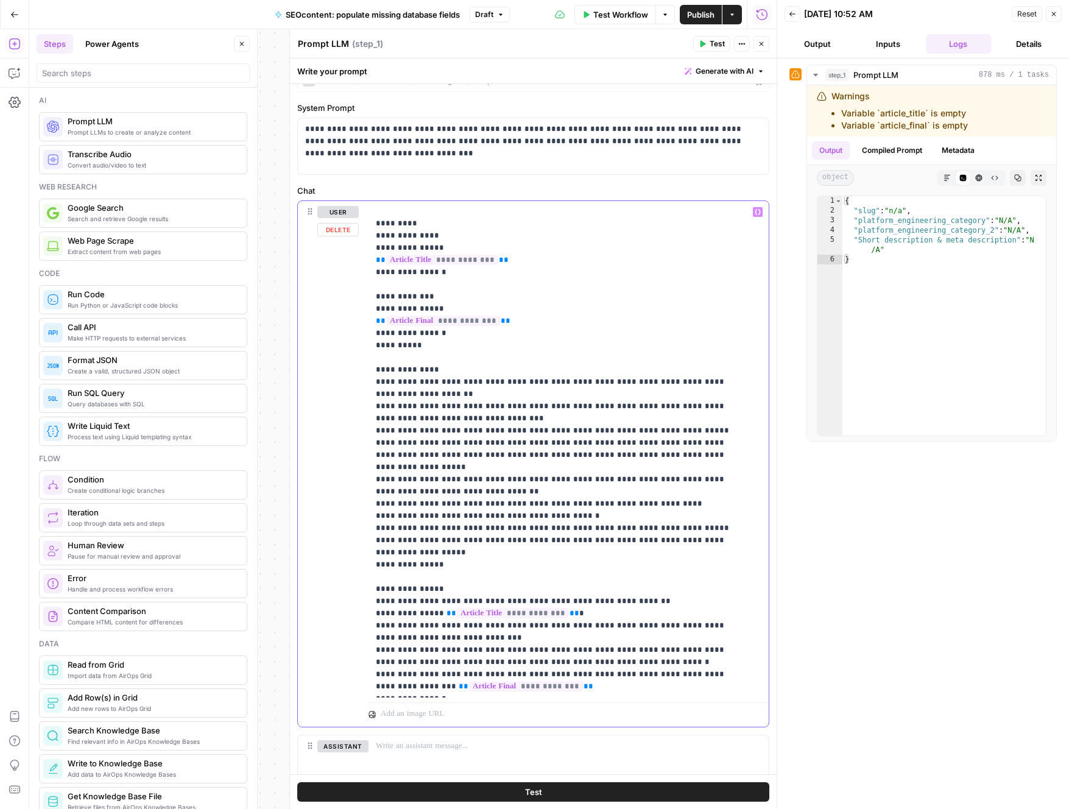
drag, startPoint x: 739, startPoint y: 439, endPoint x: 357, endPoint y: 443, distance: 382.6
click at [357, 443] on div "**********" at bounding box center [533, 463] width 471 height 525
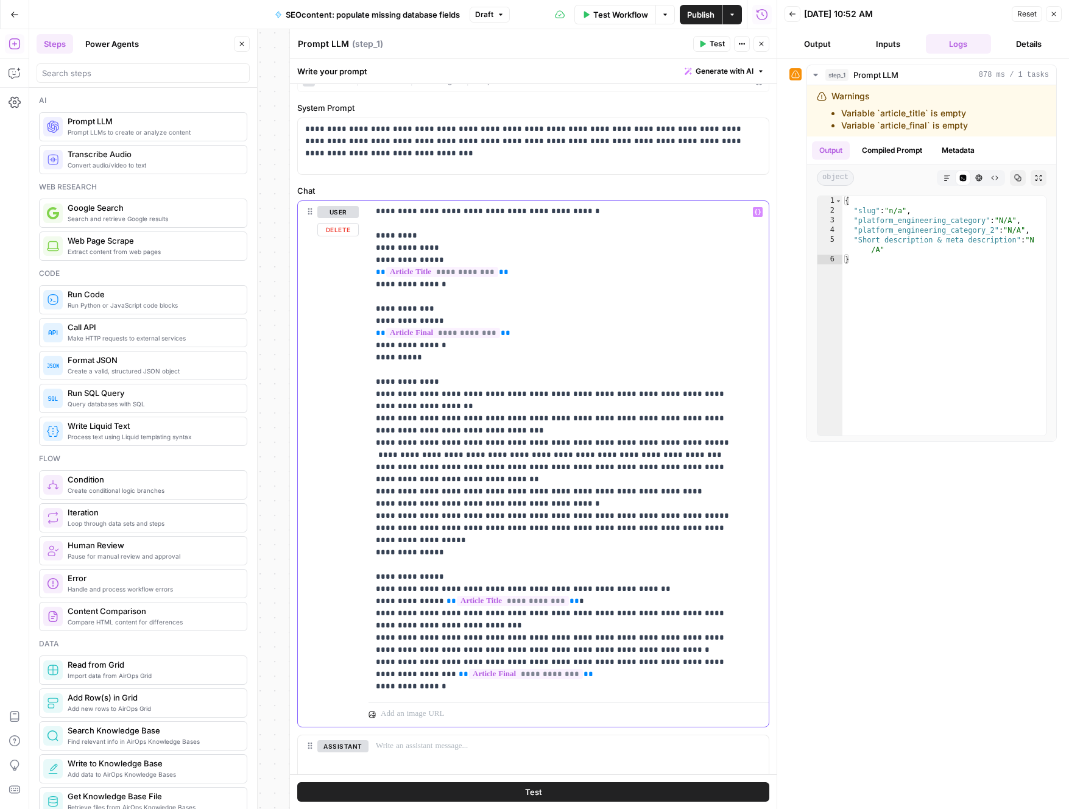
scroll to position [25, 0]
drag, startPoint x: 685, startPoint y: 456, endPoint x: 341, endPoint y: 454, distance: 344.2
click at [341, 454] on div "**********" at bounding box center [533, 463] width 471 height 525
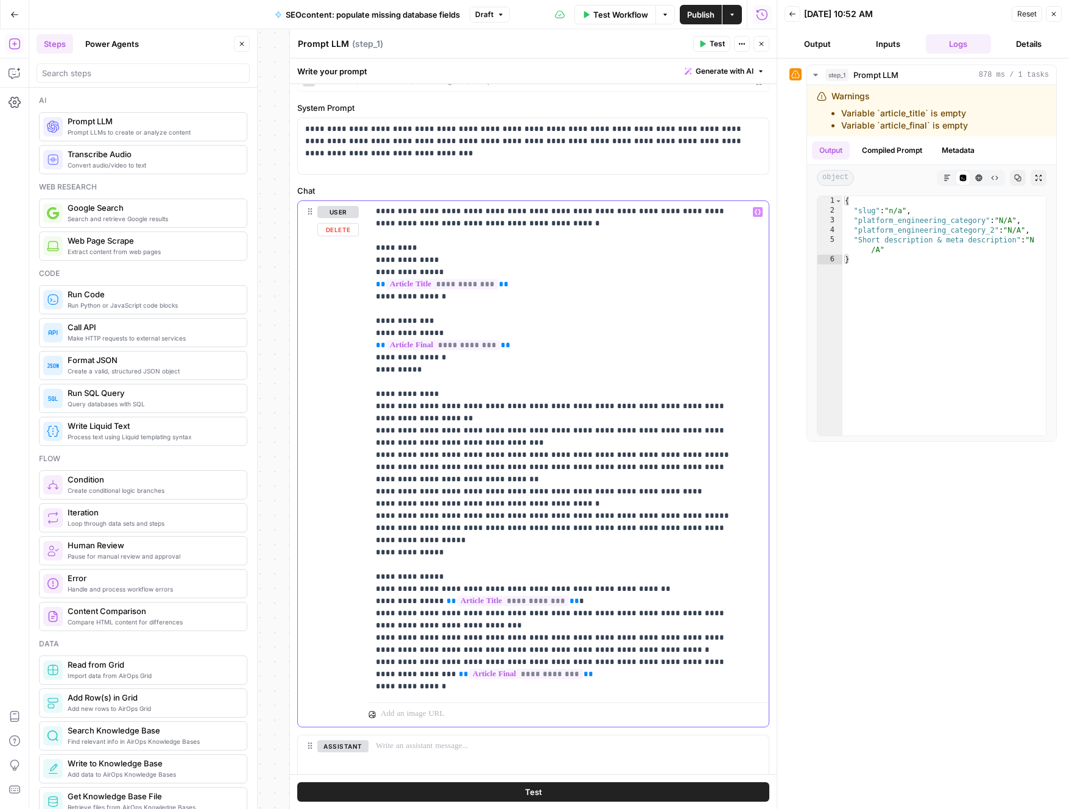
drag, startPoint x: 467, startPoint y: 445, endPoint x: 368, endPoint y: 433, distance: 100.0
click at [369, 433] on div "**********" at bounding box center [564, 449] width 391 height 496
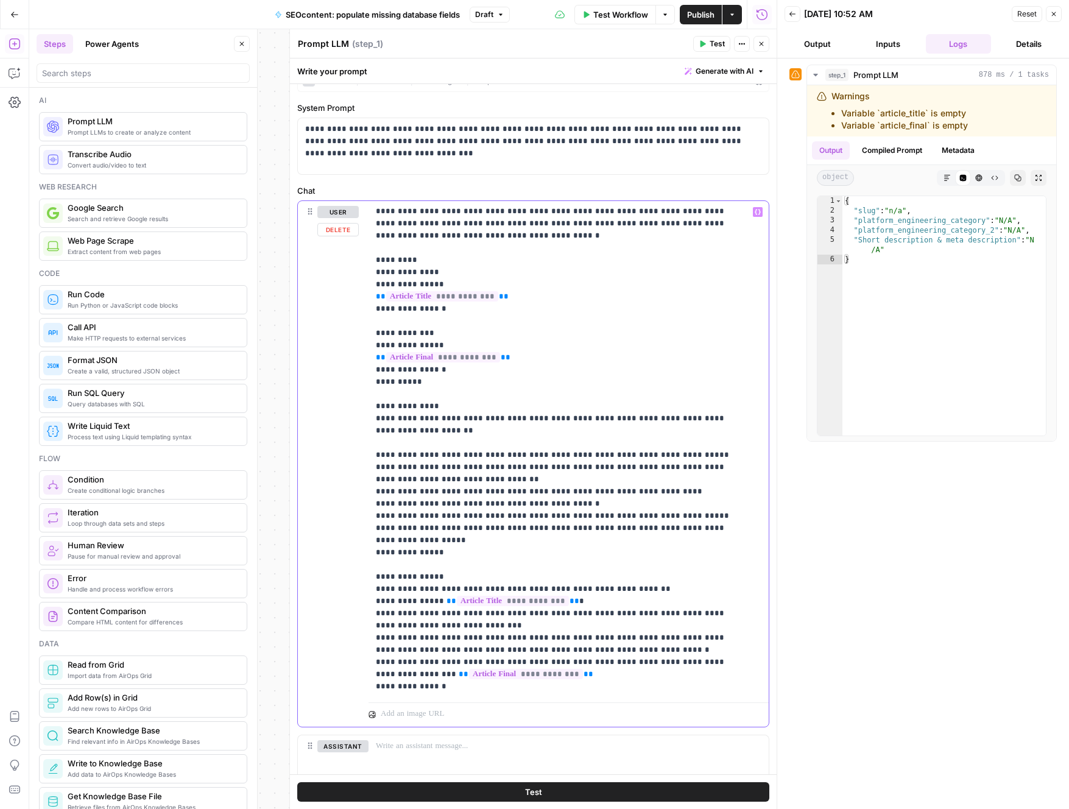
scroll to position [0, 0]
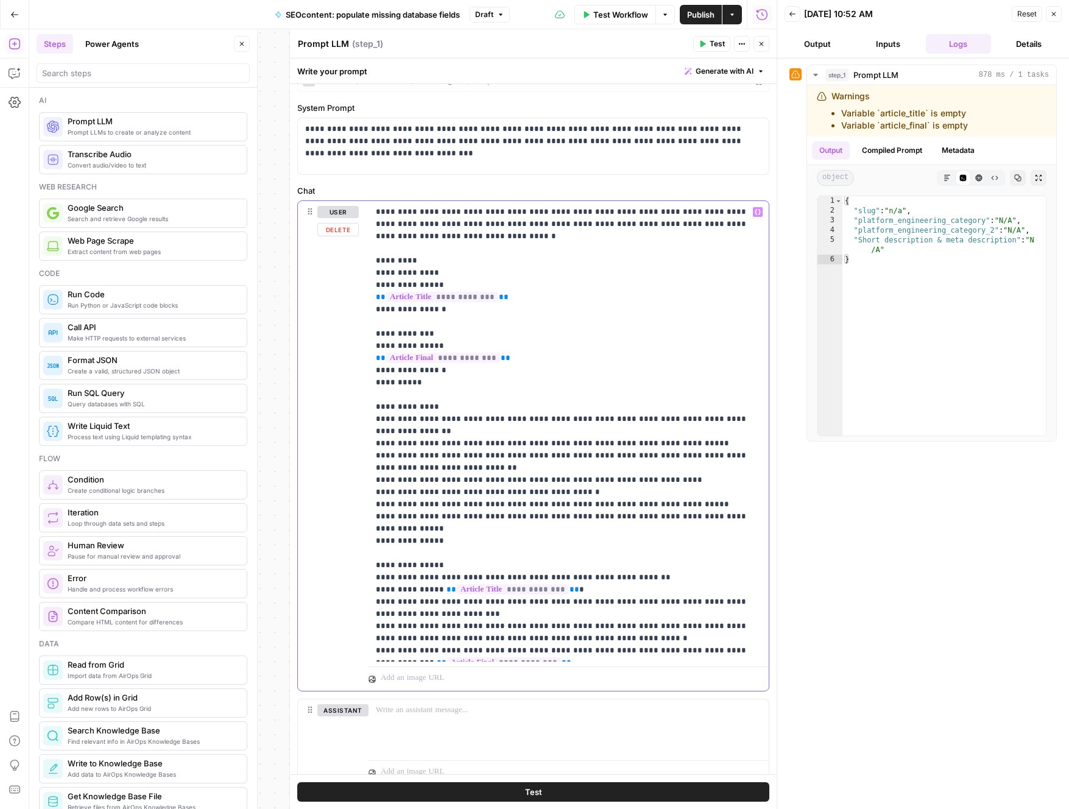
drag, startPoint x: 751, startPoint y: 506, endPoint x: 339, endPoint y: 508, distance: 411.8
click at [339, 508] on div "**********" at bounding box center [533, 446] width 471 height 490
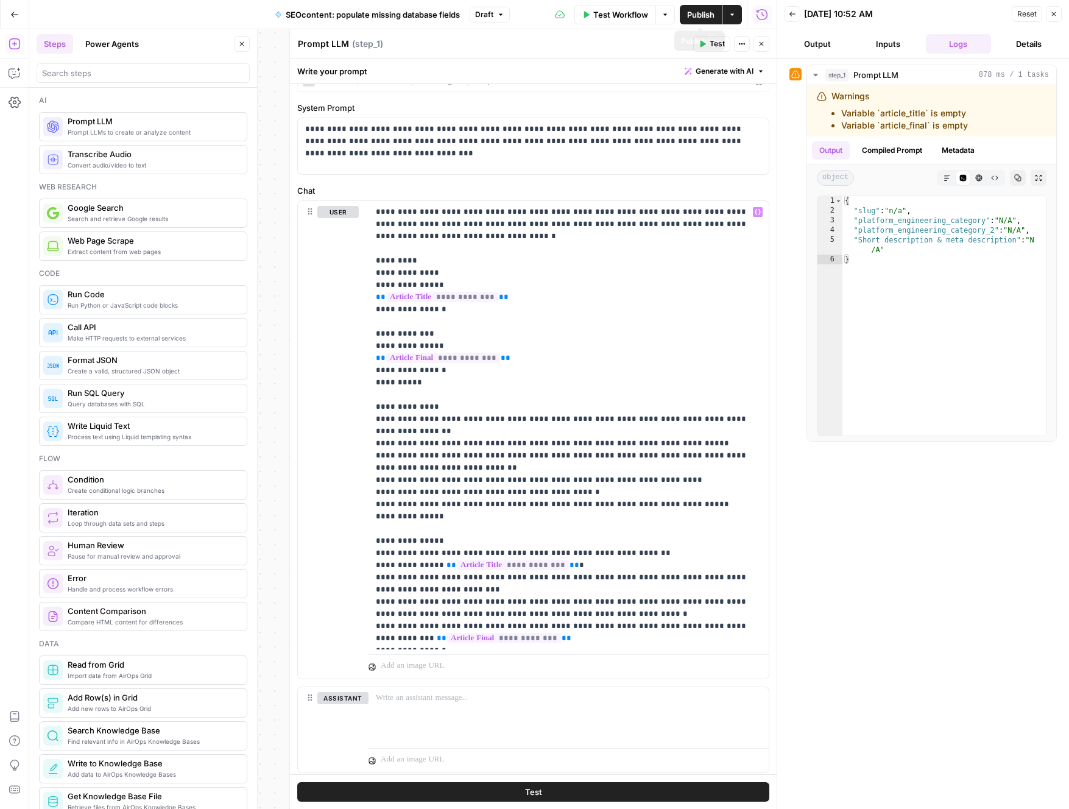
click at [707, 18] on span "Publish" at bounding box center [700, 15] width 27 height 12
